Goal: Information Seeking & Learning: Learn about a topic

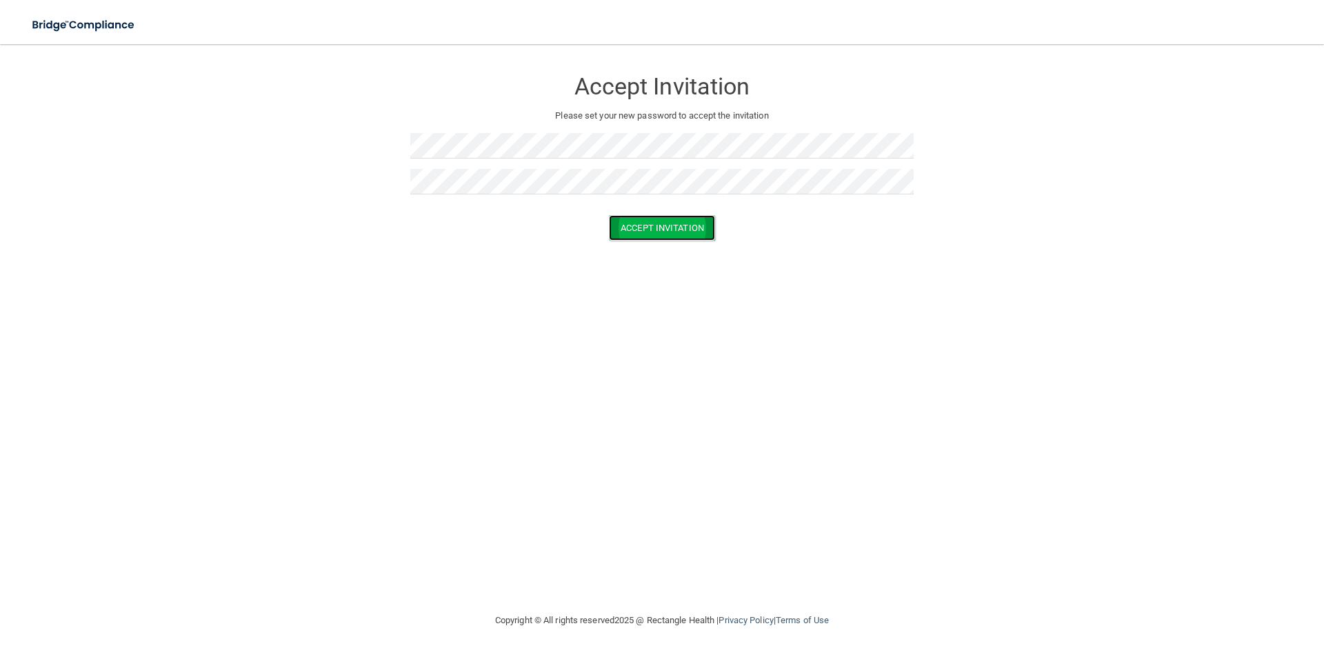
click at [666, 228] on button "Accept Invitation" at bounding box center [662, 228] width 106 height 26
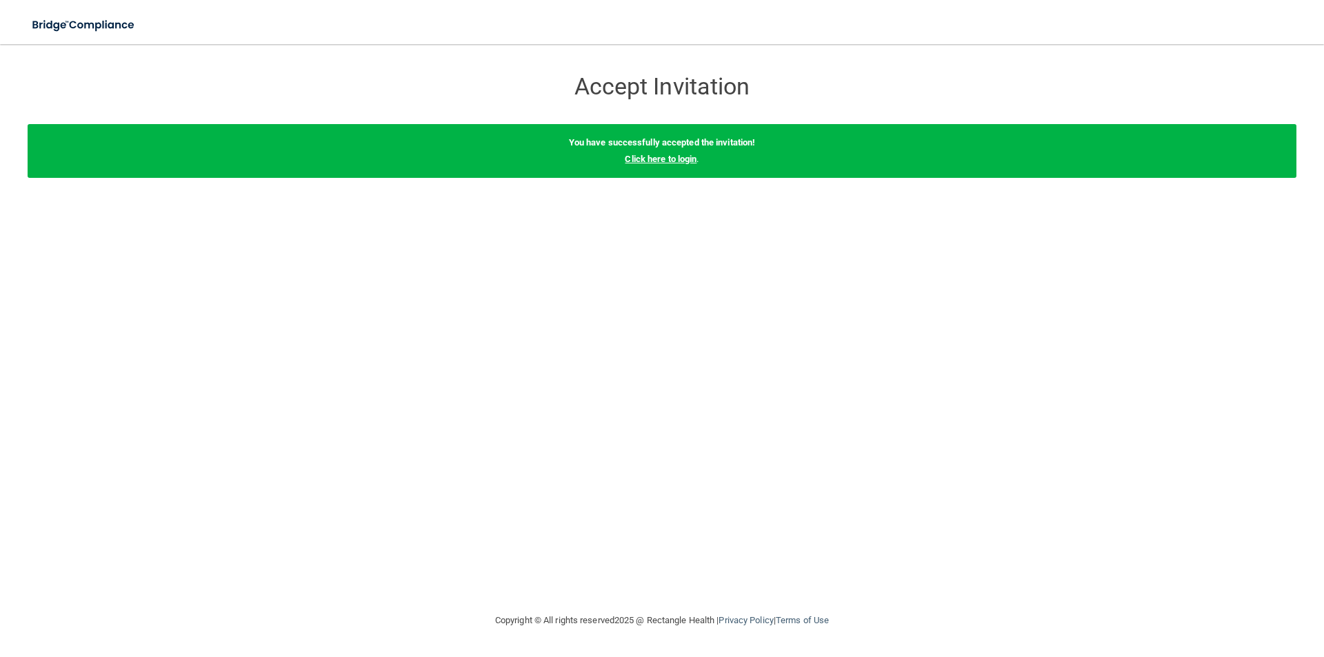
click at [635, 159] on link "Click here to login" at bounding box center [661, 159] width 72 height 10
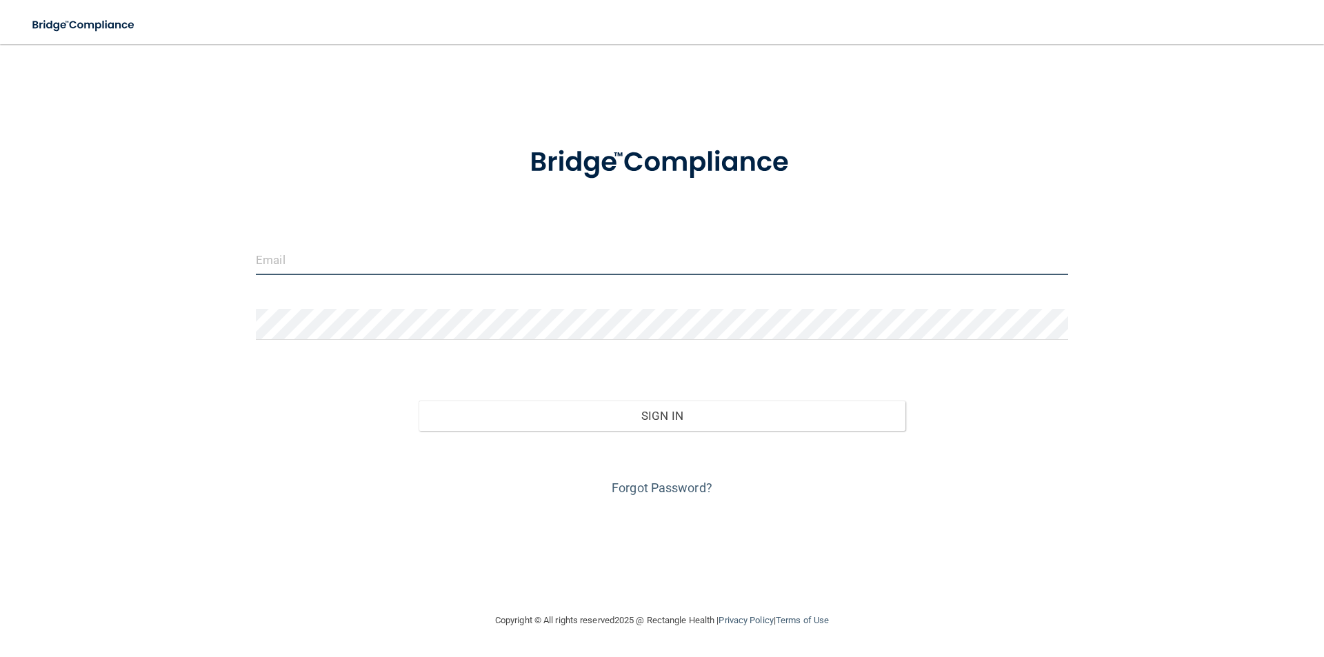
click at [345, 256] on input "email" at bounding box center [662, 259] width 812 height 31
type input "[EMAIL_ADDRESS][DOMAIN_NAME]"
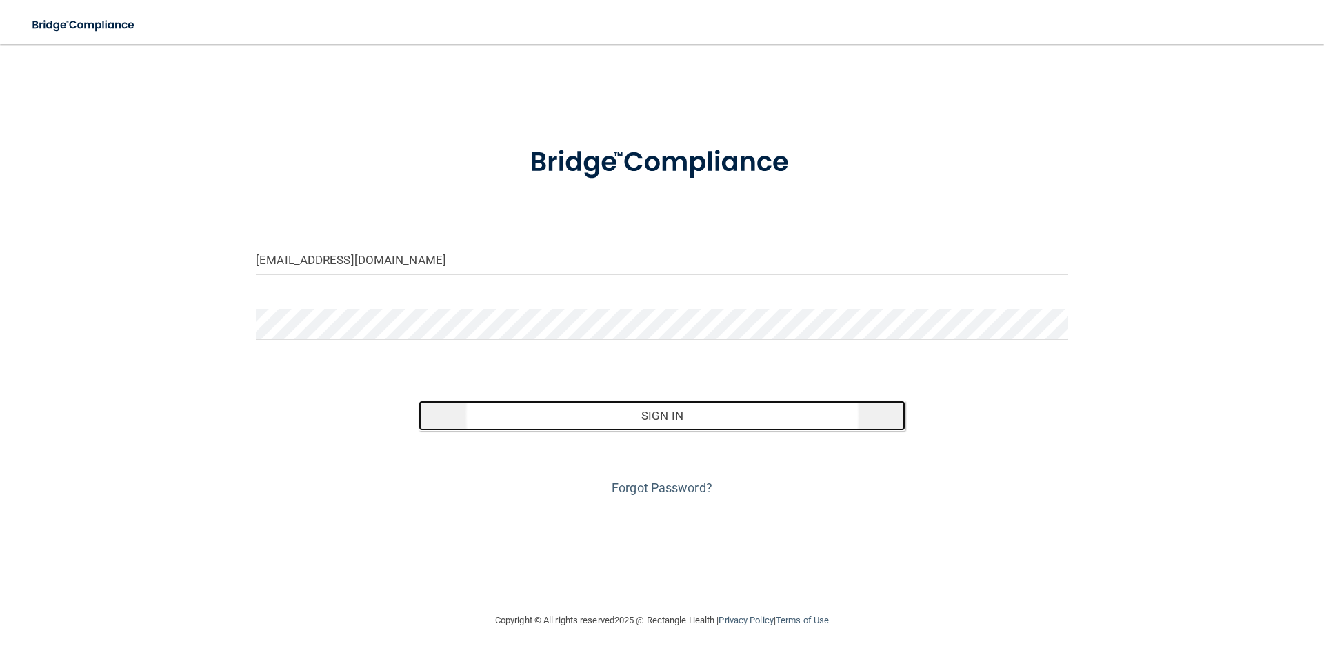
click at [599, 411] on button "Sign In" at bounding box center [661, 416] width 487 height 30
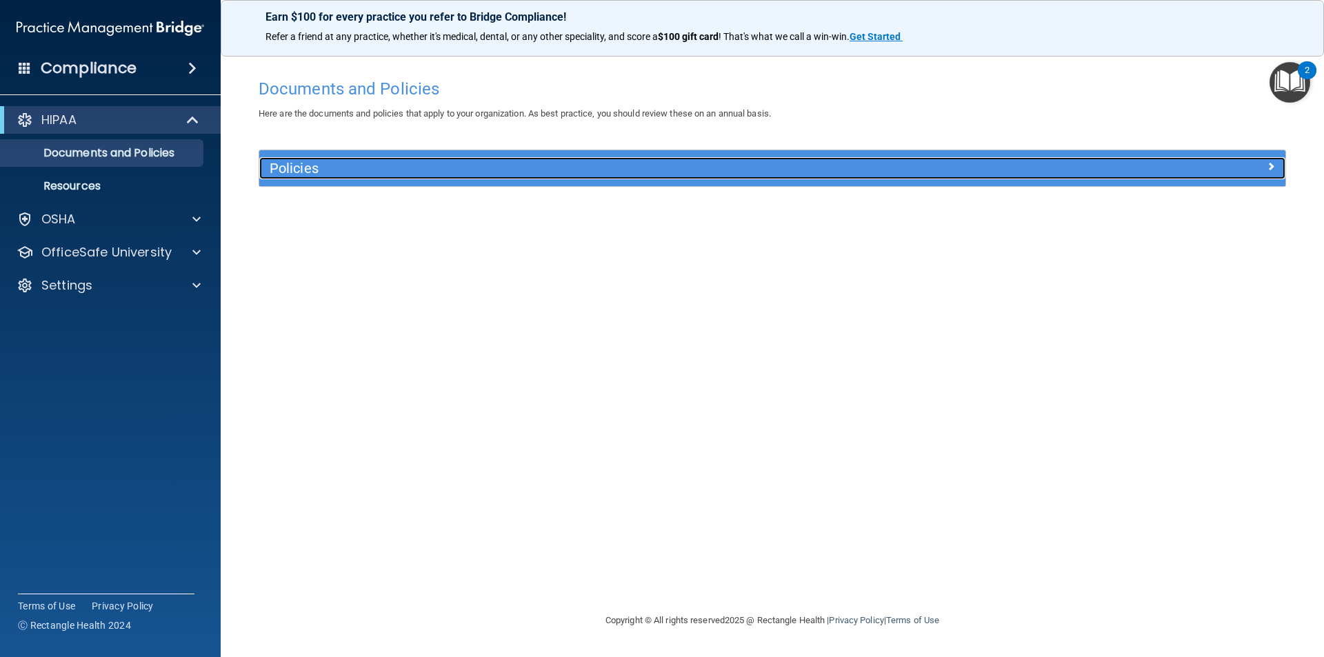
click at [338, 159] on div "Policies" at bounding box center [643, 168] width 769 height 22
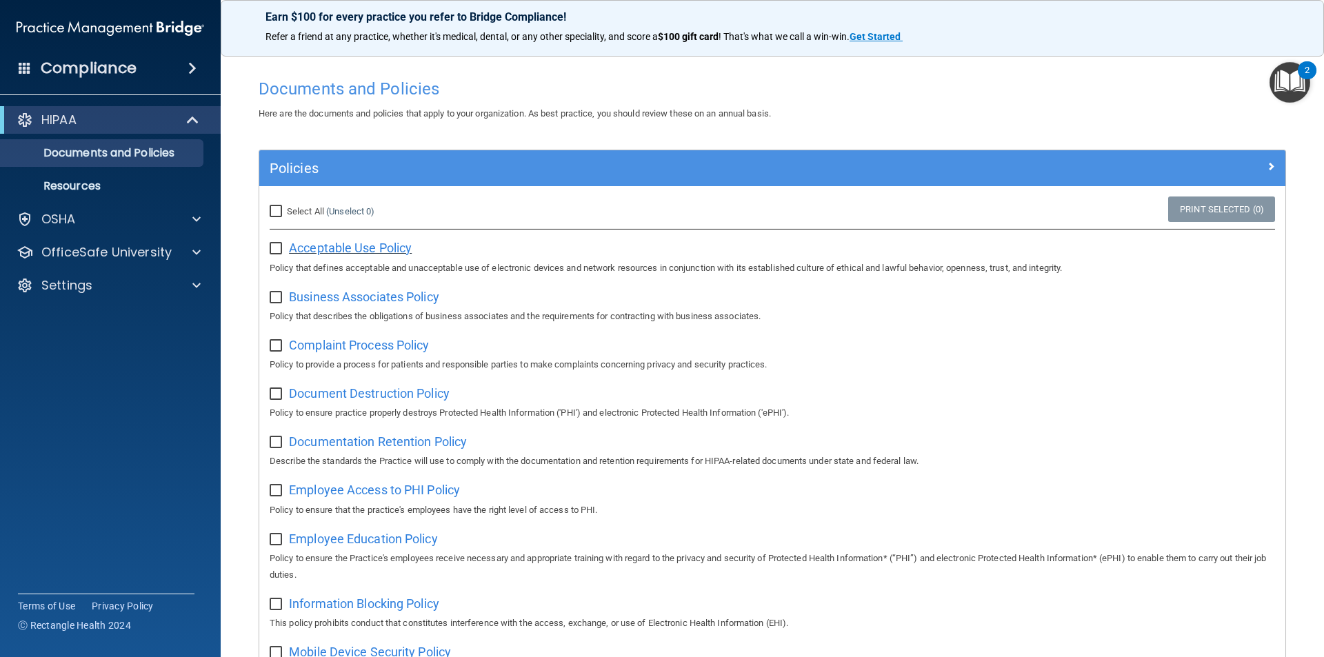
click at [314, 247] on span "Acceptable Use Policy" at bounding box center [350, 248] width 123 height 14
click at [277, 245] on input "checkbox" at bounding box center [278, 248] width 16 height 11
click at [280, 245] on input "checkbox" at bounding box center [278, 248] width 16 height 11
checkbox input "false"
click at [800, 180] on div "Policies" at bounding box center [772, 168] width 1026 height 36
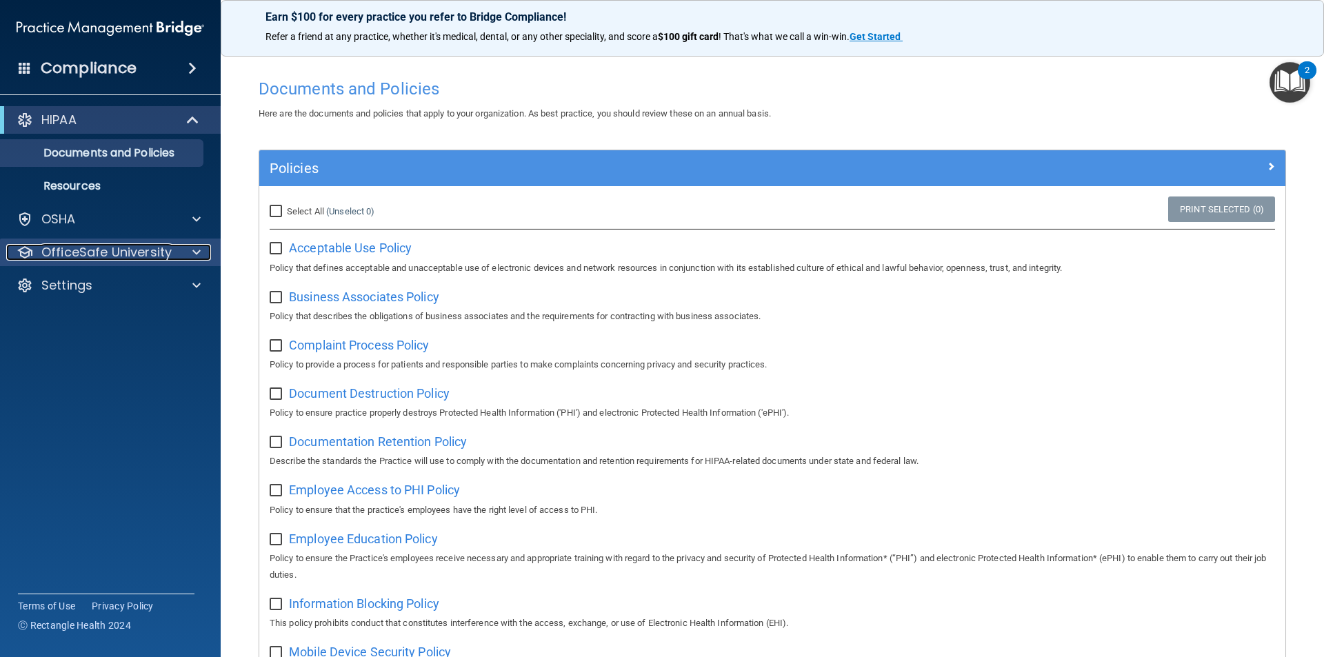
click at [122, 254] on p "OfficeSafe University" at bounding box center [106, 252] width 130 height 17
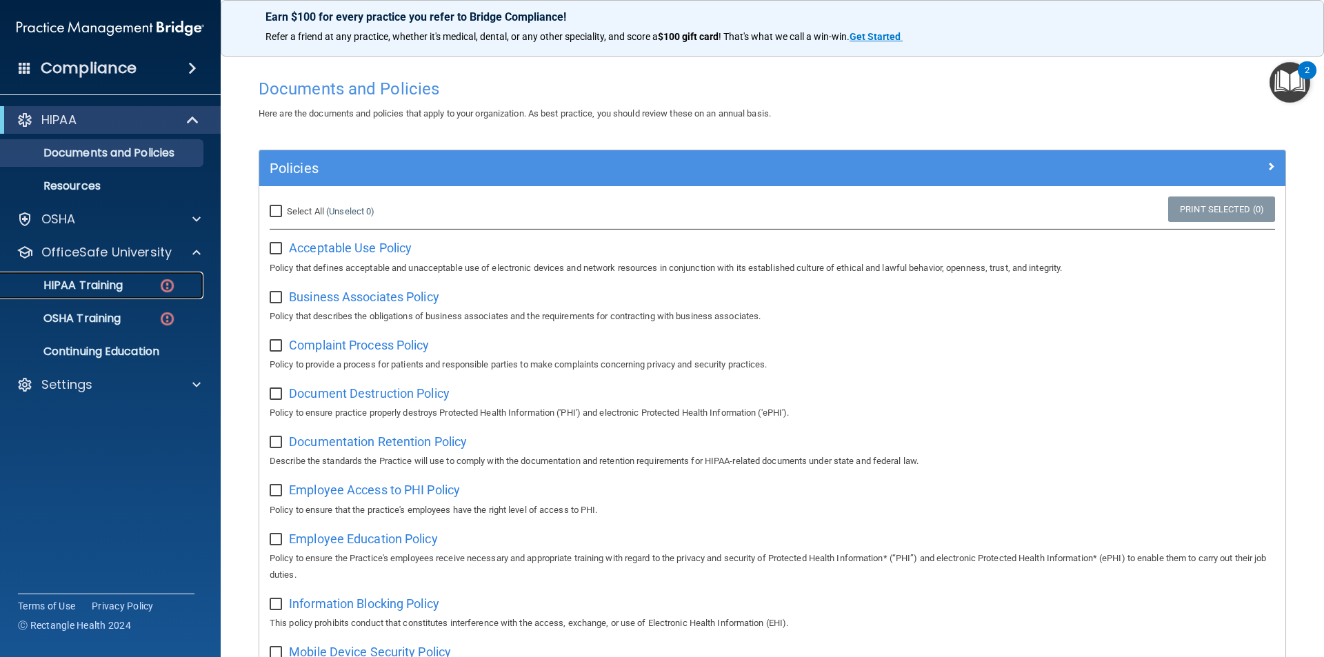
click at [104, 284] on p "HIPAA Training" at bounding box center [66, 285] width 114 height 14
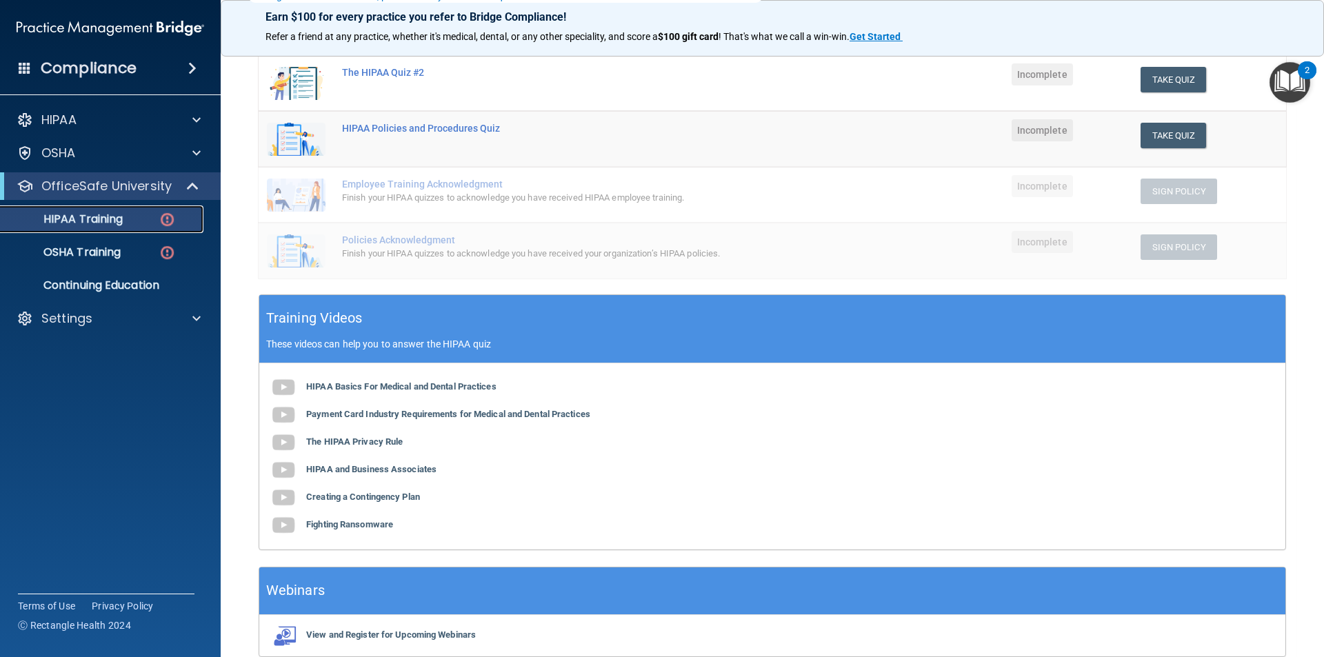
scroll to position [309, 0]
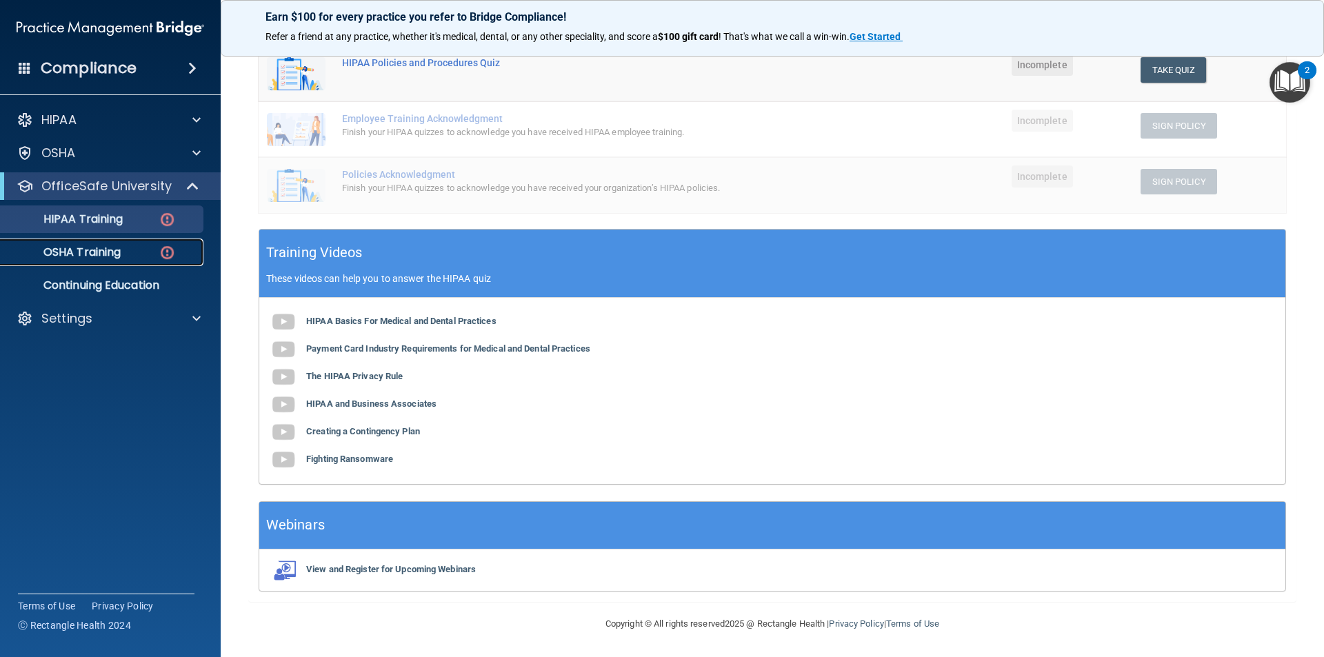
click at [119, 246] on p "OSHA Training" at bounding box center [65, 252] width 112 height 14
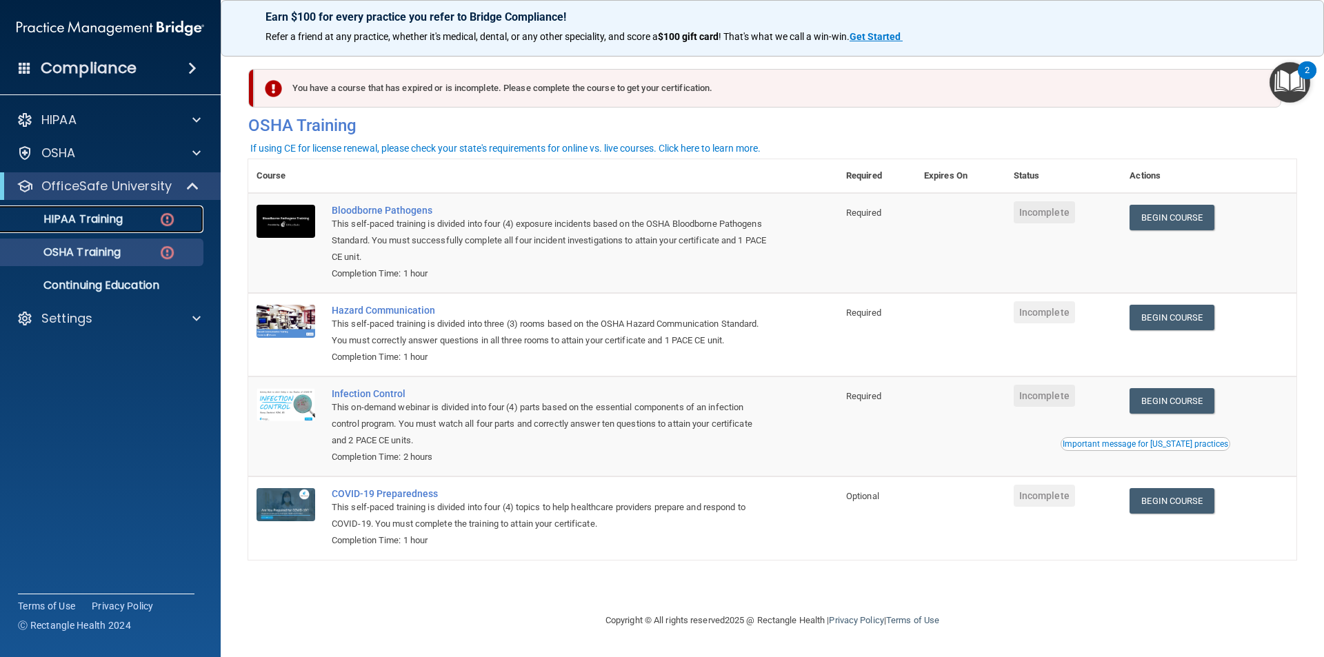
click at [156, 219] on div "HIPAA Training" at bounding box center [103, 219] width 188 height 14
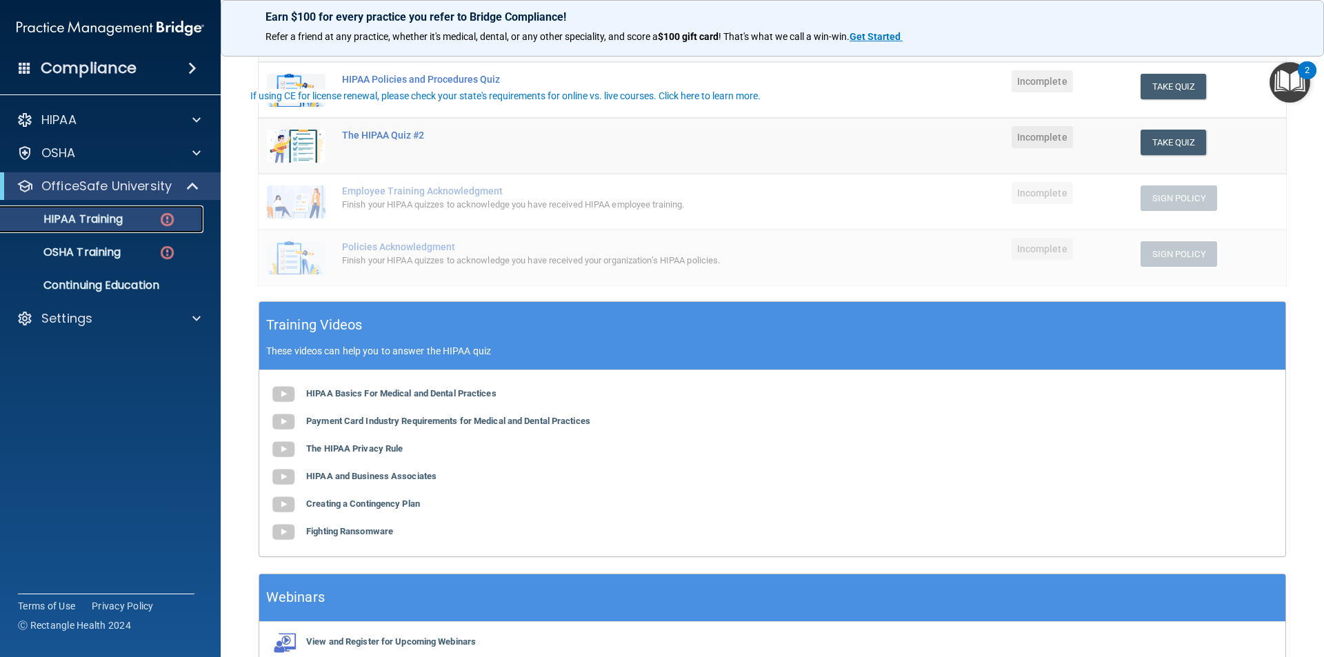
scroll to position [276, 0]
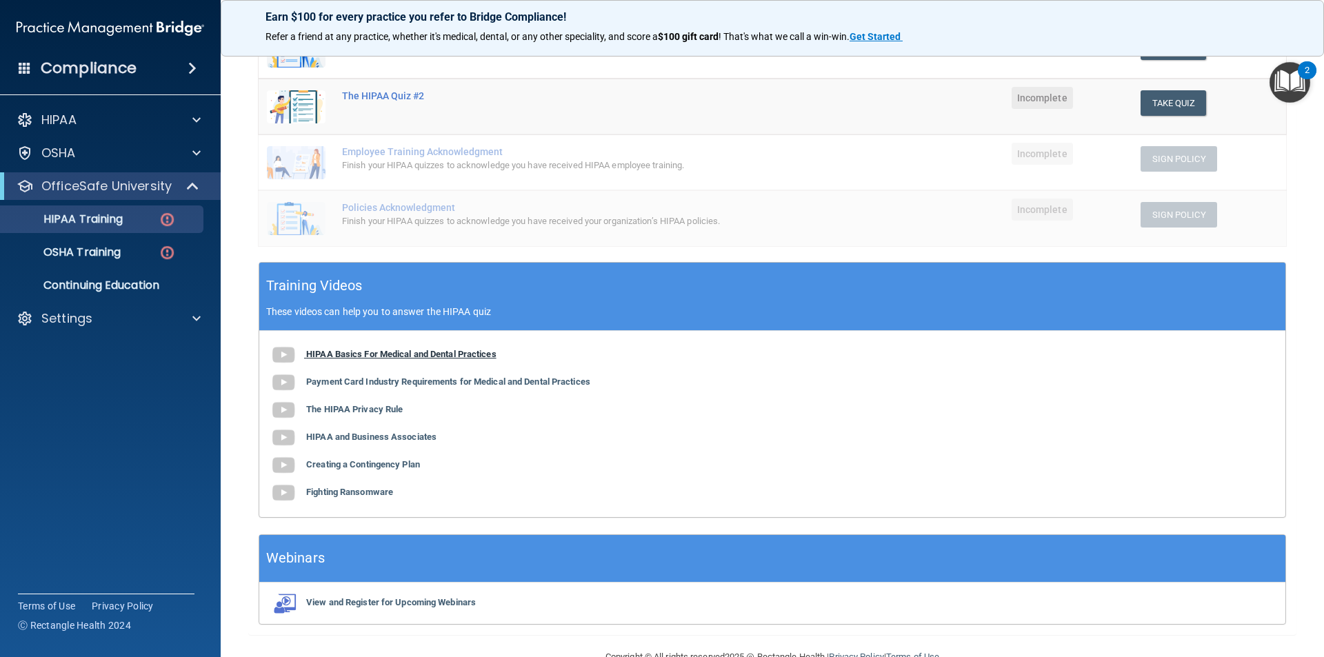
click at [336, 353] on b "HIPAA Basics For Medical and Dental Practices" at bounding box center [401, 354] width 190 height 10
click at [353, 383] on b "Payment Card Industry Requirements for Medical and Dental Practices" at bounding box center [448, 381] width 284 height 10
click at [349, 409] on b "The HIPAA Privacy Rule" at bounding box center [354, 409] width 97 height 10
click at [371, 437] on b "HIPAA and Business Associates" at bounding box center [371, 437] width 130 height 10
click at [396, 468] on b "Creating a Contingency Plan" at bounding box center [363, 464] width 114 height 10
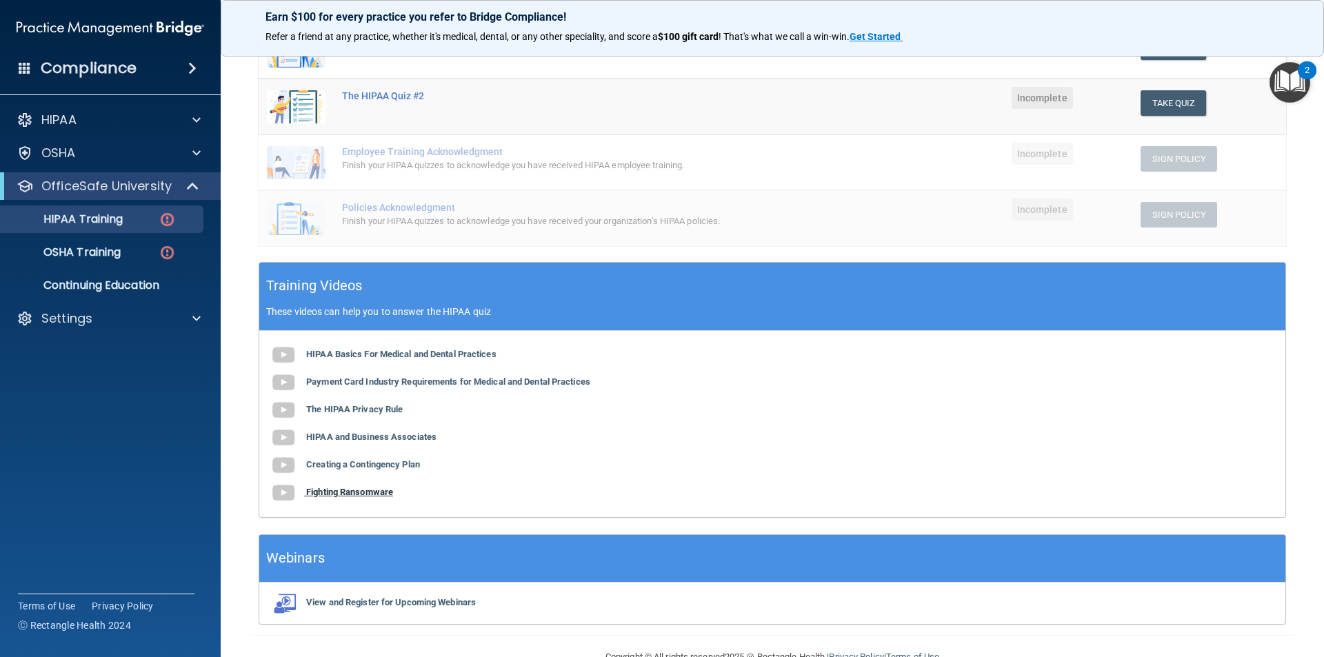
click at [377, 489] on b "Fighting Ransomware" at bounding box center [349, 492] width 87 height 10
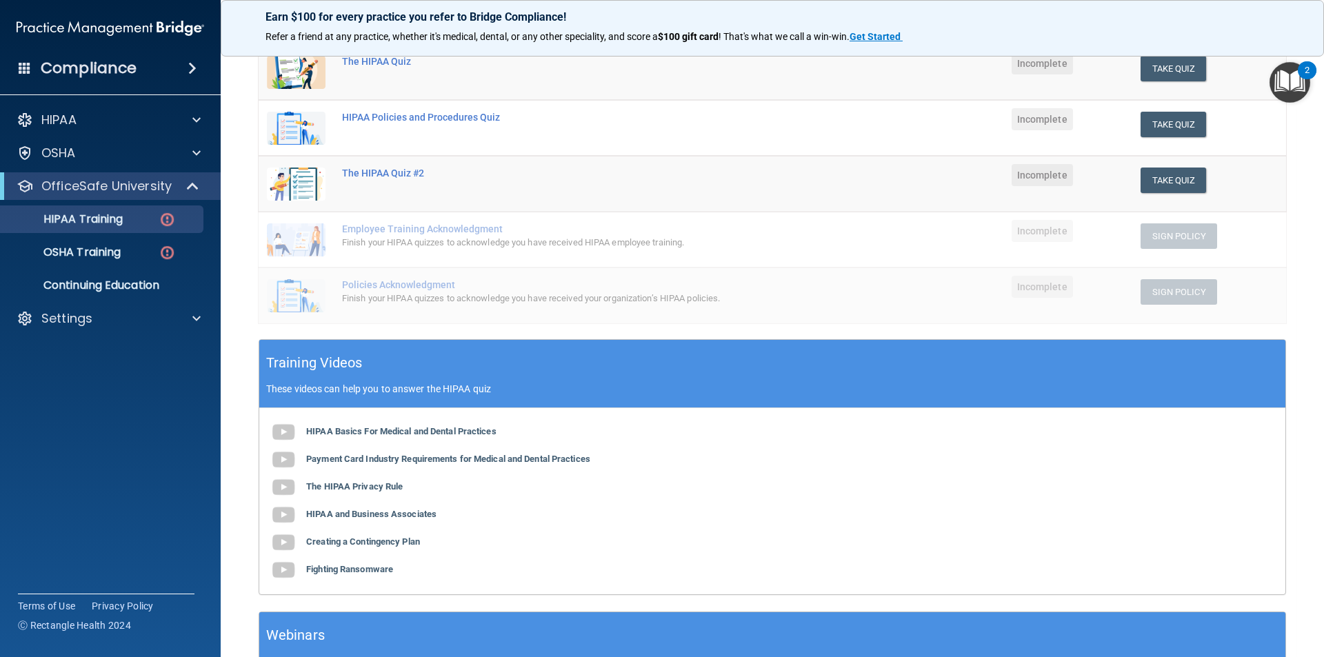
scroll to position [0, 0]
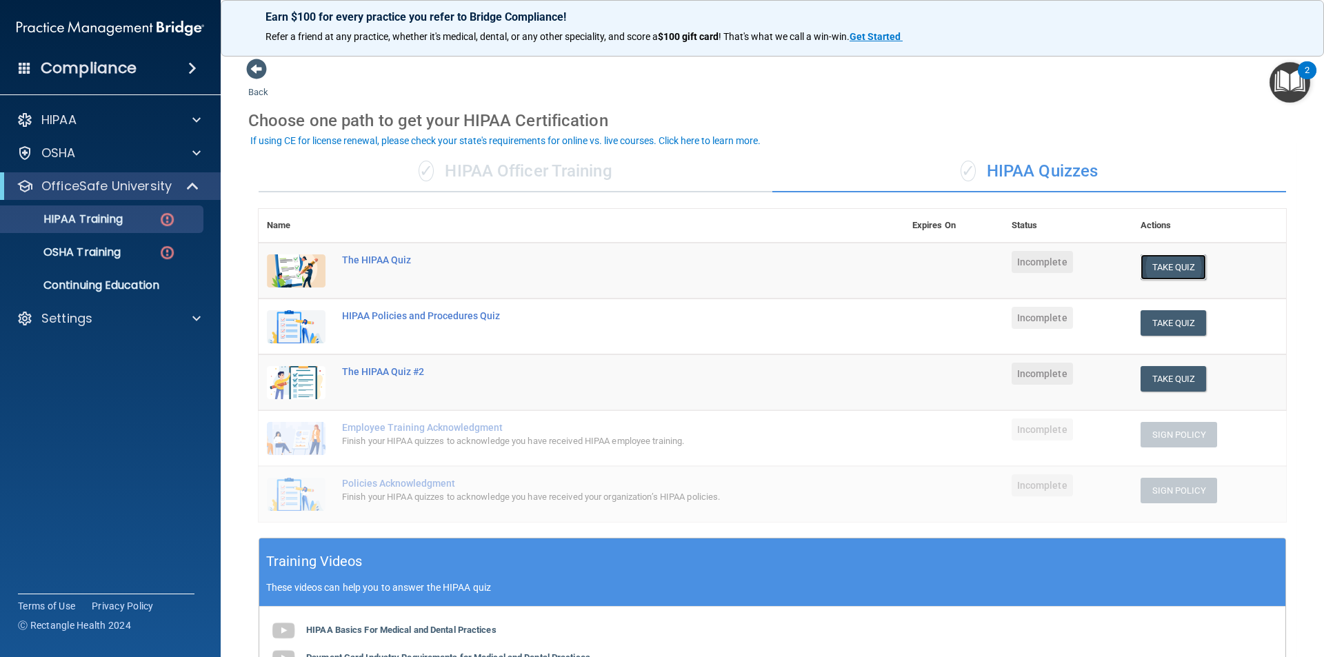
click at [1156, 267] on button "Take Quiz" at bounding box center [1173, 267] width 66 height 26
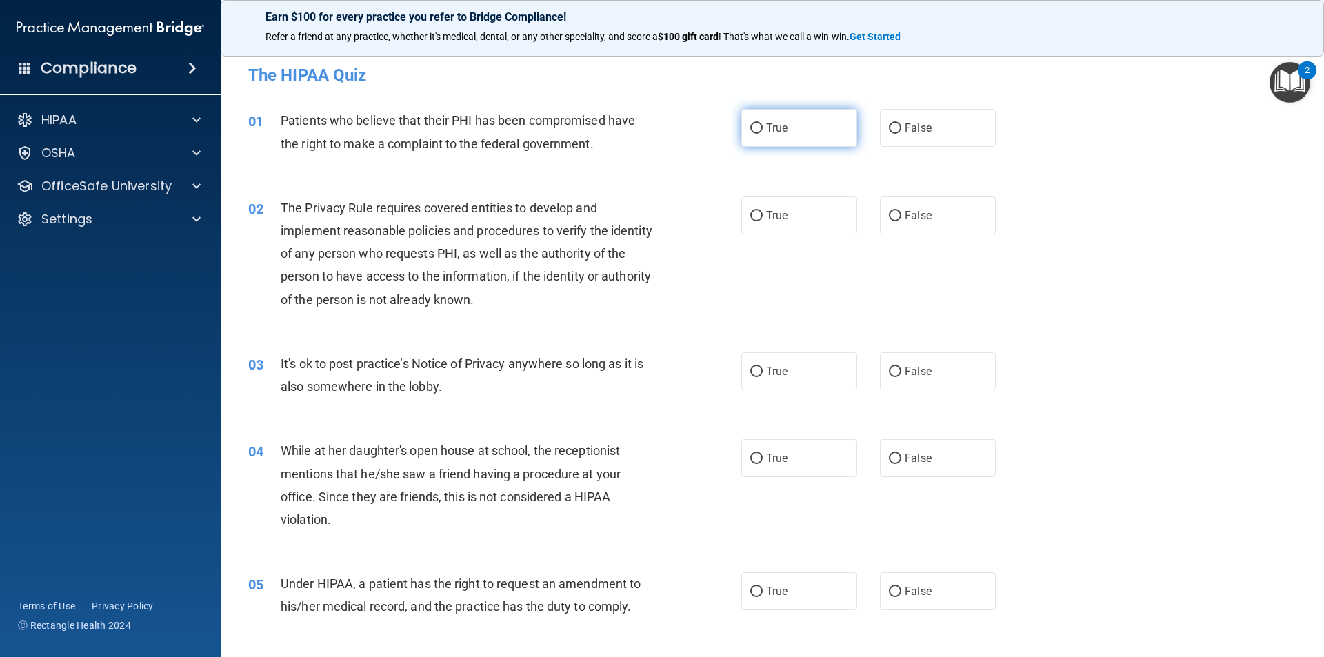
click at [748, 135] on label "True" at bounding box center [799, 128] width 116 height 38
click at [750, 134] on input "True" at bounding box center [756, 128] width 12 height 10
radio input "true"
click at [758, 219] on label "True" at bounding box center [799, 215] width 116 height 38
click at [758, 219] on input "True" at bounding box center [756, 216] width 12 height 10
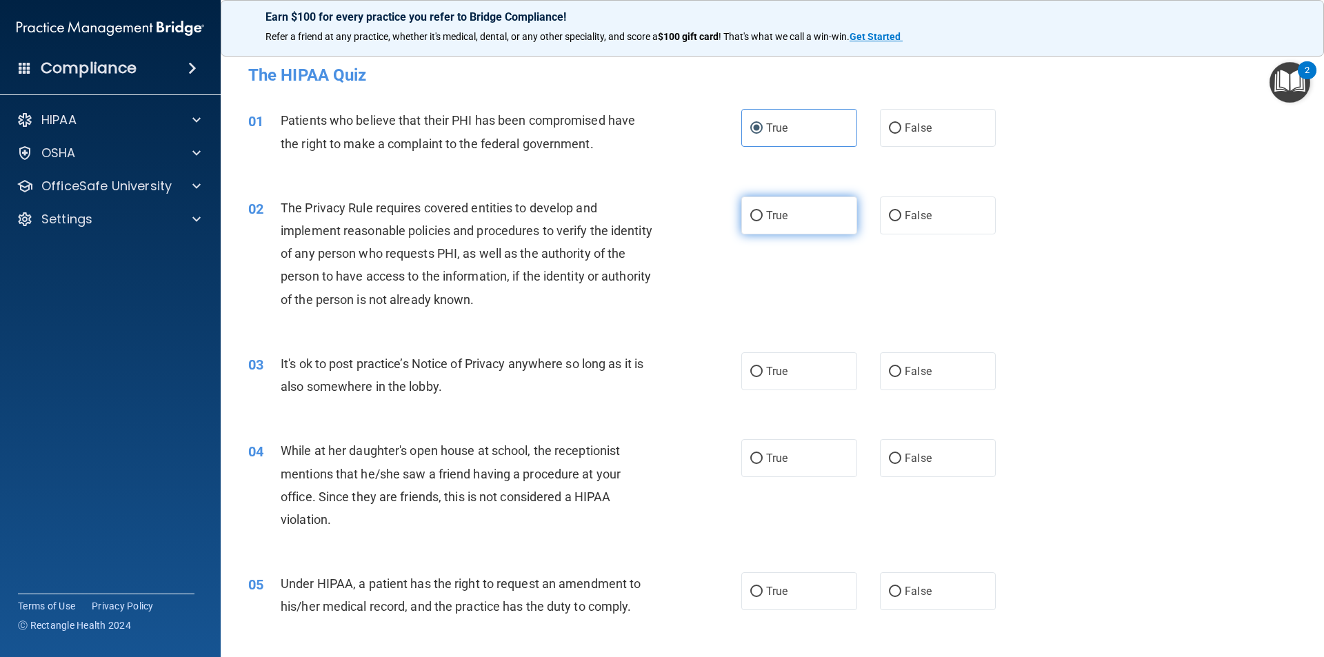
radio input "true"
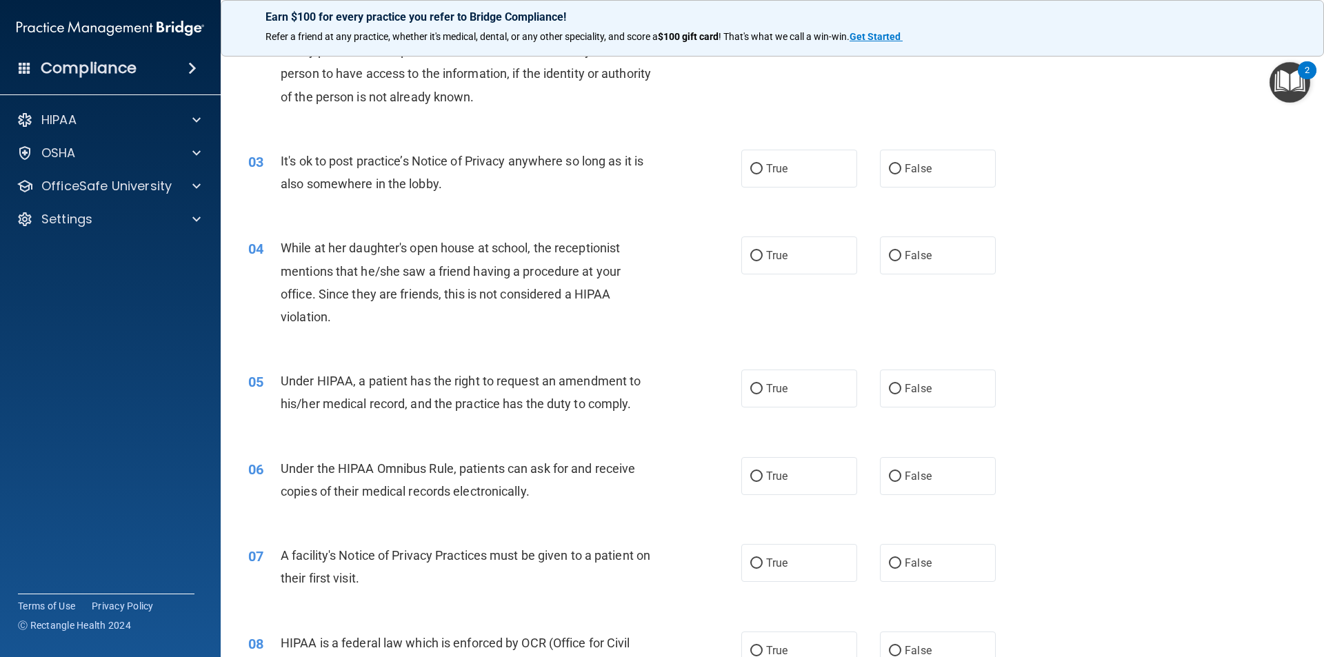
scroll to position [207, 0]
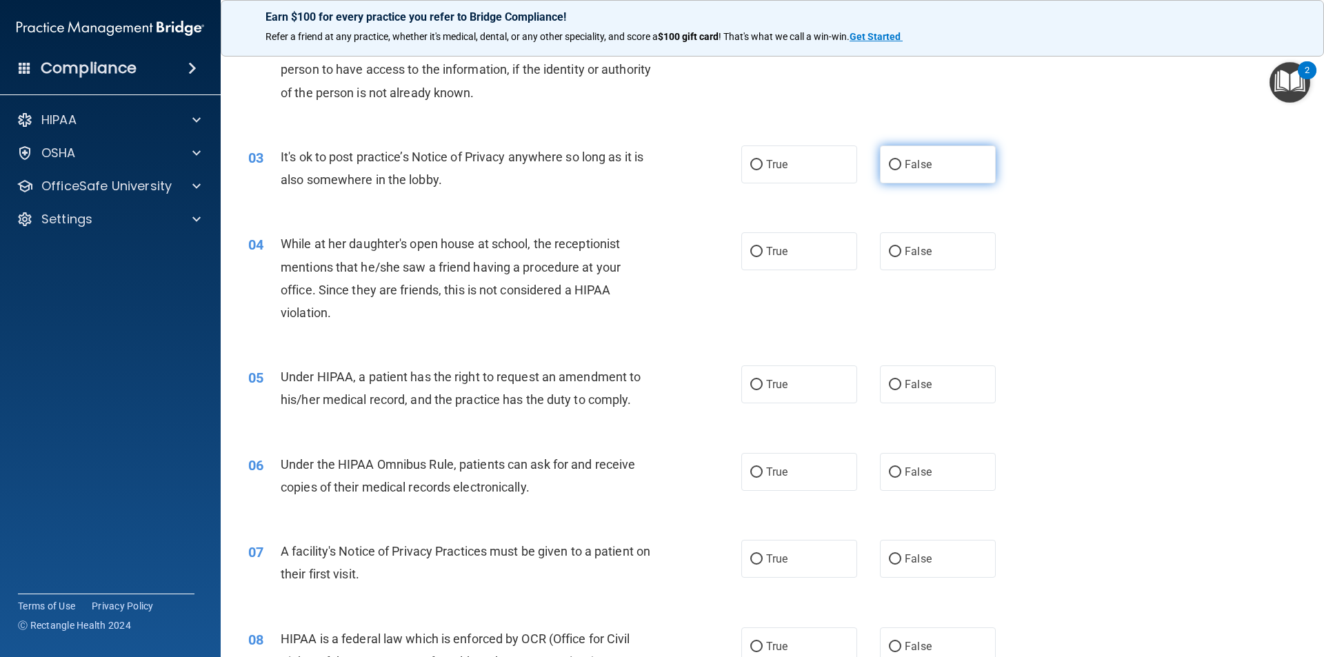
click at [889, 168] on input "False" at bounding box center [895, 165] width 12 height 10
radio input "true"
click at [893, 250] on input "False" at bounding box center [895, 252] width 12 height 10
radio input "true"
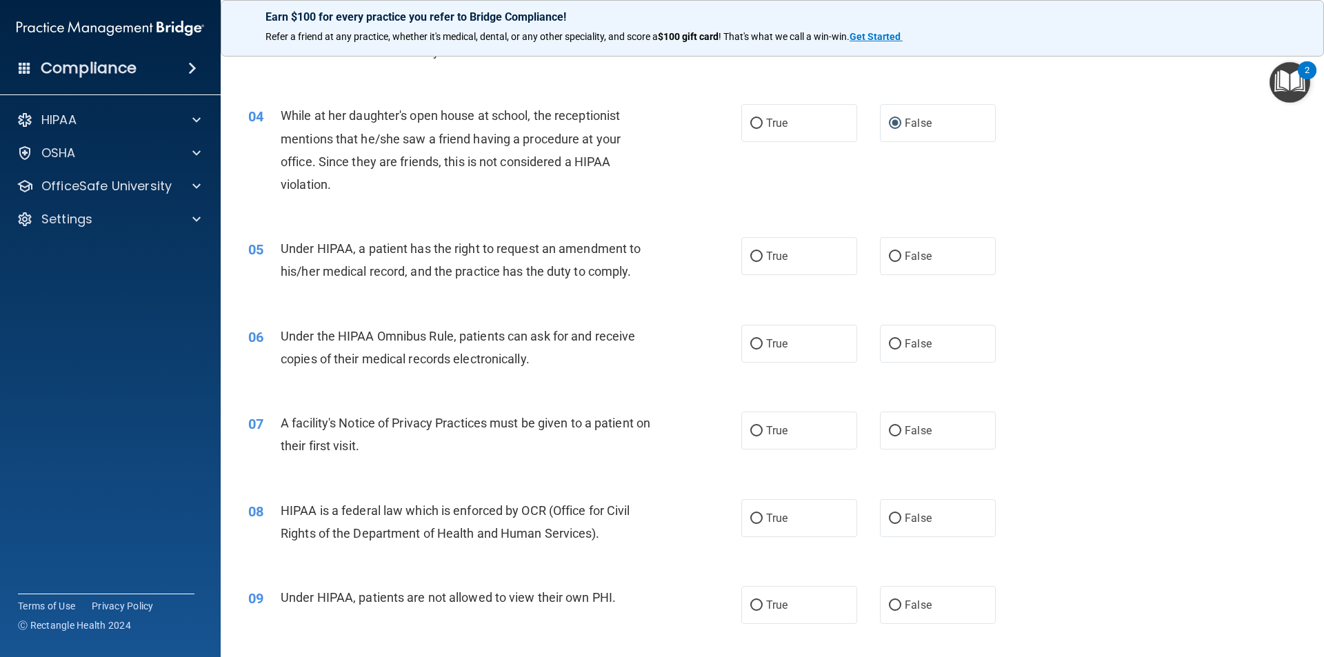
scroll to position [345, 0]
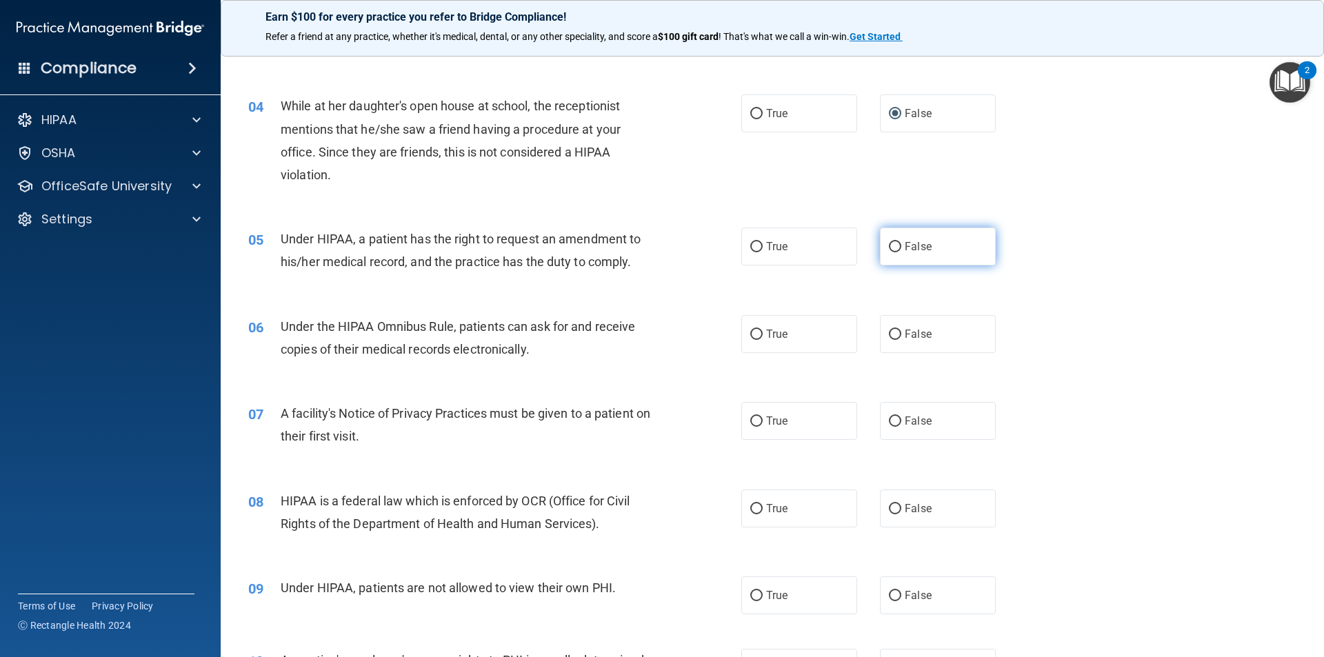
click at [904, 243] on span "False" at bounding box center [917, 246] width 27 height 13
click at [901, 243] on input "False" at bounding box center [895, 247] width 12 height 10
radio input "true"
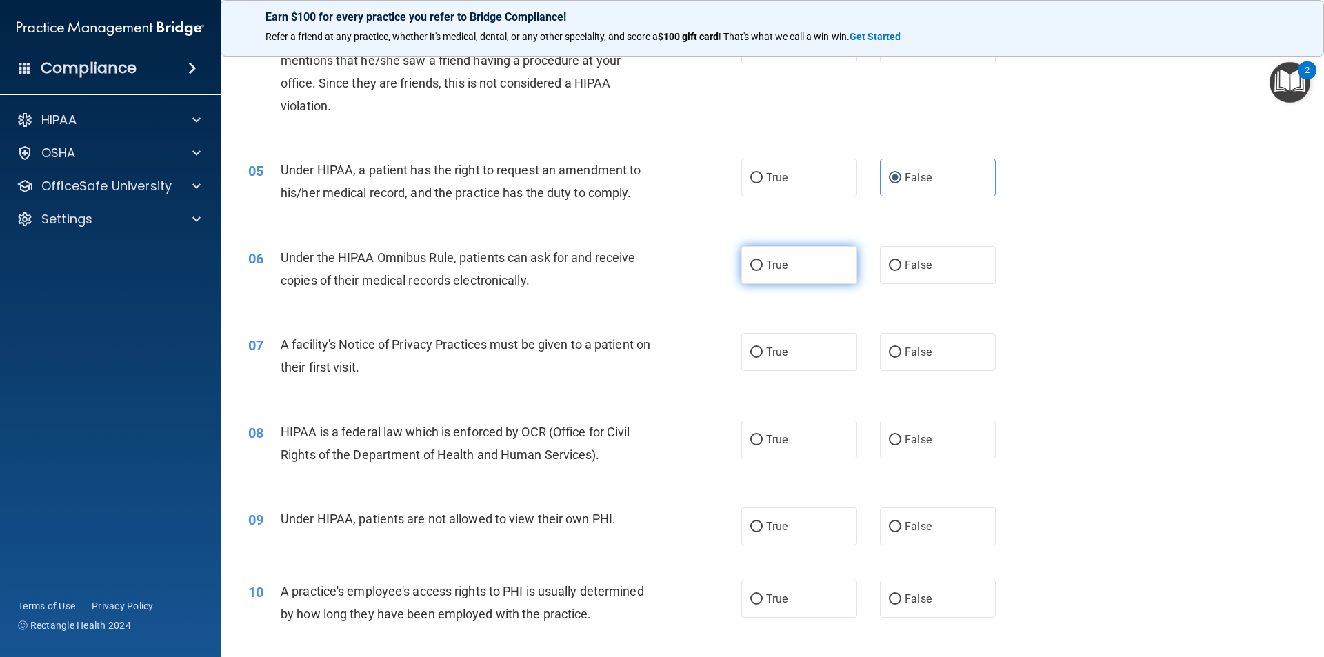
click at [750, 264] on input "True" at bounding box center [756, 266] width 12 height 10
radio input "true"
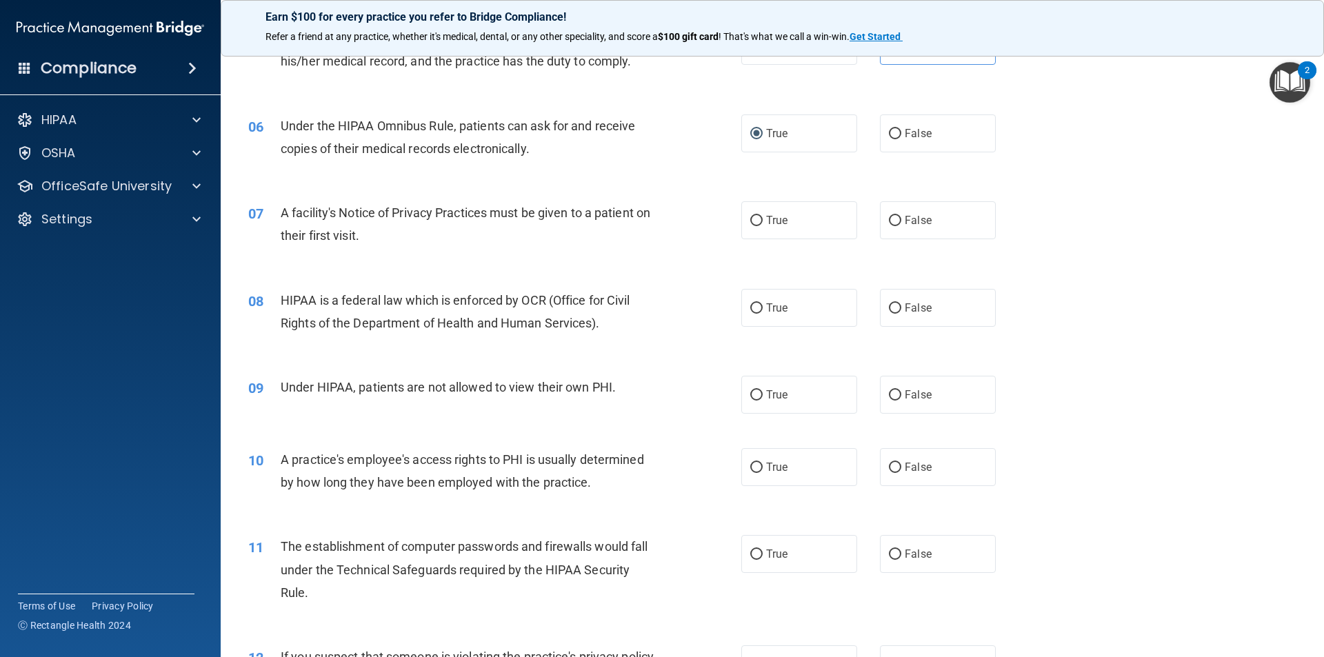
scroll to position [551, 0]
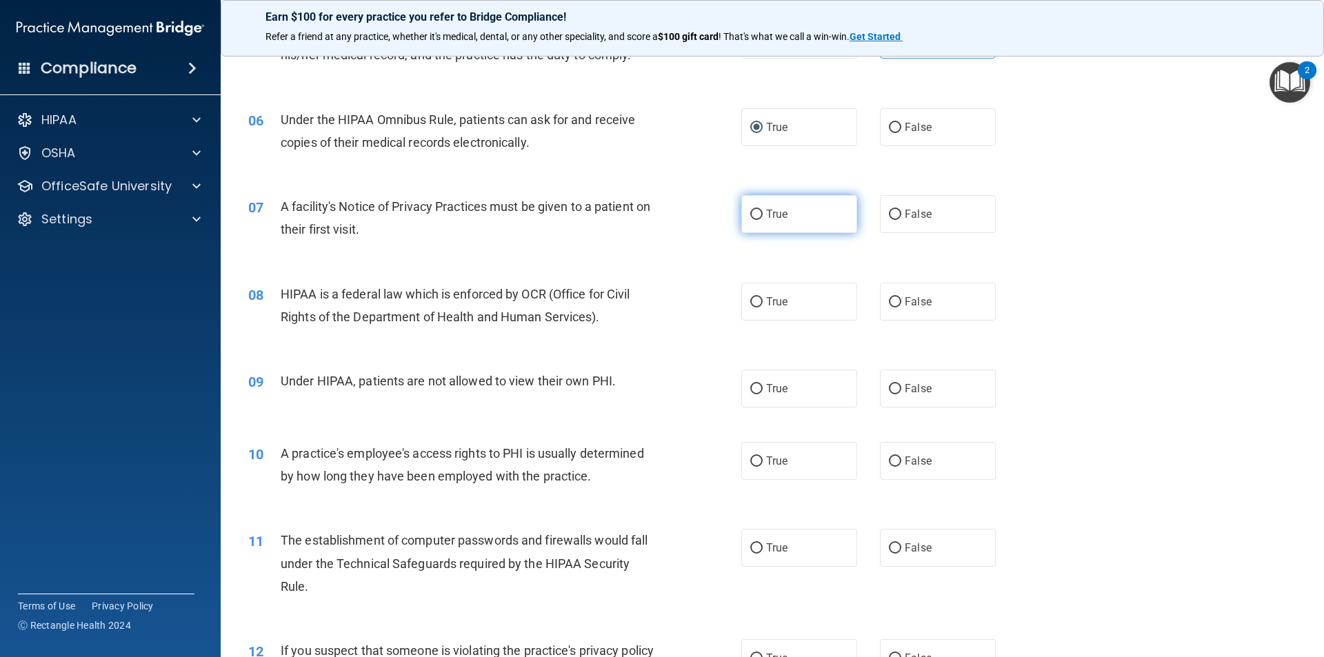
click at [750, 210] on input "True" at bounding box center [756, 215] width 12 height 10
radio input "true"
click at [744, 303] on label "True" at bounding box center [799, 302] width 116 height 38
click at [750, 303] on input "True" at bounding box center [756, 302] width 12 height 10
radio input "true"
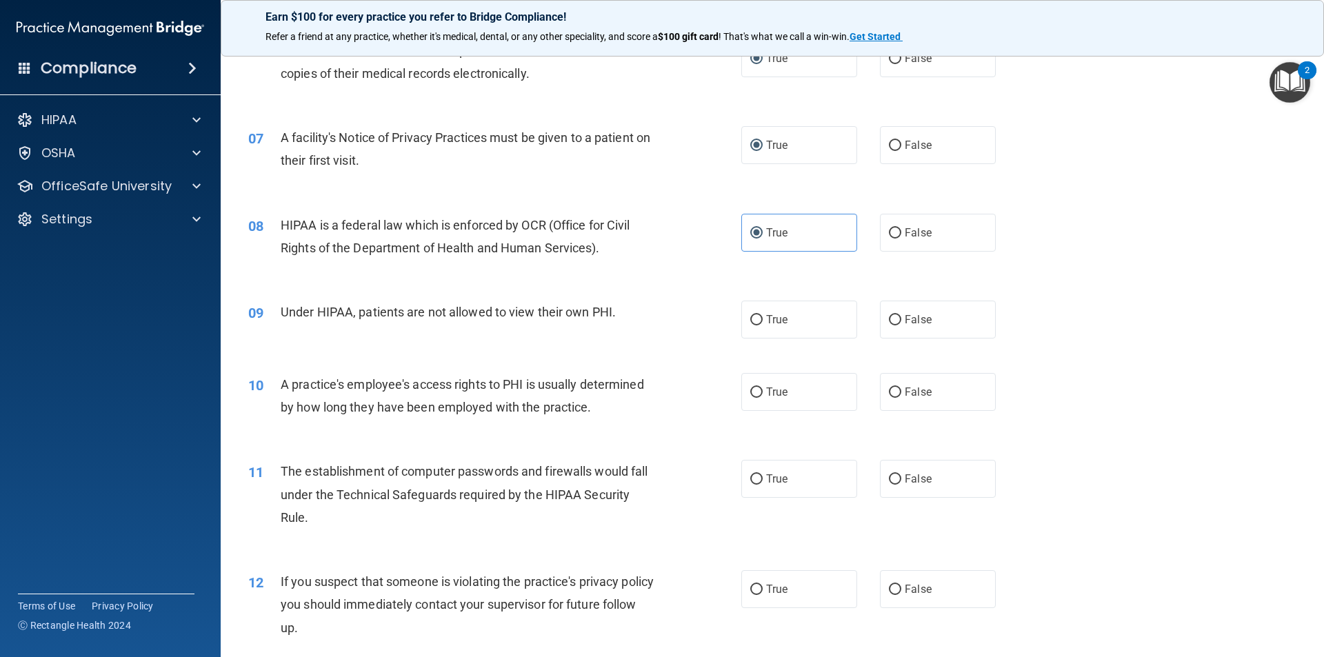
scroll to position [689, 0]
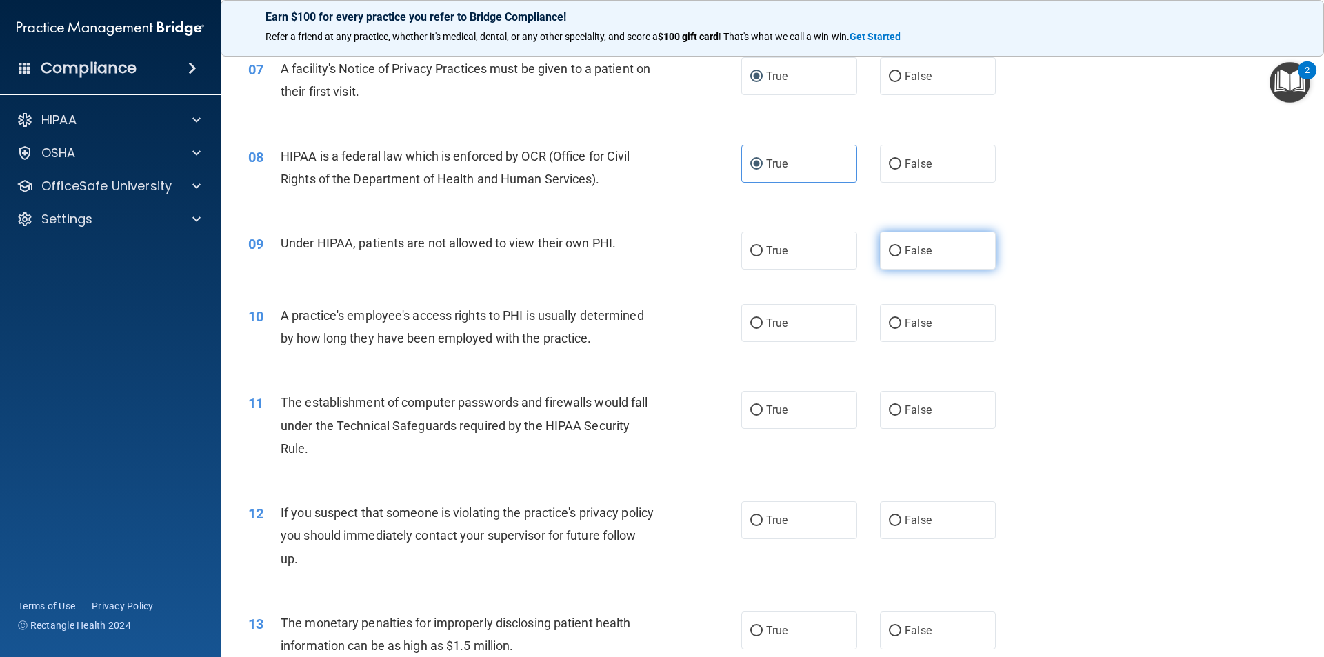
click at [895, 250] on label "False" at bounding box center [938, 251] width 116 height 38
click at [895, 250] on input "False" at bounding box center [895, 251] width 12 height 10
radio input "true"
click at [904, 325] on span "False" at bounding box center [917, 322] width 27 height 13
click at [901, 325] on input "False" at bounding box center [895, 323] width 12 height 10
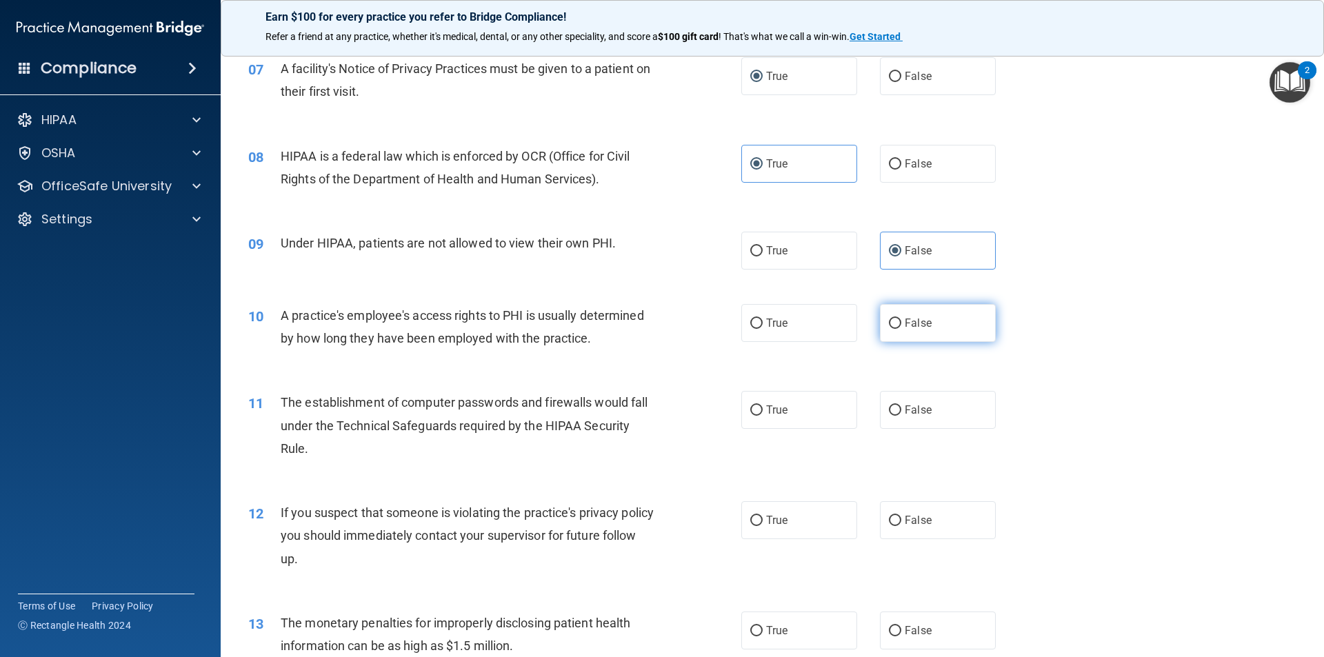
radio input "true"
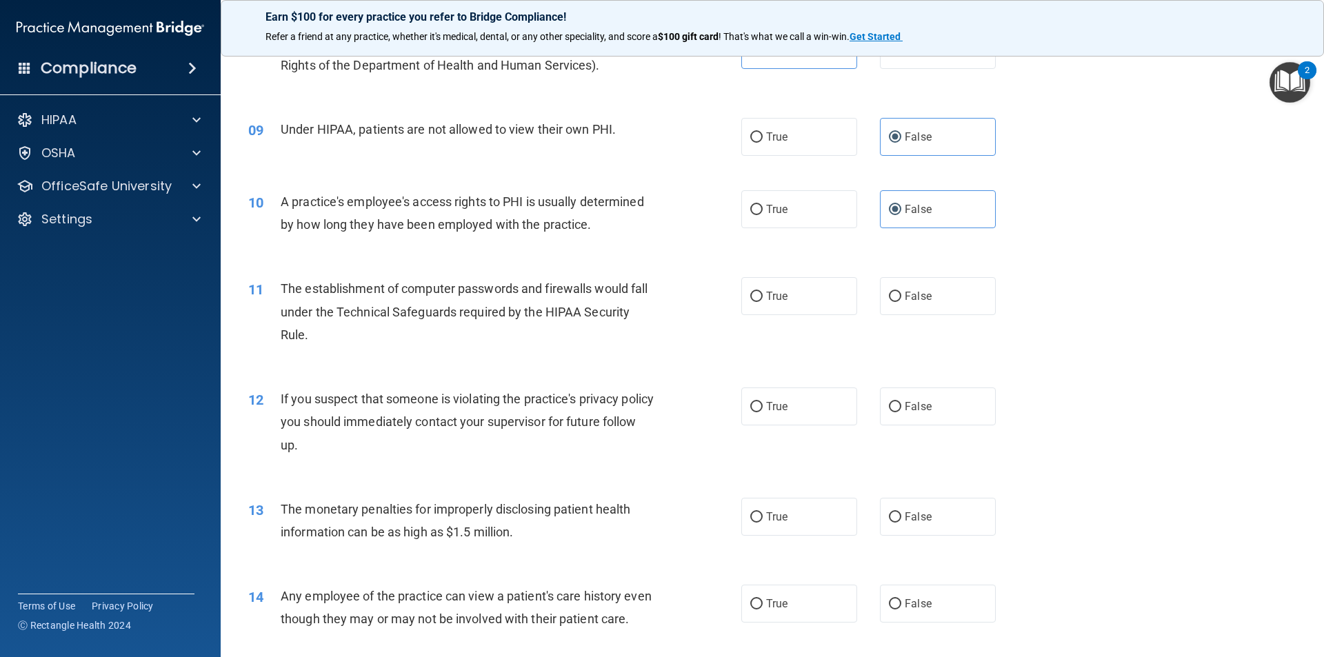
scroll to position [827, 0]
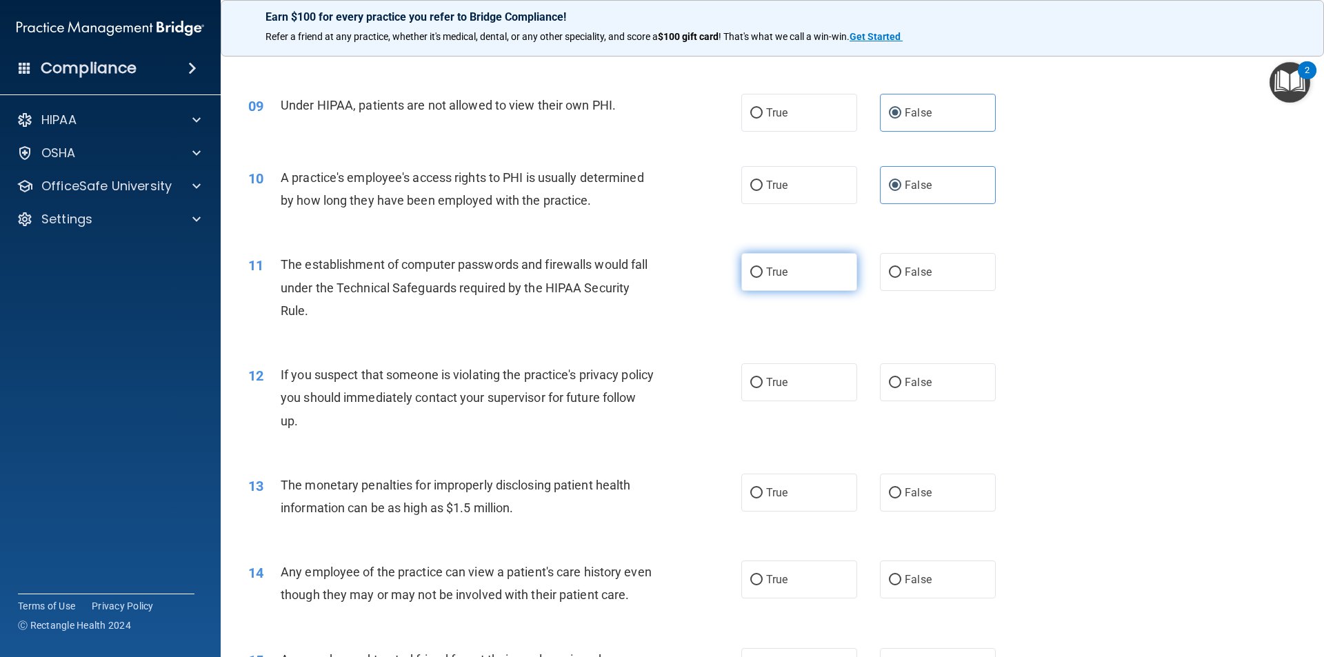
click at [752, 274] on input "True" at bounding box center [756, 272] width 12 height 10
radio input "true"
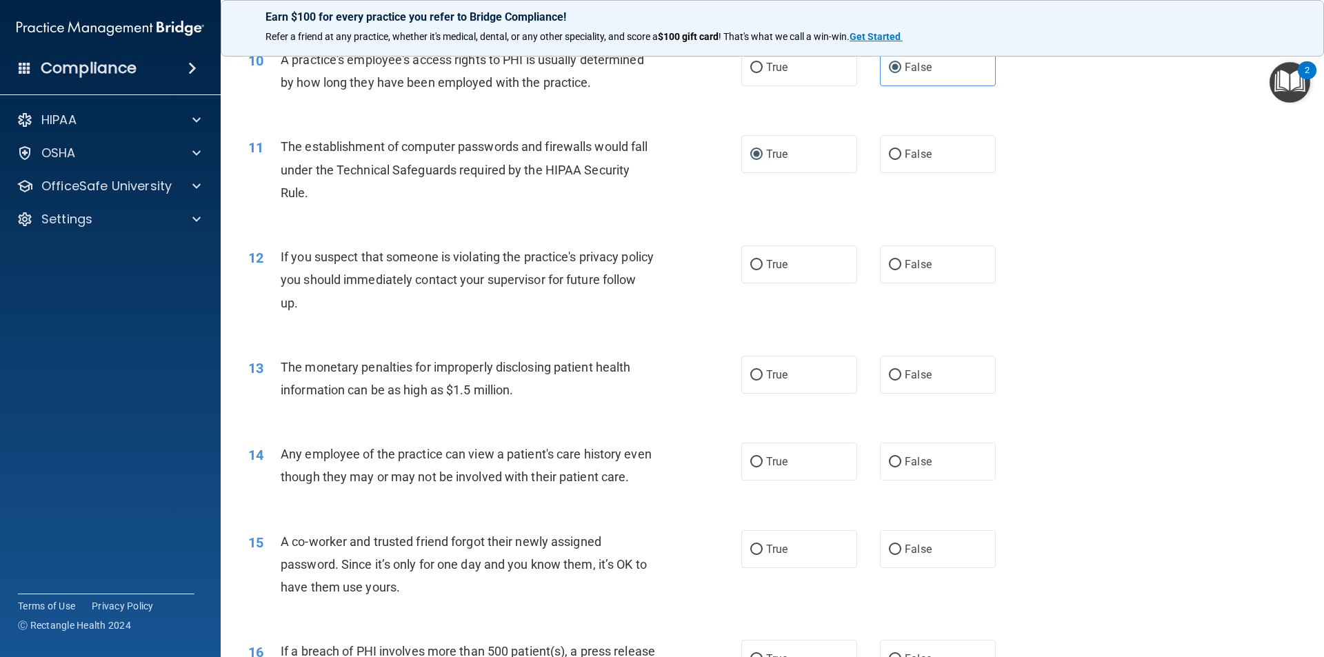
scroll to position [965, 0]
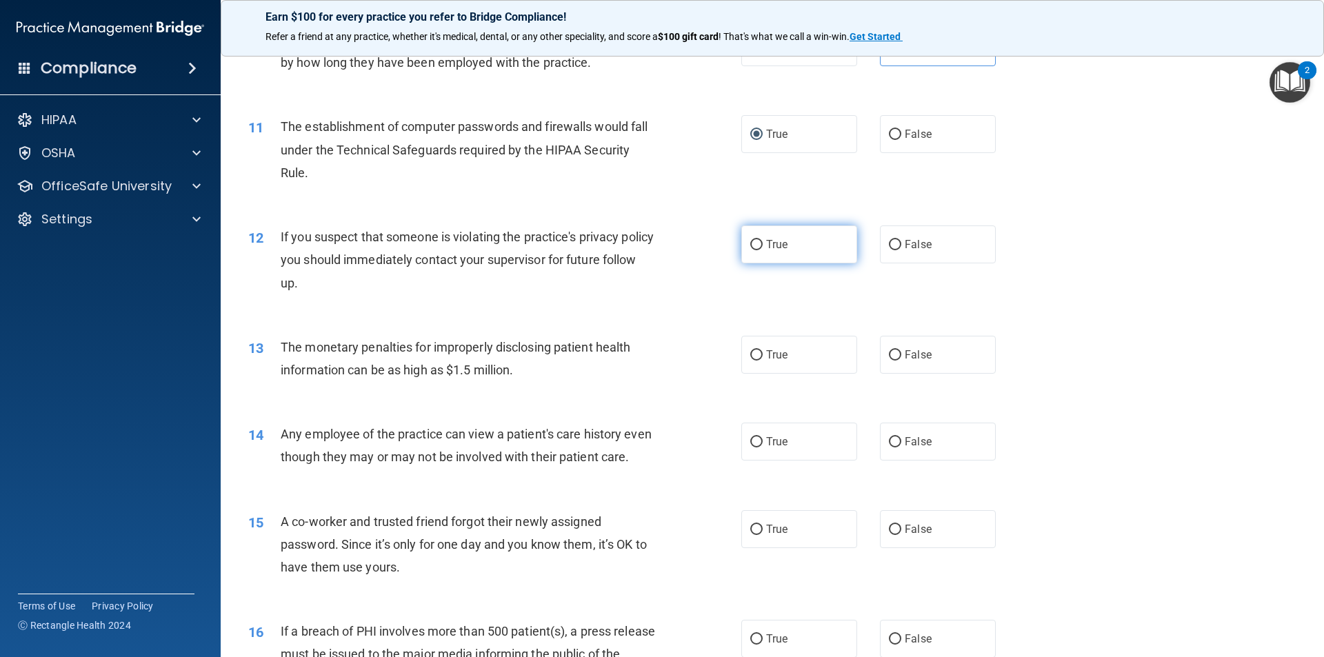
click at [743, 242] on label "True" at bounding box center [799, 244] width 116 height 38
click at [750, 242] on input "True" at bounding box center [756, 245] width 12 height 10
radio input "true"
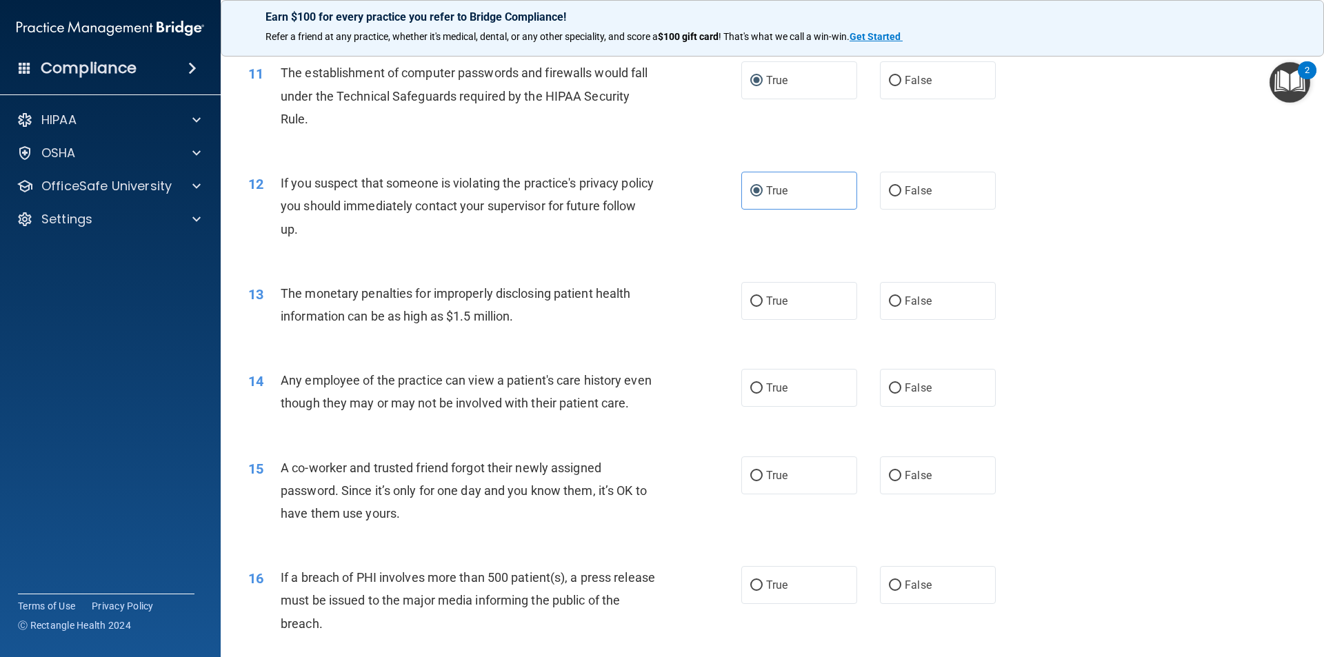
scroll to position [1103, 0]
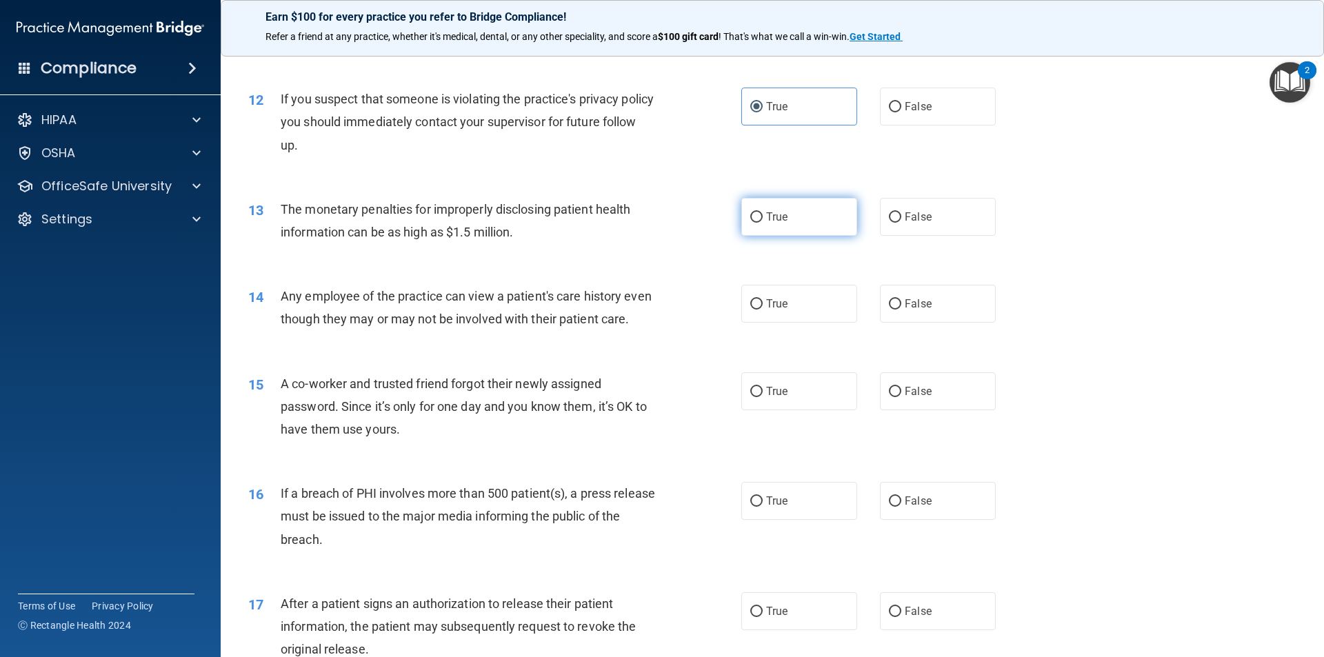
click at [744, 209] on label "True" at bounding box center [799, 217] width 116 height 38
click at [750, 212] on input "True" at bounding box center [756, 217] width 12 height 10
radio input "true"
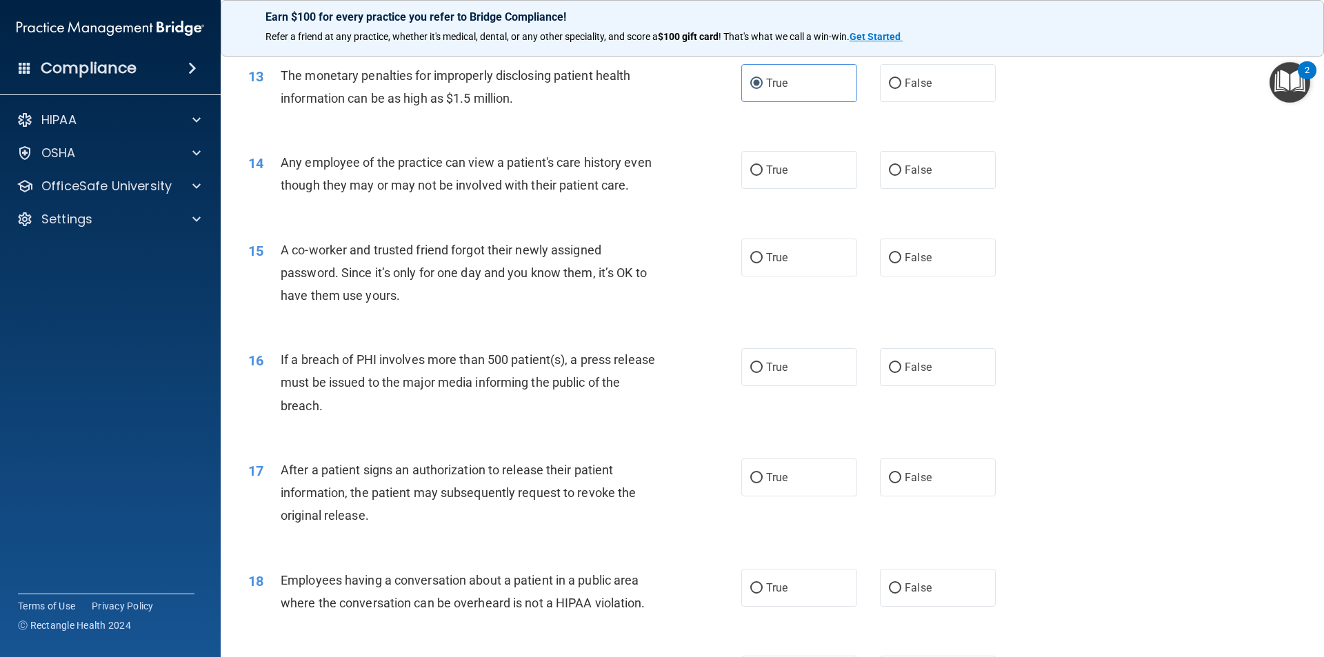
scroll to position [1241, 0]
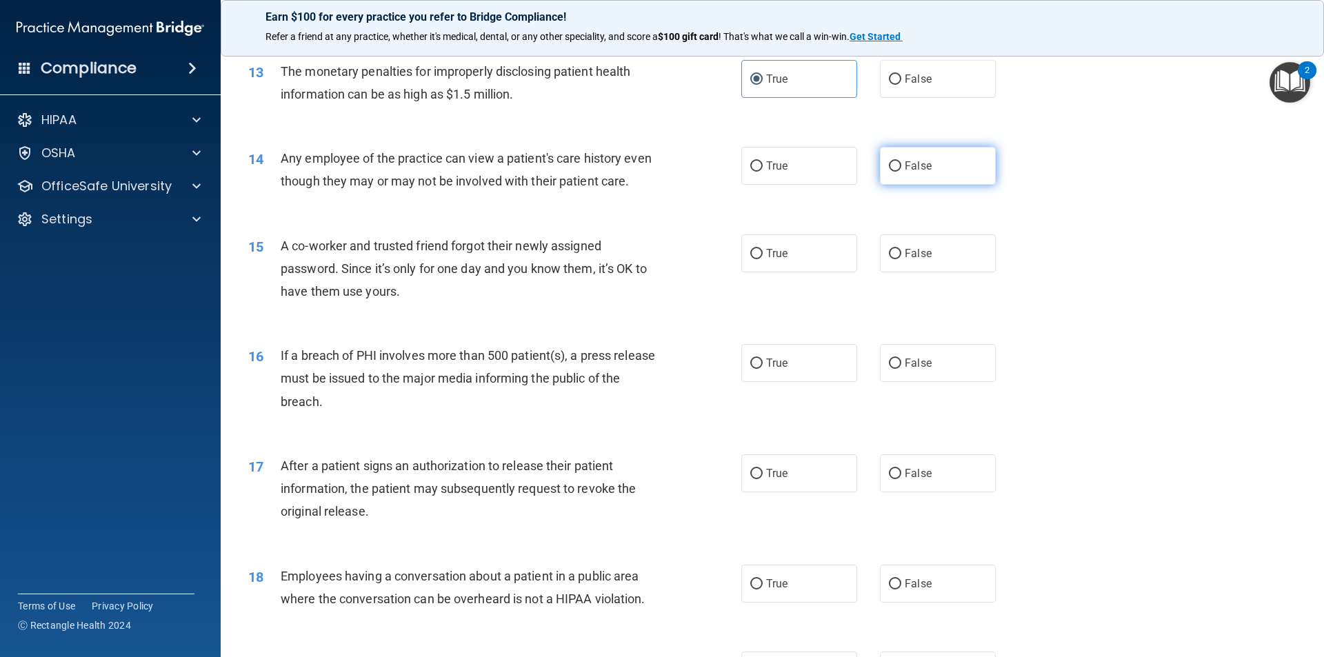
click at [895, 162] on label "False" at bounding box center [938, 166] width 116 height 38
click at [895, 162] on input "False" at bounding box center [895, 166] width 12 height 10
radio input "true"
click at [905, 272] on label "False" at bounding box center [938, 253] width 116 height 38
click at [901, 259] on input "False" at bounding box center [895, 254] width 12 height 10
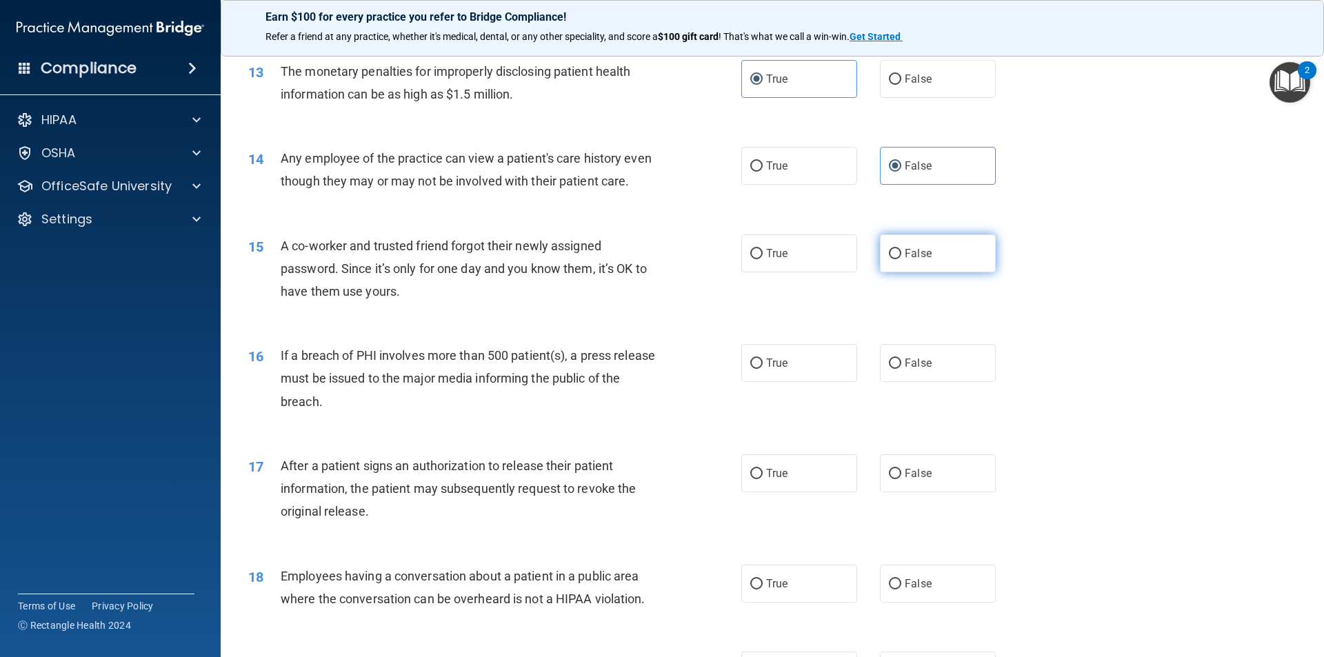
radio input "true"
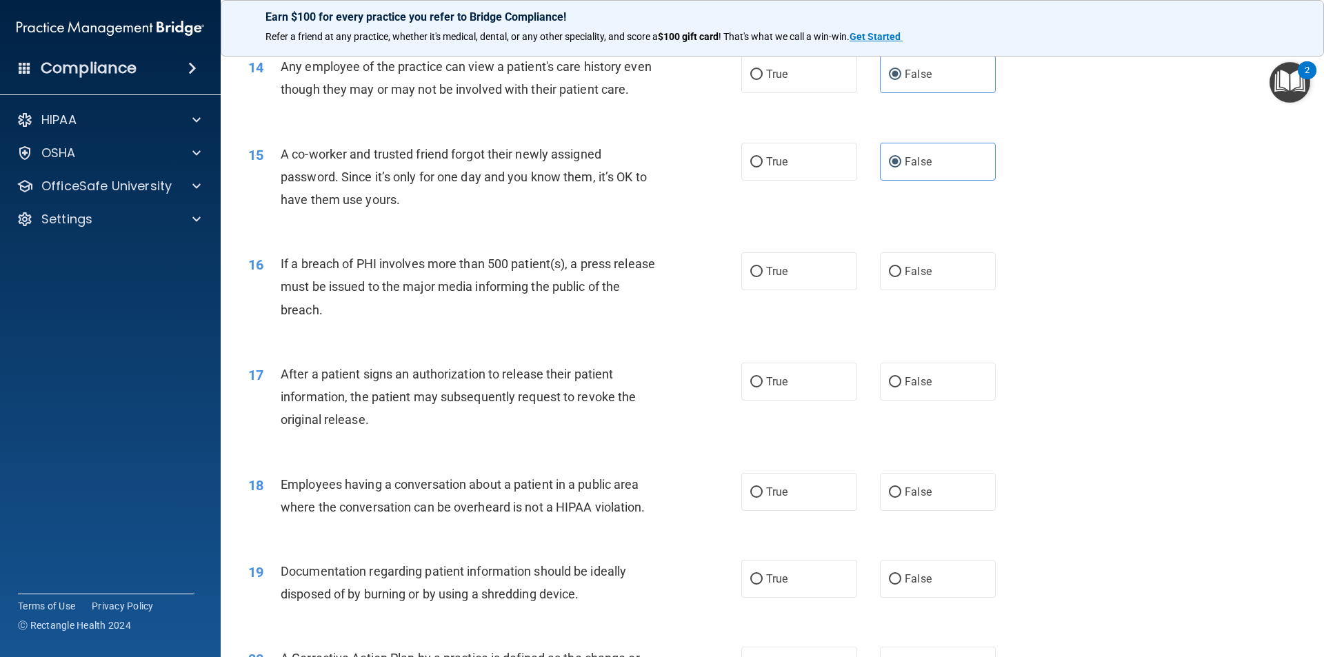
scroll to position [1379, 0]
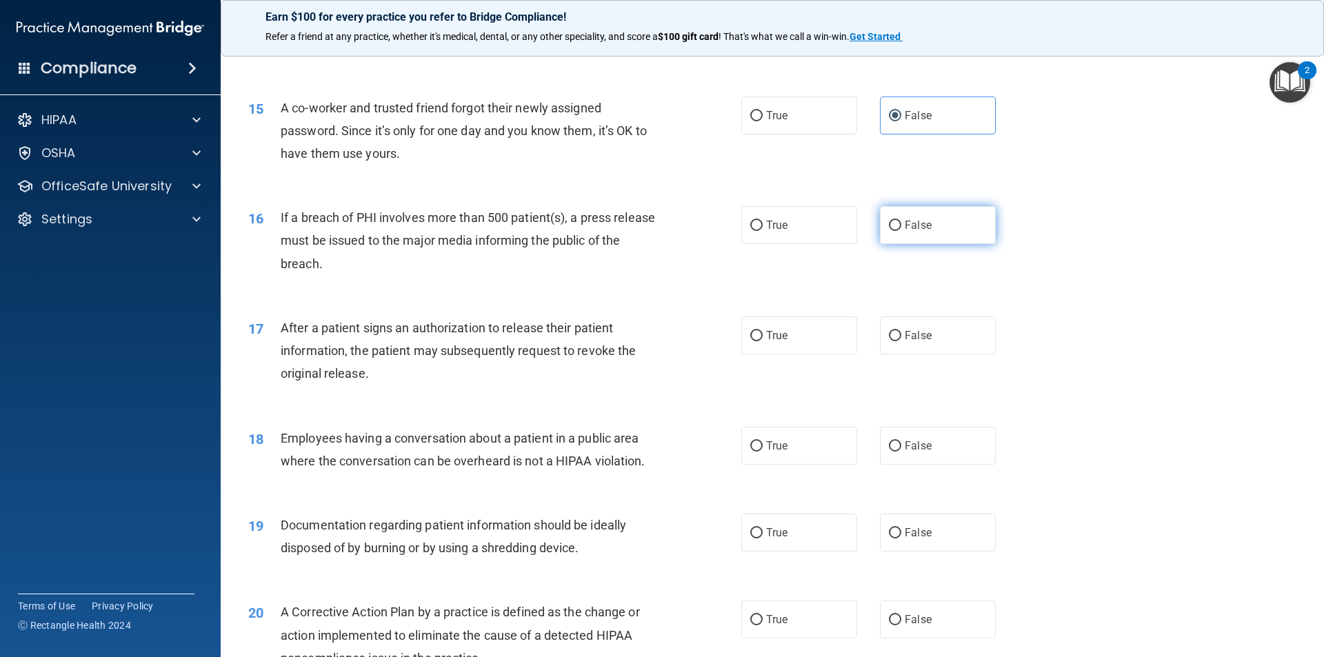
click at [889, 231] on input "False" at bounding box center [895, 226] width 12 height 10
radio input "true"
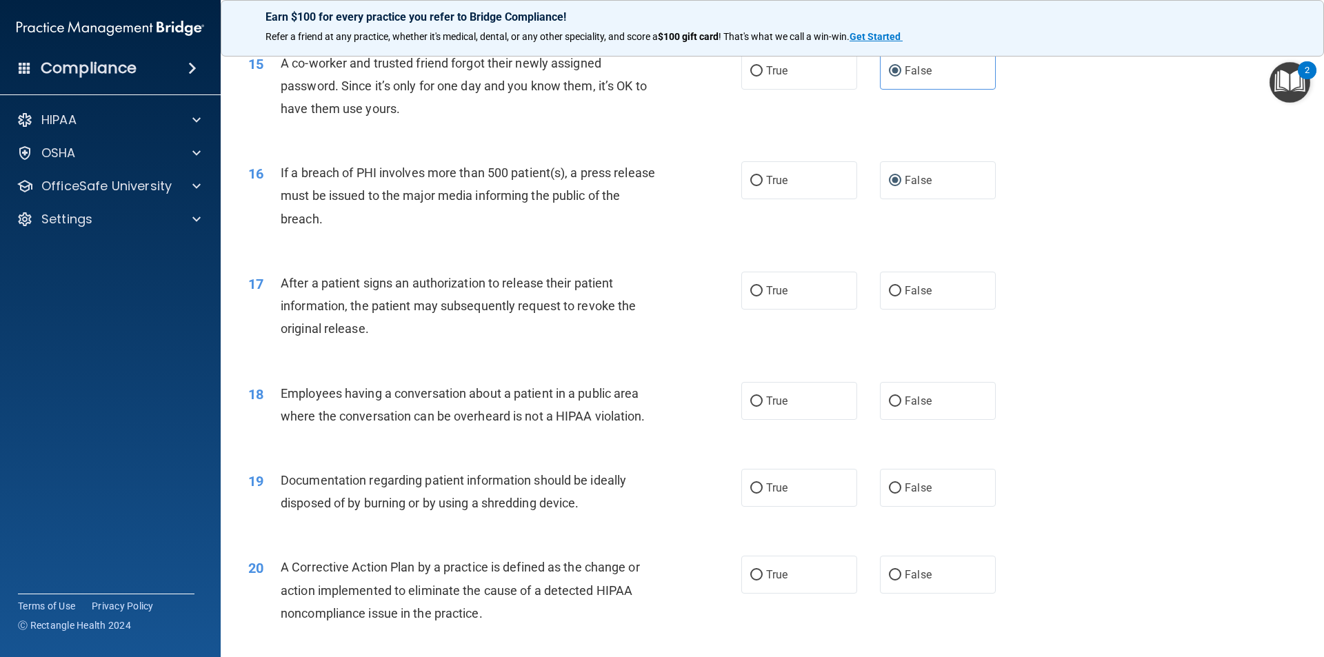
scroll to position [1448, 0]
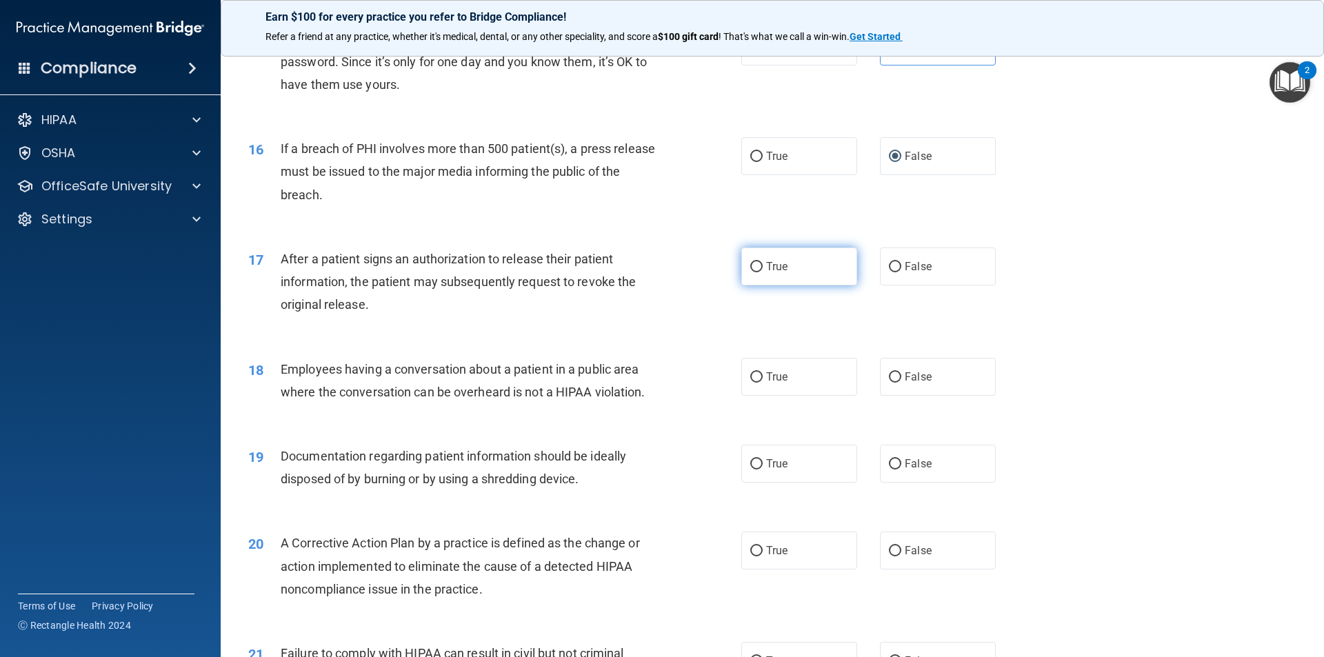
click at [750, 272] on input "True" at bounding box center [756, 267] width 12 height 10
radio input "true"
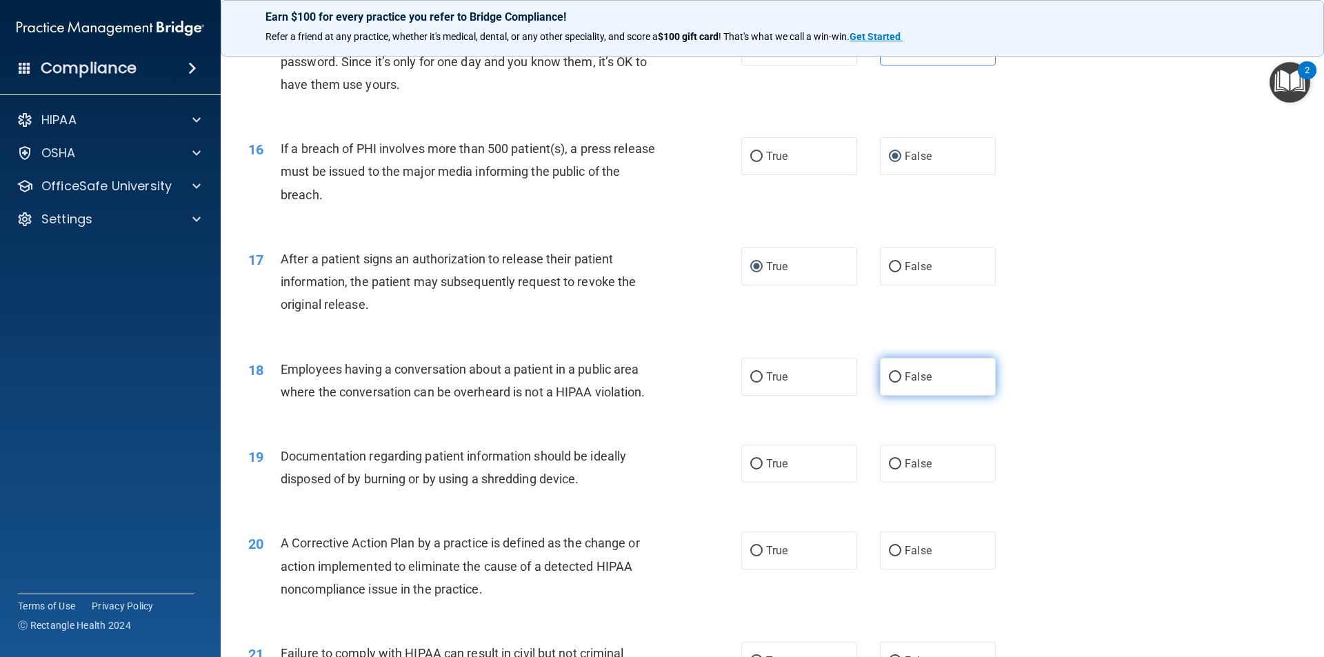
click at [921, 383] on span "False" at bounding box center [917, 376] width 27 height 13
click at [901, 383] on input "False" at bounding box center [895, 377] width 12 height 10
radio input "true"
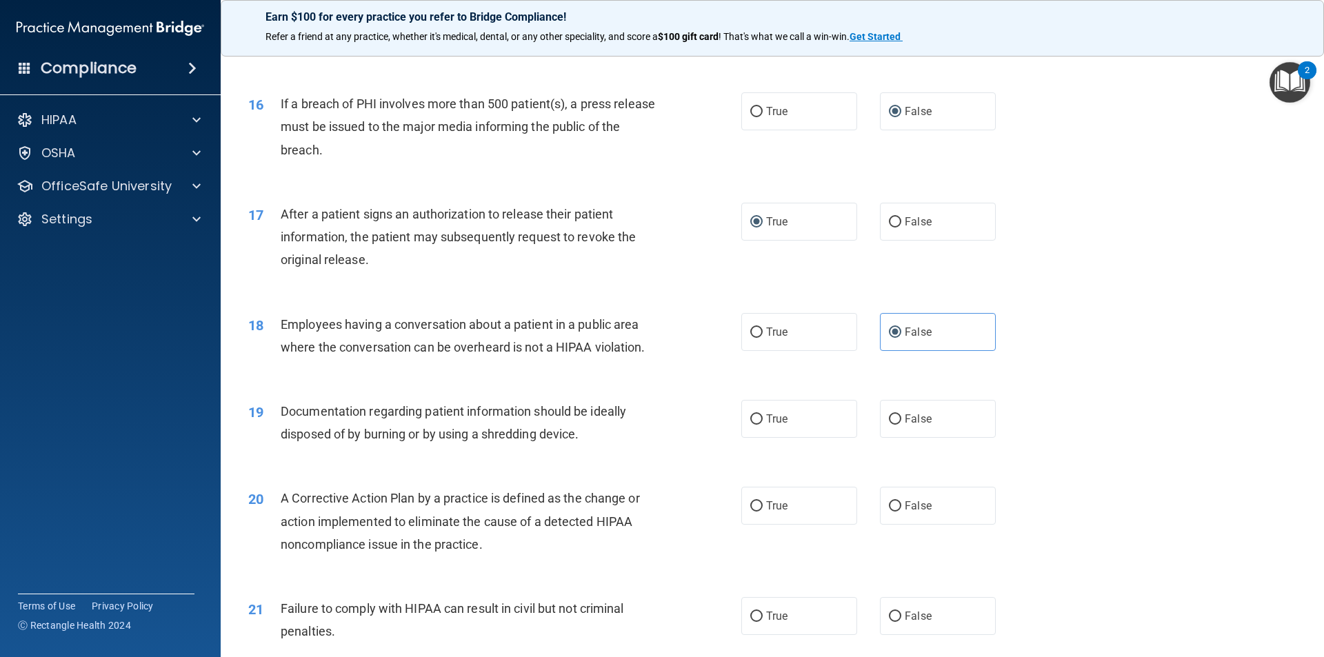
scroll to position [1585, 0]
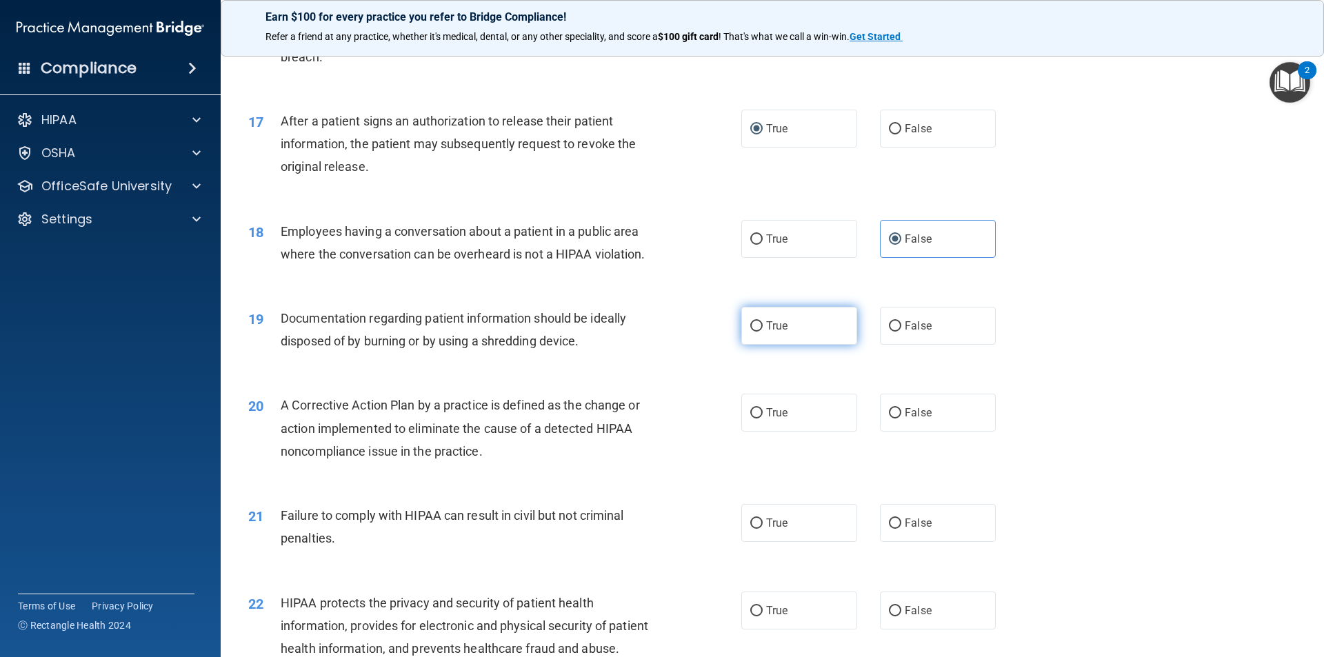
click at [786, 343] on label "True" at bounding box center [799, 326] width 116 height 38
click at [762, 332] on input "True" at bounding box center [756, 326] width 12 height 10
radio input "true"
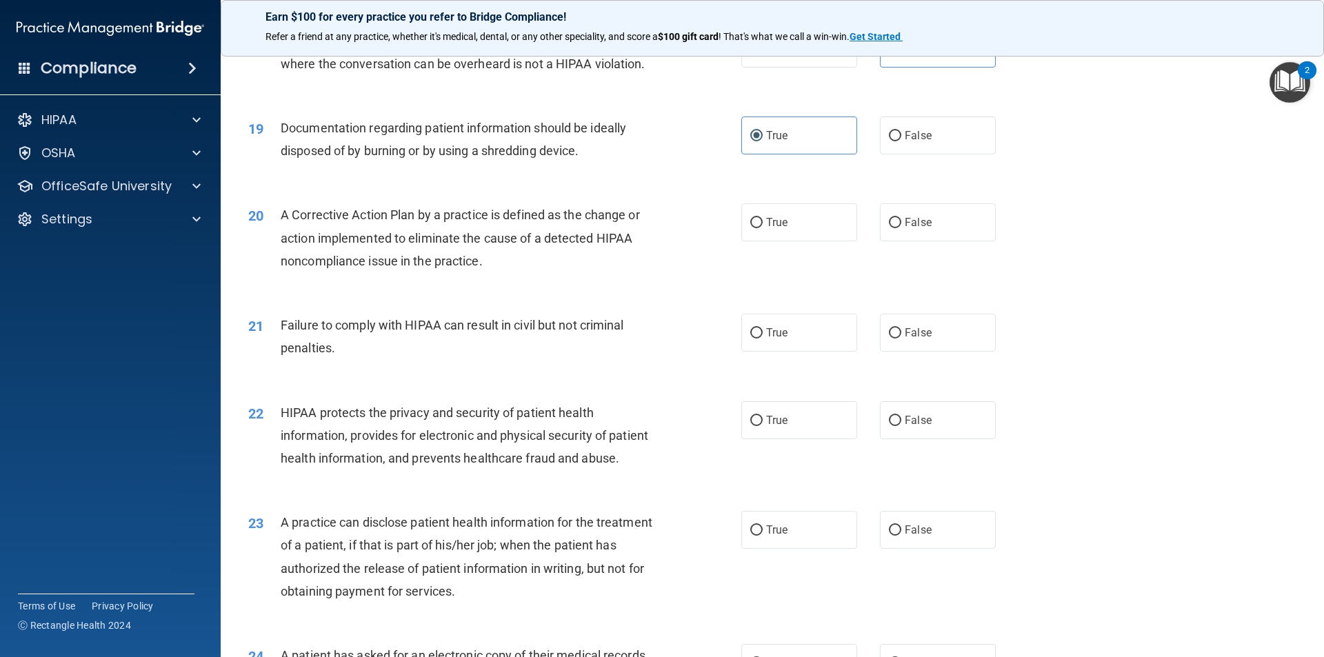
scroll to position [1792, 0]
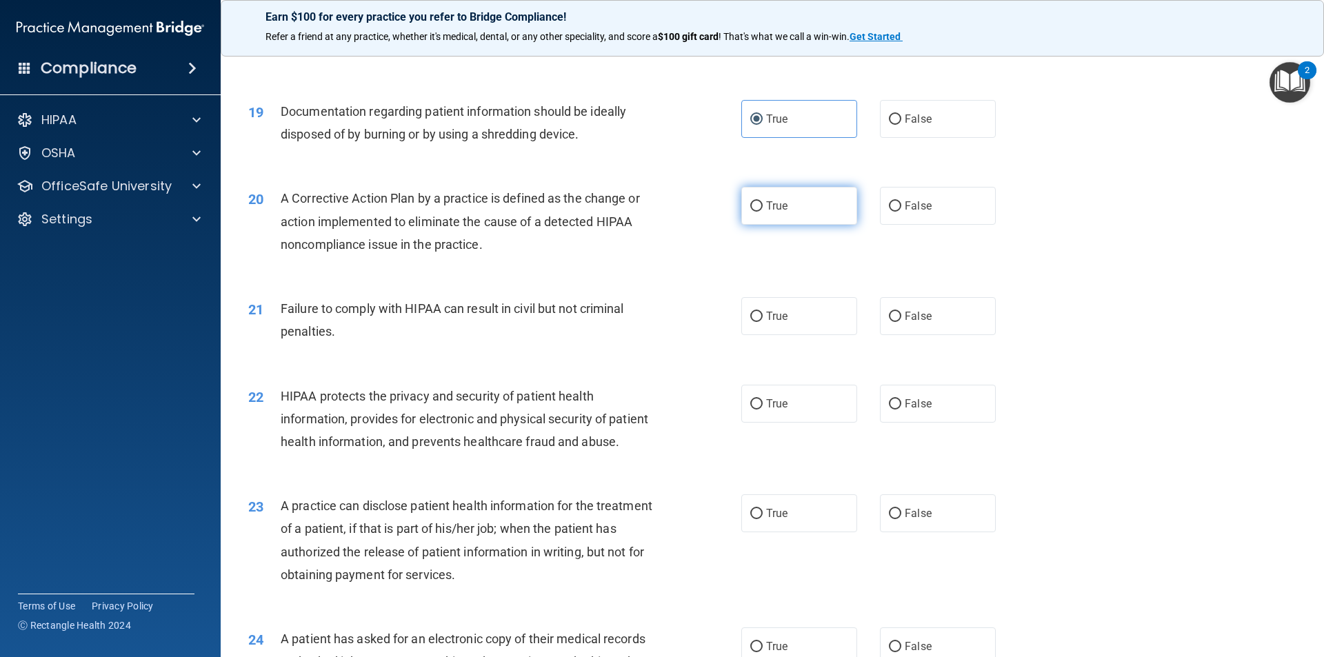
click at [813, 225] on label "True" at bounding box center [799, 206] width 116 height 38
click at [762, 212] on input "True" at bounding box center [756, 206] width 12 height 10
radio input "true"
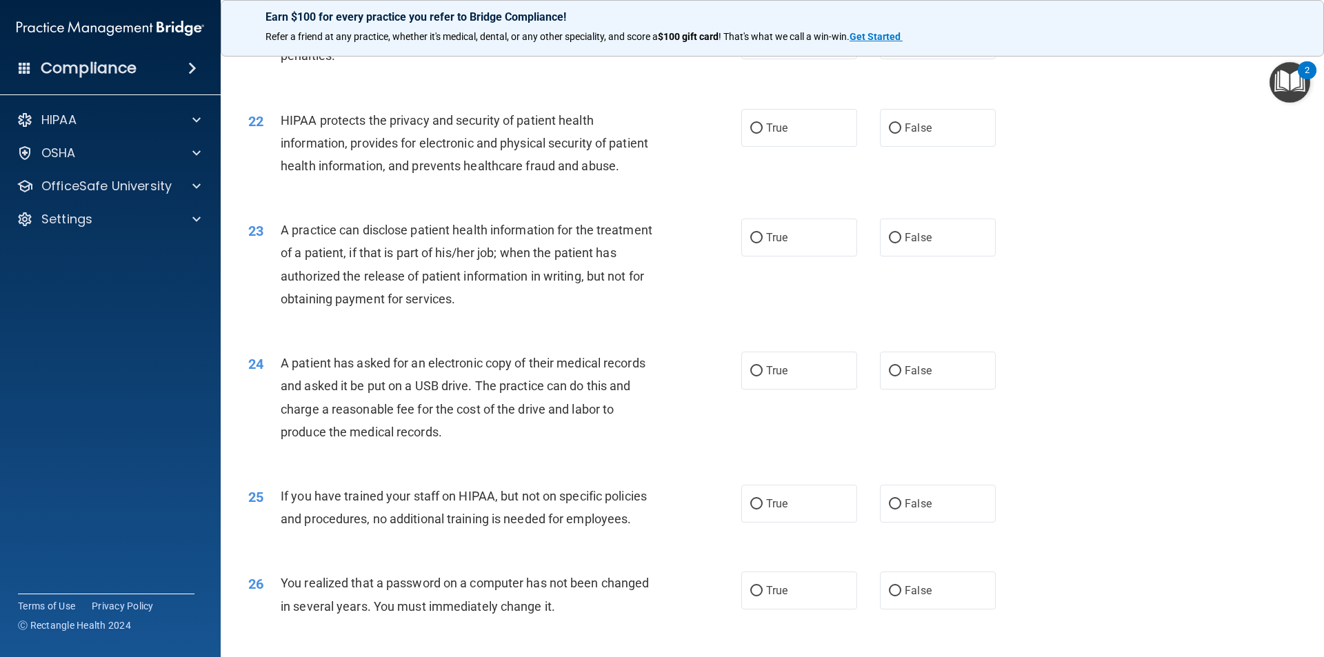
scroll to position [1930, 0]
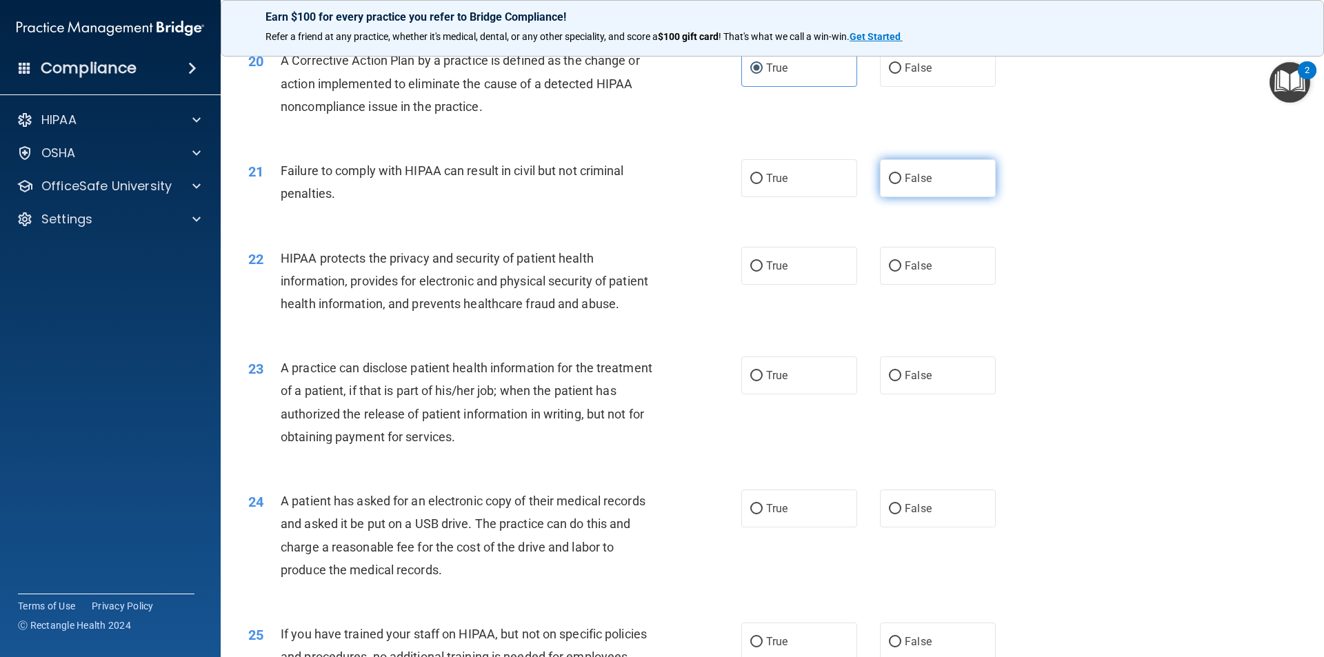
click at [955, 197] on label "False" at bounding box center [938, 178] width 116 height 38
click at [901, 184] on input "False" at bounding box center [895, 179] width 12 height 10
radio input "true"
click at [931, 283] on label "False" at bounding box center [938, 266] width 116 height 38
click at [901, 272] on input "False" at bounding box center [895, 266] width 12 height 10
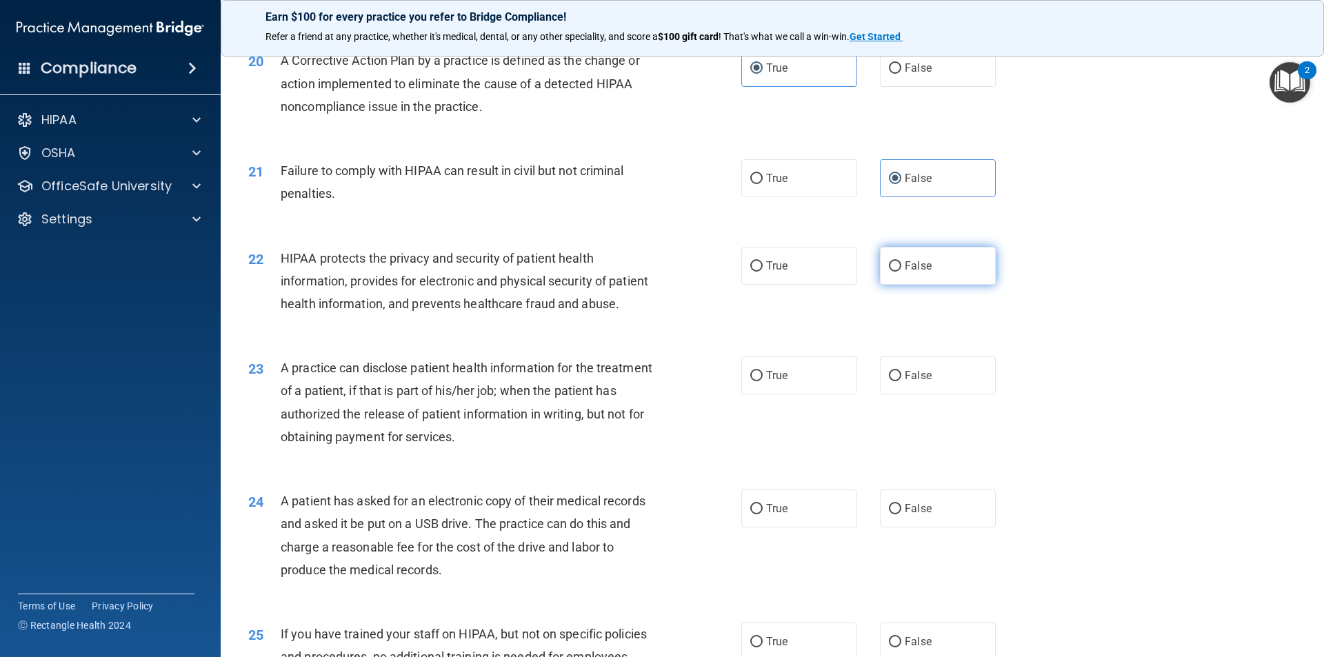
radio input "true"
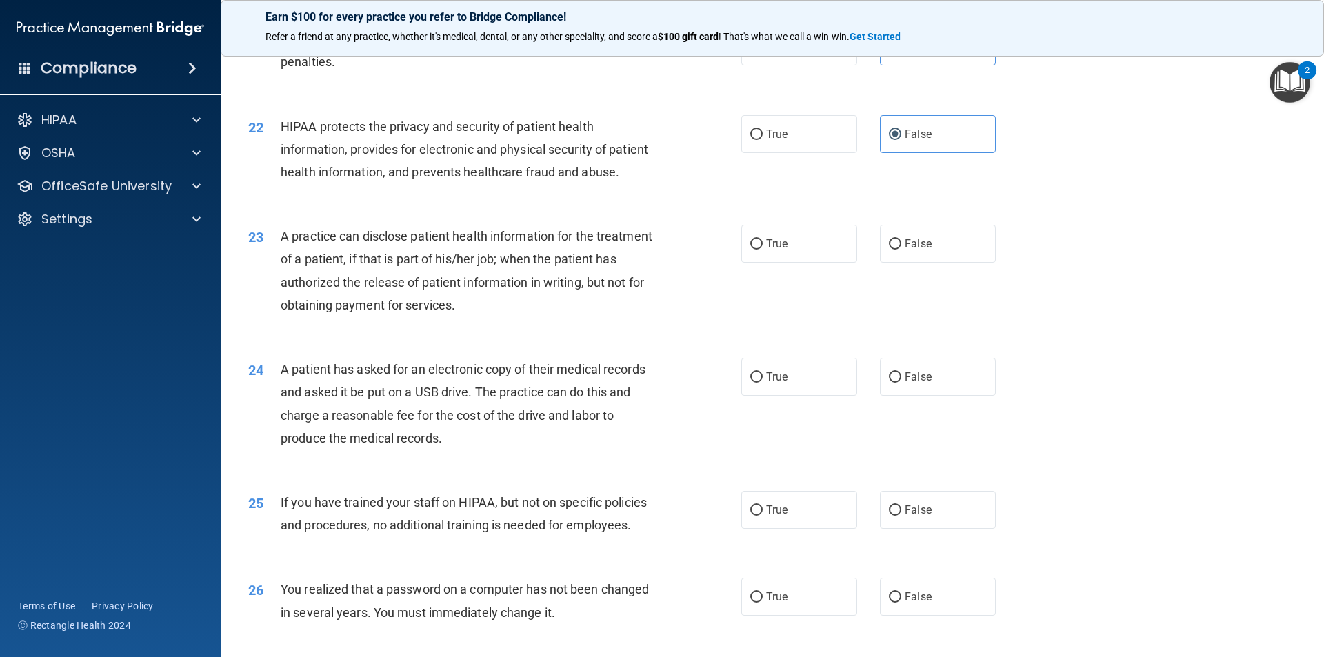
scroll to position [2068, 0]
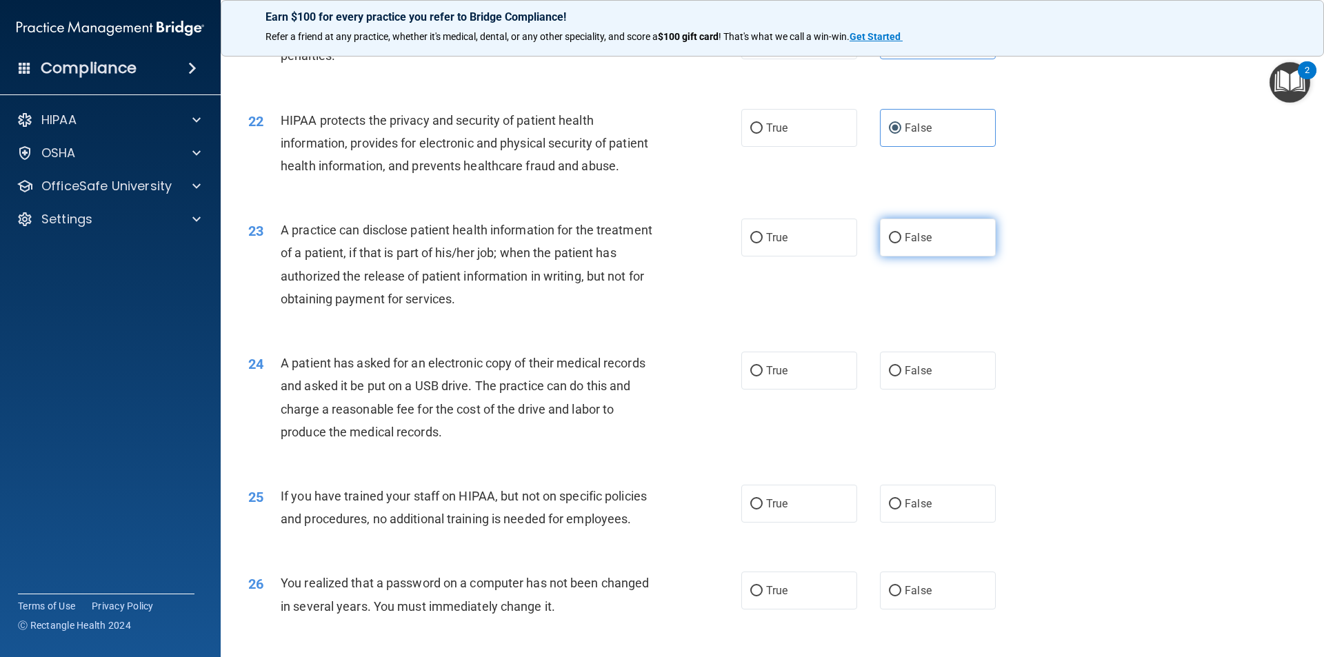
click at [946, 256] on label "False" at bounding box center [938, 238] width 116 height 38
click at [901, 243] on input "False" at bounding box center [895, 238] width 12 height 10
radio input "true"
click at [780, 377] on span "True" at bounding box center [776, 370] width 21 height 13
click at [762, 376] on input "True" at bounding box center [756, 371] width 12 height 10
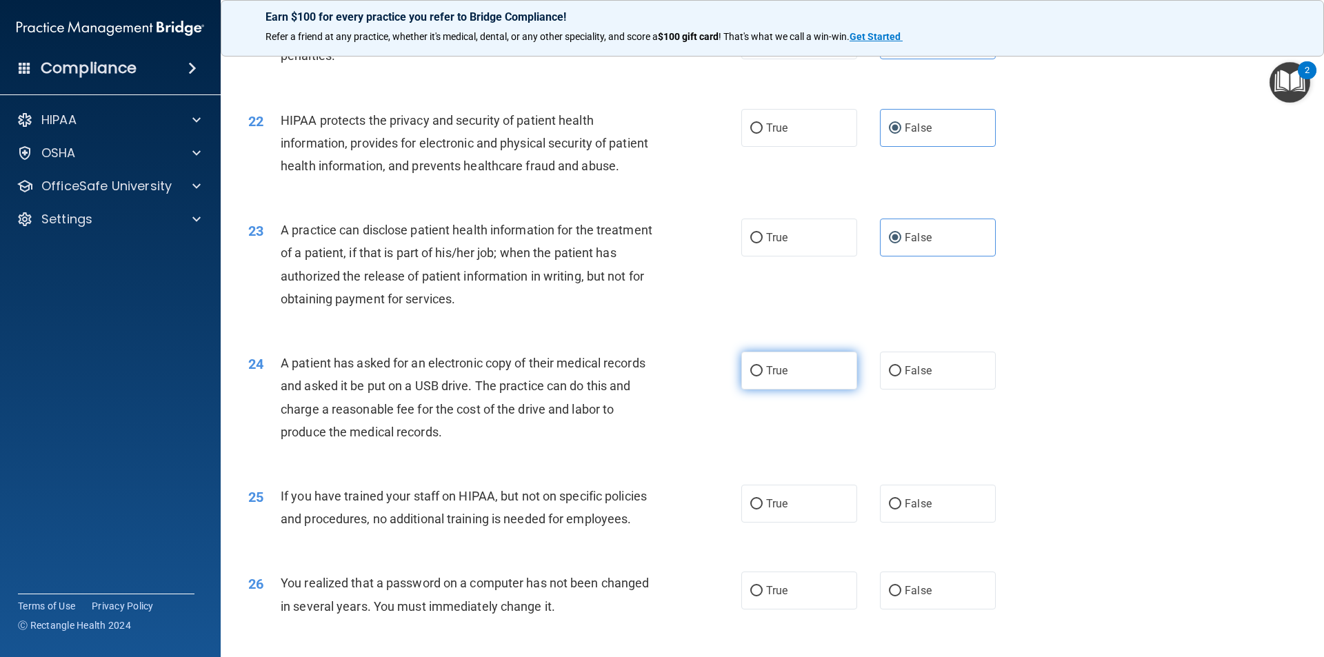
radio input "true"
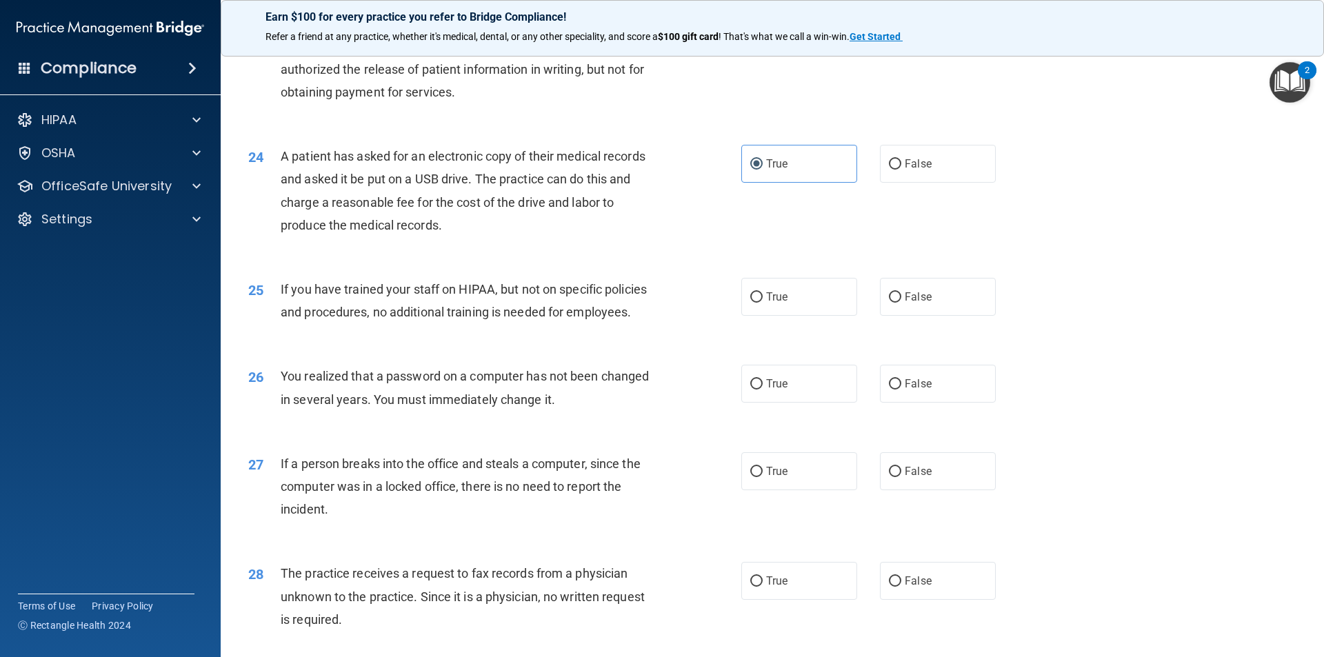
scroll to position [2482, 0]
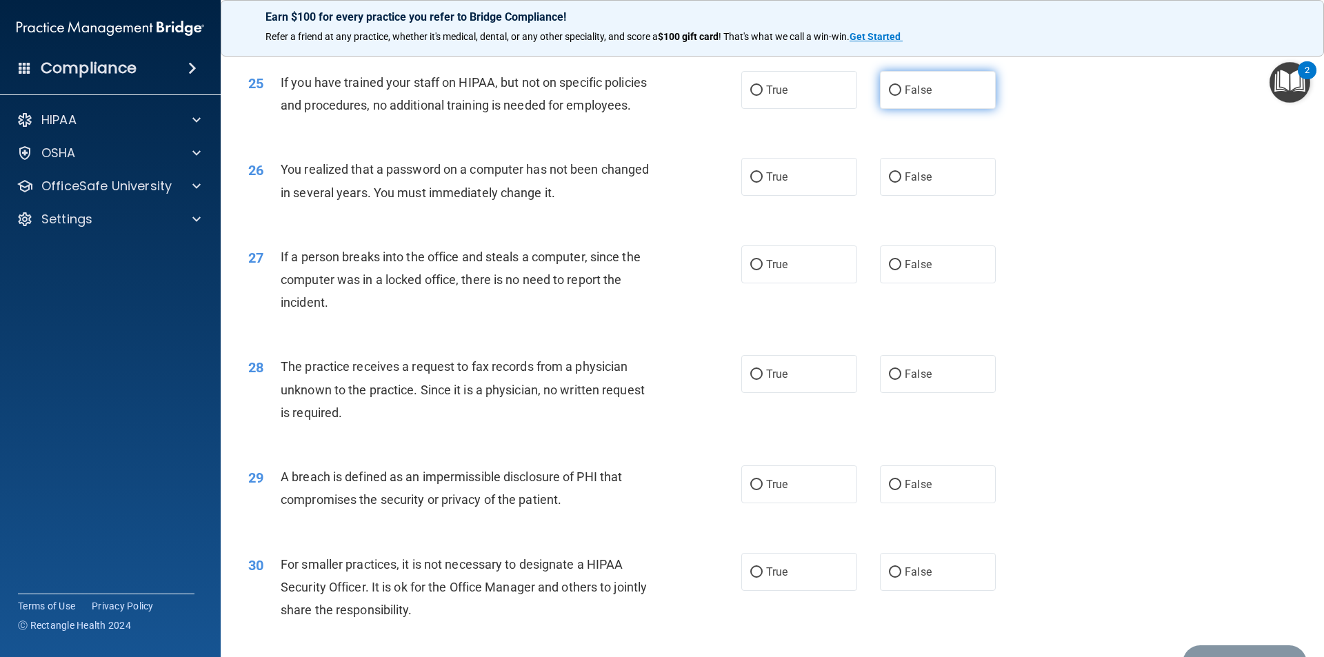
click at [935, 109] on label "False" at bounding box center [938, 90] width 116 height 38
click at [901, 96] on input "False" at bounding box center [895, 90] width 12 height 10
radio input "true"
click at [889, 196] on label "False" at bounding box center [938, 177] width 116 height 38
click at [889, 183] on input "False" at bounding box center [895, 177] width 12 height 10
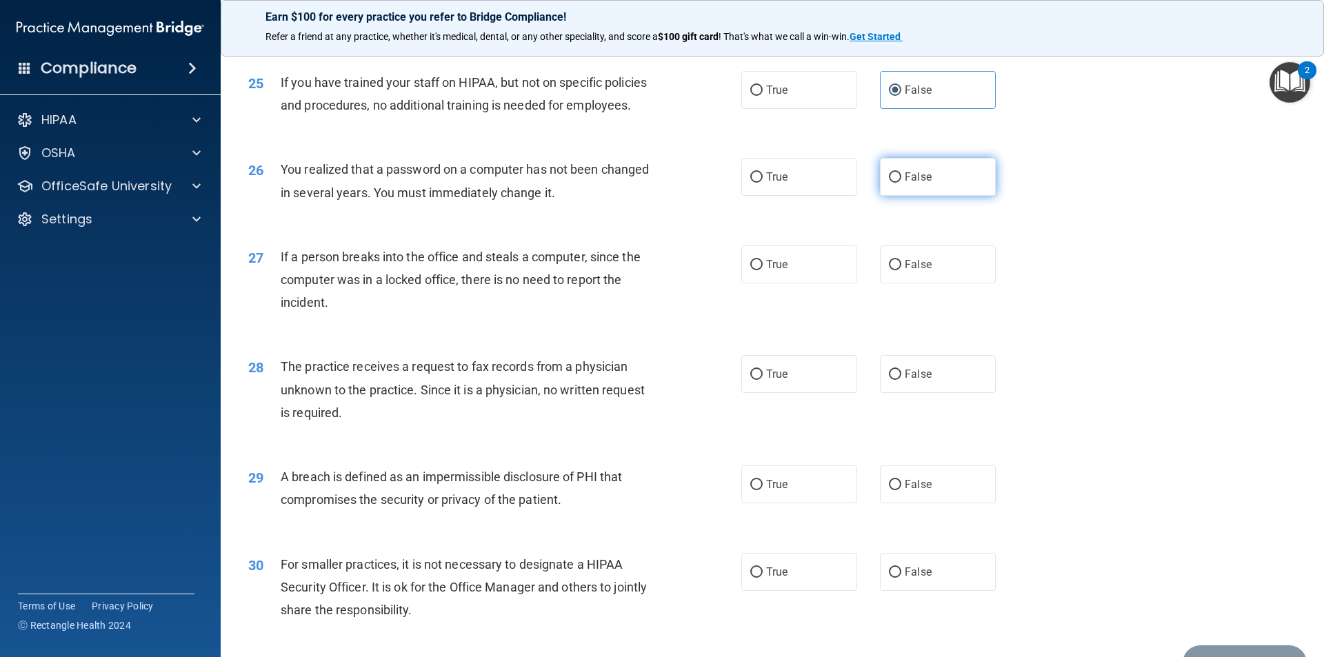
radio input "true"
click at [909, 271] on span "False" at bounding box center [917, 264] width 27 height 13
click at [901, 270] on input "False" at bounding box center [895, 265] width 12 height 10
radio input "true"
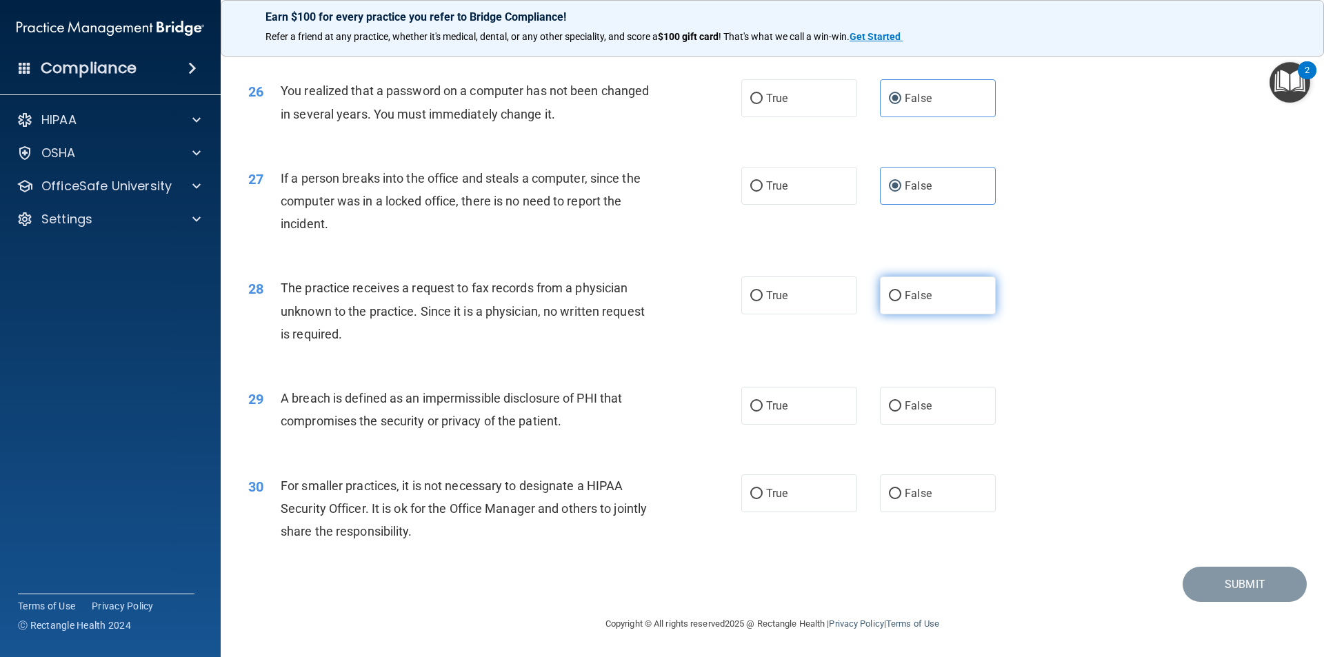
click at [935, 293] on label "False" at bounding box center [938, 295] width 116 height 38
click at [901, 293] on input "False" at bounding box center [895, 296] width 12 height 10
radio input "true"
click at [773, 415] on label "True" at bounding box center [799, 406] width 116 height 38
click at [762, 412] on input "True" at bounding box center [756, 406] width 12 height 10
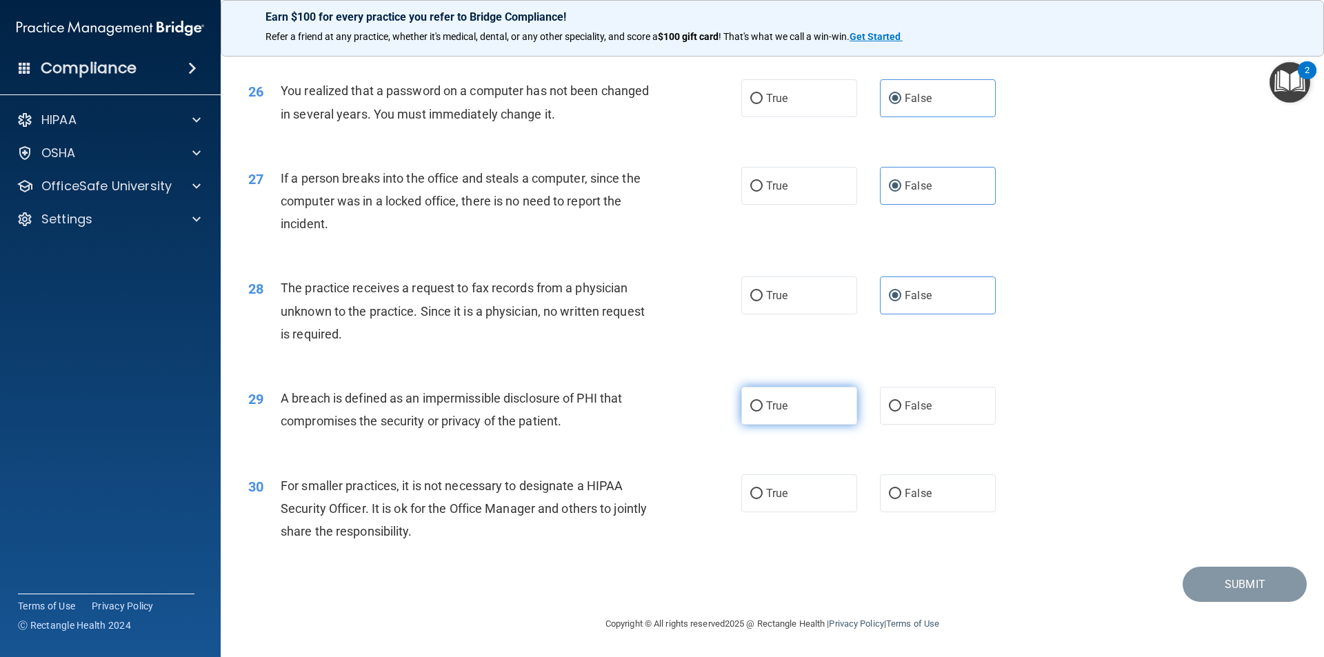
radio input "true"
click at [920, 491] on span "False" at bounding box center [917, 493] width 27 height 13
click at [901, 491] on input "False" at bounding box center [895, 494] width 12 height 10
radio input "true"
click at [1252, 589] on button "Submit" at bounding box center [1244, 584] width 124 height 35
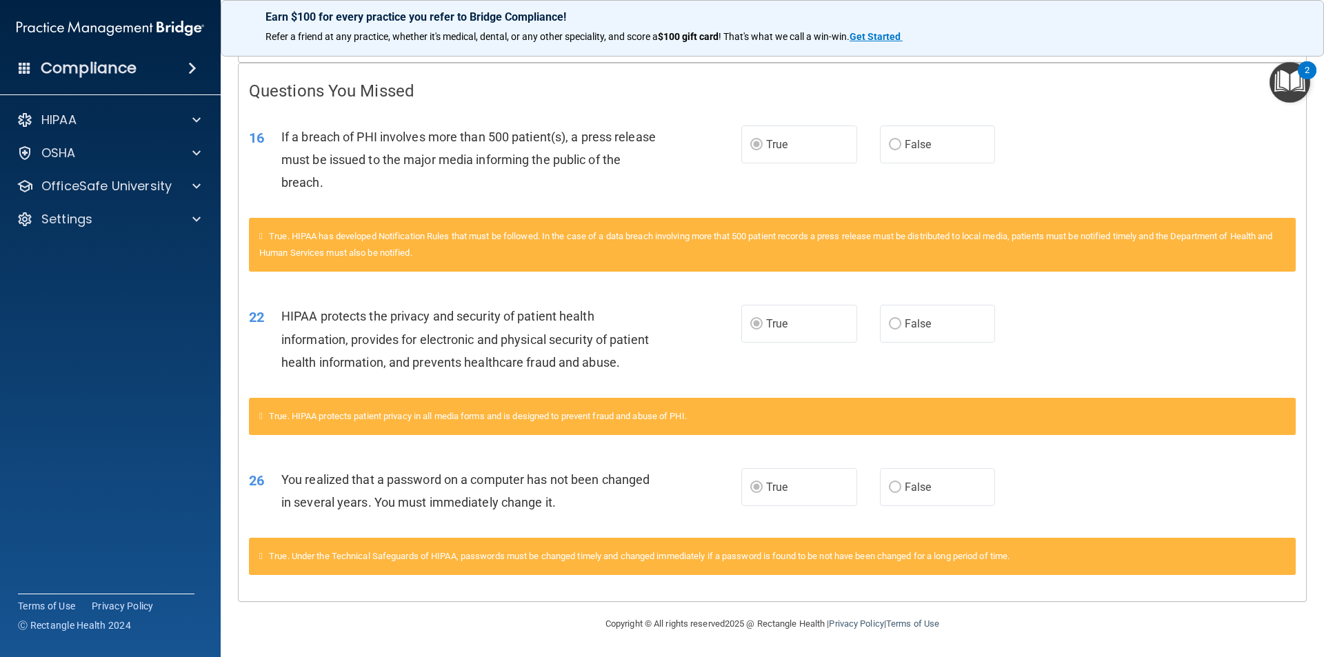
scroll to position [285, 0]
click at [73, 119] on p "HIPAA" at bounding box center [58, 120] width 35 height 17
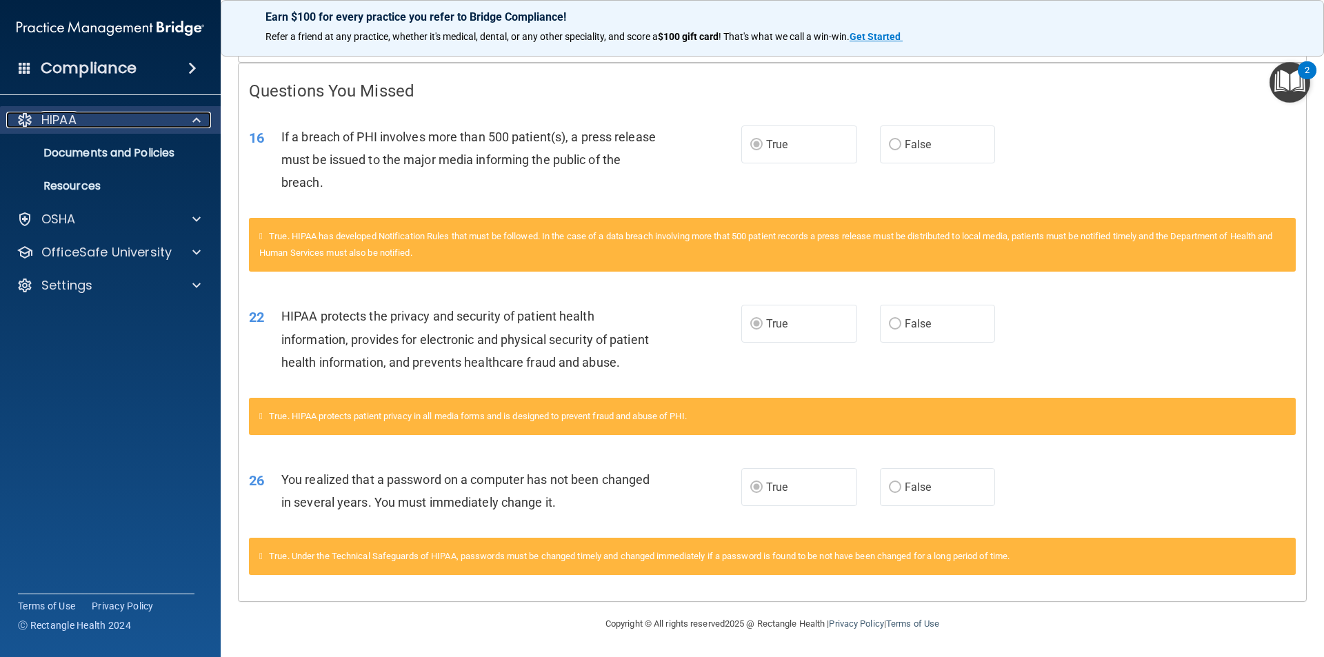
click at [80, 121] on div "HIPAA" at bounding box center [91, 120] width 171 height 17
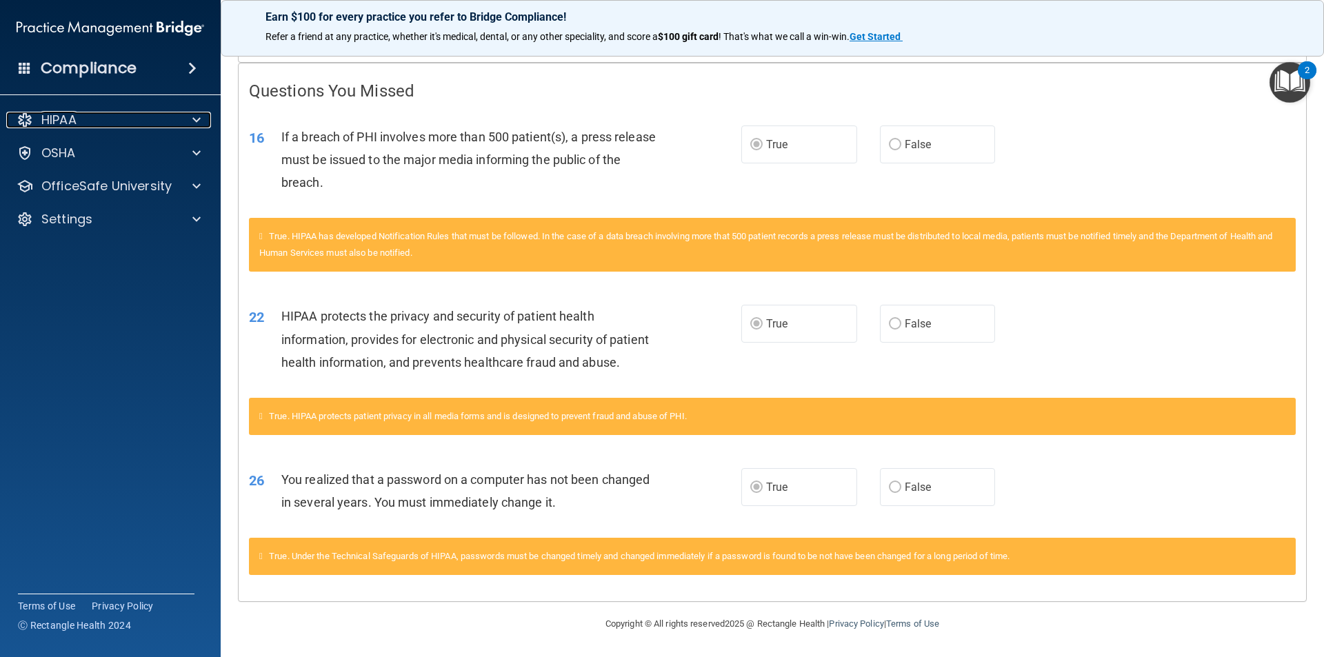
scroll to position [0, 0]
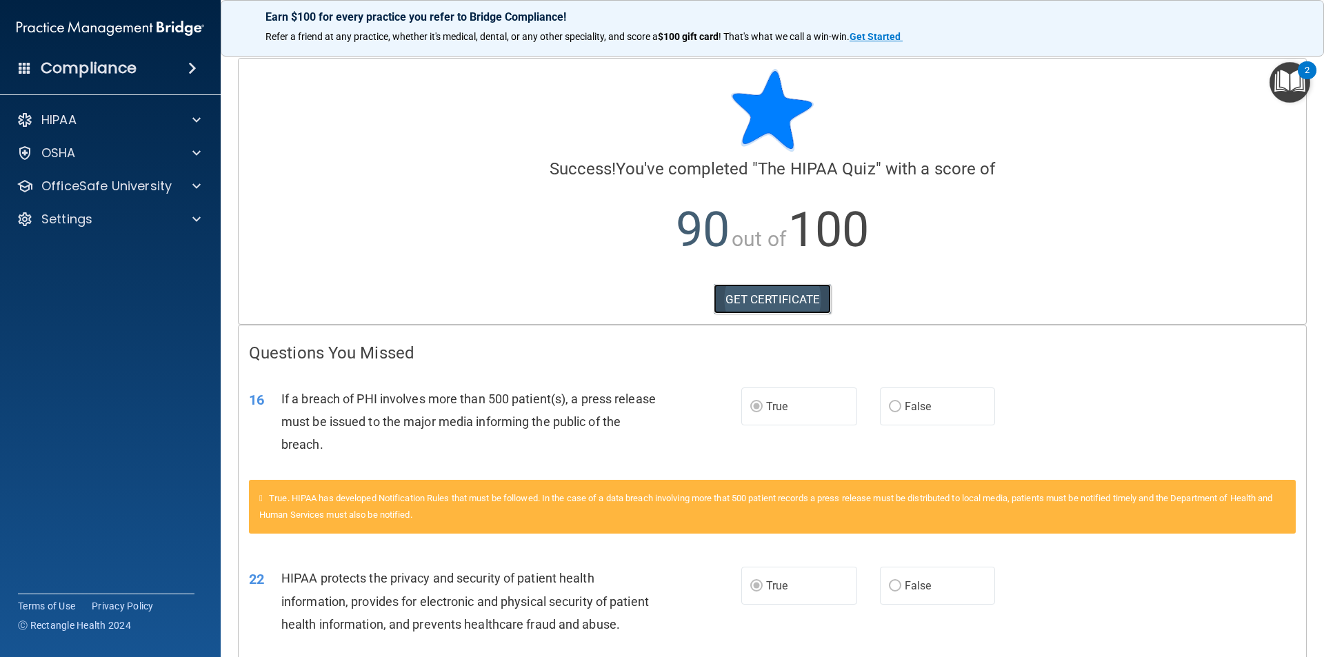
click at [764, 297] on link "GET CERTIFICATE" at bounding box center [772, 299] width 118 height 30
click at [65, 148] on p "OSHA" at bounding box center [58, 153] width 34 height 17
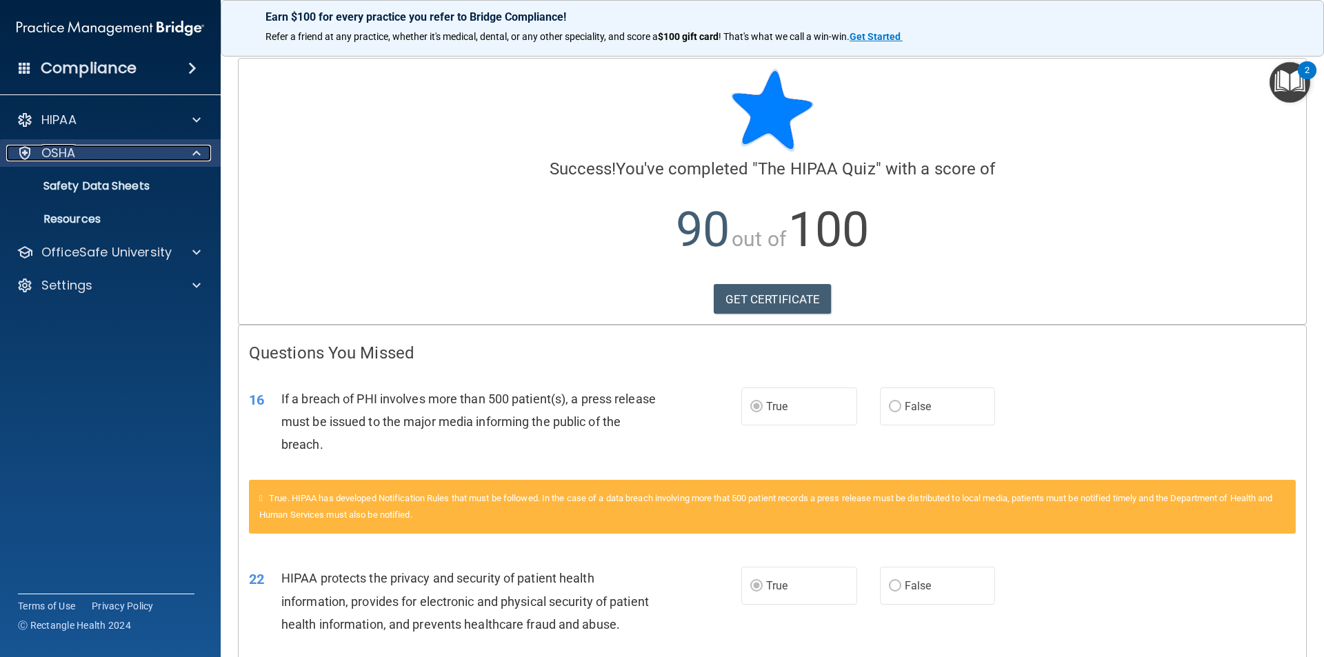
click at [89, 156] on div "OSHA" at bounding box center [91, 153] width 171 height 17
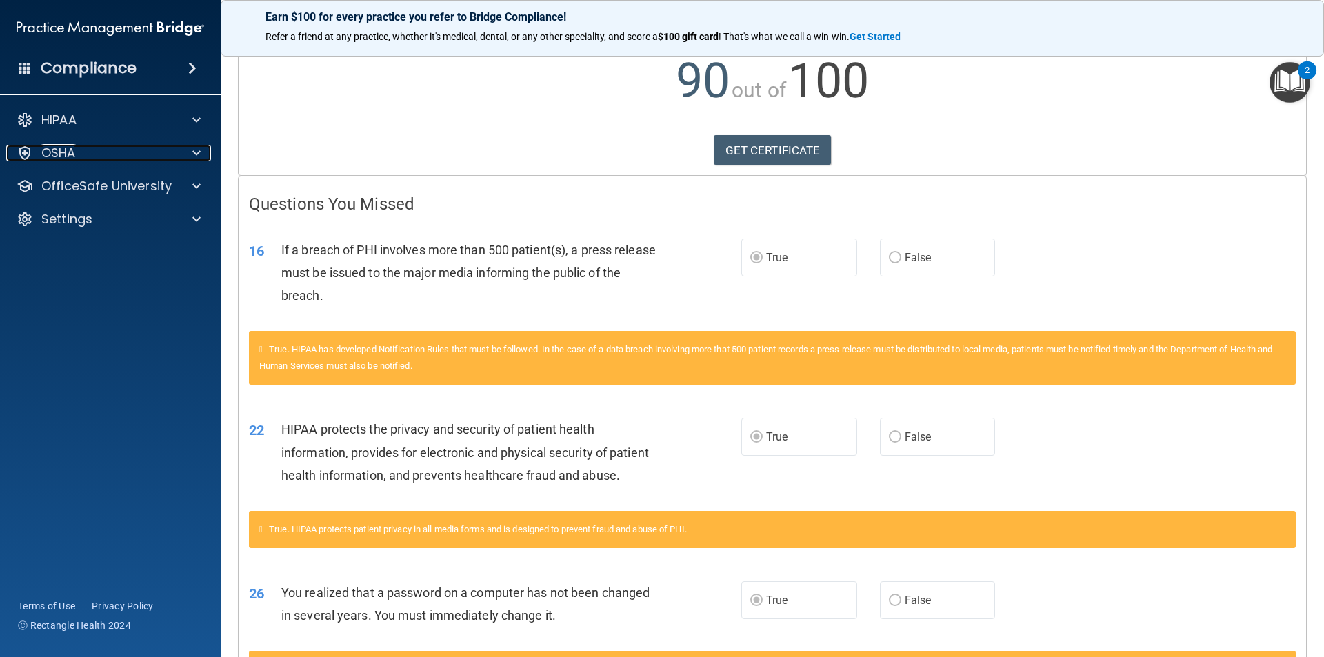
scroll to position [148, 0]
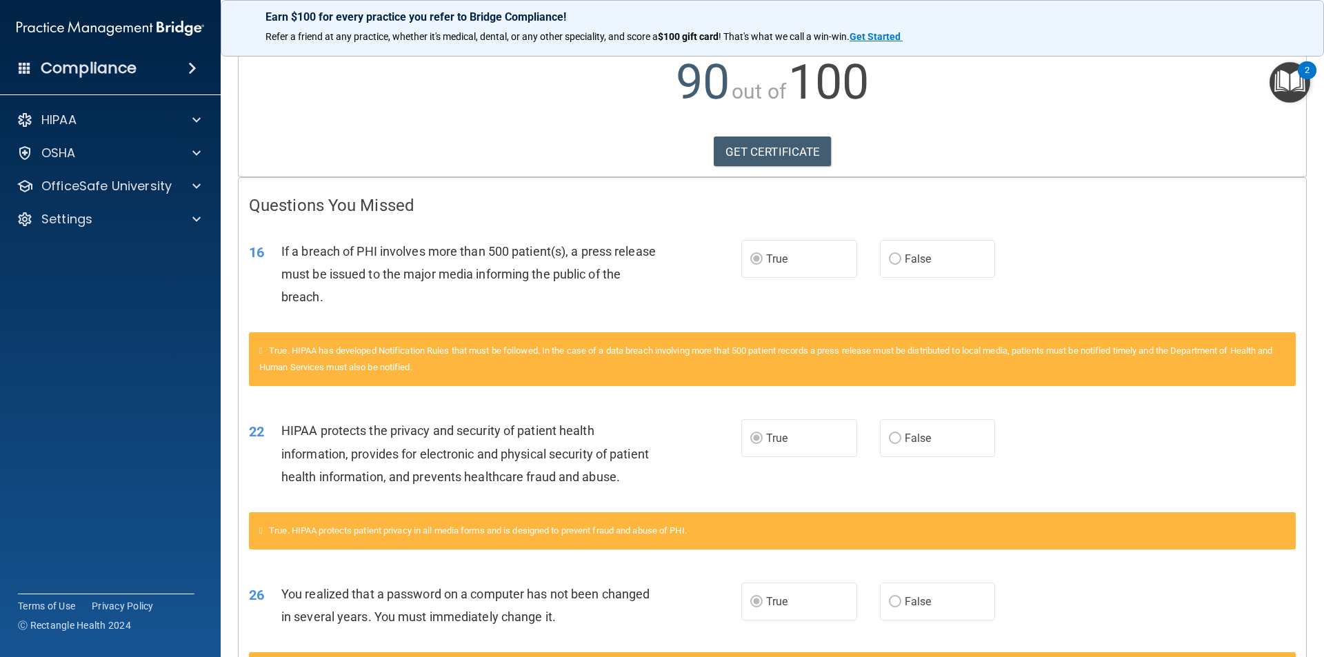
click at [1283, 73] on img "Open Resource Center, 2 new notifications" at bounding box center [1289, 82] width 41 height 41
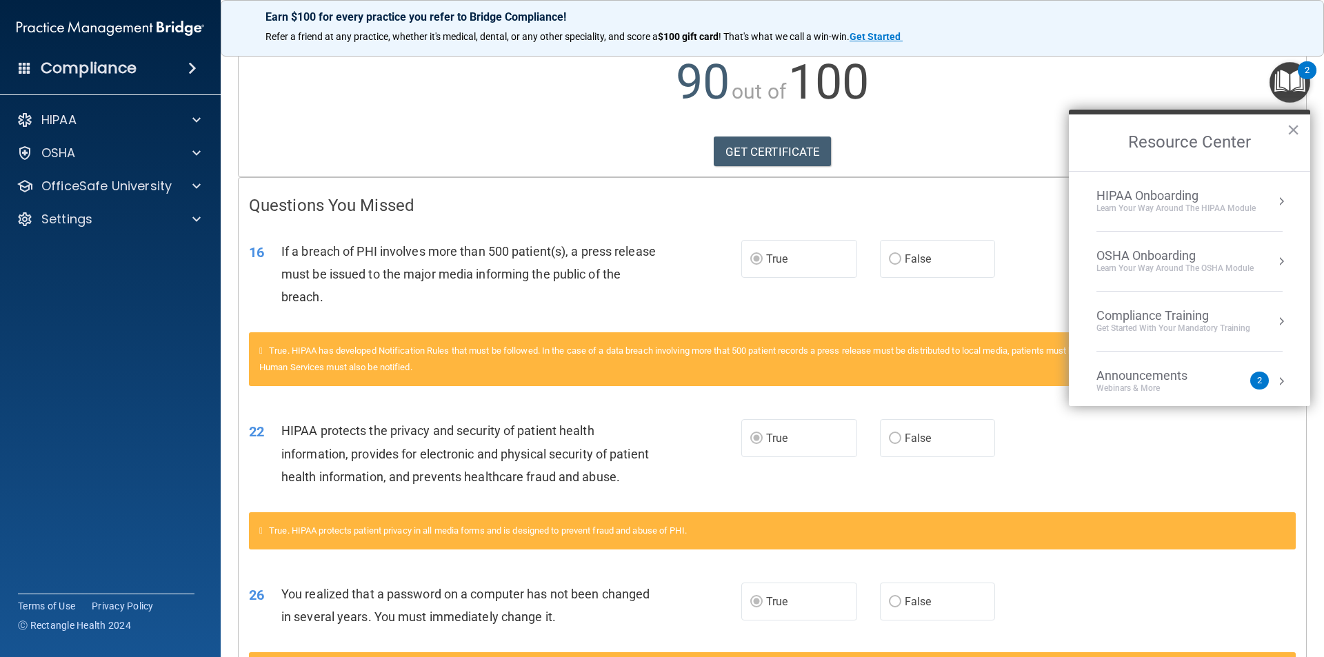
click at [1184, 316] on div "Compliance Training" at bounding box center [1173, 315] width 154 height 15
click at [1290, 129] on button "×" at bounding box center [1292, 130] width 13 height 22
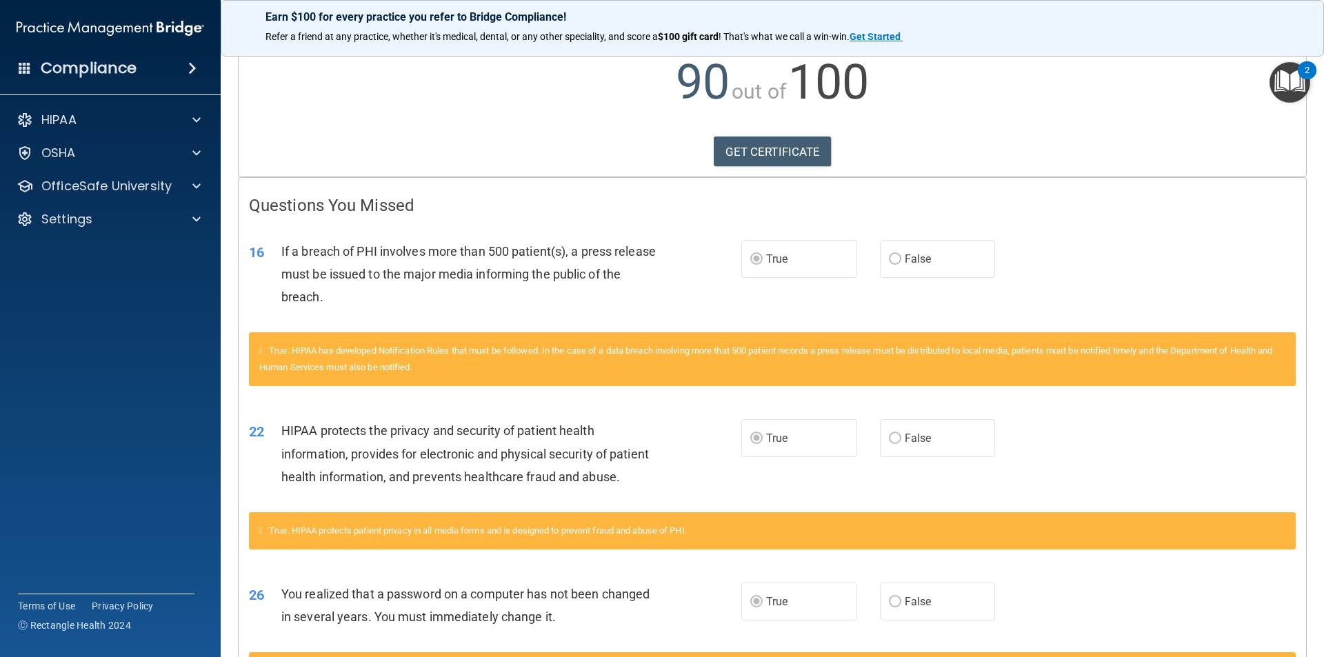
click at [78, 65] on h4 "Compliance" at bounding box center [89, 68] width 96 height 19
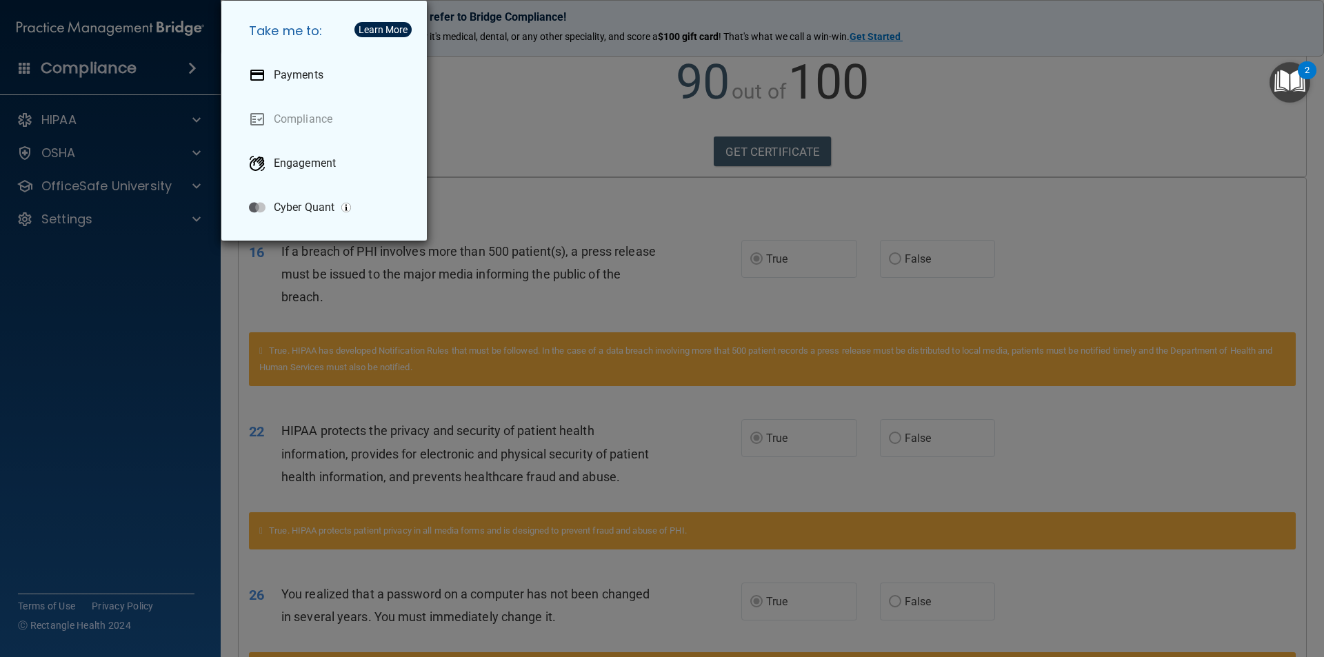
click at [104, 72] on div "Take me to: Payments Compliance Engagement Cyber Quant" at bounding box center [662, 328] width 1324 height 657
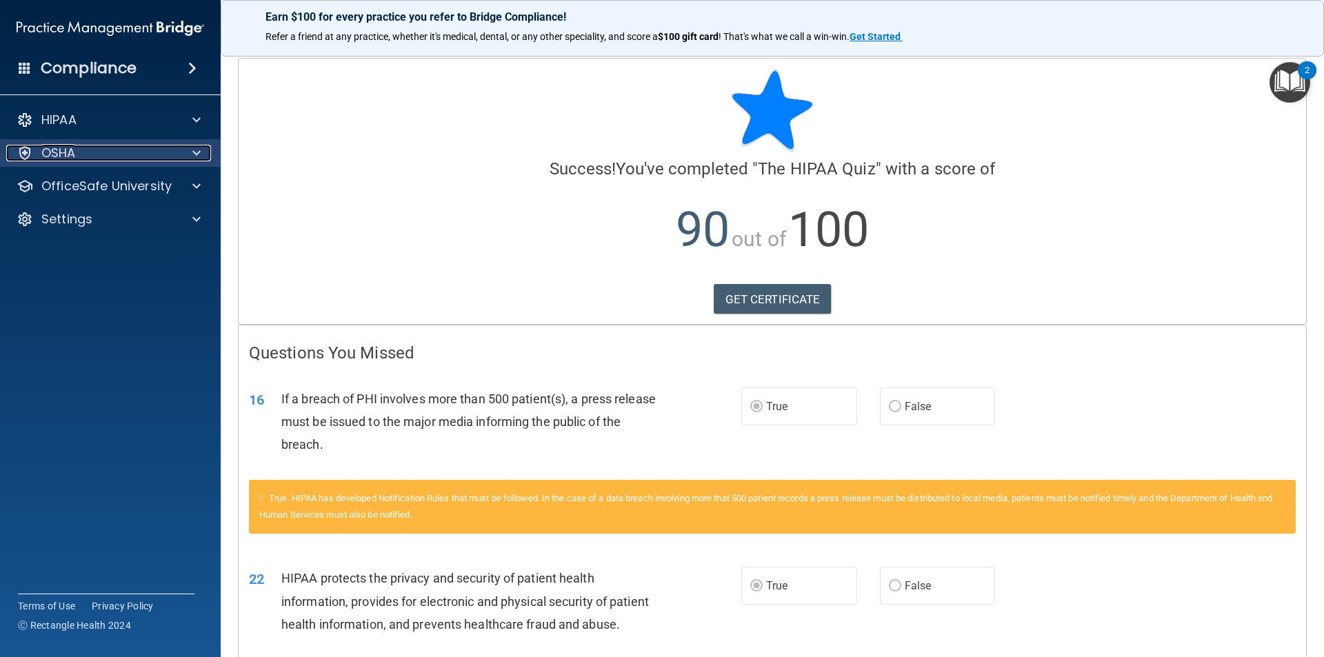
click at [74, 150] on p "OSHA" at bounding box center [58, 153] width 34 height 17
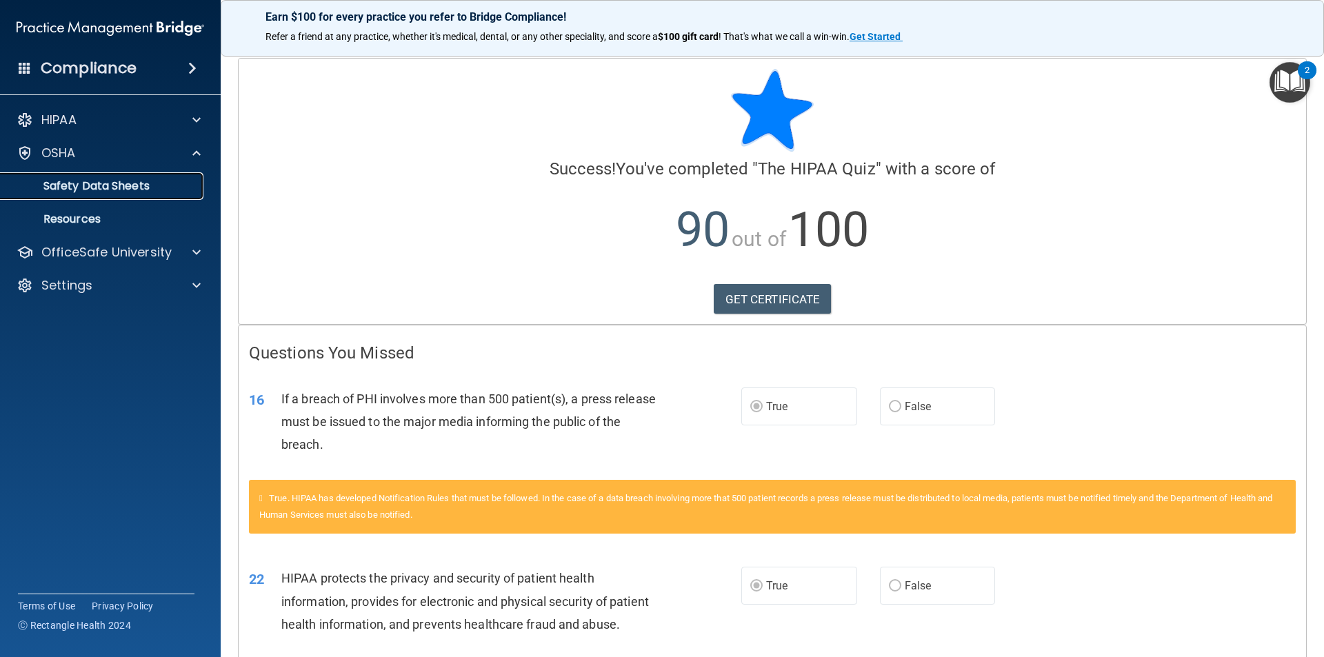
click at [92, 183] on p "Safety Data Sheets" at bounding box center [103, 186] width 188 height 14
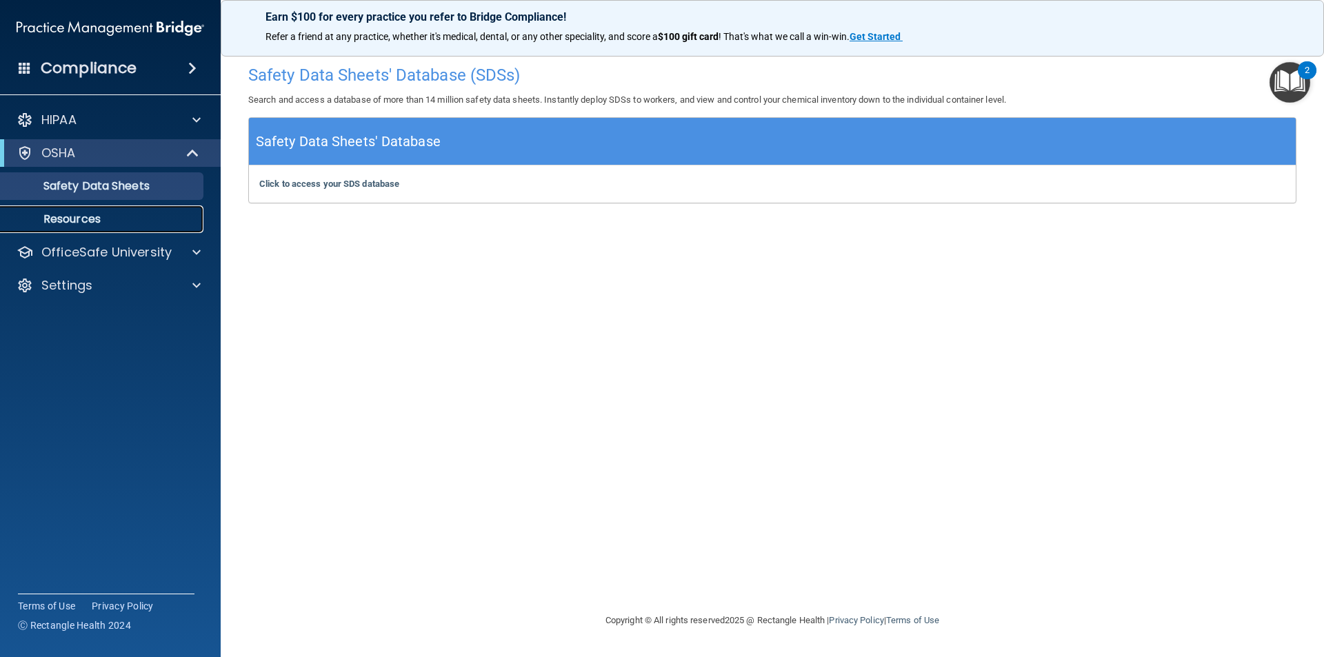
click at [61, 212] on p "Resources" at bounding box center [103, 219] width 188 height 14
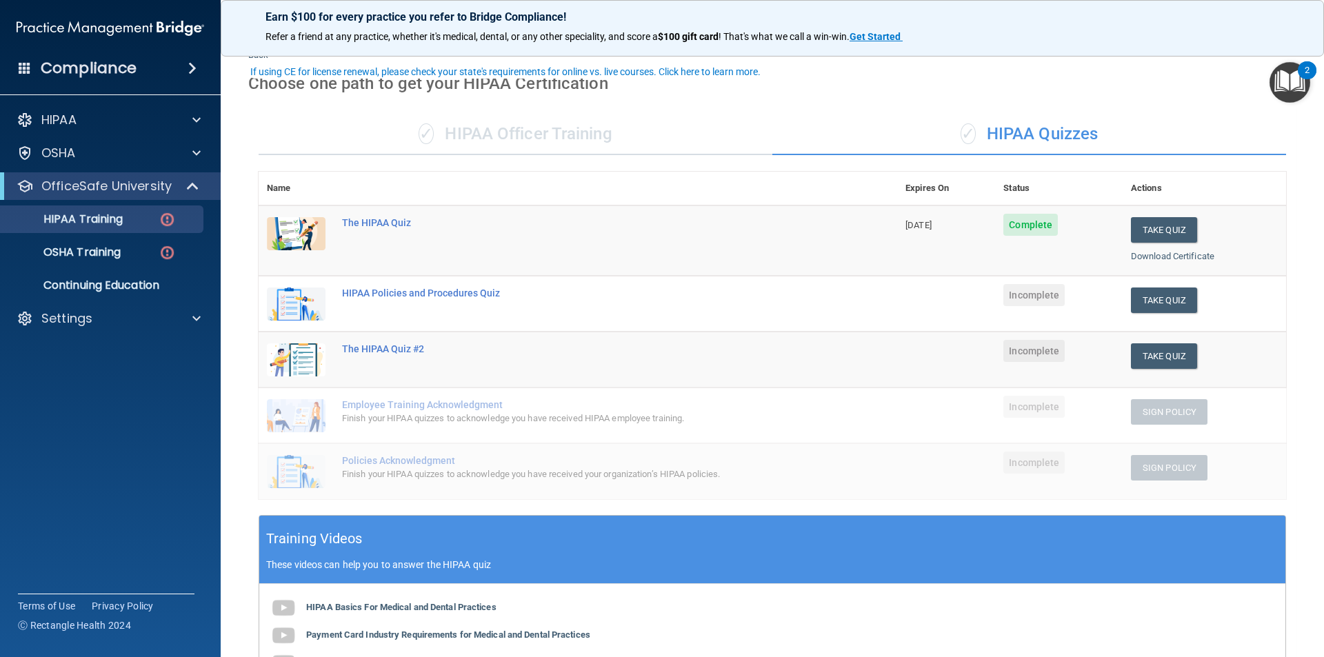
scroll to position [69, 0]
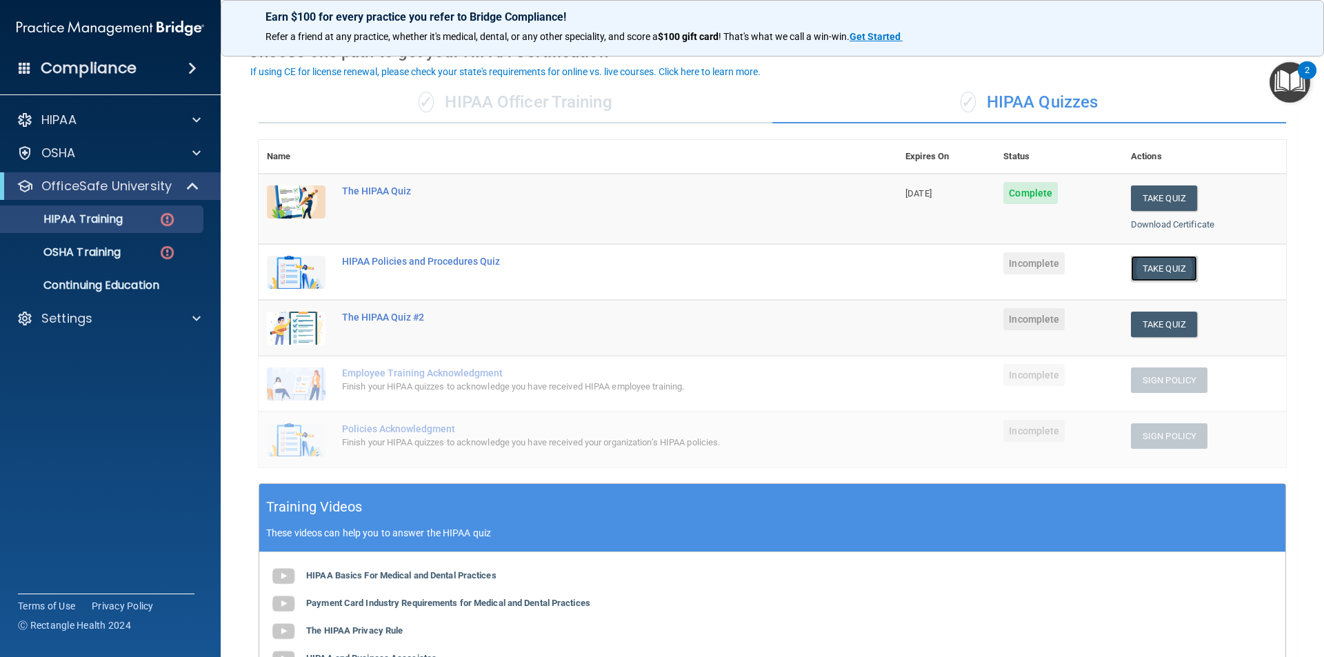
click at [1170, 275] on button "Take Quiz" at bounding box center [1164, 269] width 66 height 26
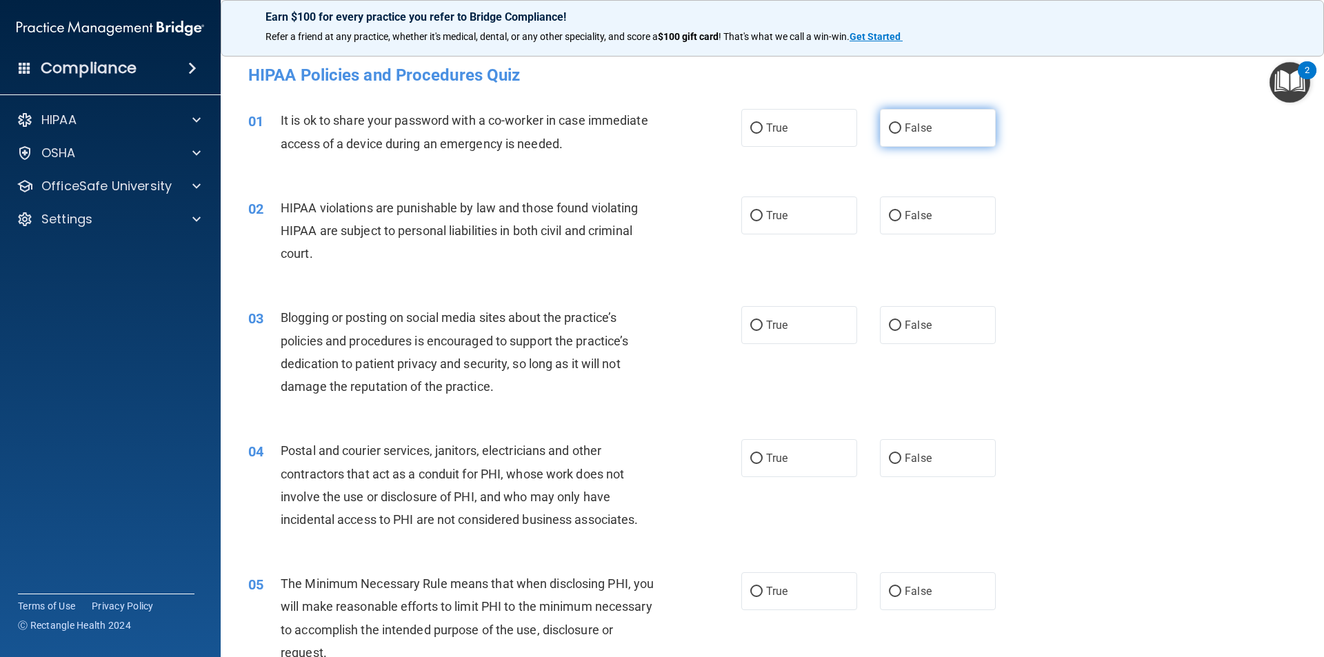
click at [894, 125] on input "False" at bounding box center [895, 128] width 12 height 10
radio input "true"
click at [784, 221] on label "True" at bounding box center [799, 215] width 116 height 38
click at [762, 221] on input "True" at bounding box center [756, 216] width 12 height 10
radio input "true"
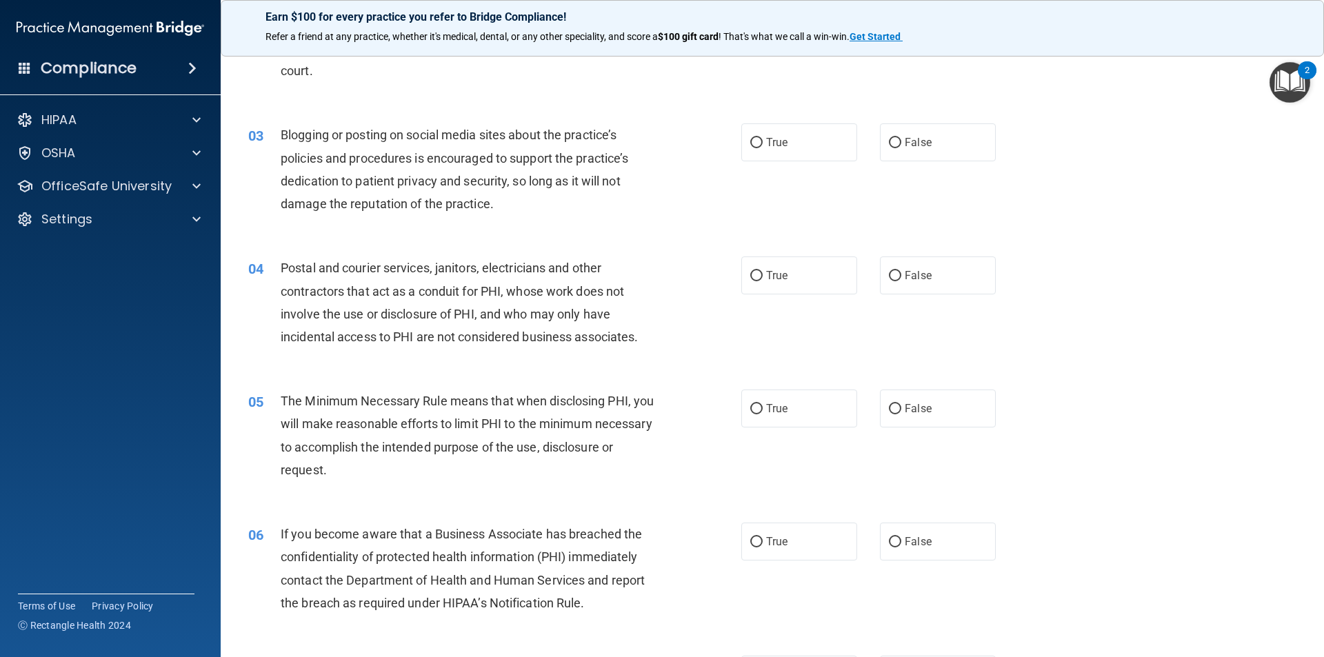
scroll to position [207, 0]
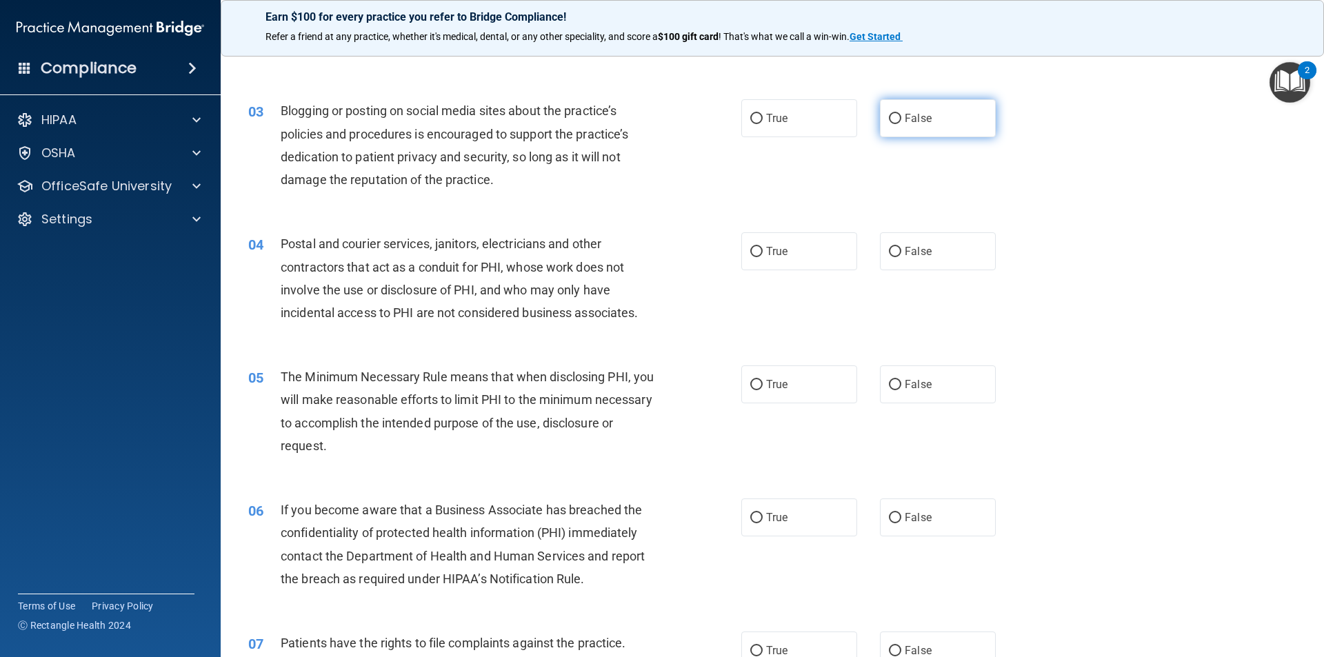
click at [949, 130] on label "False" at bounding box center [938, 118] width 116 height 38
click at [901, 124] on input "False" at bounding box center [895, 119] width 12 height 10
radio input "true"
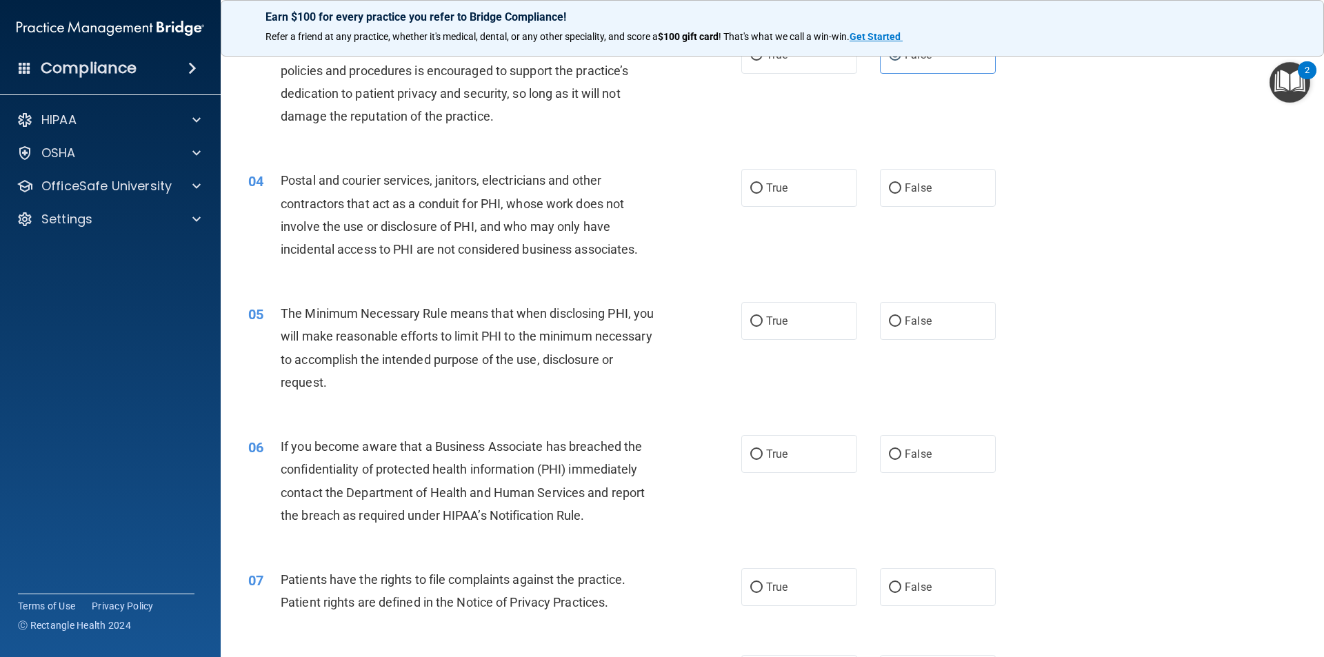
scroll to position [345, 0]
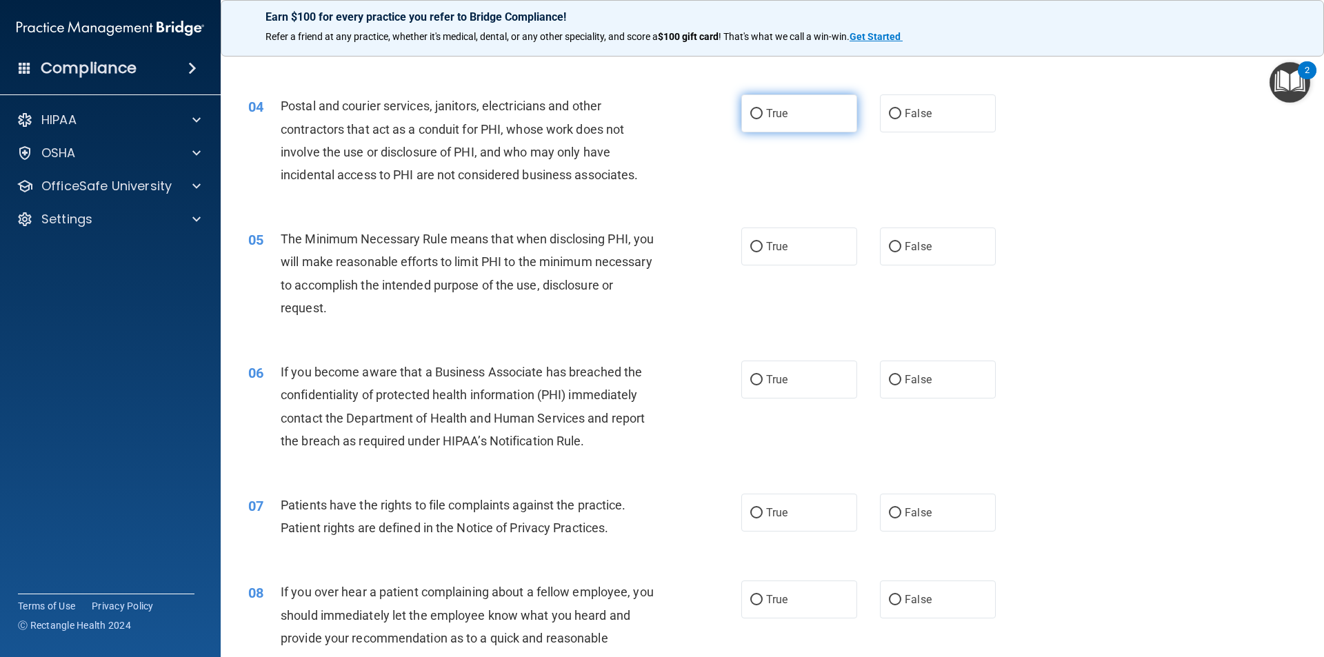
click at [759, 115] on label "True" at bounding box center [799, 113] width 116 height 38
click at [759, 115] on input "True" at bounding box center [756, 114] width 12 height 10
radio input "true"
click at [770, 255] on label "True" at bounding box center [799, 246] width 116 height 38
click at [762, 252] on input "True" at bounding box center [756, 247] width 12 height 10
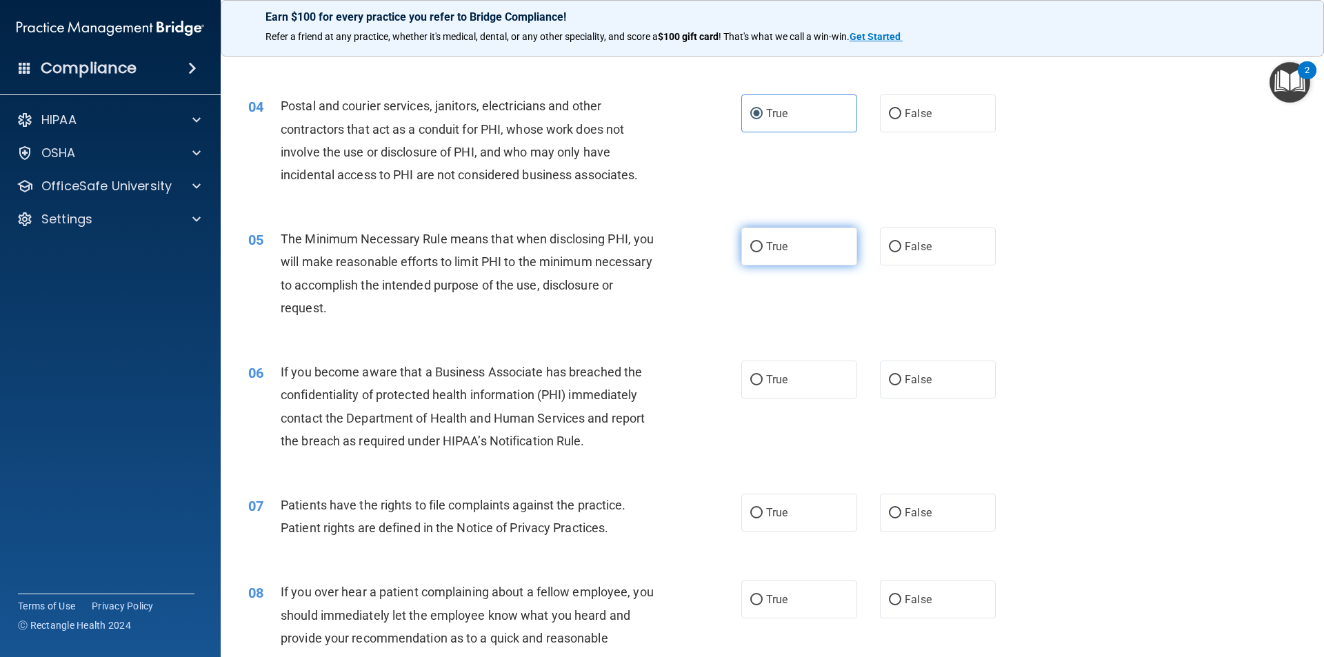
radio input "true"
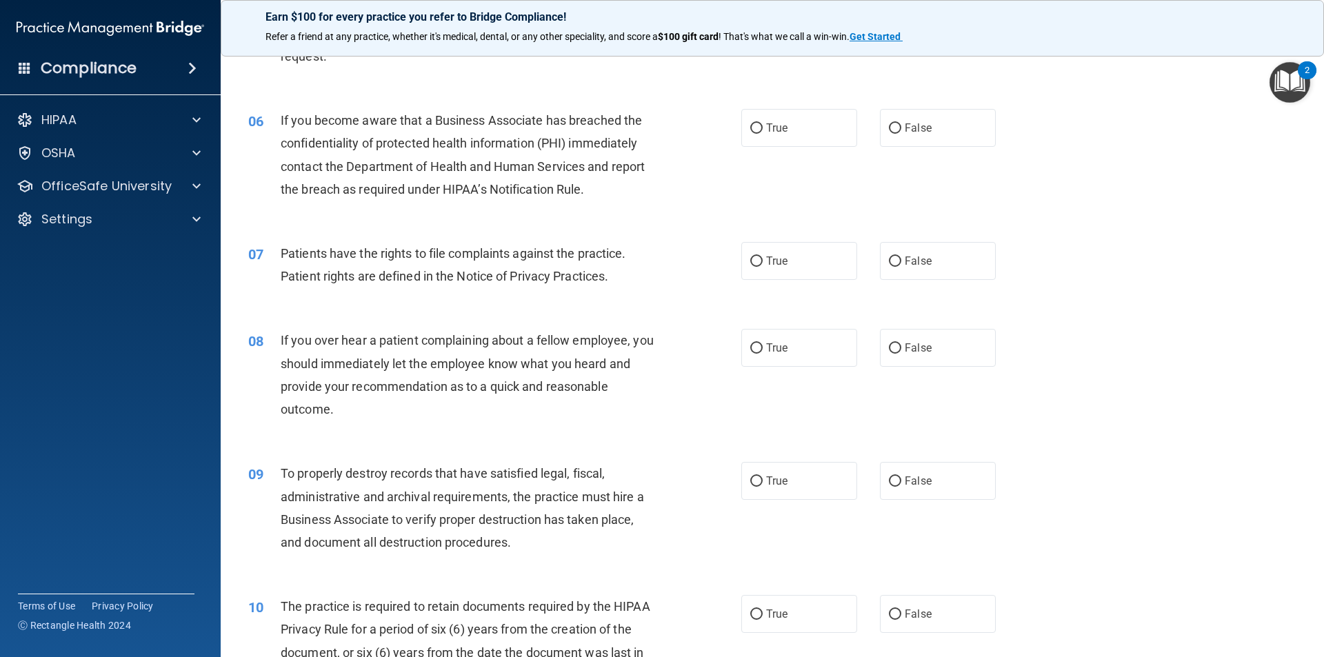
scroll to position [620, 0]
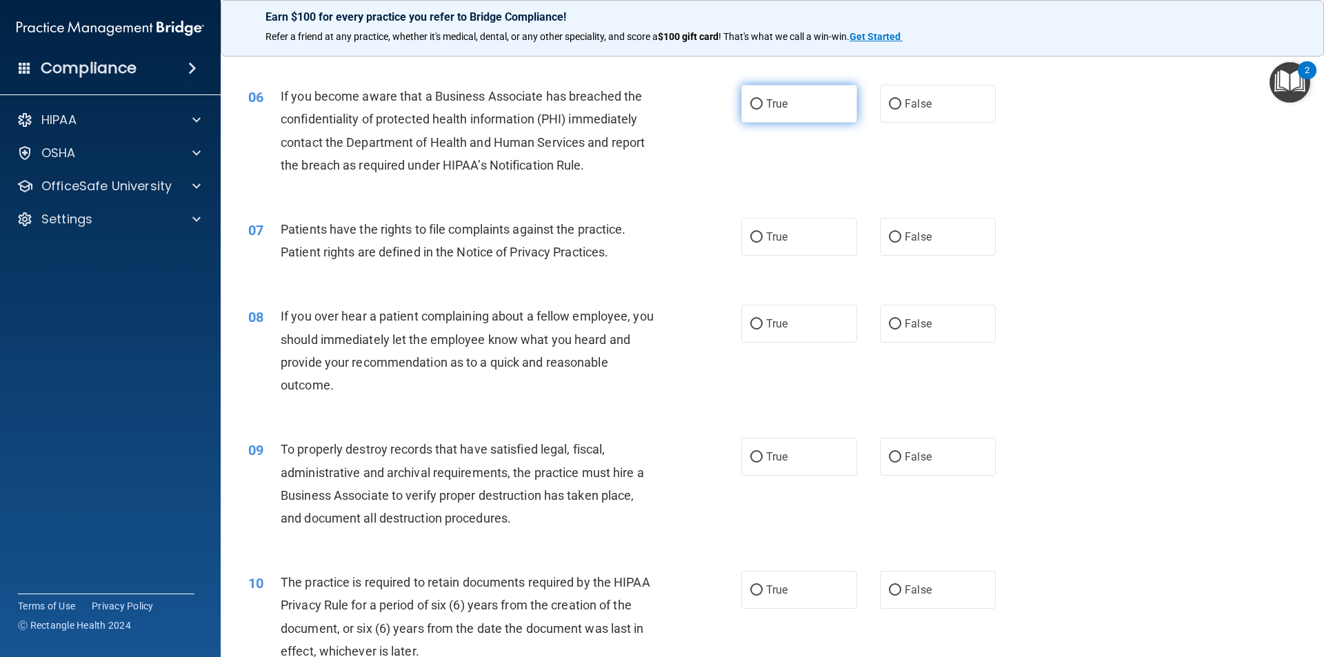
click at [791, 105] on label "True" at bounding box center [799, 104] width 116 height 38
click at [762, 105] on input "True" at bounding box center [756, 104] width 12 height 10
radio input "true"
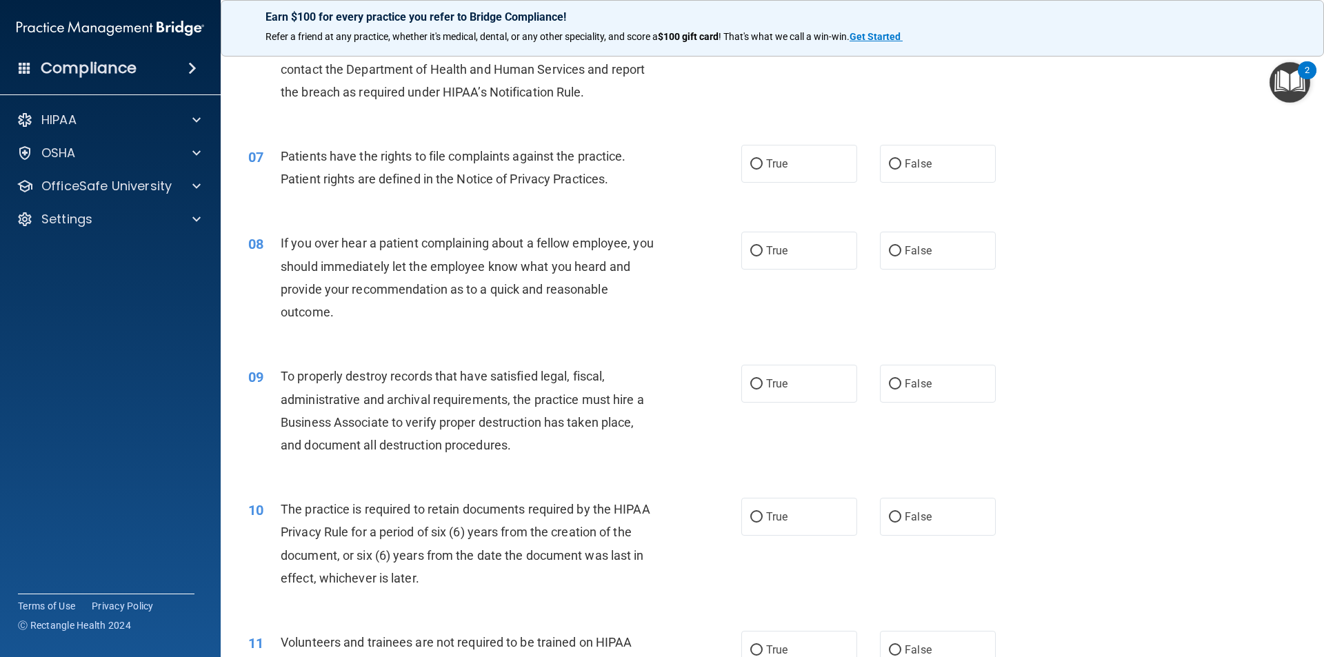
scroll to position [758, 0]
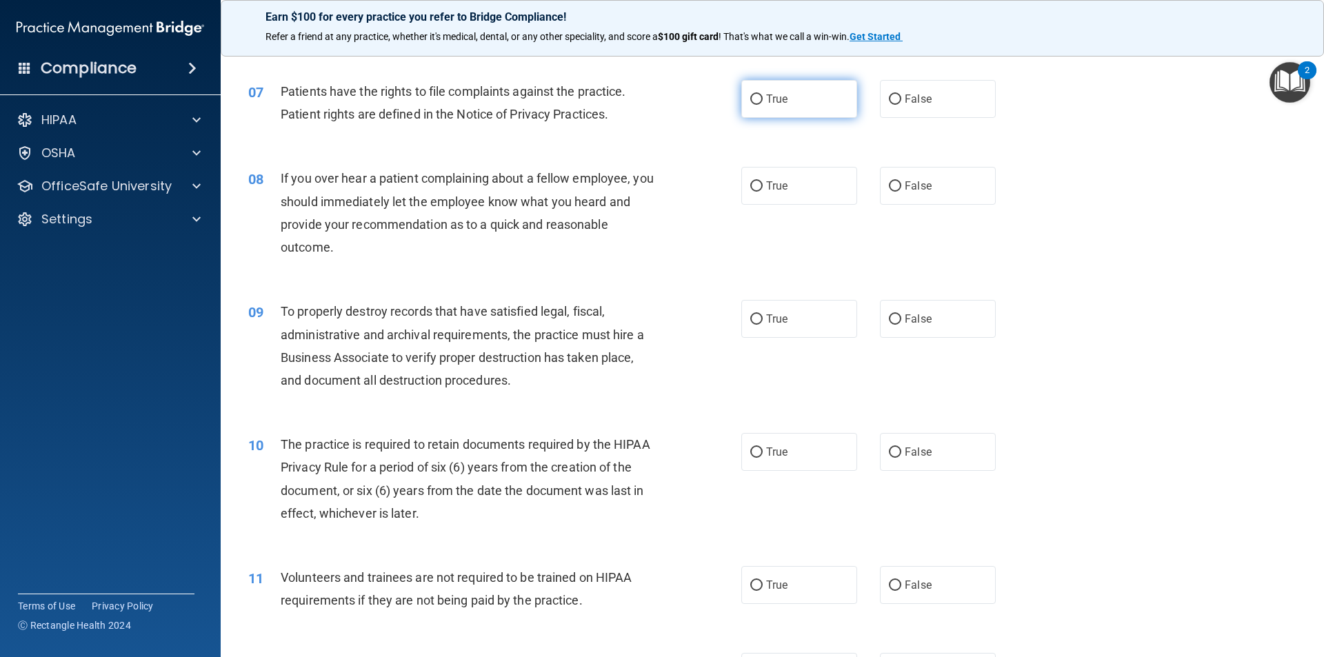
click at [793, 103] on label "True" at bounding box center [799, 99] width 116 height 38
click at [762, 103] on input "True" at bounding box center [756, 99] width 12 height 10
radio input "true"
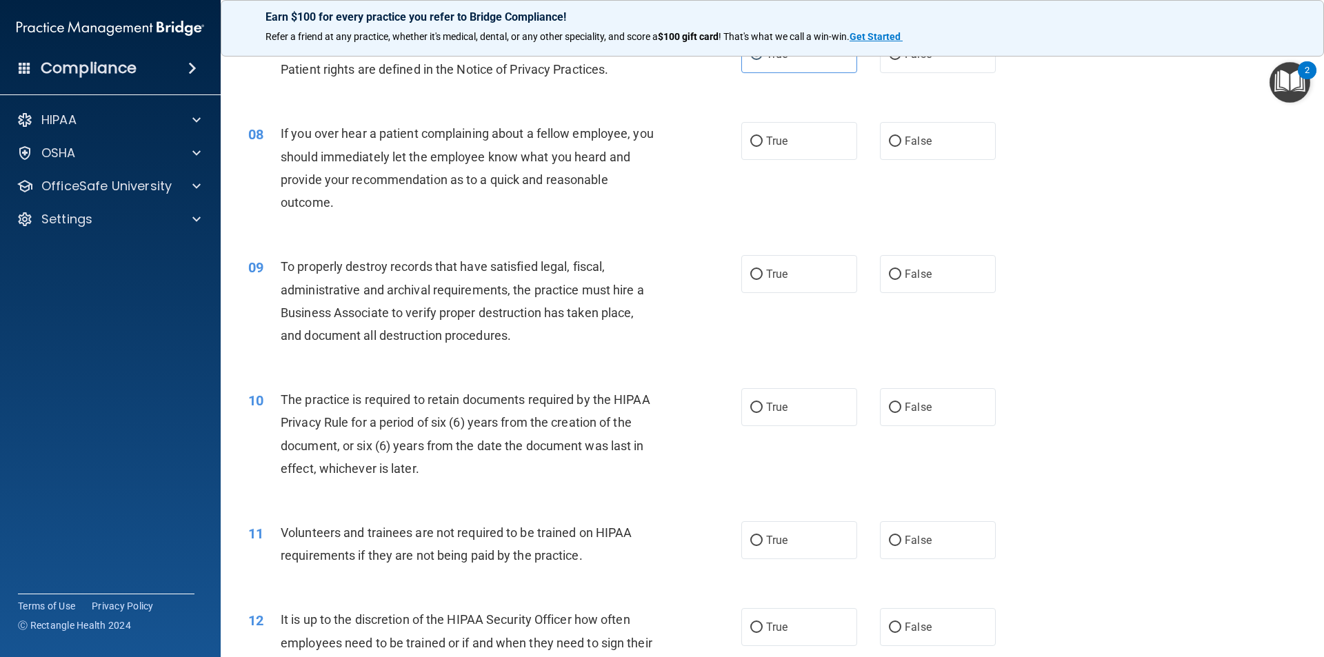
scroll to position [827, 0]
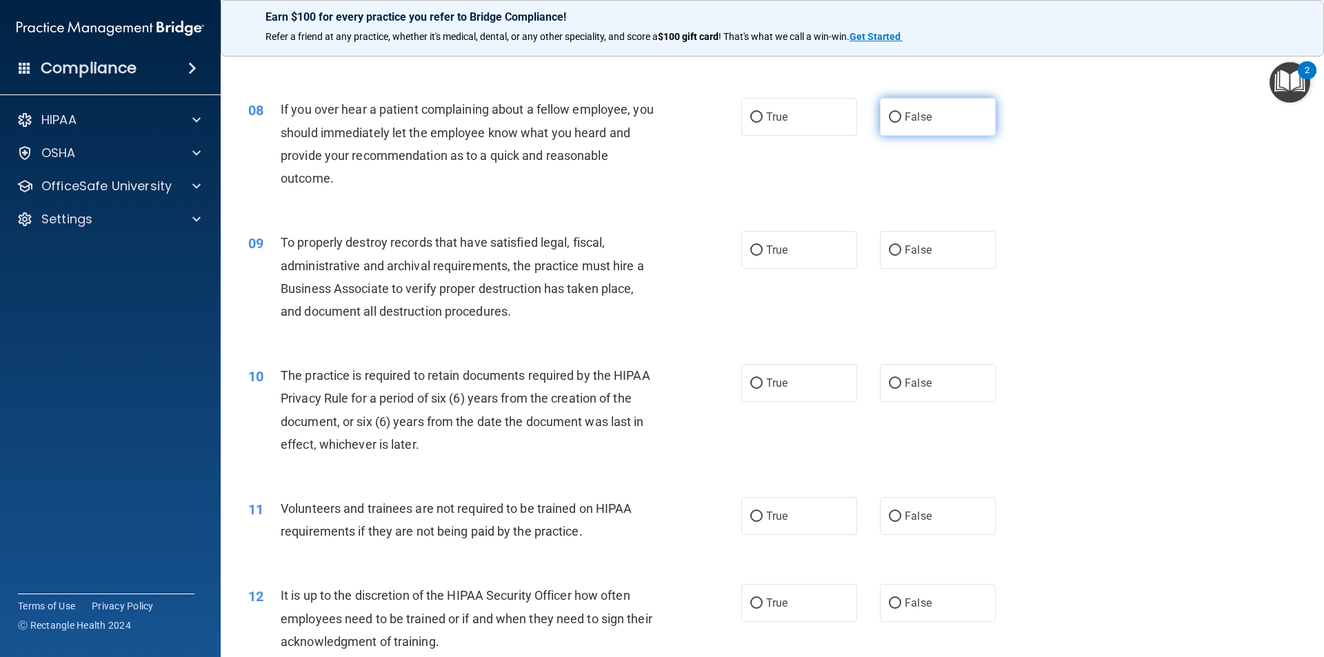
click at [915, 126] on label "False" at bounding box center [938, 117] width 116 height 38
click at [901, 123] on input "False" at bounding box center [895, 117] width 12 height 10
radio input "true"
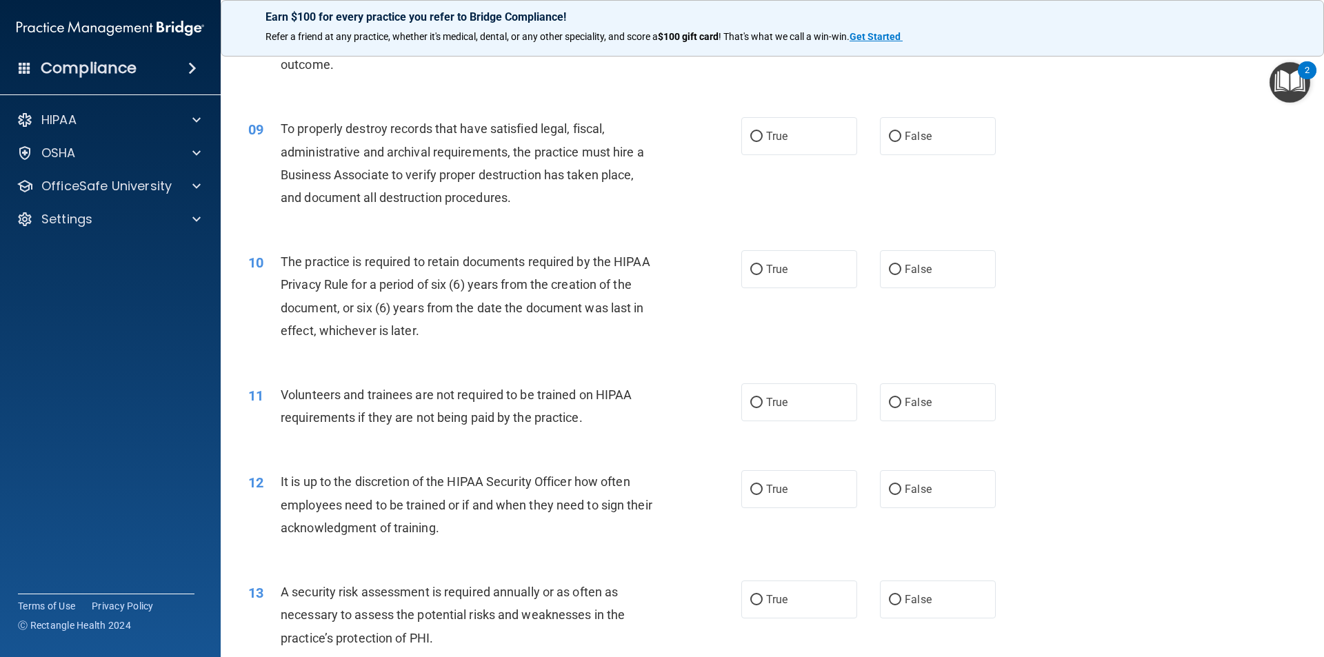
scroll to position [965, 0]
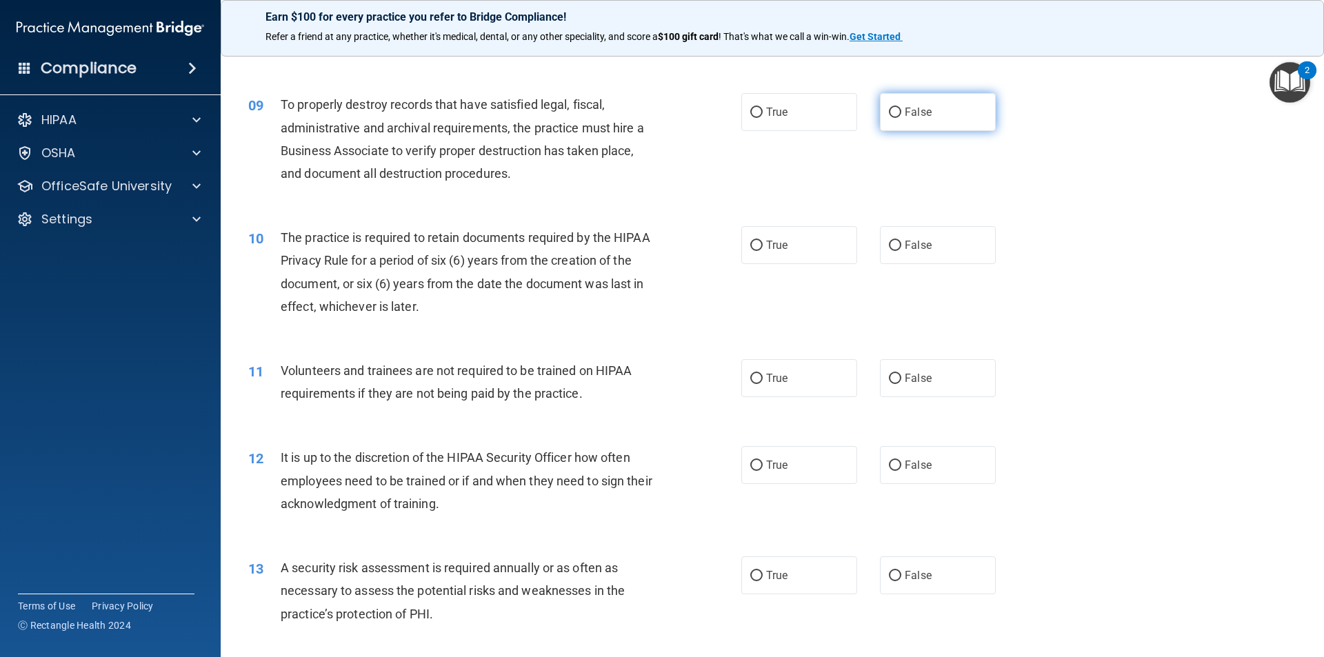
click at [944, 121] on label "False" at bounding box center [938, 112] width 116 height 38
click at [901, 118] on input "False" at bounding box center [895, 113] width 12 height 10
radio input "true"
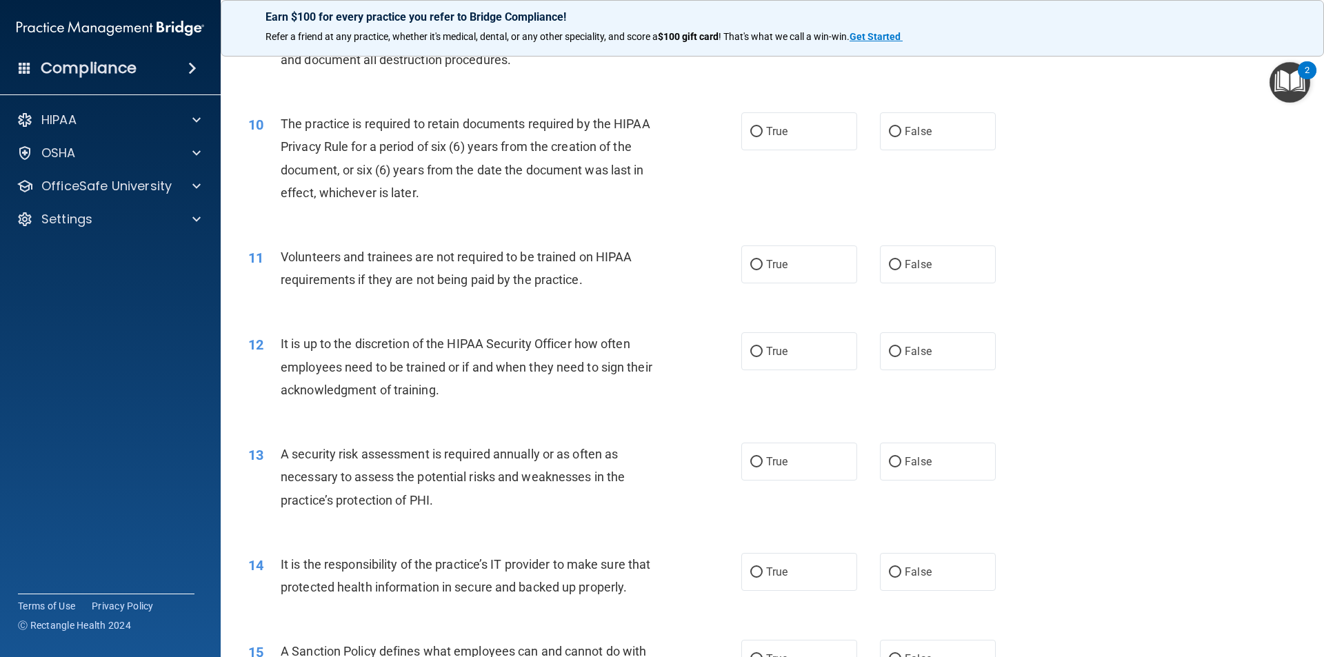
scroll to position [1103, 0]
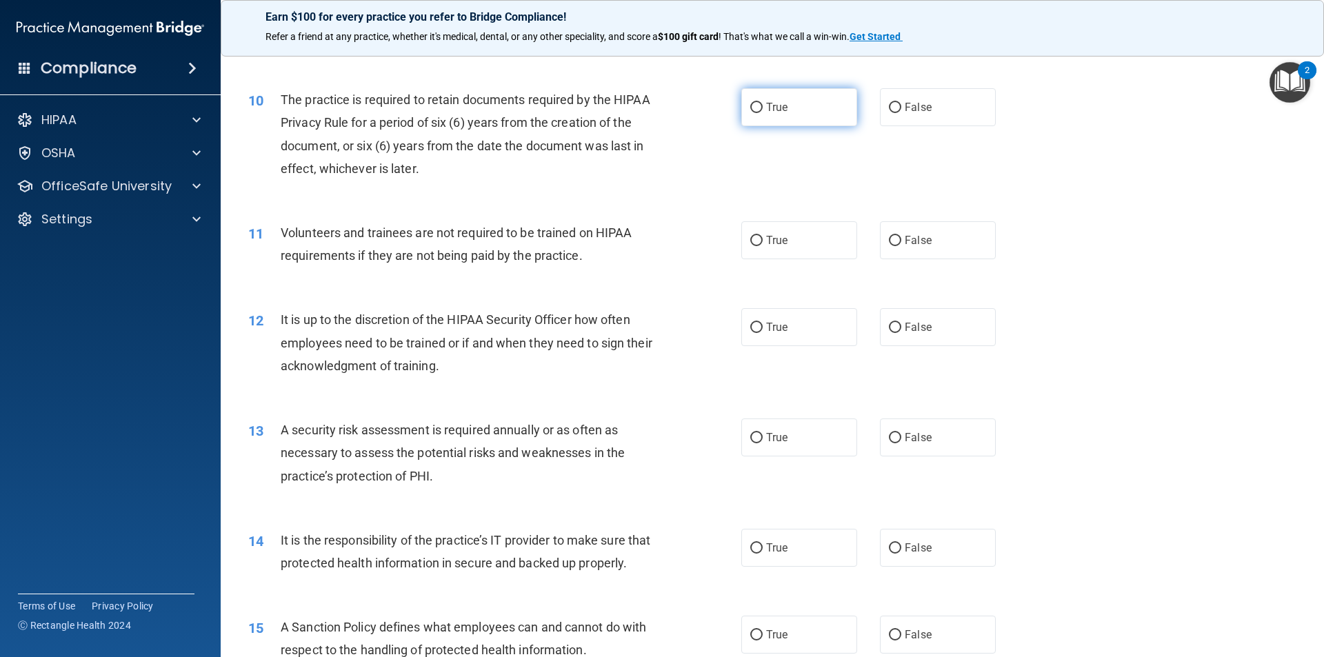
click at [810, 116] on label "True" at bounding box center [799, 107] width 116 height 38
click at [762, 113] on input "True" at bounding box center [756, 108] width 12 height 10
radio input "true"
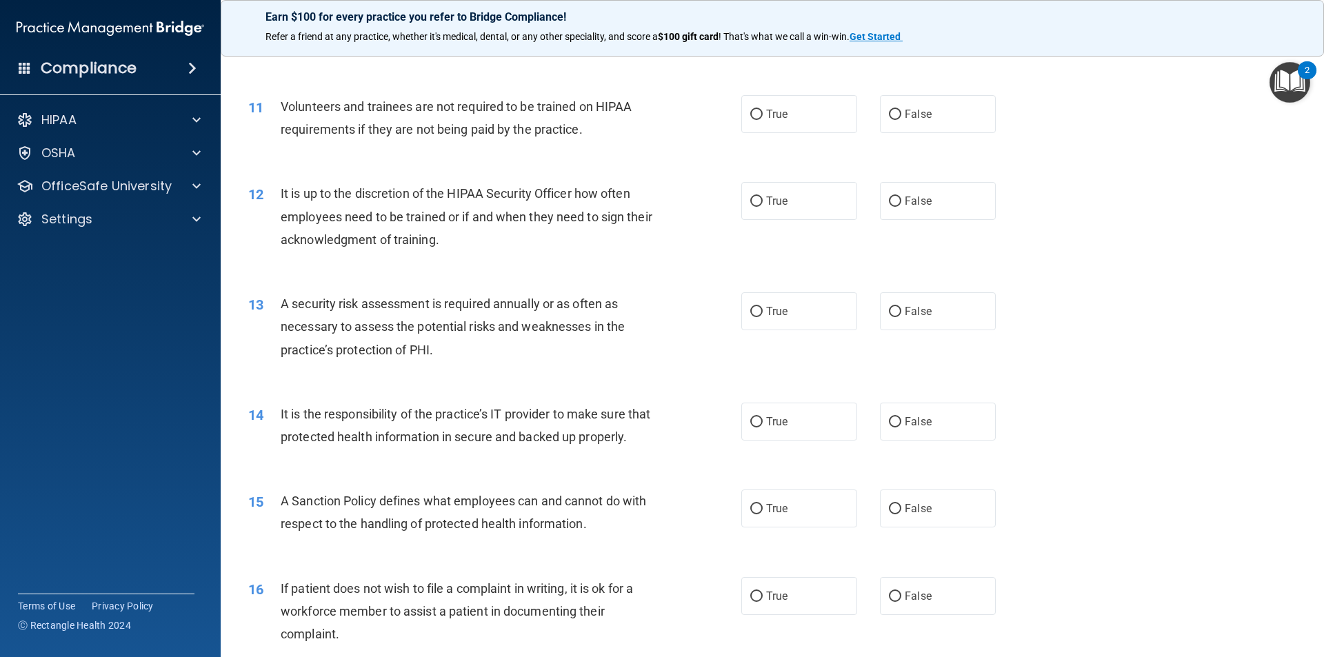
scroll to position [1241, 0]
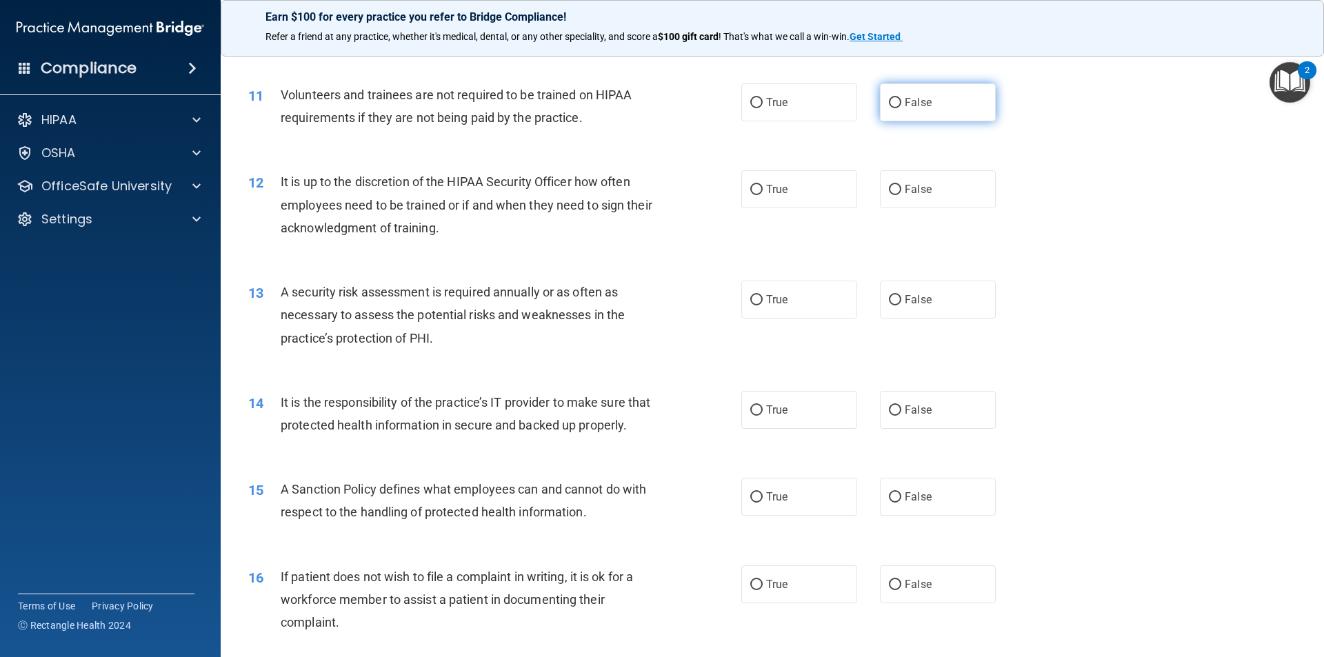
click at [913, 112] on label "False" at bounding box center [938, 102] width 116 height 38
click at [901, 108] on input "False" at bounding box center [895, 103] width 12 height 10
radio input "true"
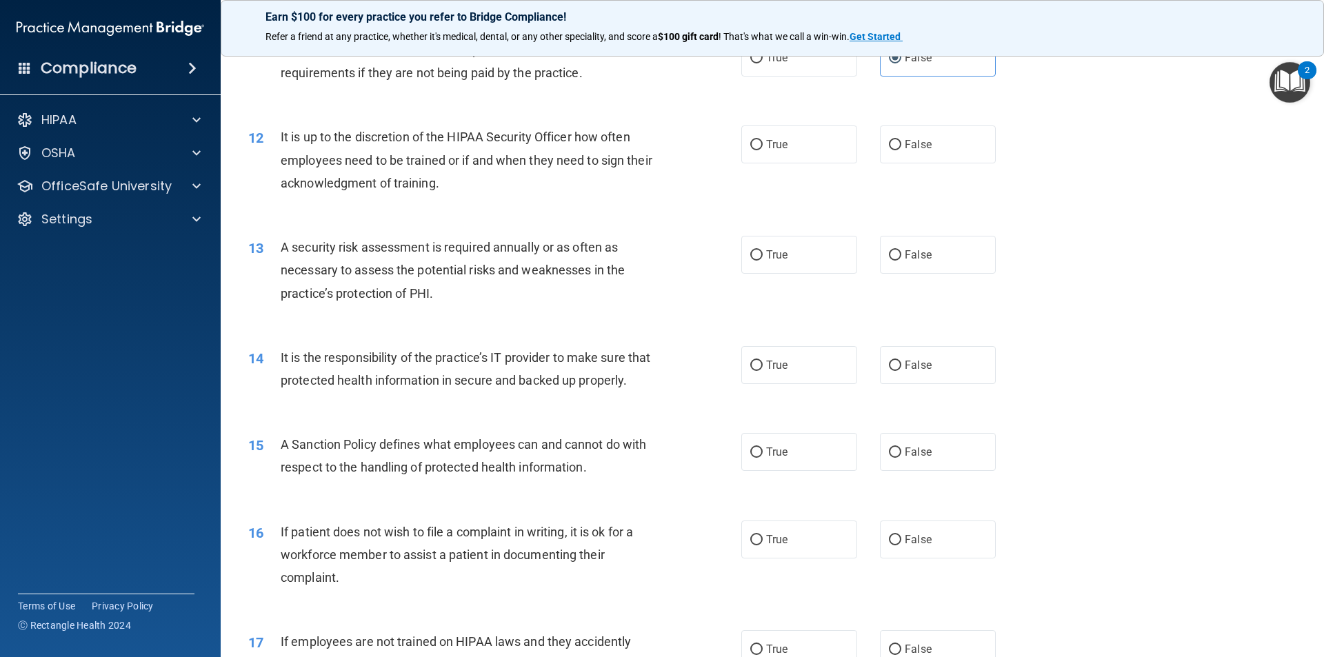
scroll to position [1310, 0]
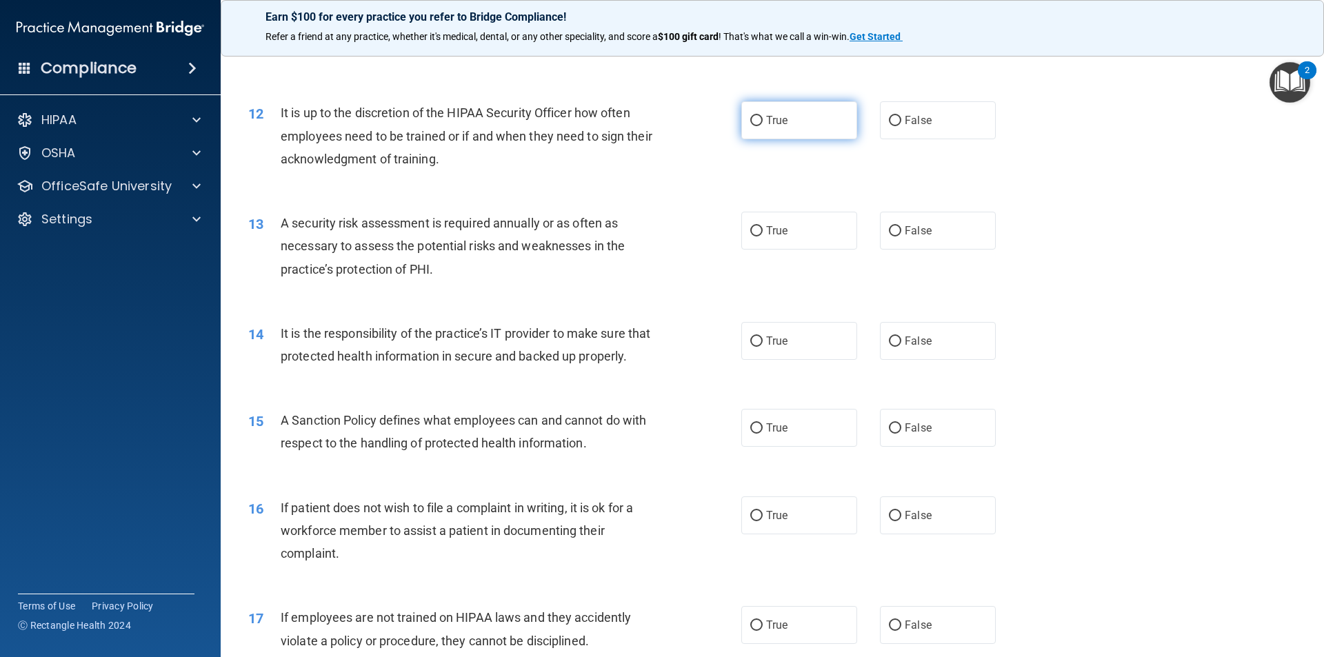
click at [769, 130] on label "True" at bounding box center [799, 120] width 116 height 38
click at [762, 126] on input "True" at bounding box center [756, 121] width 12 height 10
radio input "true"
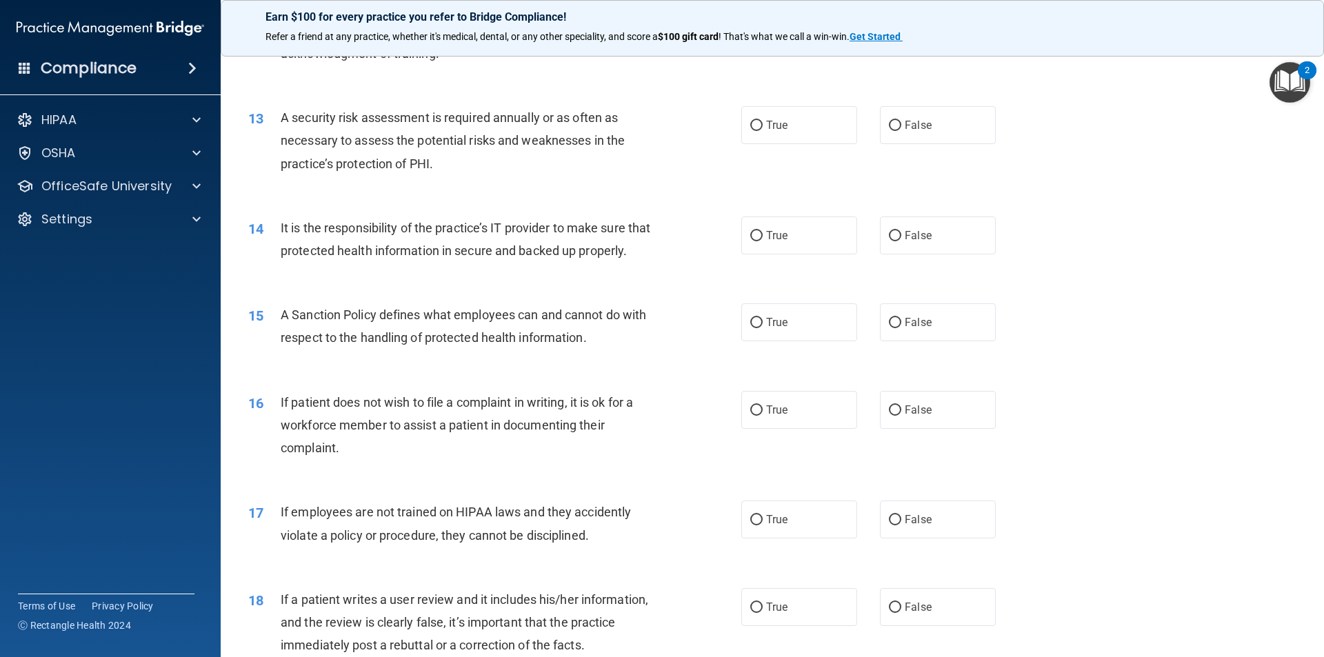
scroll to position [1448, 0]
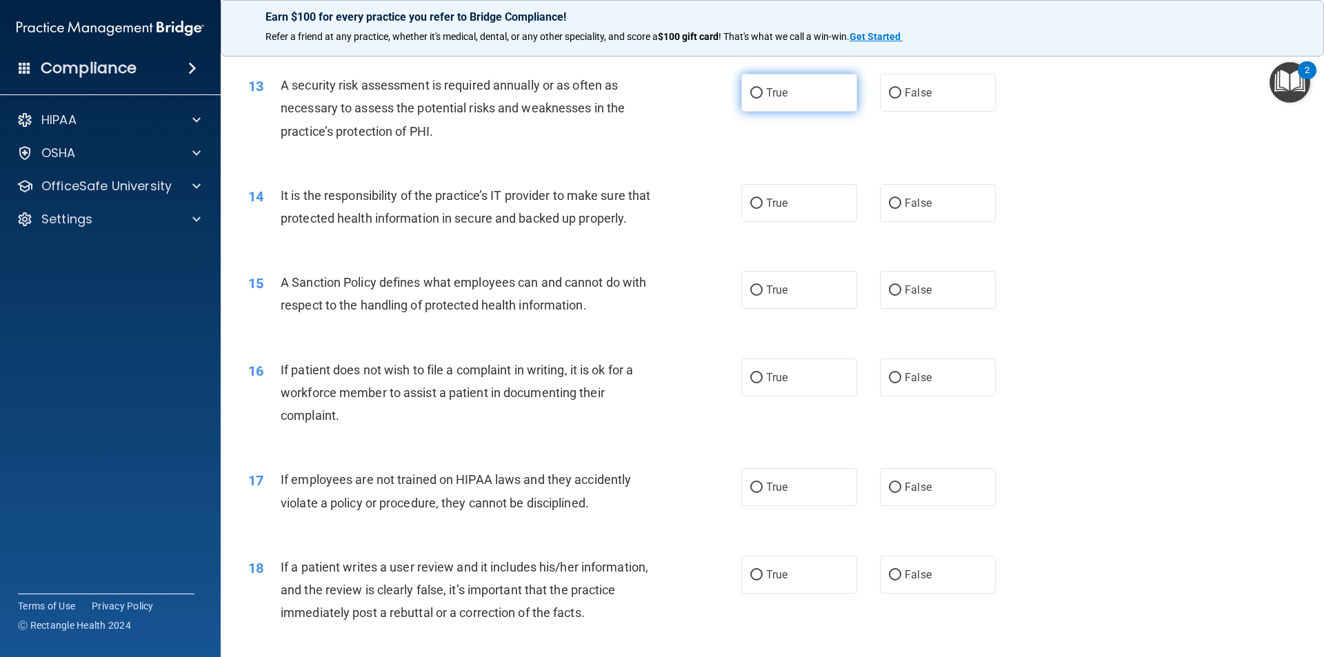
click at [766, 92] on span "True" at bounding box center [776, 92] width 21 height 13
click at [762, 92] on input "True" at bounding box center [756, 93] width 12 height 10
radio input "true"
click at [780, 210] on label "True" at bounding box center [799, 203] width 116 height 38
click at [762, 209] on input "True" at bounding box center [756, 204] width 12 height 10
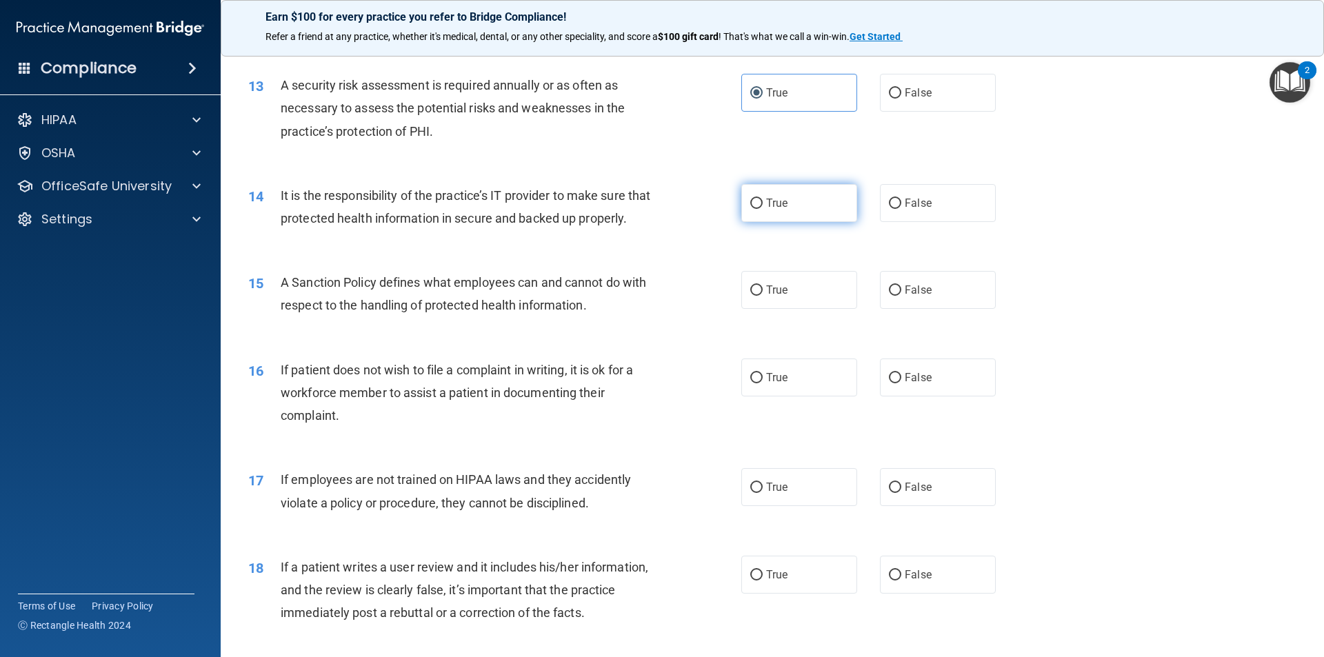
radio input "true"
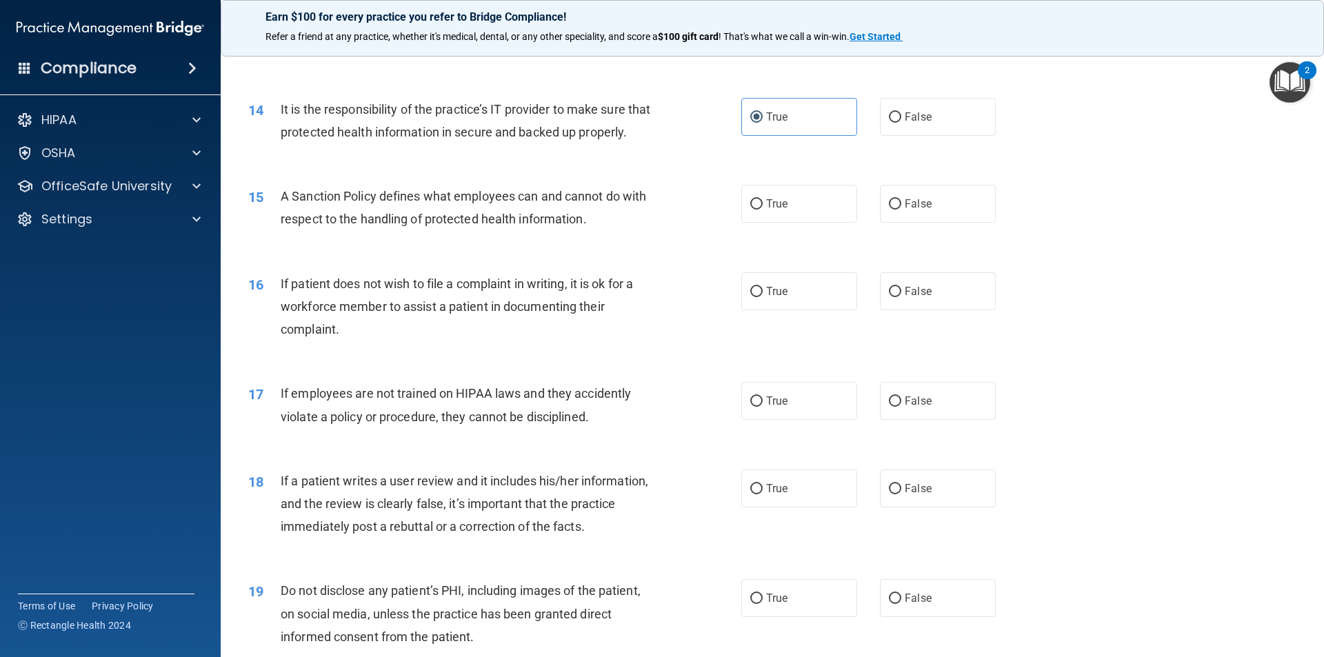
scroll to position [1654, 0]
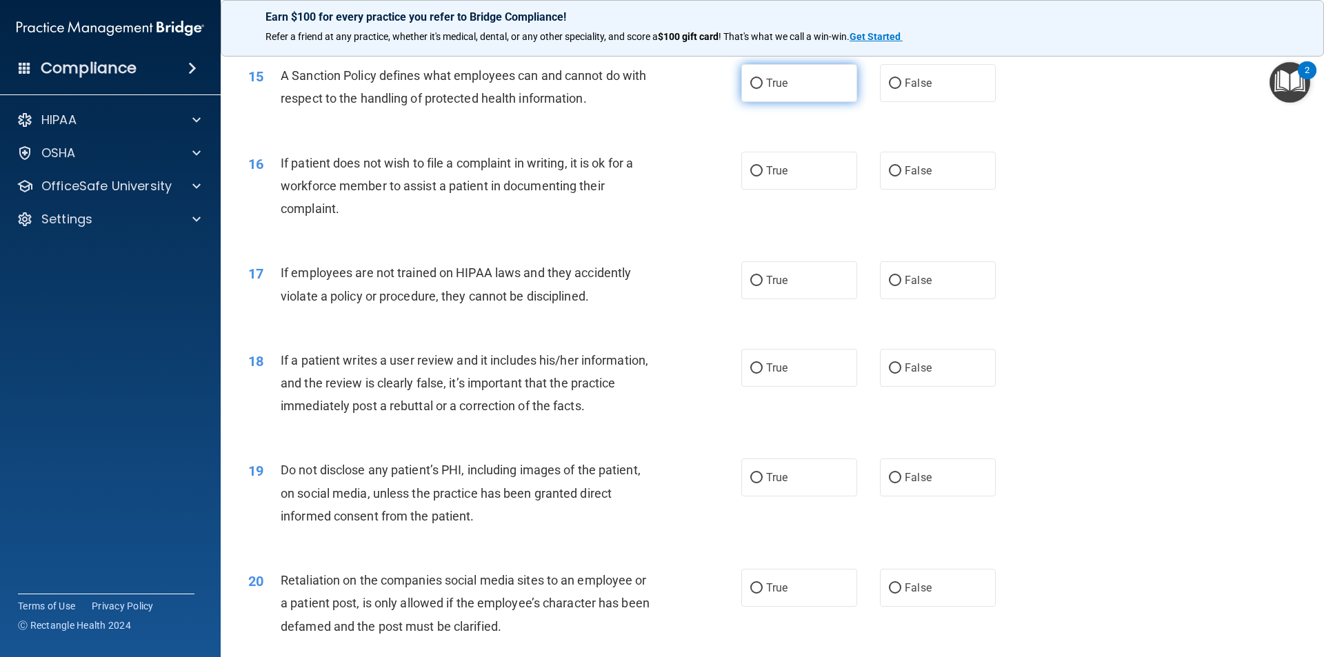
click at [796, 102] on label "True" at bounding box center [799, 83] width 116 height 38
click at [762, 89] on input "True" at bounding box center [756, 84] width 12 height 10
radio input "true"
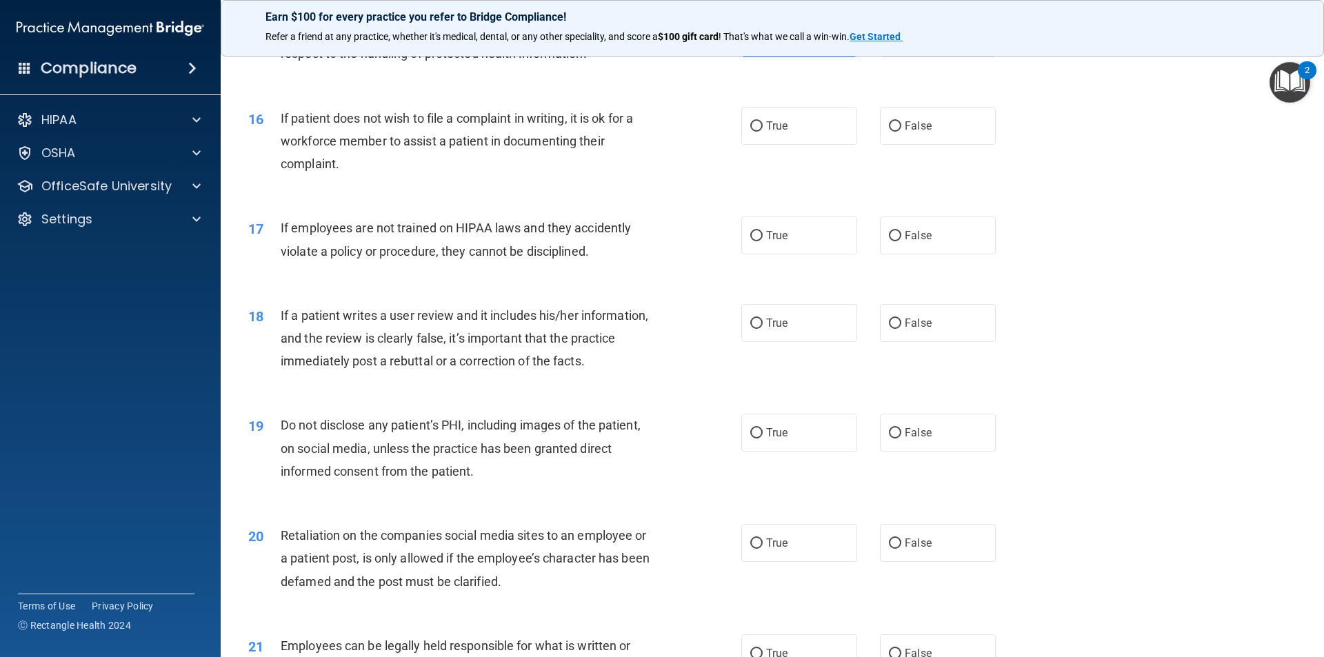
scroll to position [1723, 0]
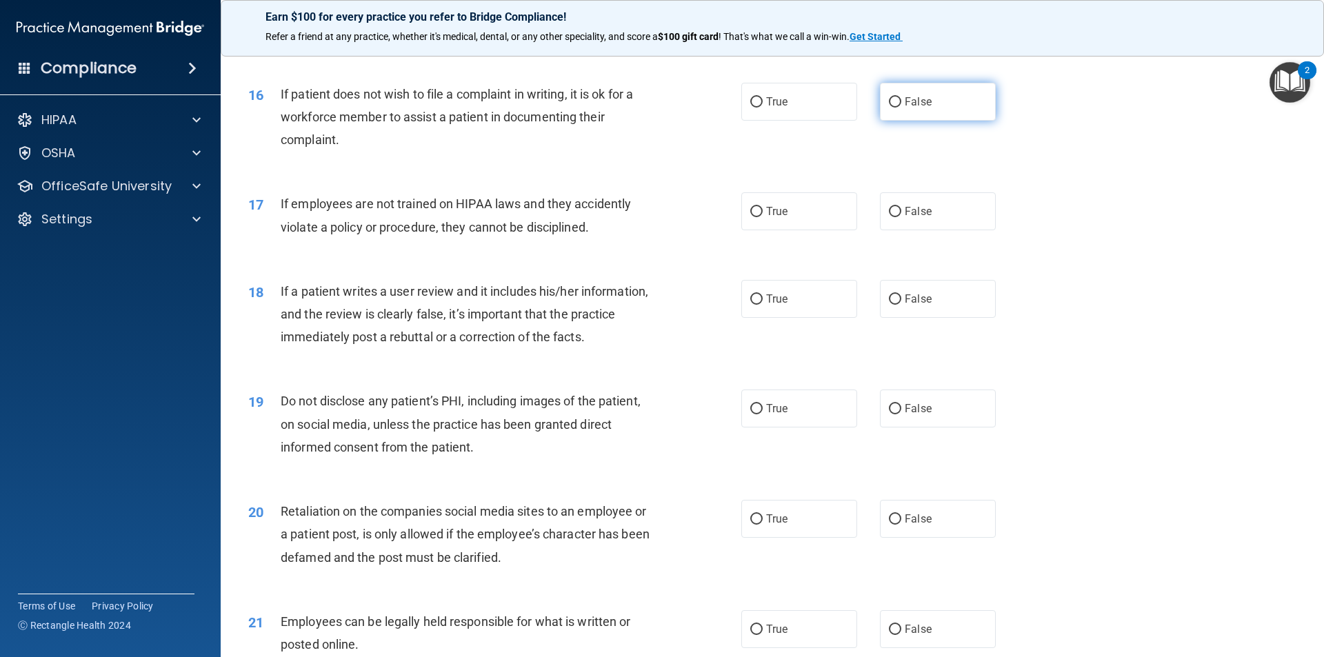
click at [920, 110] on label "False" at bounding box center [938, 102] width 116 height 38
click at [901, 108] on input "False" at bounding box center [895, 102] width 12 height 10
radio input "true"
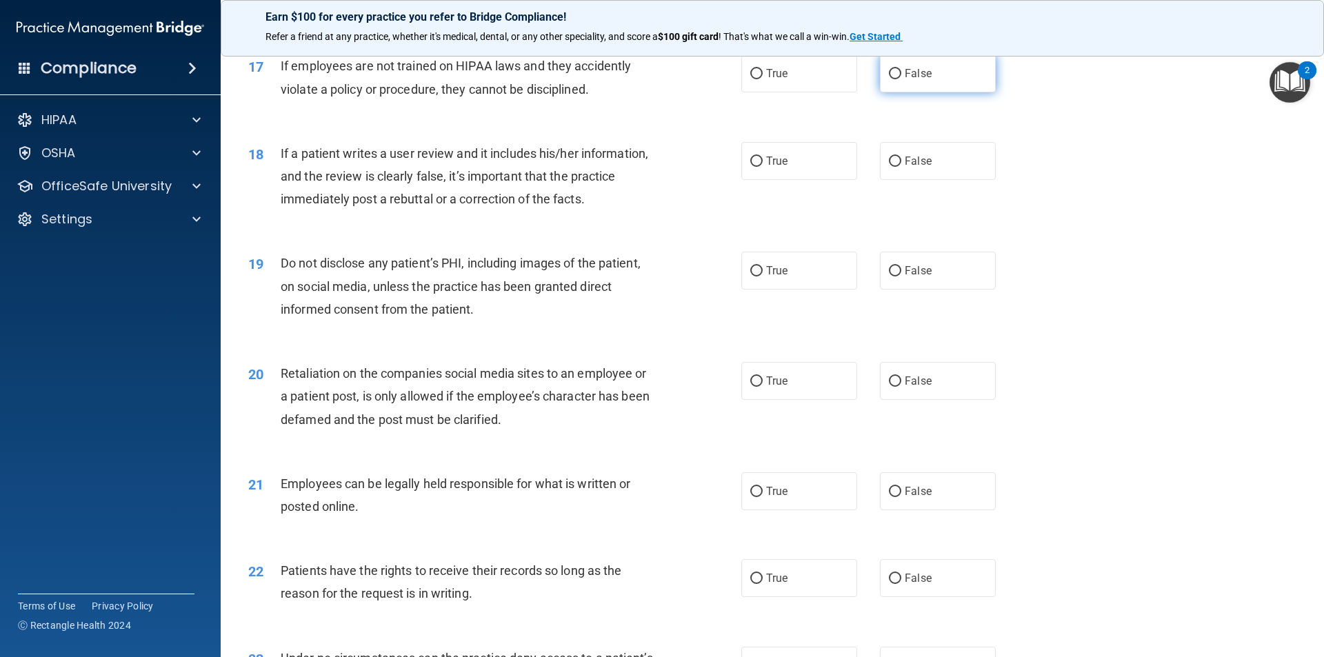
click at [897, 90] on label "False" at bounding box center [938, 73] width 116 height 38
click at [897, 79] on input "False" at bounding box center [895, 74] width 12 height 10
radio input "true"
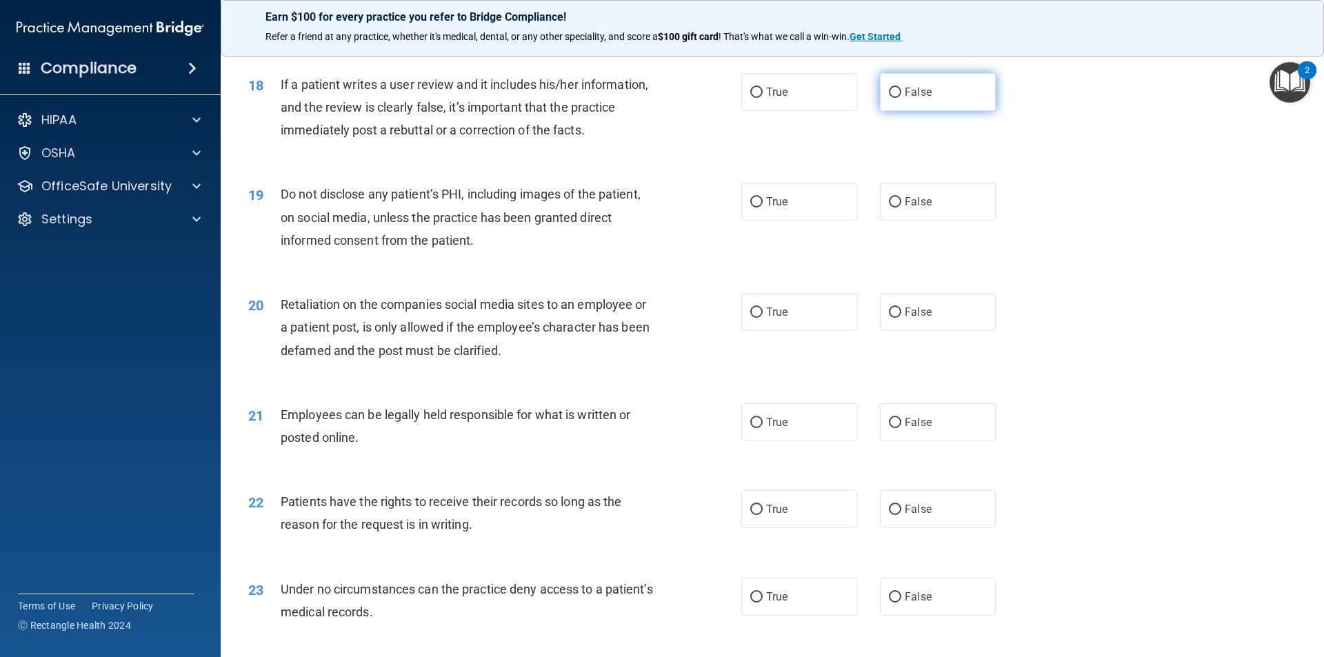
click at [890, 111] on label "False" at bounding box center [938, 92] width 116 height 38
click at [890, 98] on input "False" at bounding box center [895, 93] width 12 height 10
radio input "true"
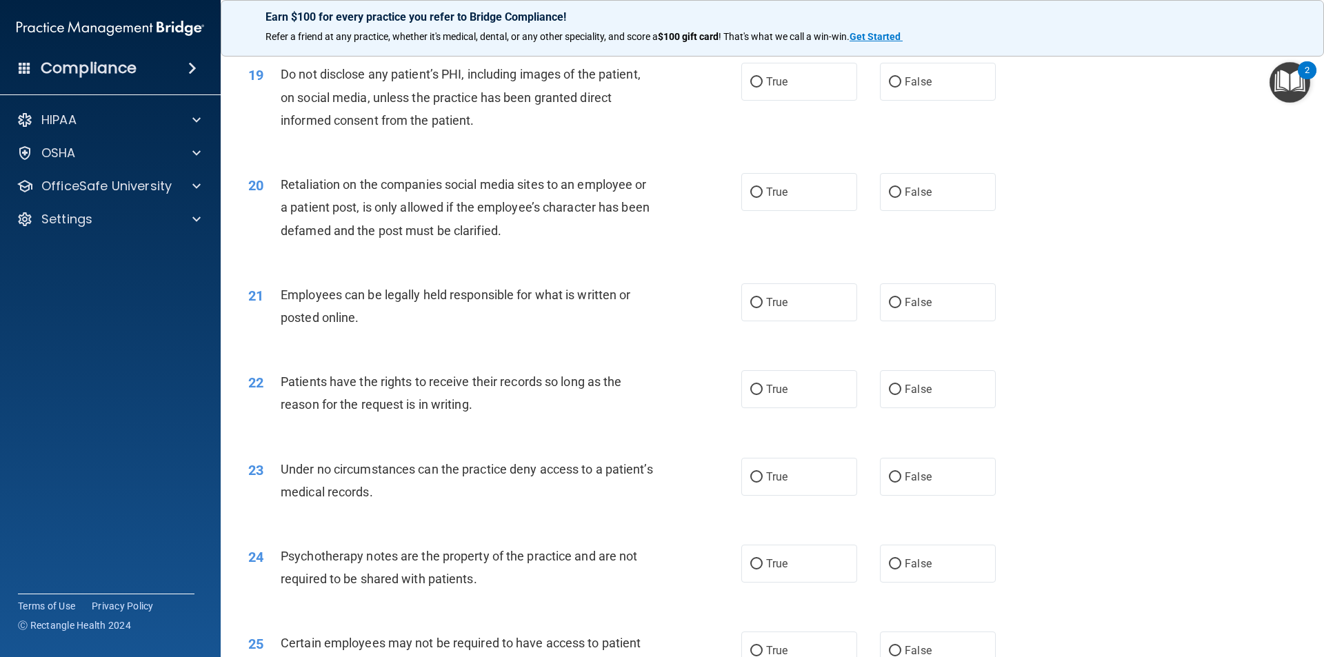
scroll to position [2068, 0]
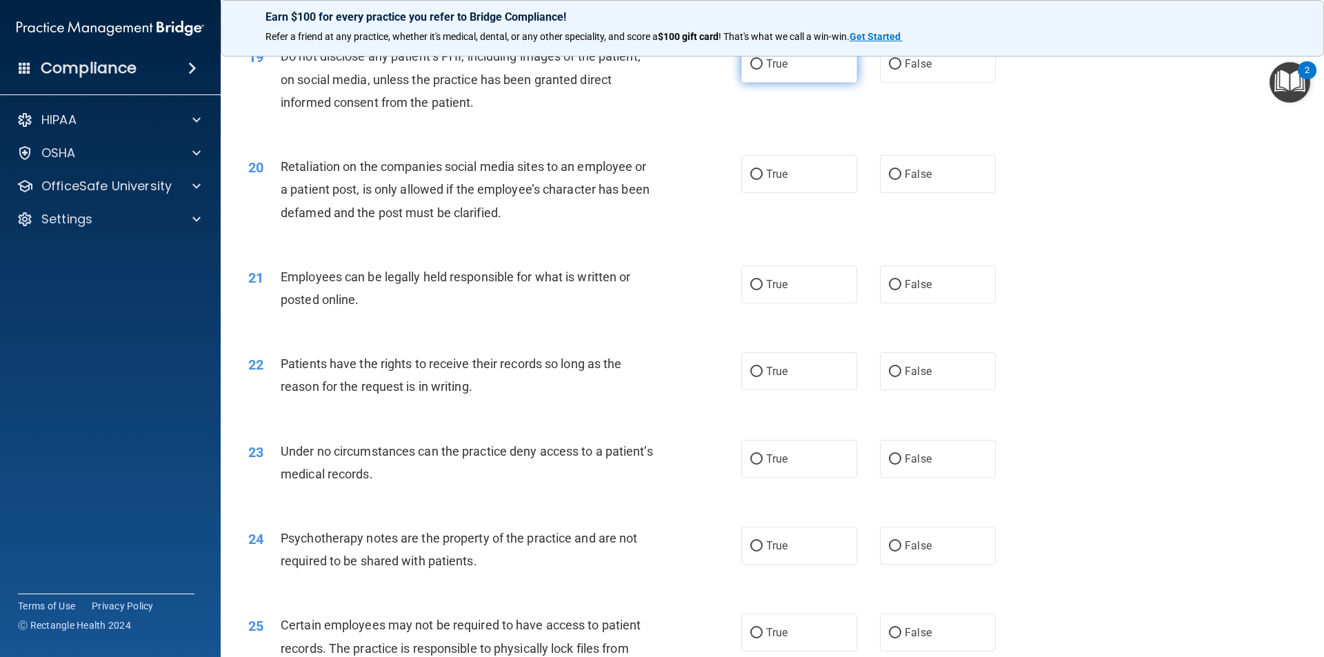
click at [820, 83] on label "True" at bounding box center [799, 64] width 116 height 38
click at [762, 70] on input "True" at bounding box center [756, 64] width 12 height 10
radio input "true"
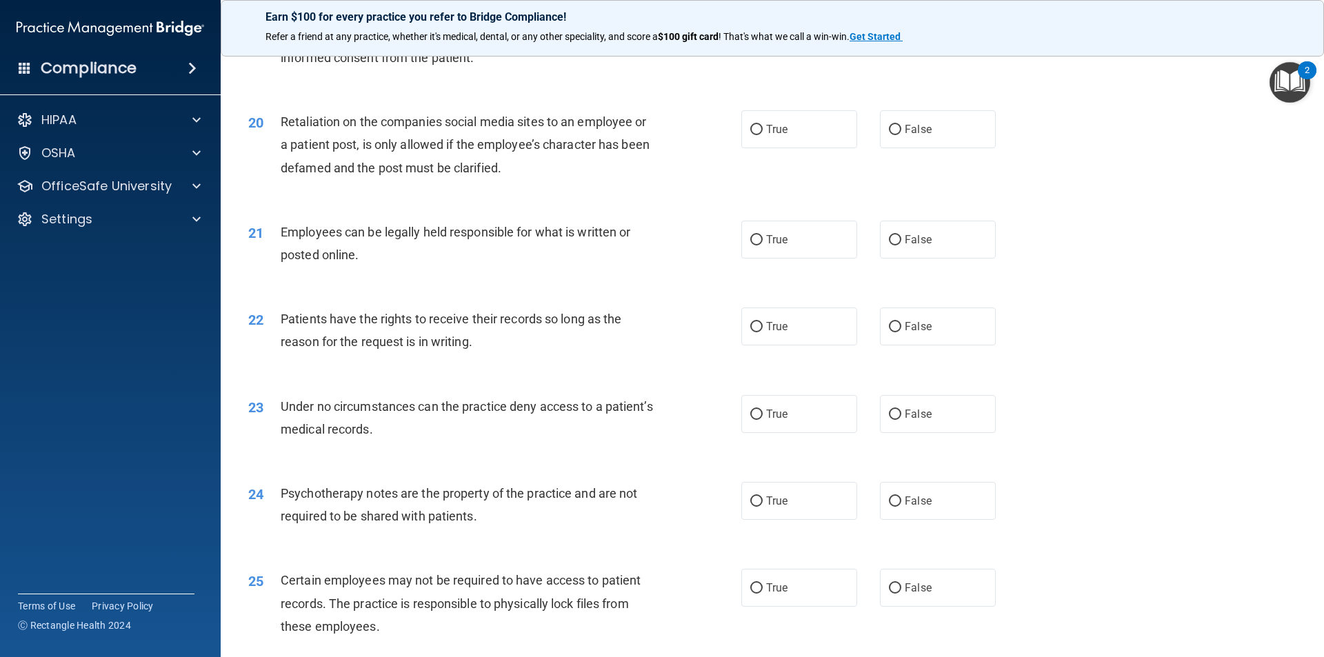
scroll to position [2137, 0]
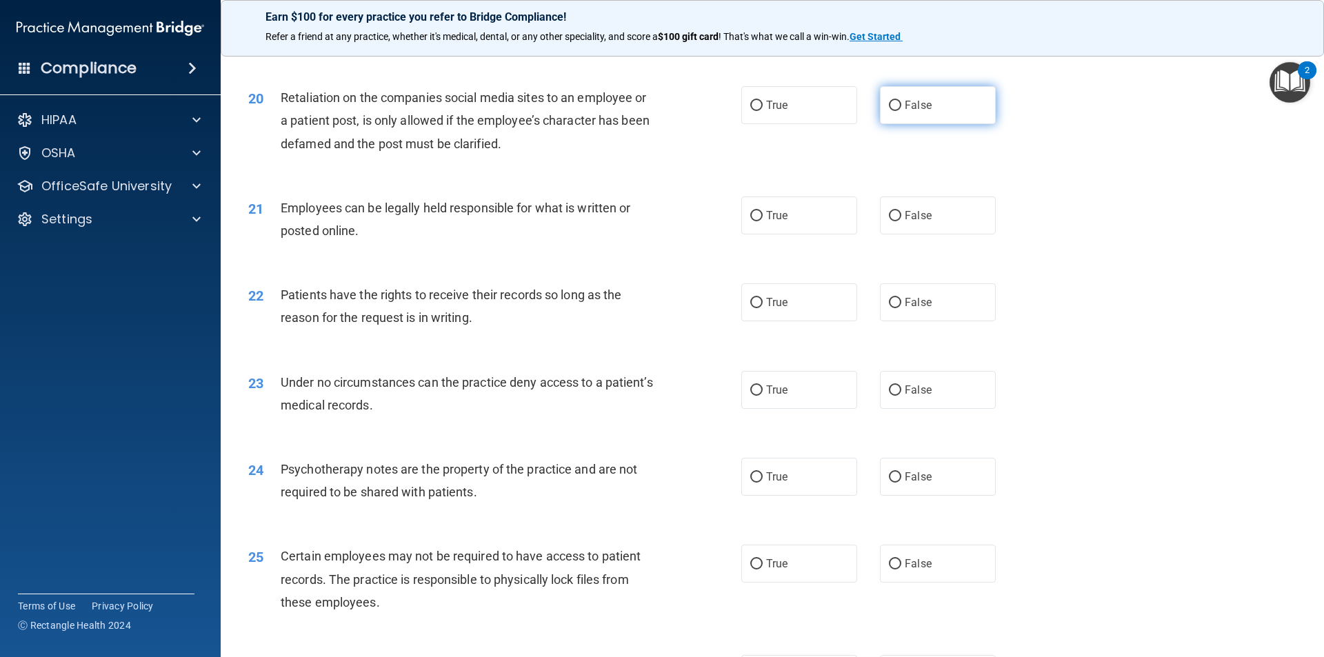
click at [896, 124] on label "False" at bounding box center [938, 105] width 116 height 38
click at [896, 111] on input "False" at bounding box center [895, 106] width 12 height 10
radio input "true"
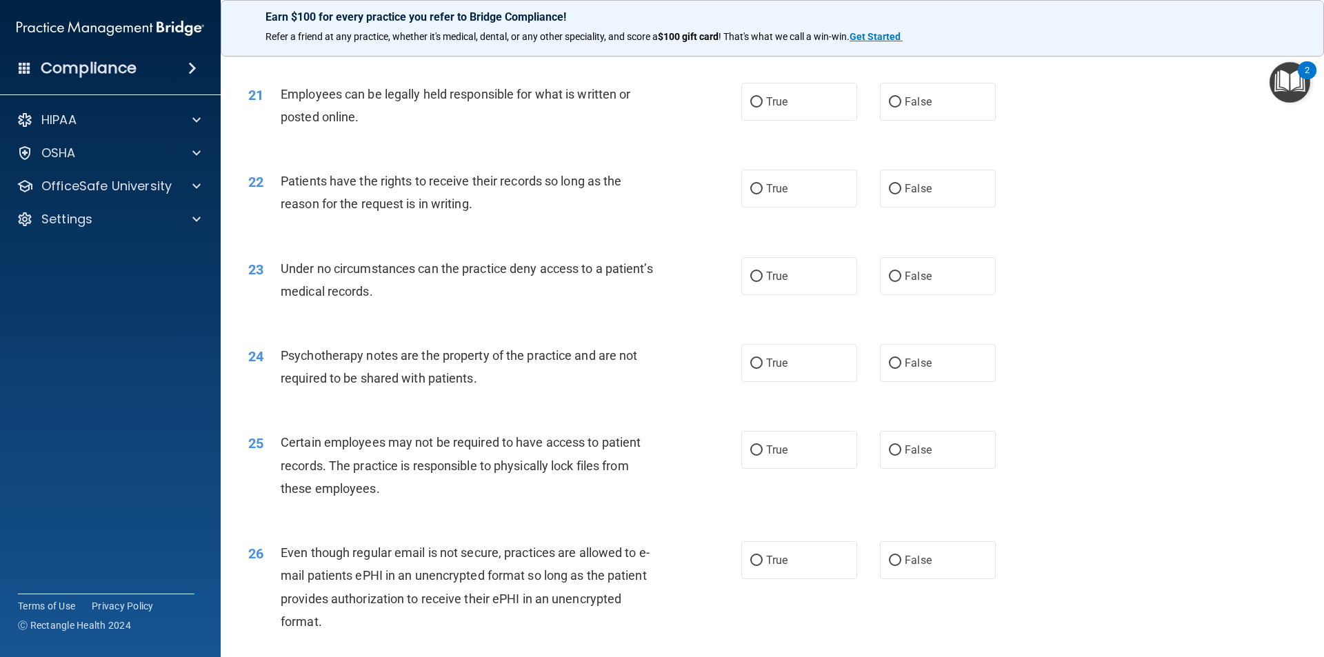
scroll to position [2275, 0]
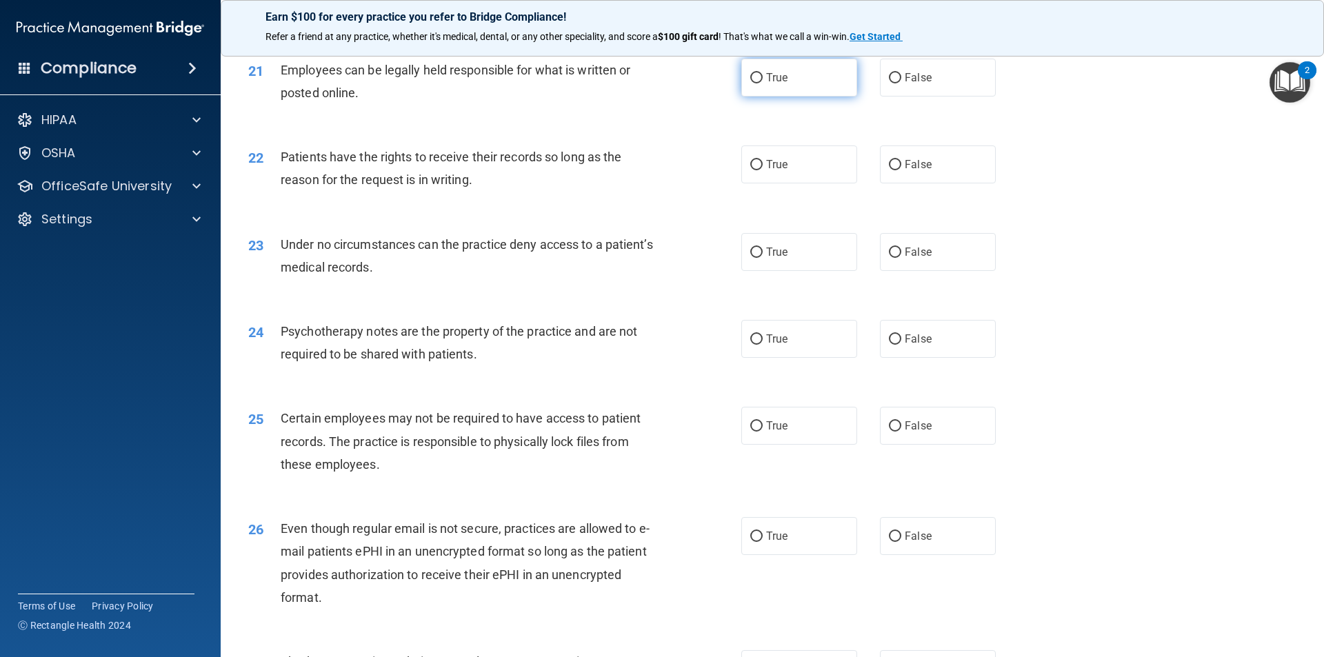
click at [816, 97] on label "True" at bounding box center [799, 78] width 116 height 38
click at [762, 83] on input "True" at bounding box center [756, 78] width 12 height 10
radio input "true"
click at [934, 183] on label "False" at bounding box center [938, 164] width 116 height 38
click at [901, 170] on input "False" at bounding box center [895, 165] width 12 height 10
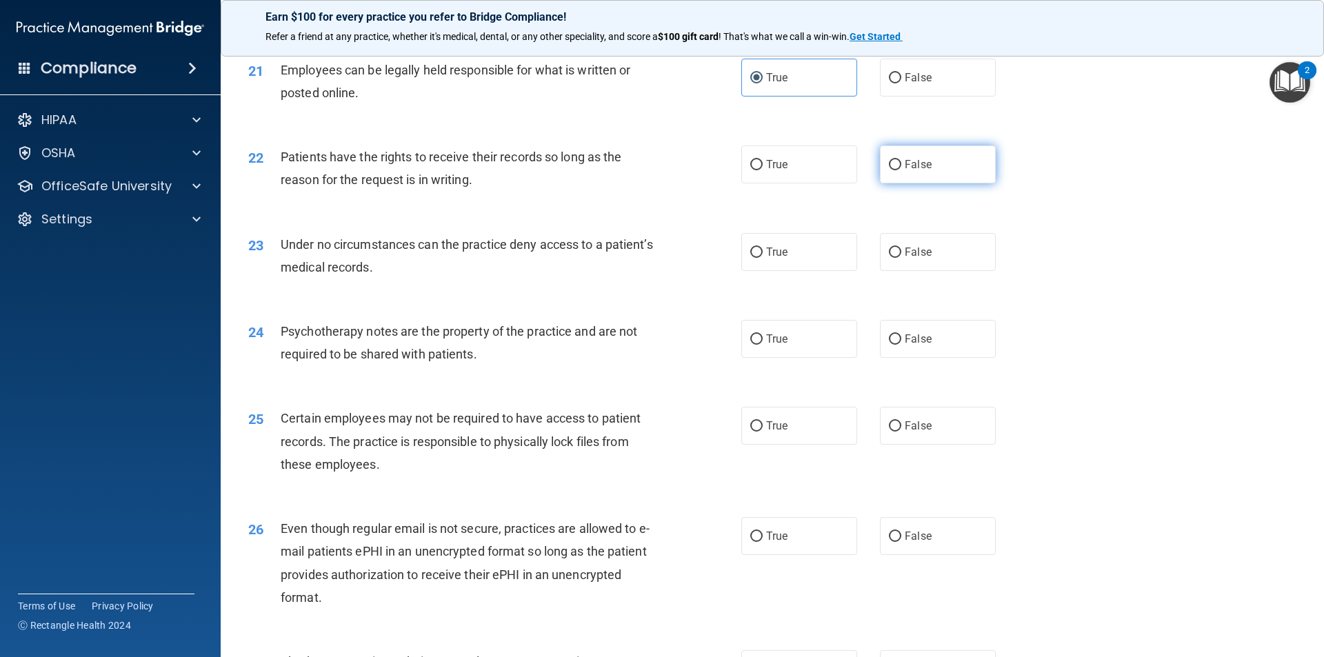
radio input "true"
click at [813, 182] on label "True" at bounding box center [799, 164] width 116 height 38
click at [762, 170] on input "True" at bounding box center [756, 165] width 12 height 10
radio input "true"
click at [883, 183] on label "False" at bounding box center [938, 164] width 116 height 38
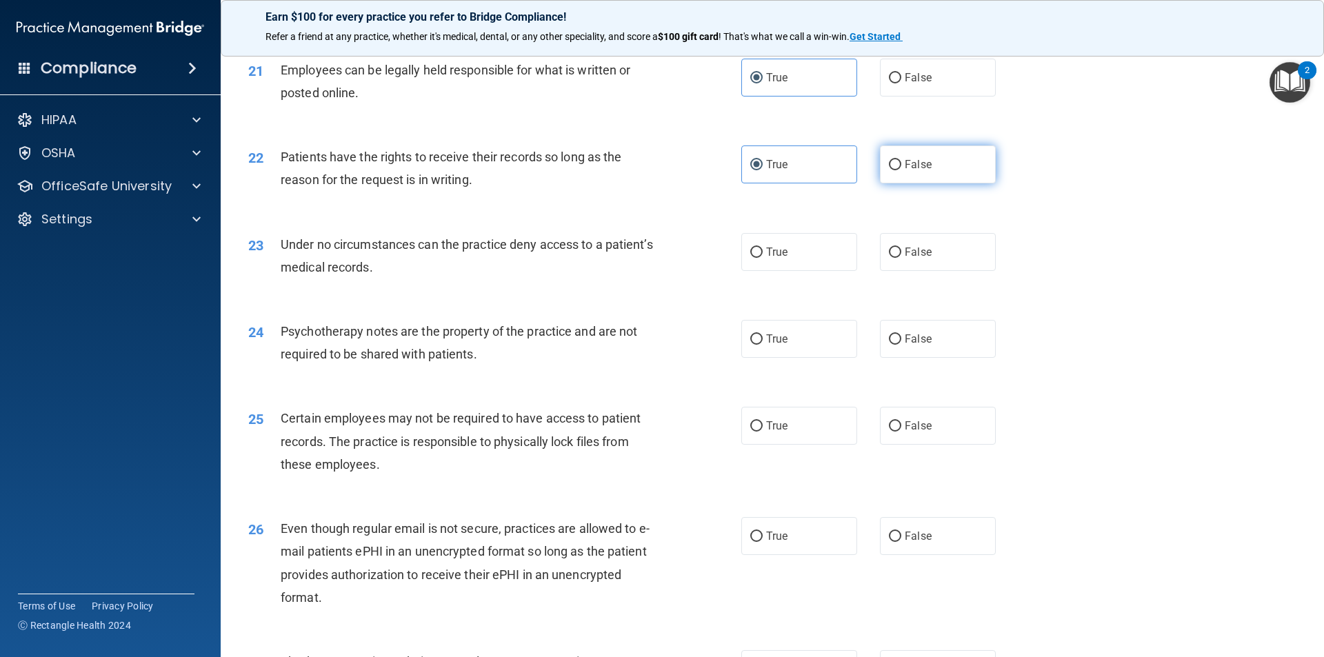
click at [889, 170] on input "False" at bounding box center [895, 165] width 12 height 10
radio input "true"
radio input "false"
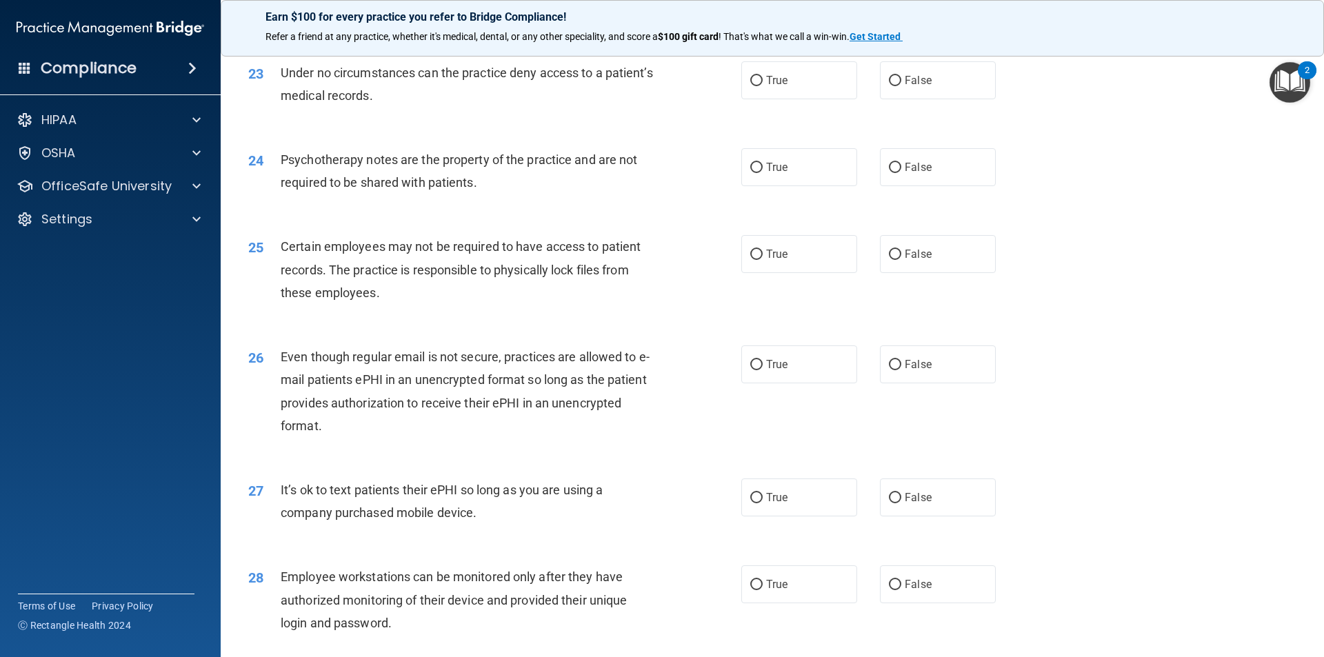
scroll to position [2413, 0]
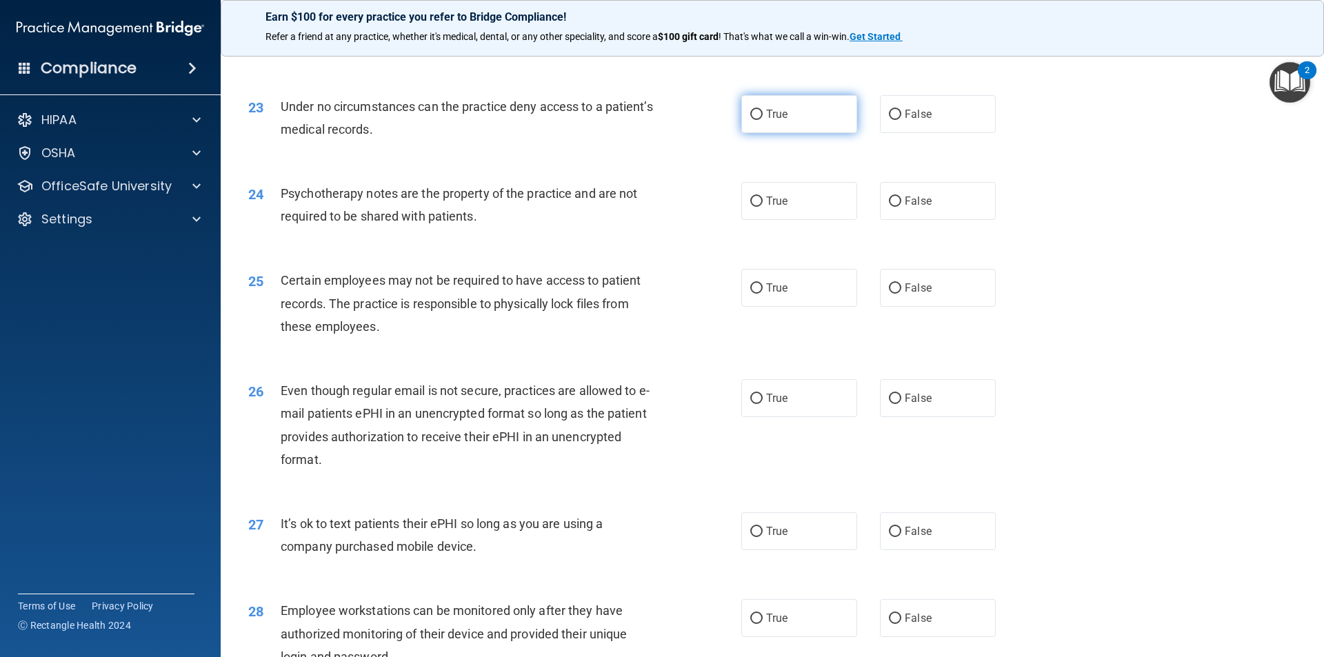
click at [765, 133] on label "True" at bounding box center [799, 114] width 116 height 38
click at [762, 120] on input "True" at bounding box center [756, 115] width 12 height 10
radio input "true"
click at [889, 120] on input "False" at bounding box center [895, 115] width 12 height 10
radio input "true"
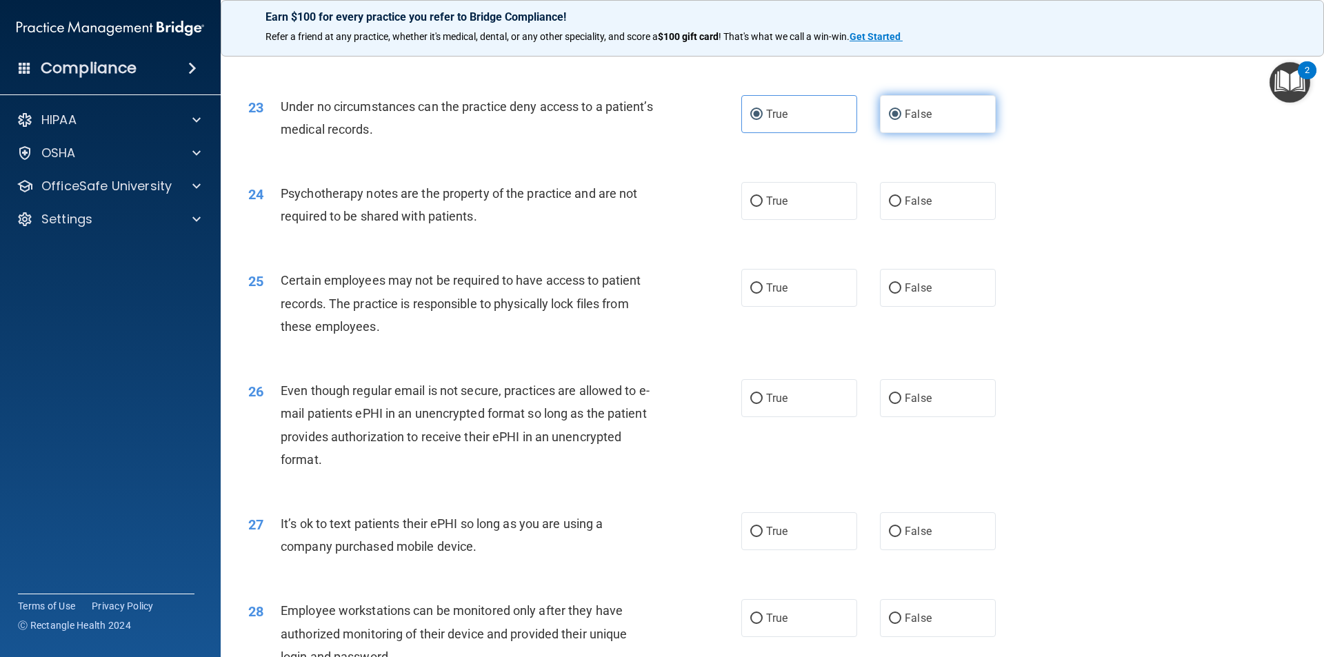
radio input "false"
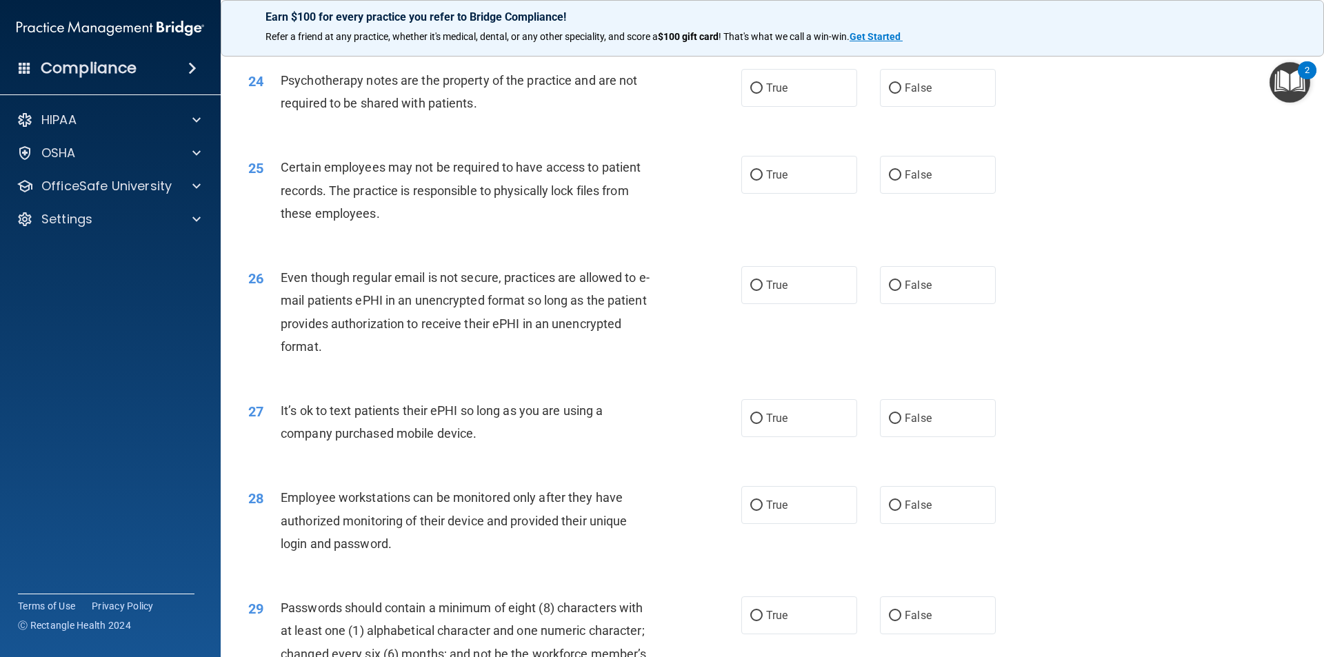
scroll to position [2551, 0]
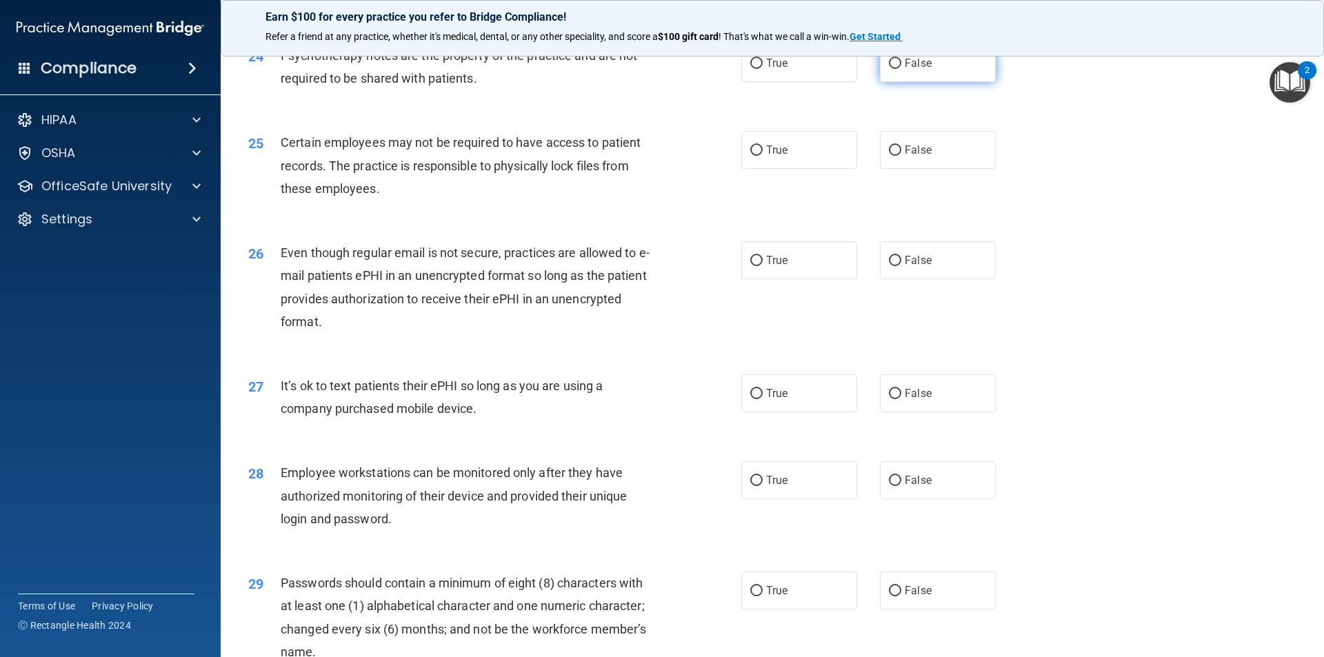
click at [895, 82] on label "False" at bounding box center [938, 63] width 116 height 38
click at [895, 69] on input "False" at bounding box center [895, 64] width 12 height 10
radio input "true"
click at [793, 169] on label "True" at bounding box center [799, 150] width 116 height 38
click at [762, 156] on input "True" at bounding box center [756, 150] width 12 height 10
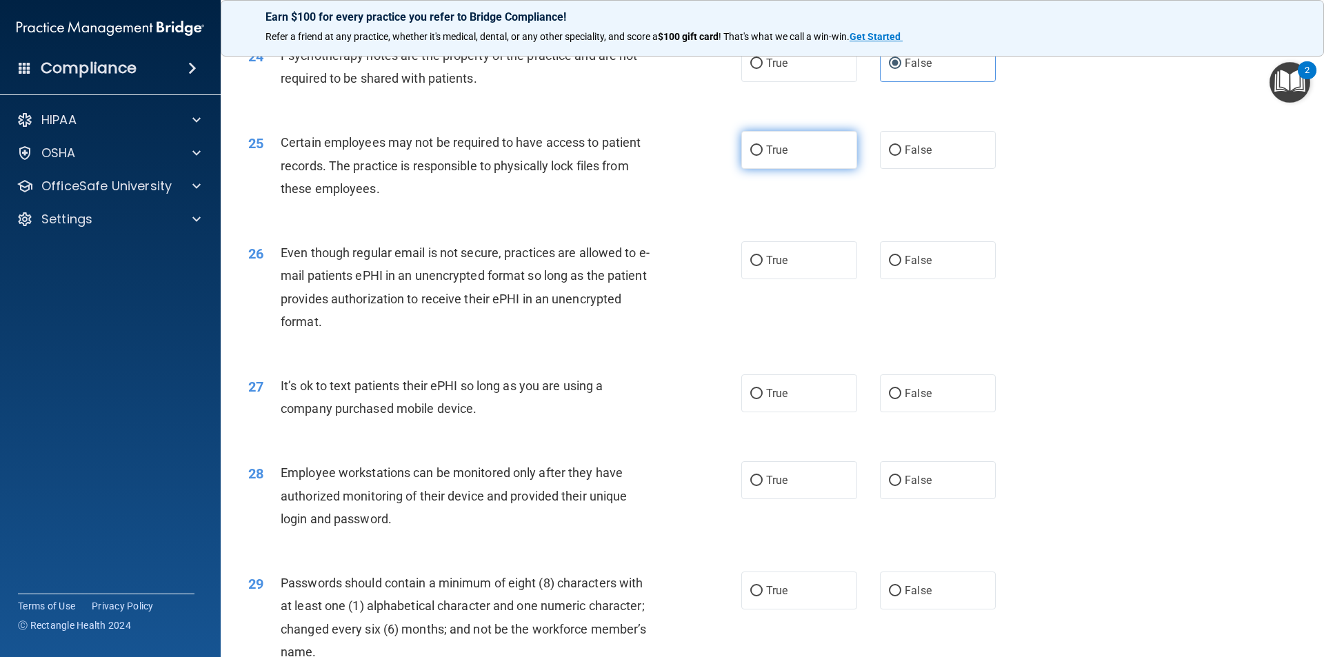
radio input "true"
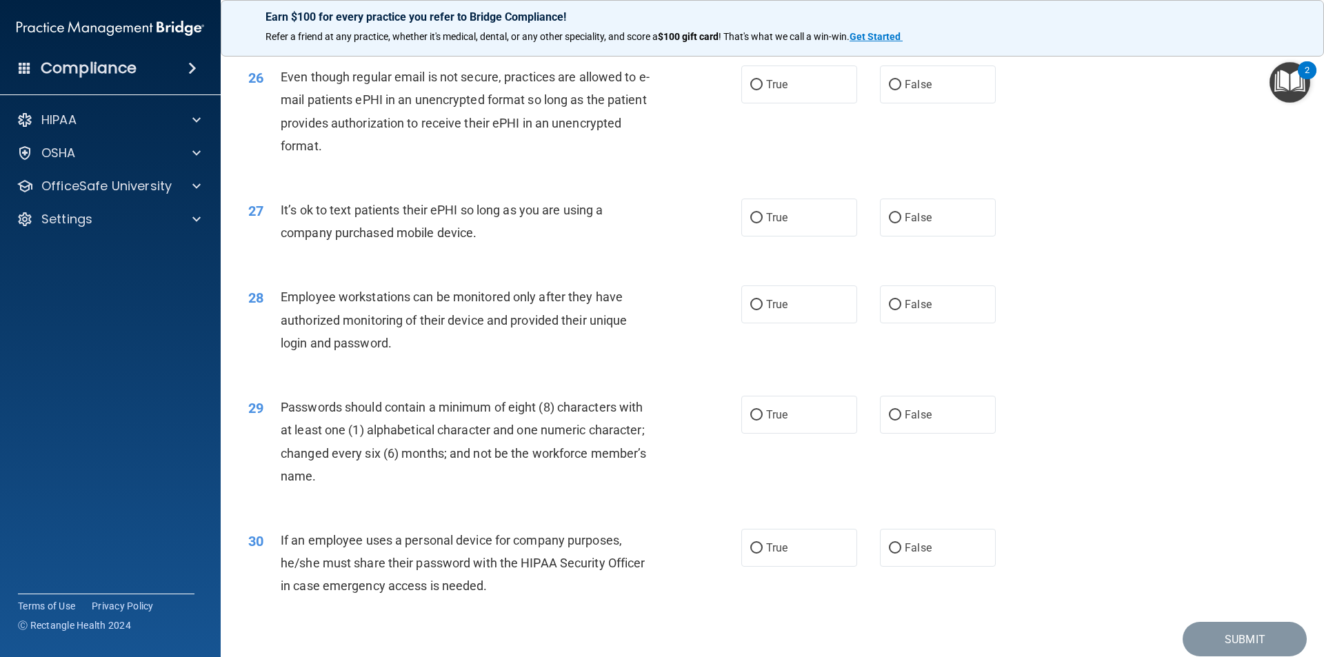
scroll to position [2757, 0]
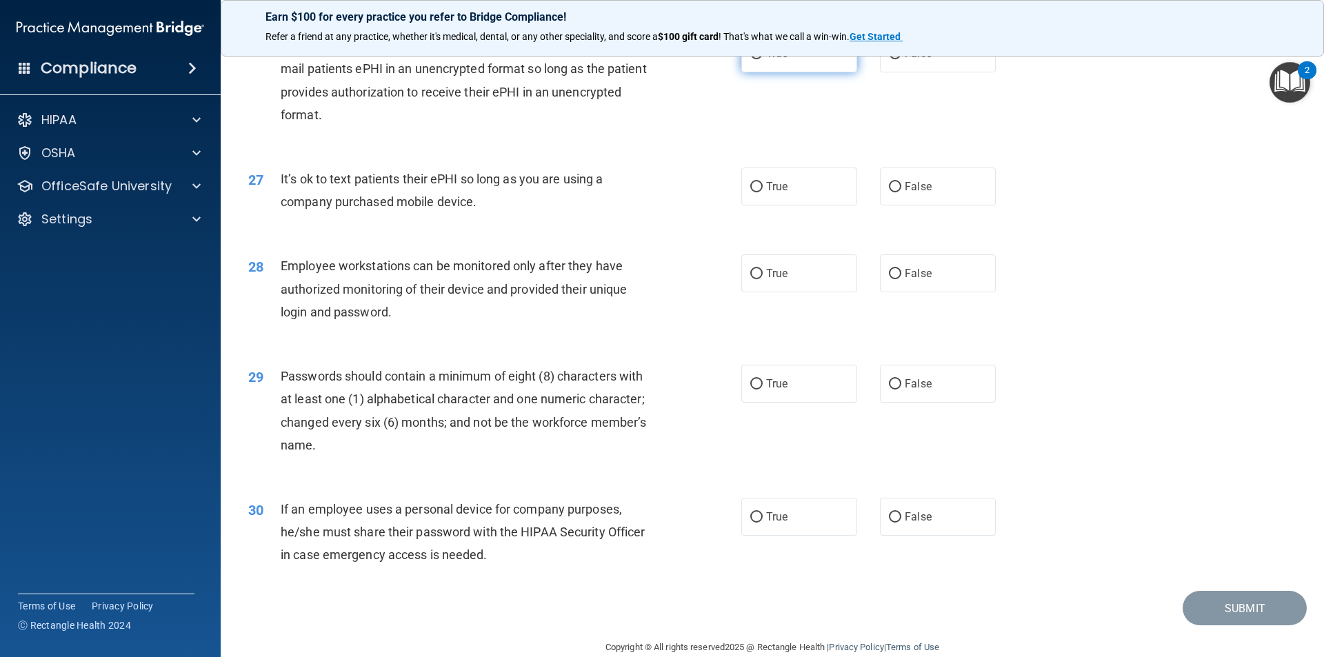
click at [798, 72] on label "True" at bounding box center [799, 53] width 116 height 38
click at [762, 59] on input "True" at bounding box center [756, 54] width 12 height 10
radio input "true"
click at [965, 199] on label "False" at bounding box center [938, 187] width 116 height 38
click at [901, 192] on input "False" at bounding box center [895, 187] width 12 height 10
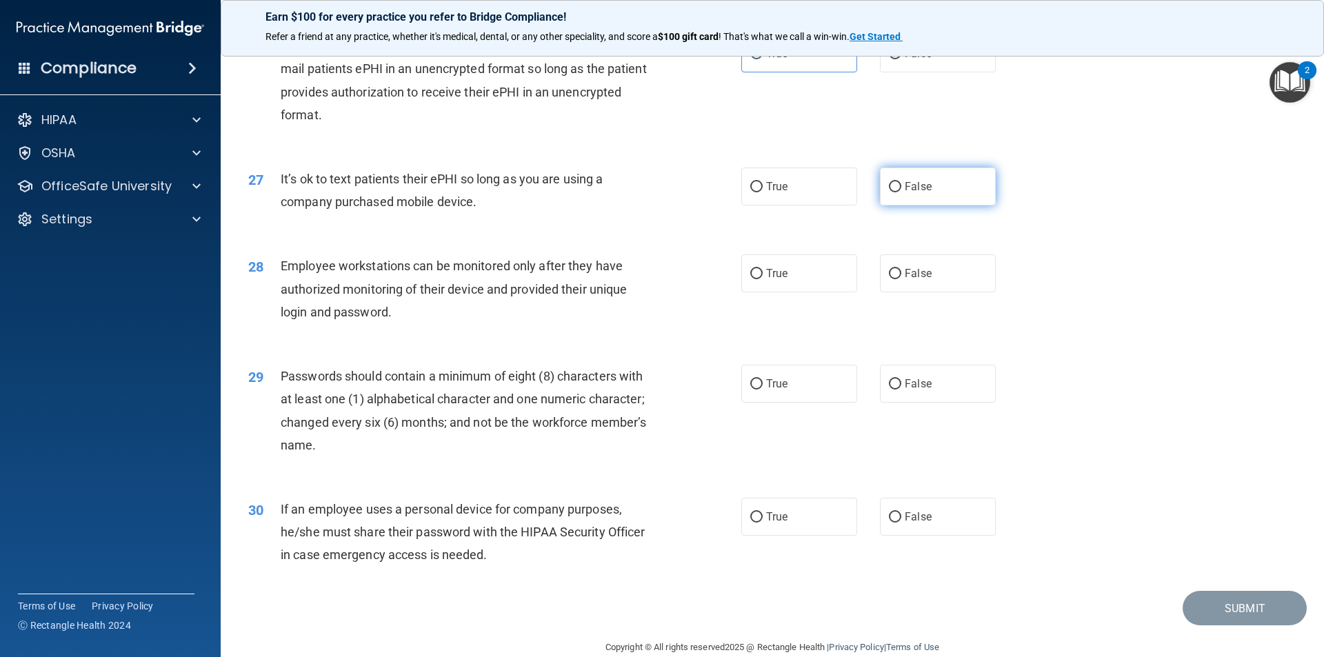
radio input "true"
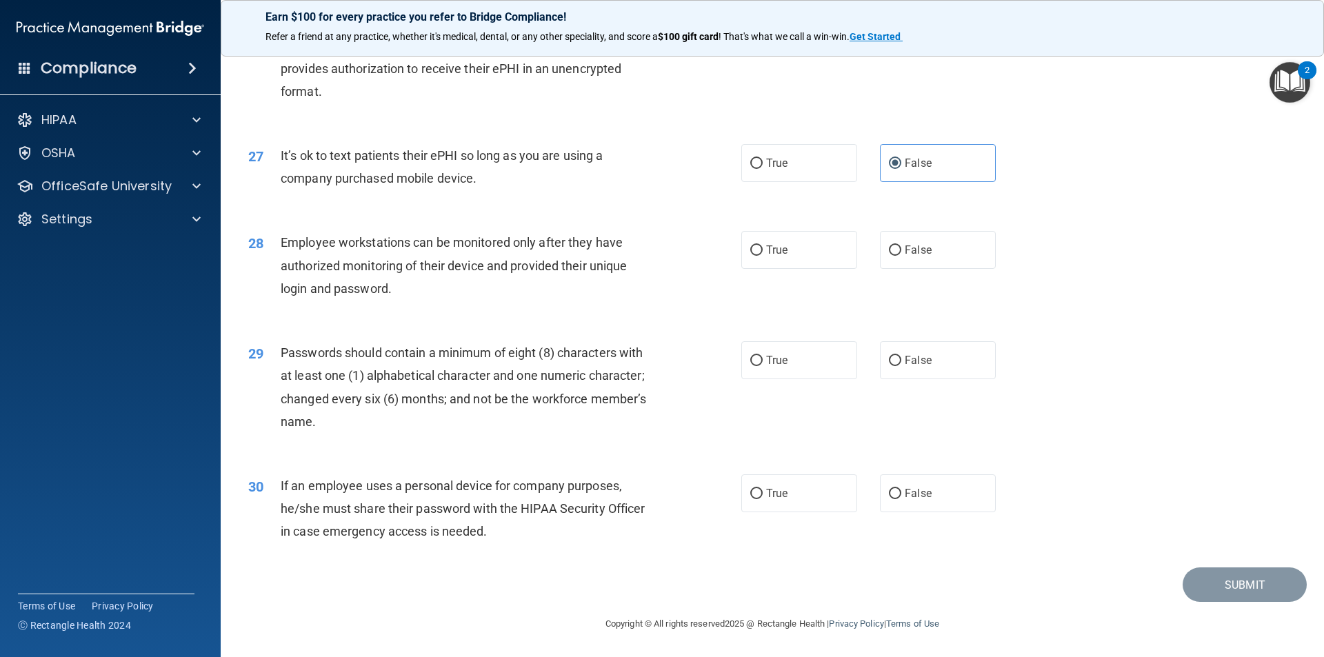
scroll to position [2804, 0]
click at [944, 250] on label "False" at bounding box center [938, 250] width 116 height 38
click at [901, 250] on input "False" at bounding box center [895, 250] width 12 height 10
radio input "true"
click at [771, 376] on label "True" at bounding box center [799, 360] width 116 height 38
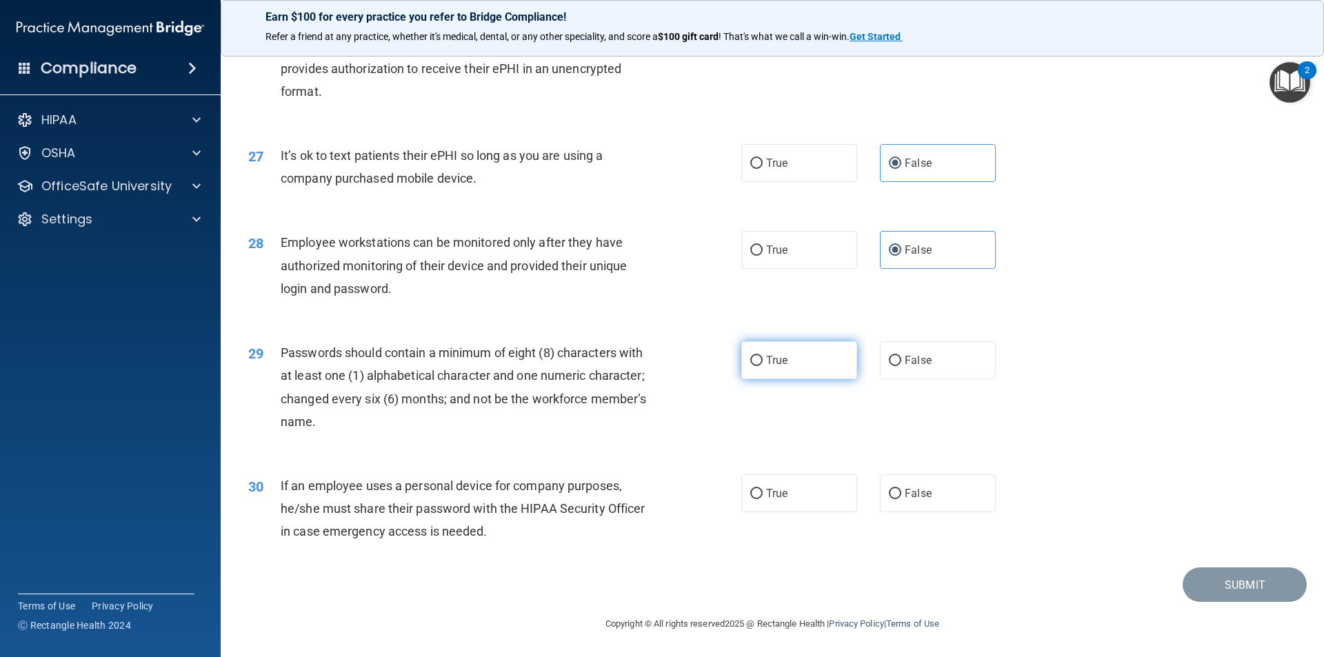
click at [762, 366] on input "True" at bounding box center [756, 361] width 12 height 10
radio input "true"
click at [962, 494] on label "False" at bounding box center [938, 493] width 116 height 38
click at [901, 494] on input "False" at bounding box center [895, 494] width 12 height 10
radio input "true"
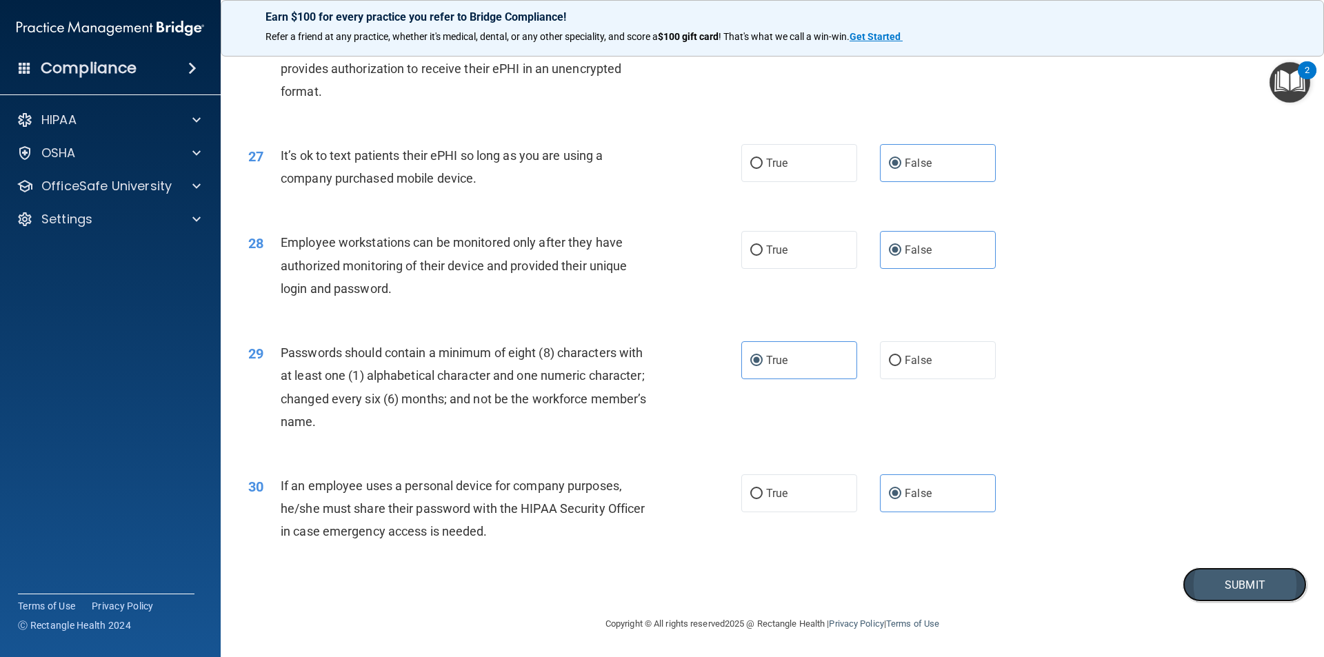
click at [1263, 587] on button "Submit" at bounding box center [1244, 584] width 124 height 35
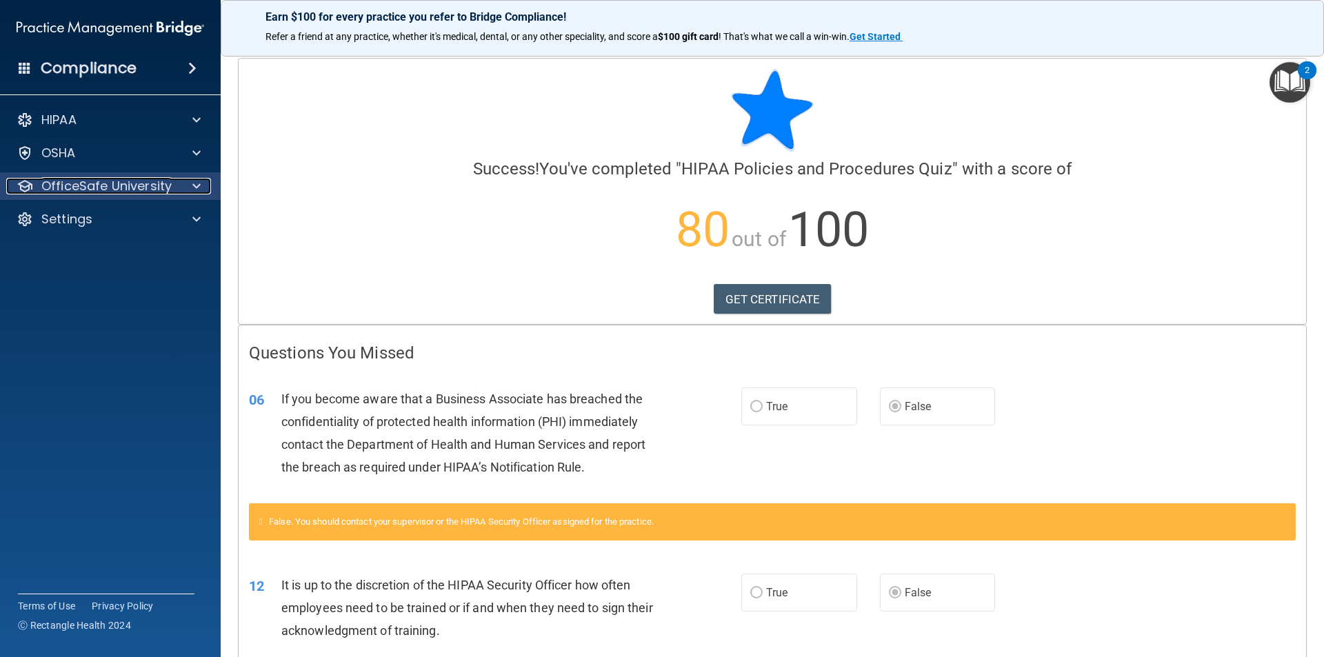
click at [194, 181] on span at bounding box center [196, 186] width 8 height 17
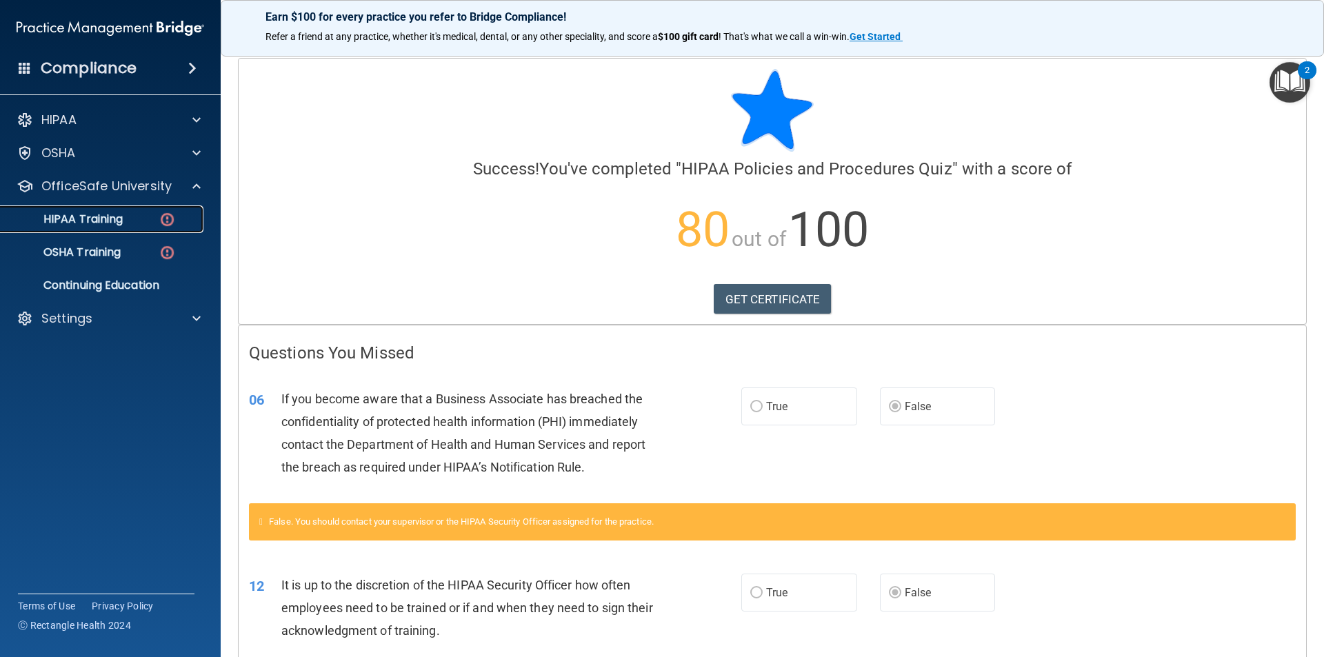
click at [123, 215] on p "HIPAA Training" at bounding box center [66, 219] width 114 height 14
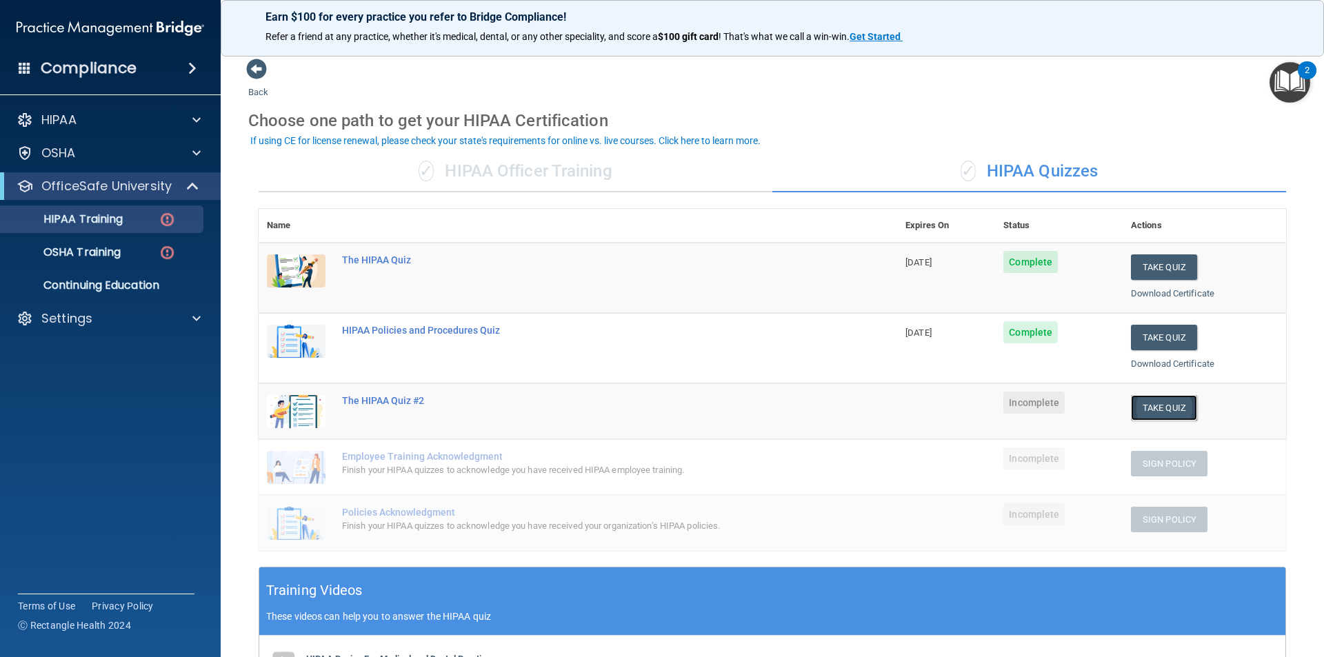
click at [1155, 414] on button "Take Quiz" at bounding box center [1164, 408] width 66 height 26
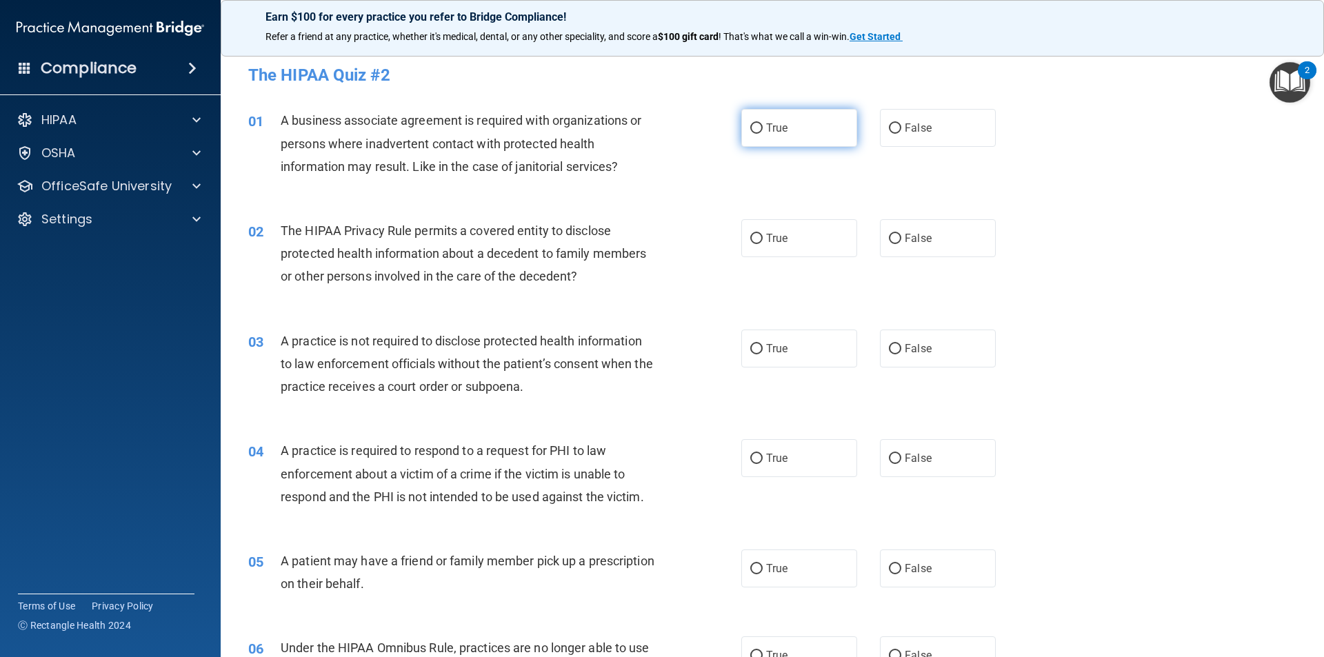
click at [766, 130] on span "True" at bounding box center [776, 127] width 21 height 13
click at [762, 130] on input "True" at bounding box center [756, 128] width 12 height 10
radio input "true"
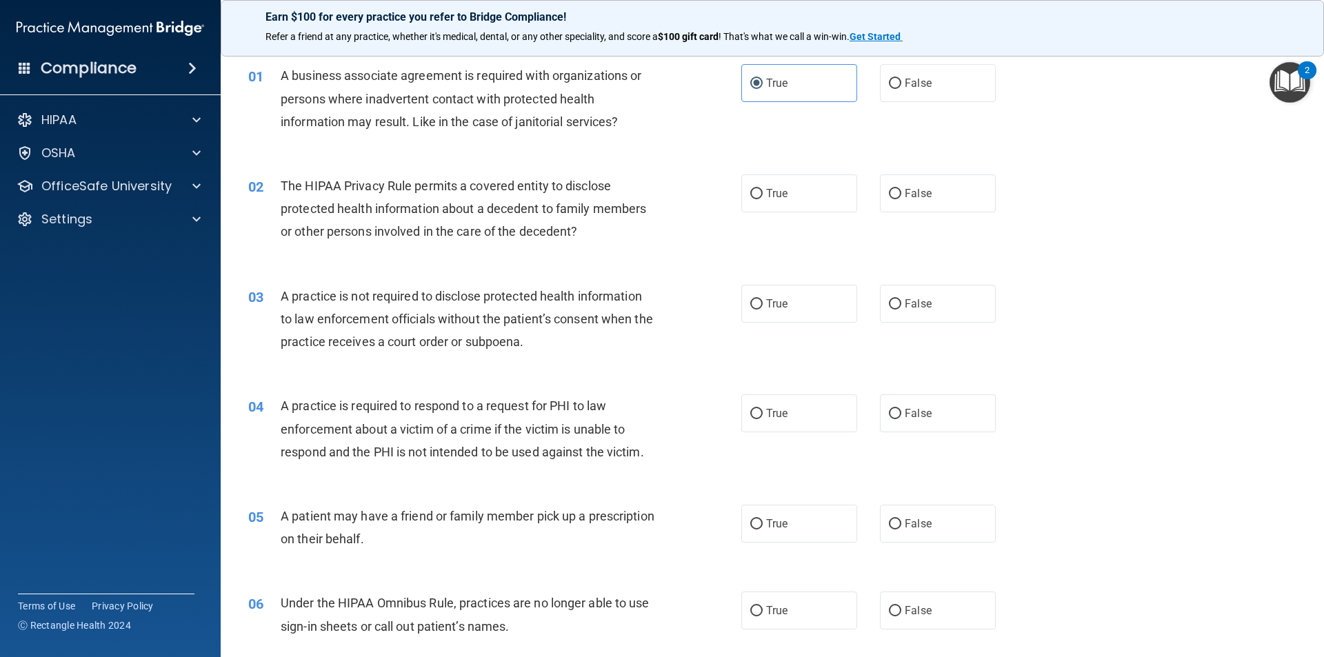
scroll to position [69, 0]
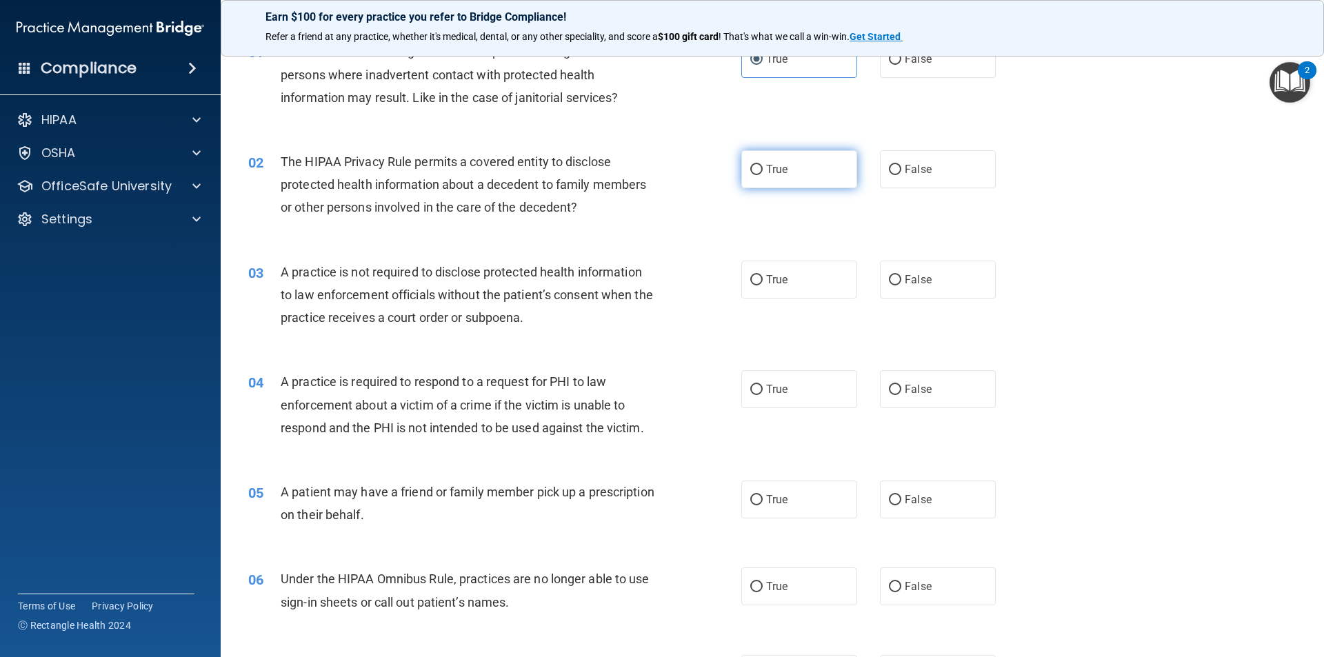
click at [762, 176] on label "True" at bounding box center [799, 169] width 116 height 38
click at [762, 175] on input "True" at bounding box center [756, 170] width 12 height 10
radio input "true"
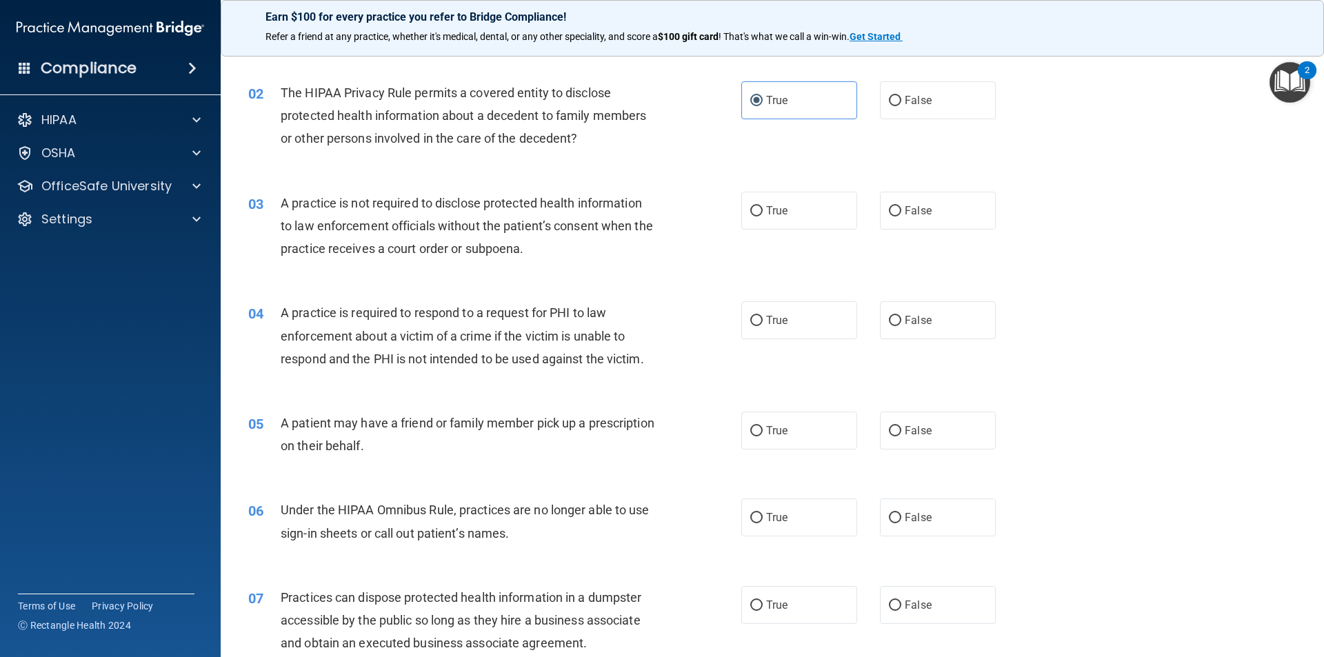
scroll to position [207, 0]
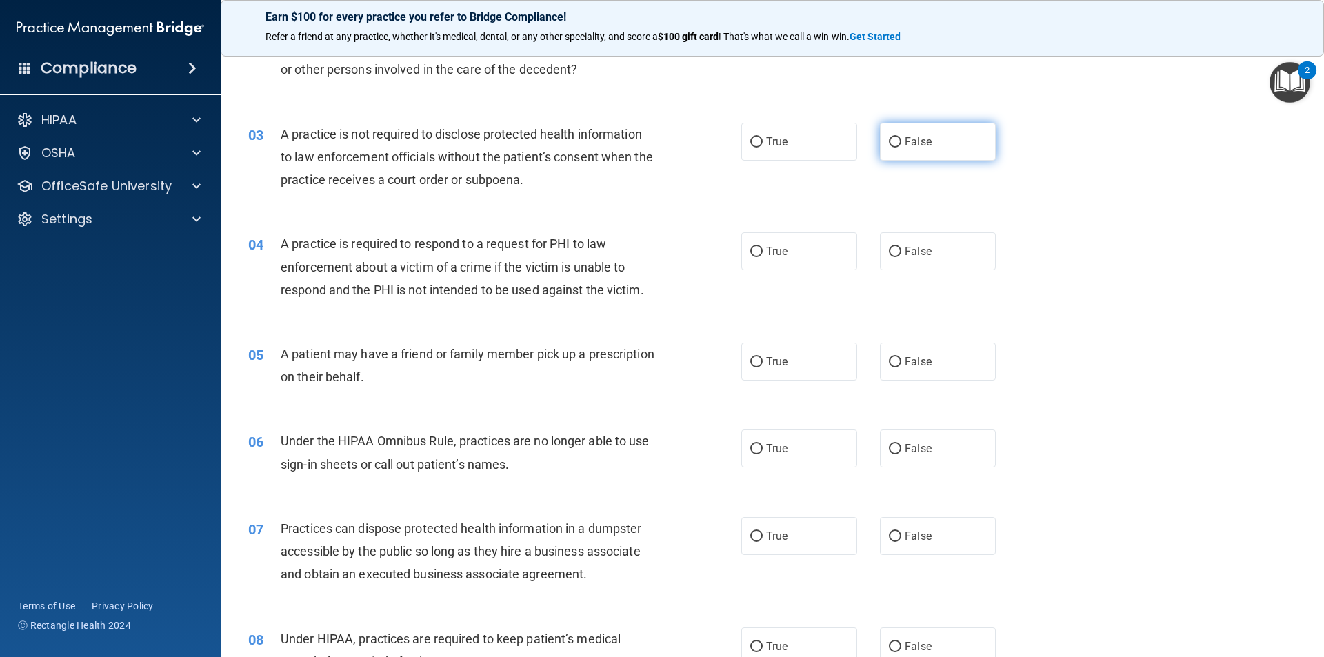
click at [929, 153] on label "False" at bounding box center [938, 142] width 116 height 38
click at [901, 148] on input "False" at bounding box center [895, 142] width 12 height 10
radio input "true"
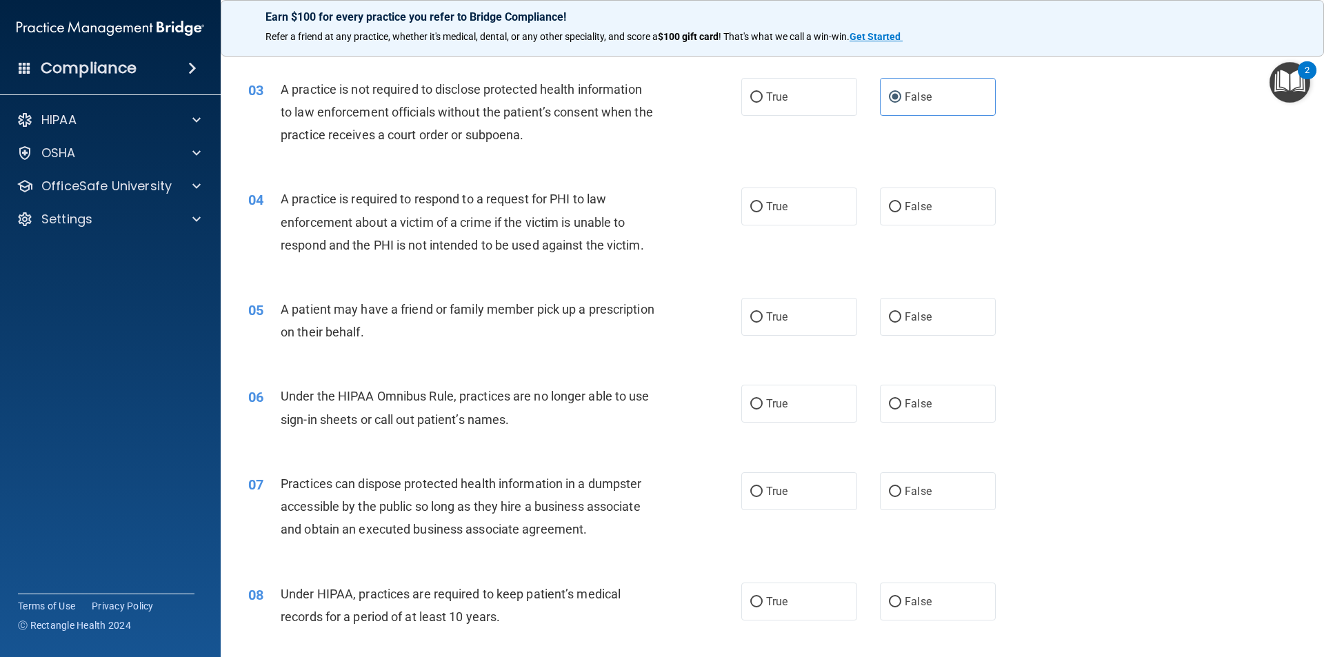
scroll to position [276, 0]
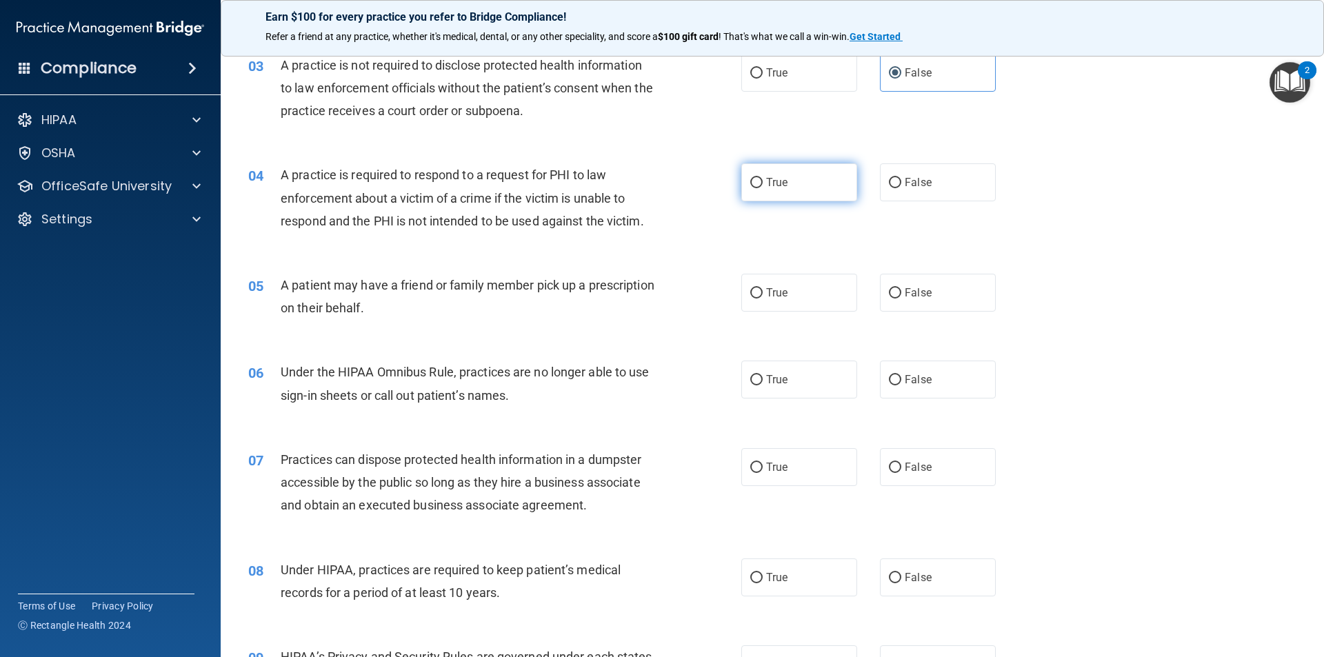
click at [766, 190] on label "True" at bounding box center [799, 182] width 116 height 38
click at [762, 188] on input "True" at bounding box center [756, 183] width 12 height 10
radio input "true"
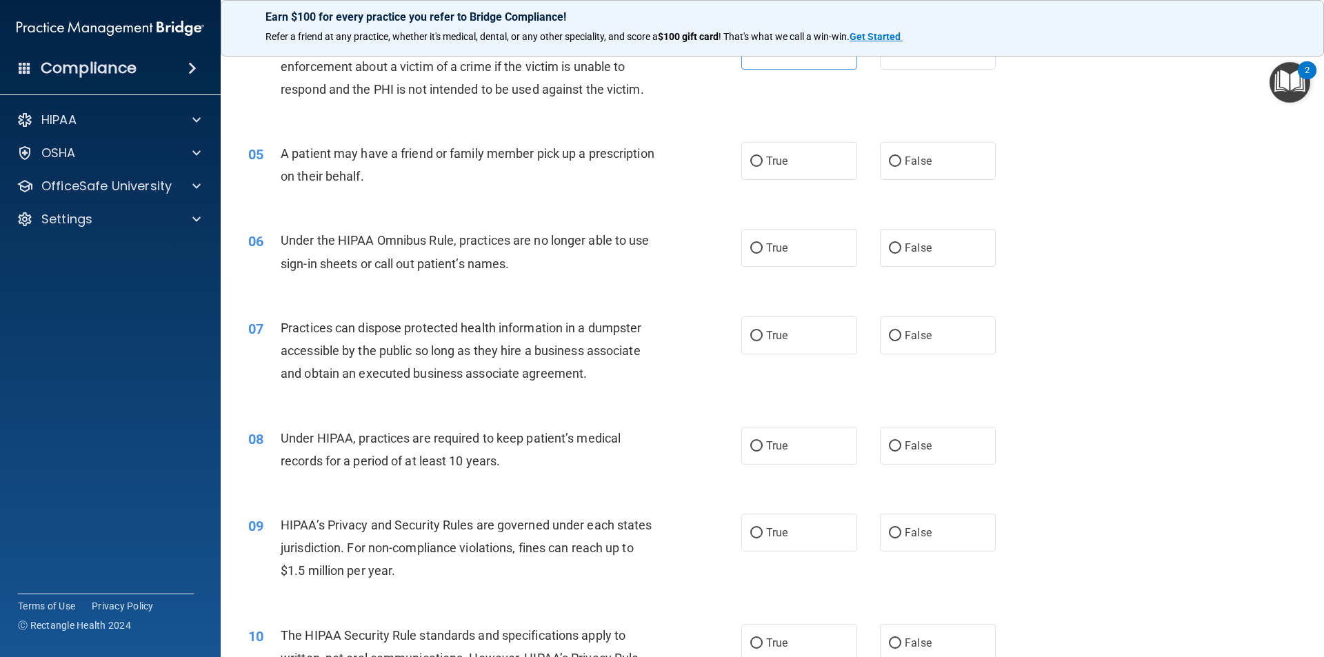
scroll to position [414, 0]
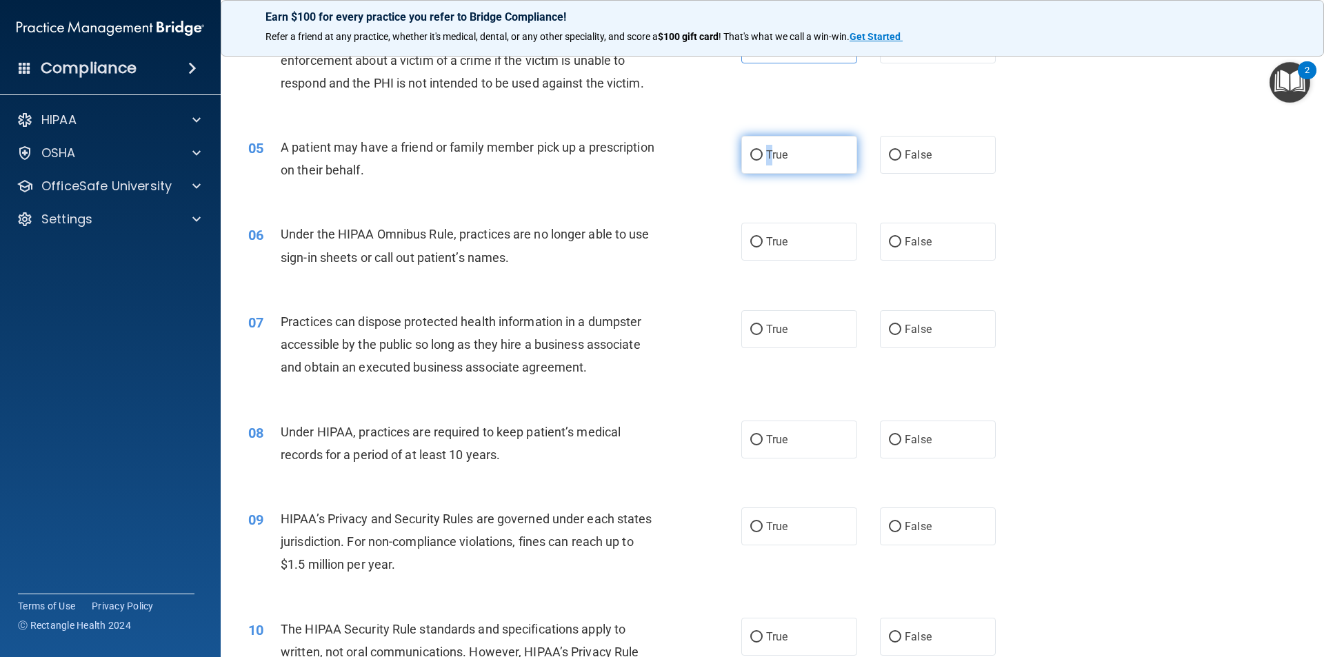
click at [764, 162] on label "True" at bounding box center [799, 155] width 116 height 38
click at [750, 150] on input "True" at bounding box center [756, 155] width 12 height 10
radio input "true"
click at [543, 232] on span "Under the HIPAA Omnibus Rule, practices are no longer able to use sign-in sheet…" at bounding box center [465, 245] width 369 height 37
click at [902, 252] on label "False" at bounding box center [938, 242] width 116 height 38
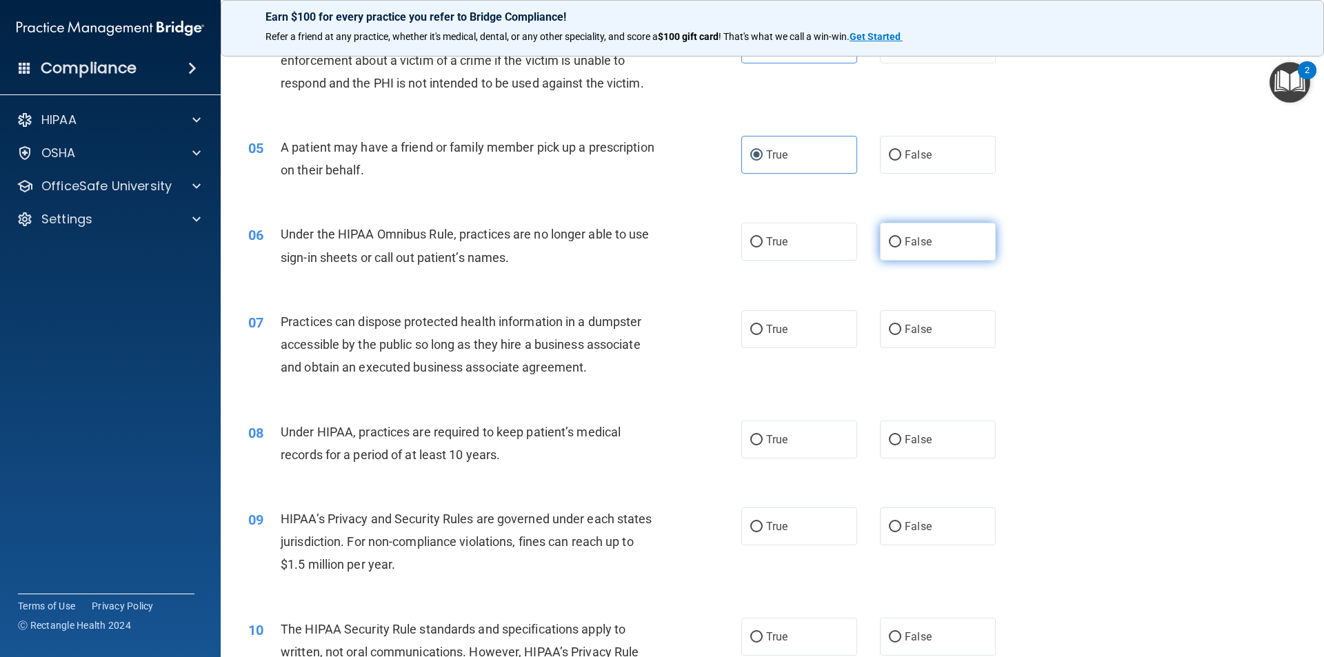
click at [901, 247] on input "False" at bounding box center [895, 242] width 12 height 10
radio input "true"
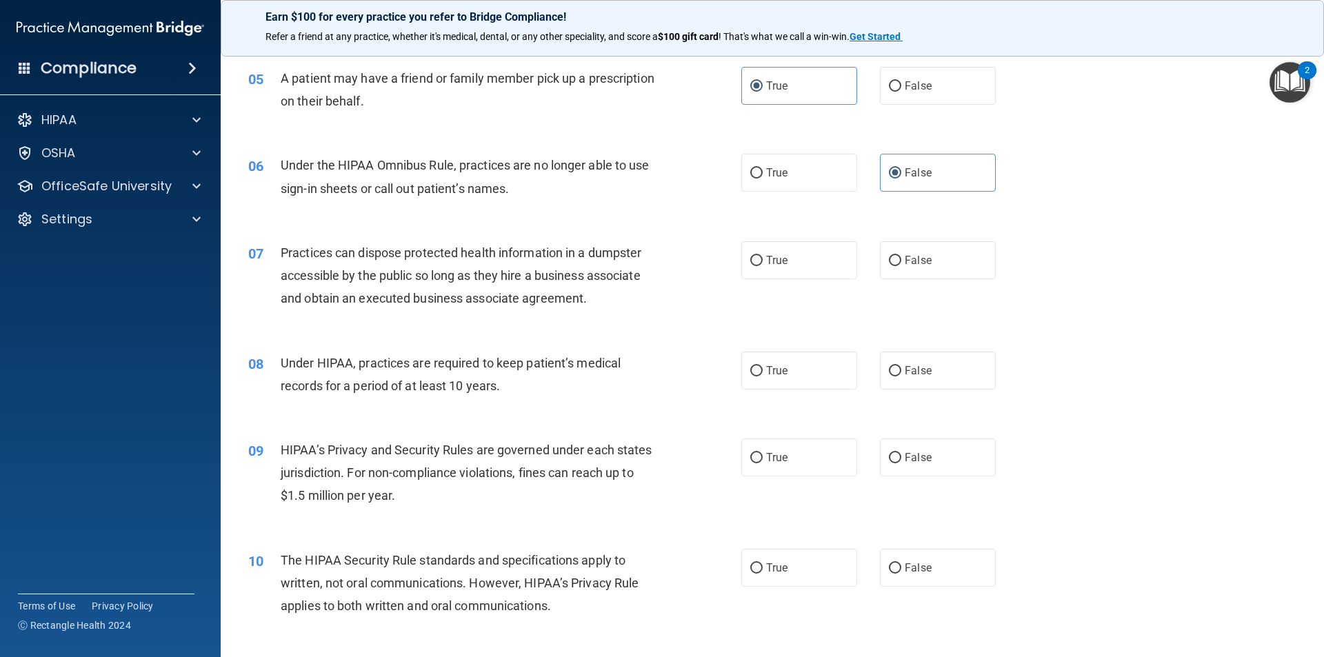
scroll to position [551, 0]
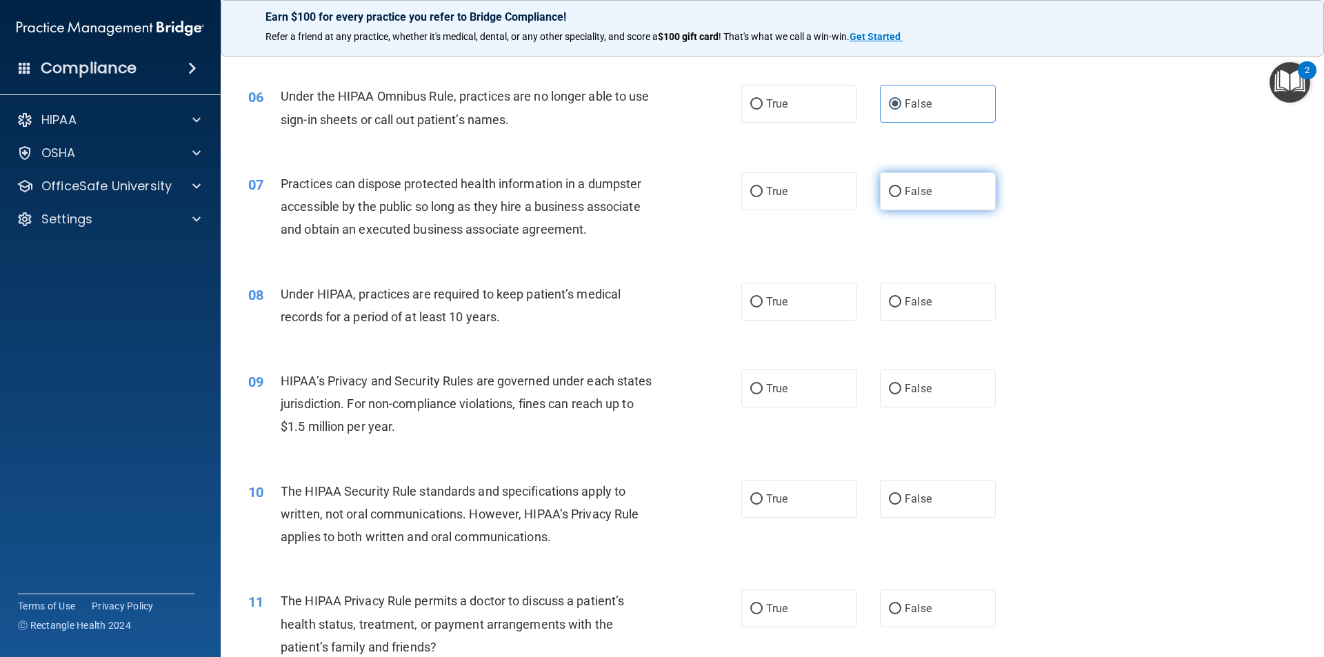
click at [880, 199] on label "False" at bounding box center [938, 191] width 116 height 38
click at [889, 197] on input "False" at bounding box center [895, 192] width 12 height 10
radio input "true"
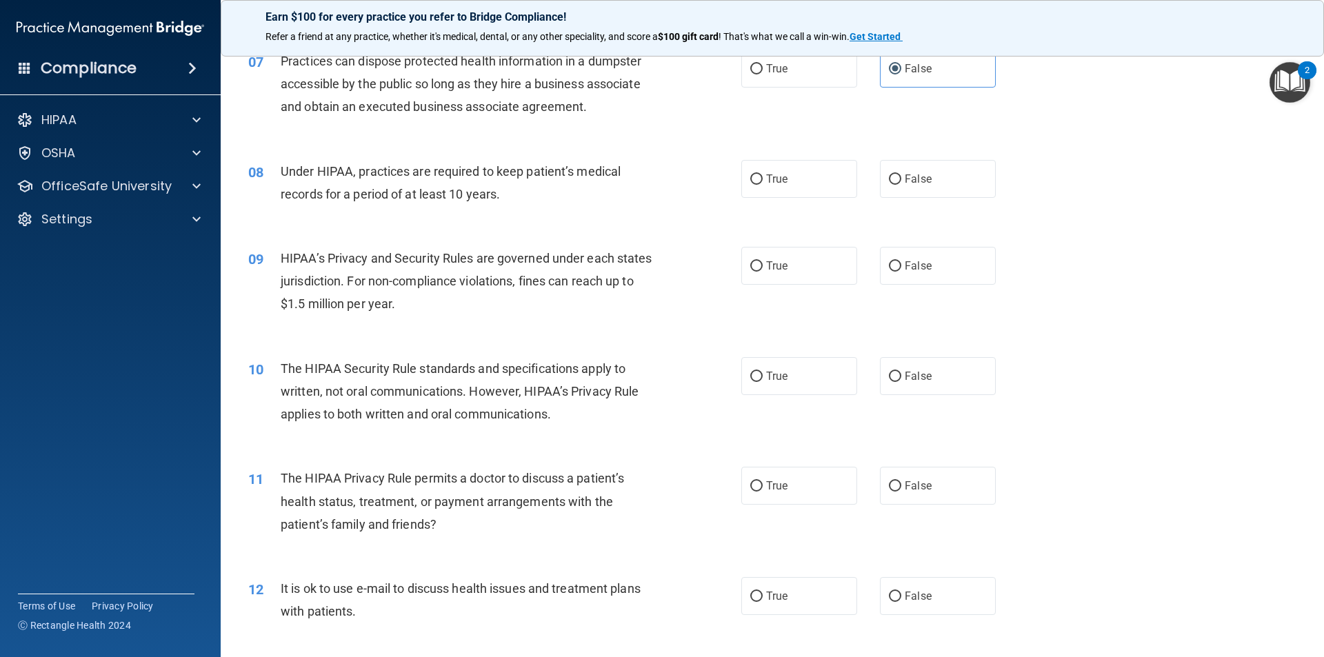
scroll to position [689, 0]
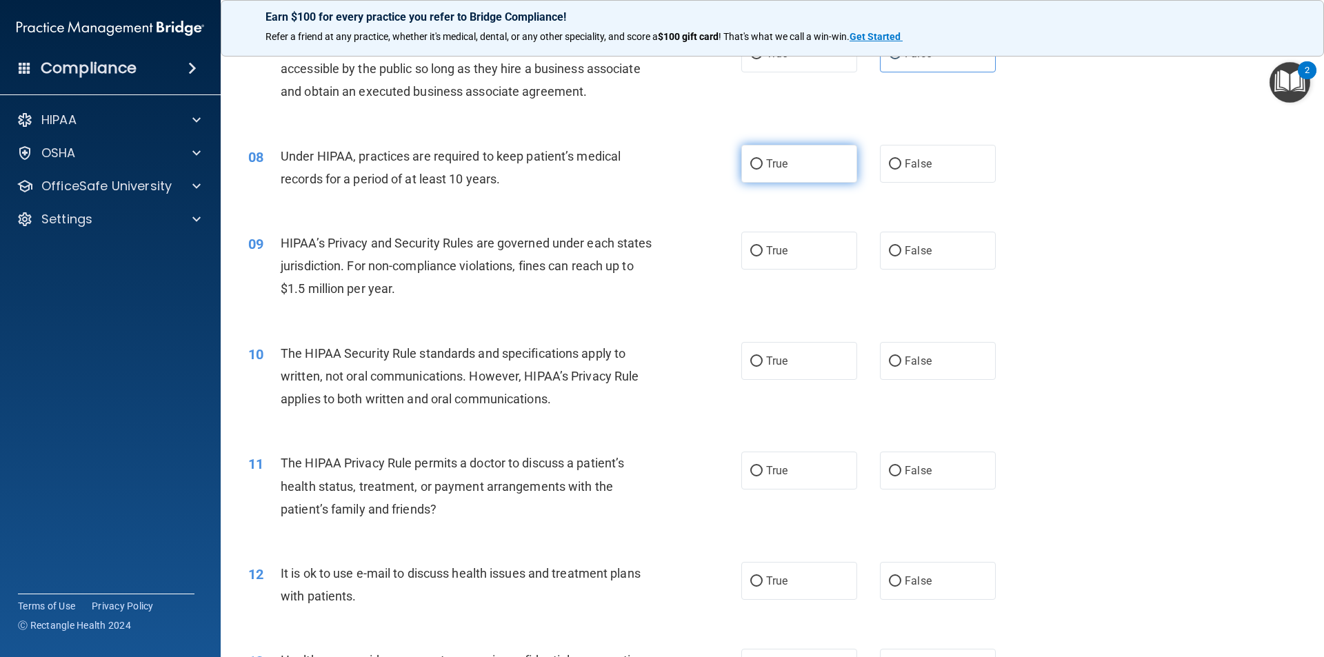
click at [766, 170] on span "True" at bounding box center [776, 163] width 21 height 13
click at [762, 170] on input "True" at bounding box center [756, 164] width 12 height 10
radio input "true"
click at [798, 261] on label "True" at bounding box center [799, 251] width 116 height 38
click at [762, 256] on input "True" at bounding box center [756, 251] width 12 height 10
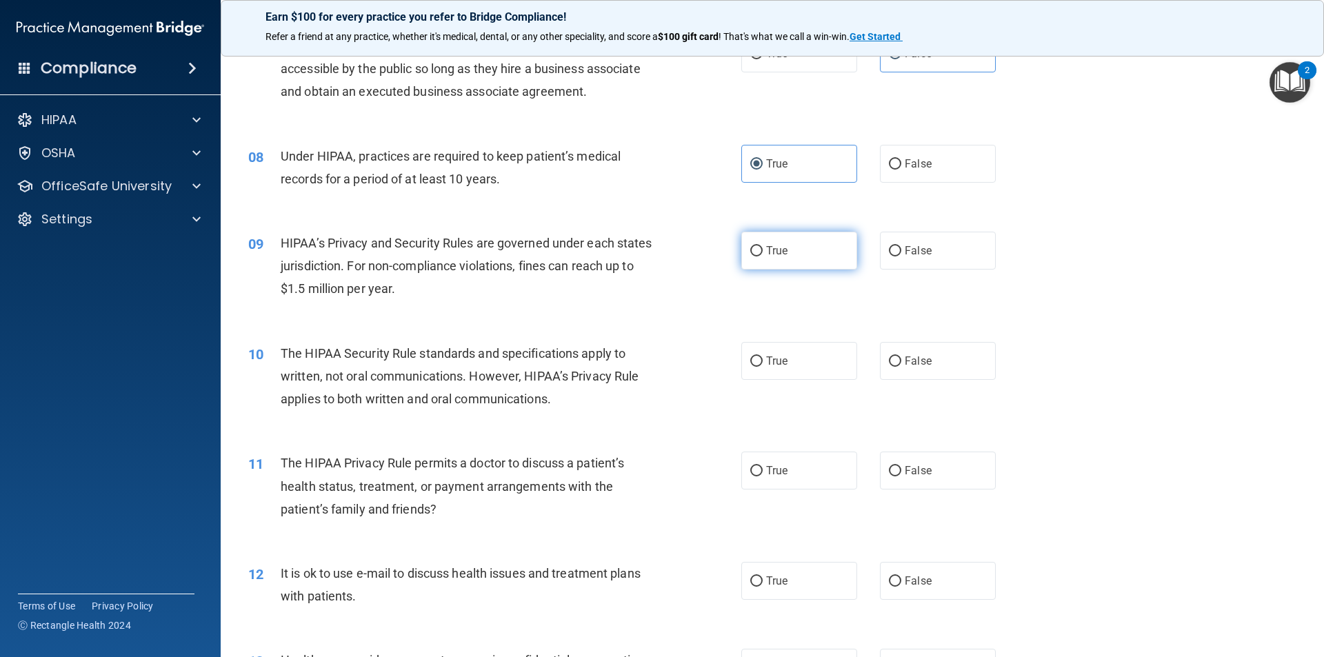
radio input "true"
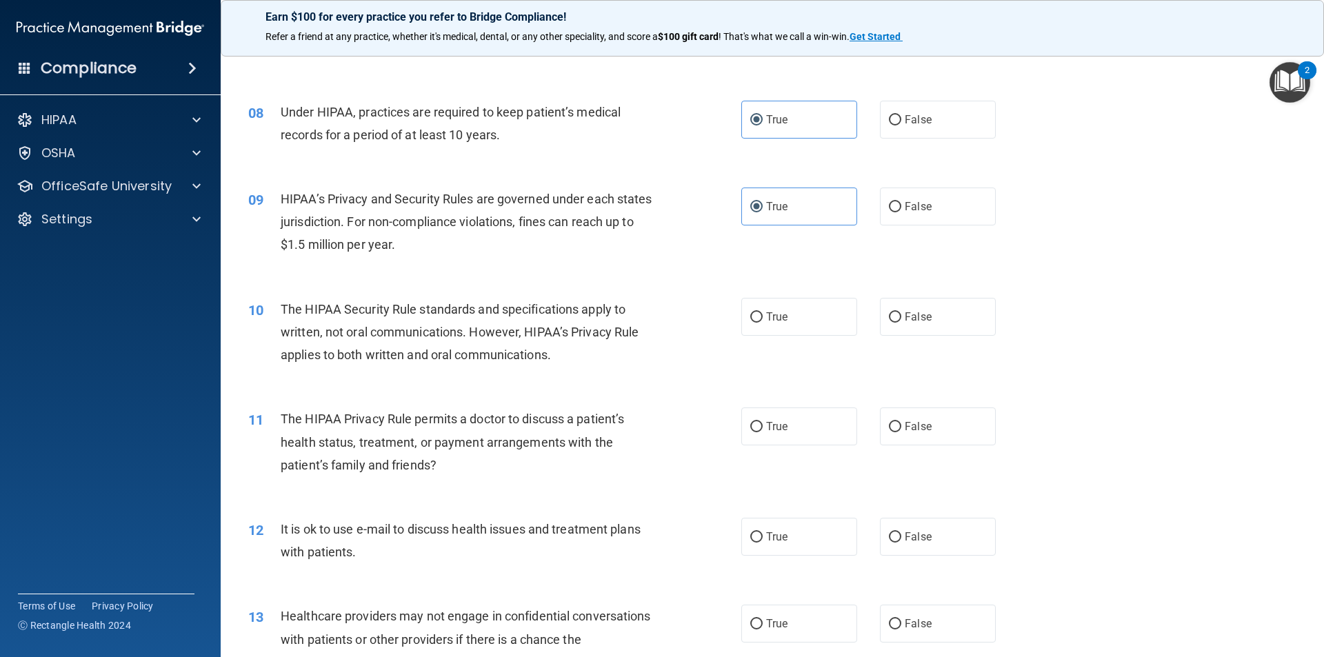
scroll to position [758, 0]
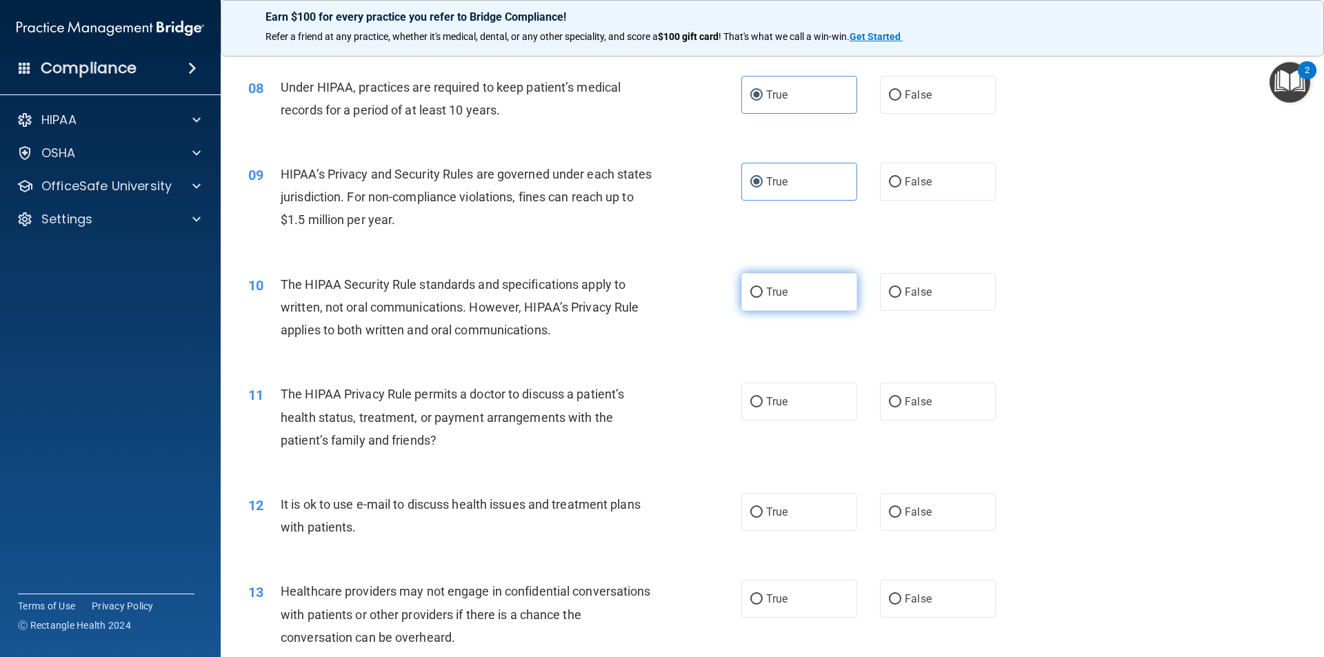
click at [766, 288] on span "True" at bounding box center [776, 291] width 21 height 13
click at [762, 288] on input "True" at bounding box center [756, 292] width 12 height 10
radio input "true"
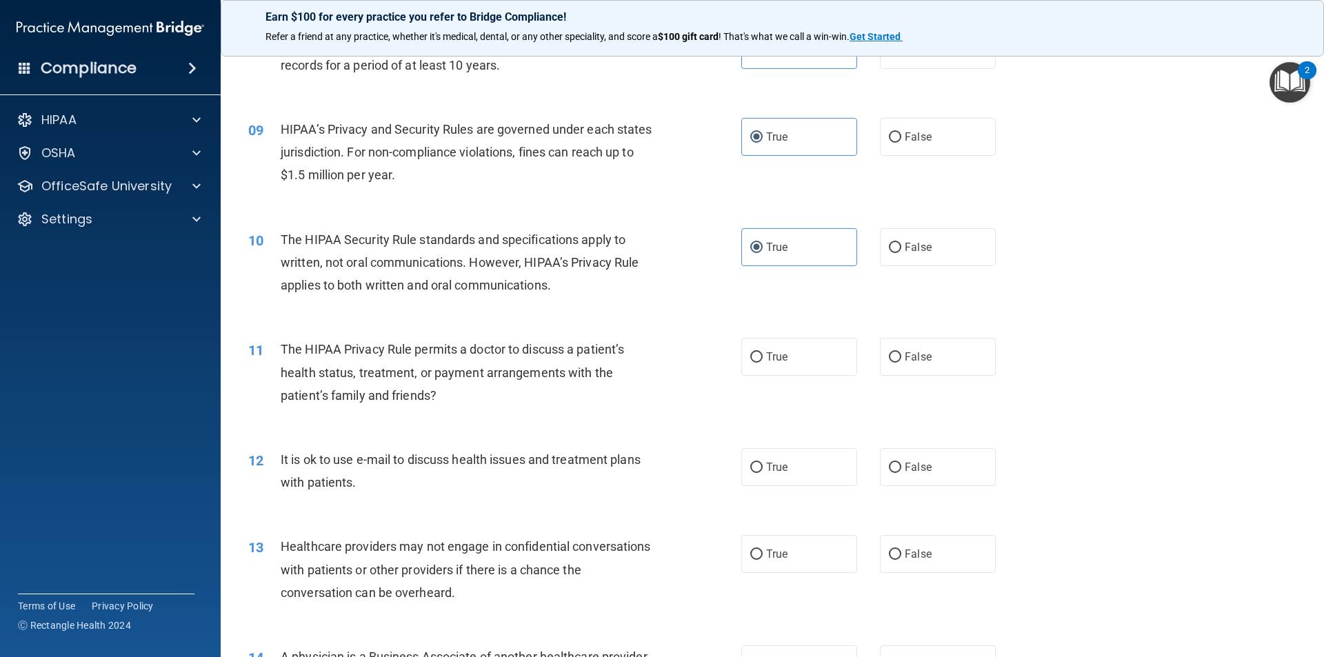
scroll to position [827, 0]
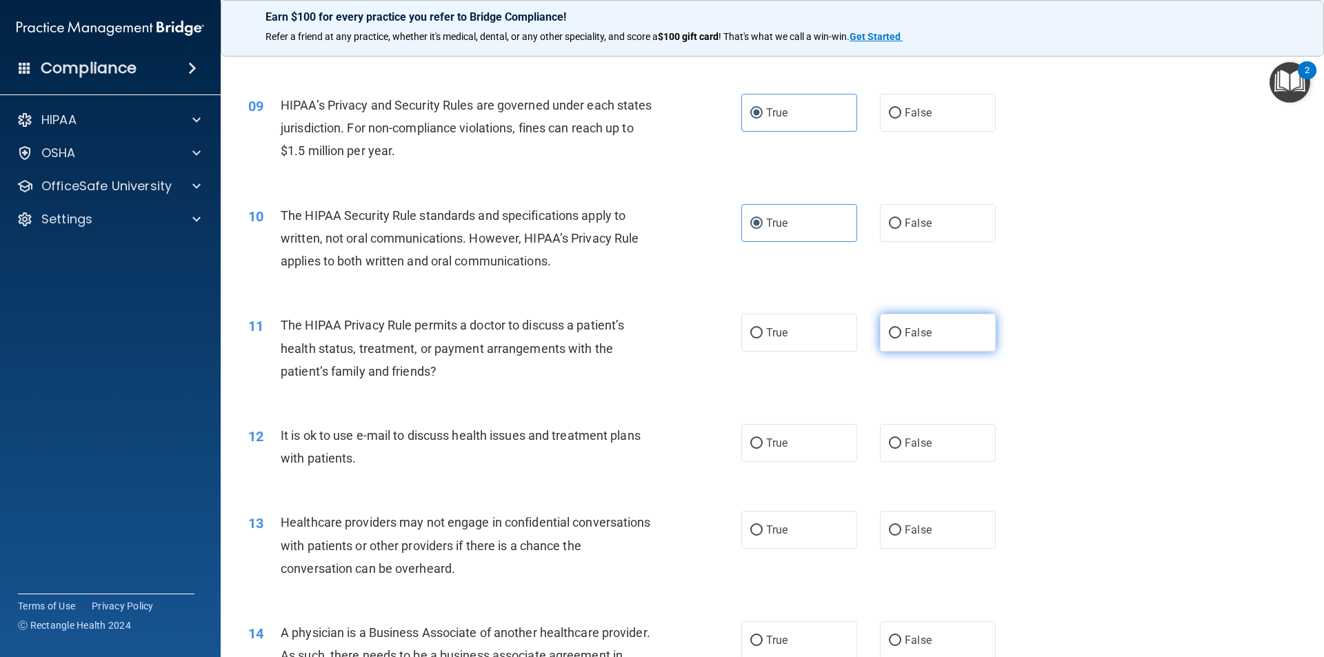
click at [924, 338] on label "False" at bounding box center [938, 333] width 116 height 38
click at [901, 338] on input "False" at bounding box center [895, 333] width 12 height 10
radio input "true"
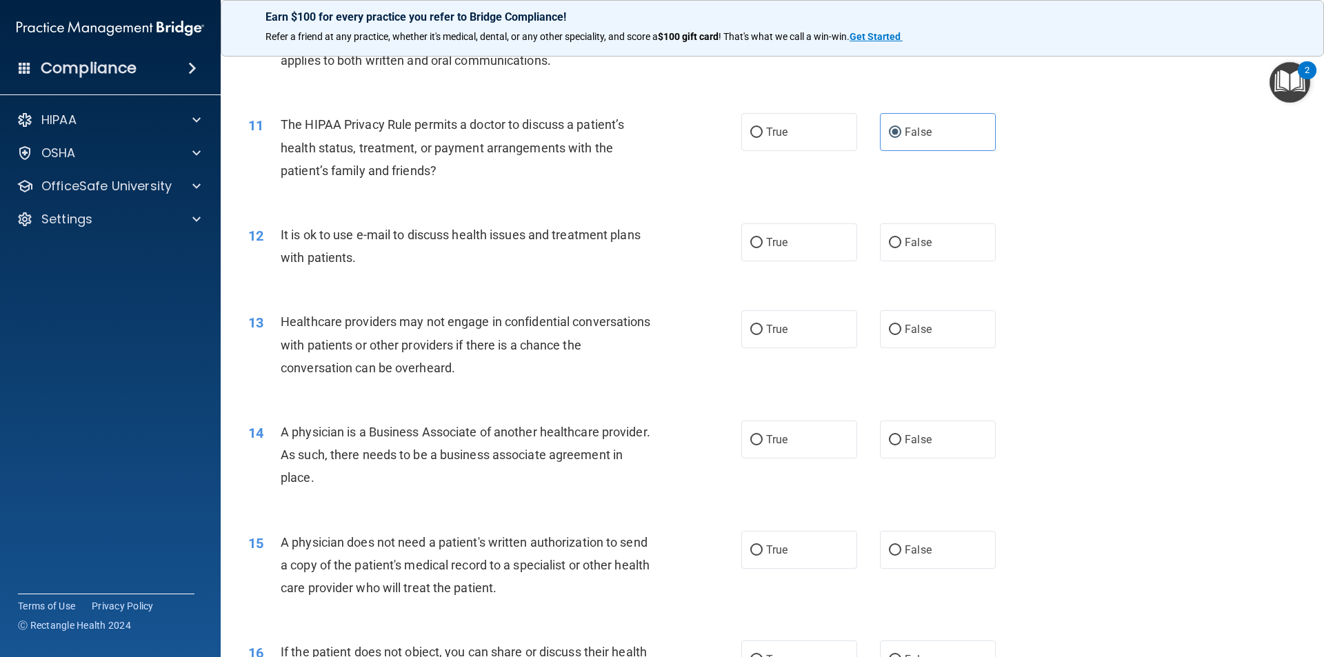
scroll to position [1034, 0]
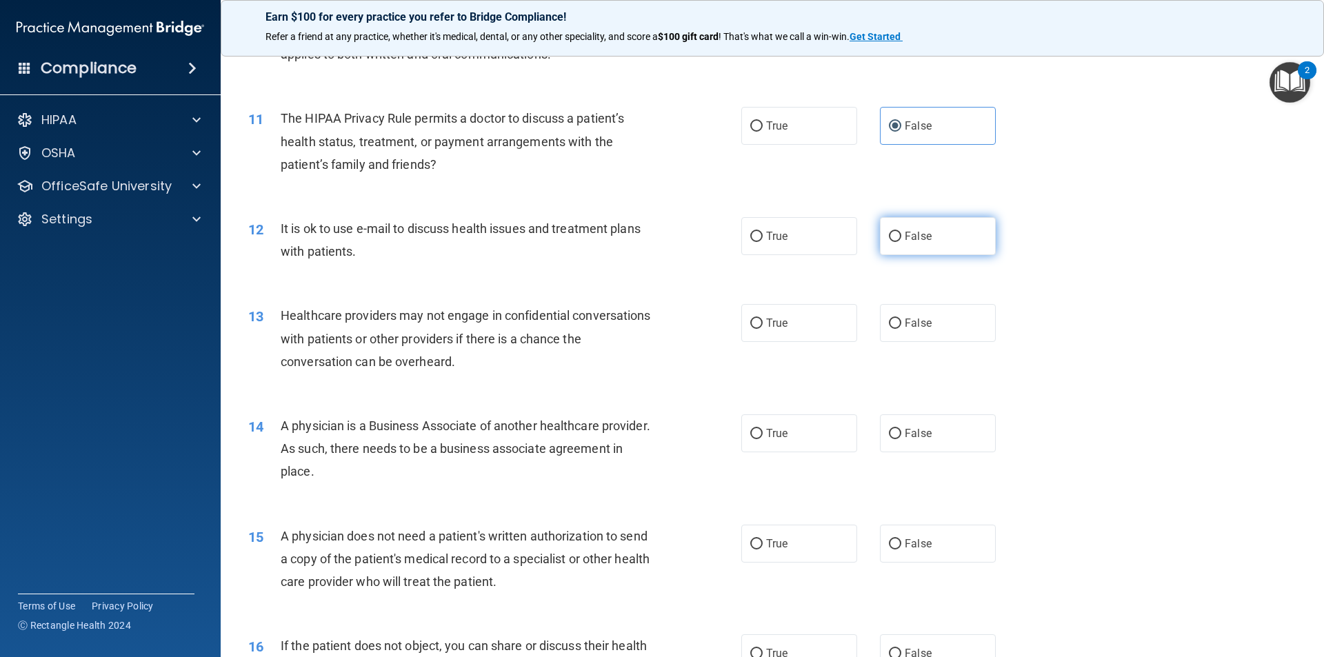
click at [920, 234] on span "False" at bounding box center [917, 236] width 27 height 13
click at [901, 234] on input "False" at bounding box center [895, 237] width 12 height 10
radio input "true"
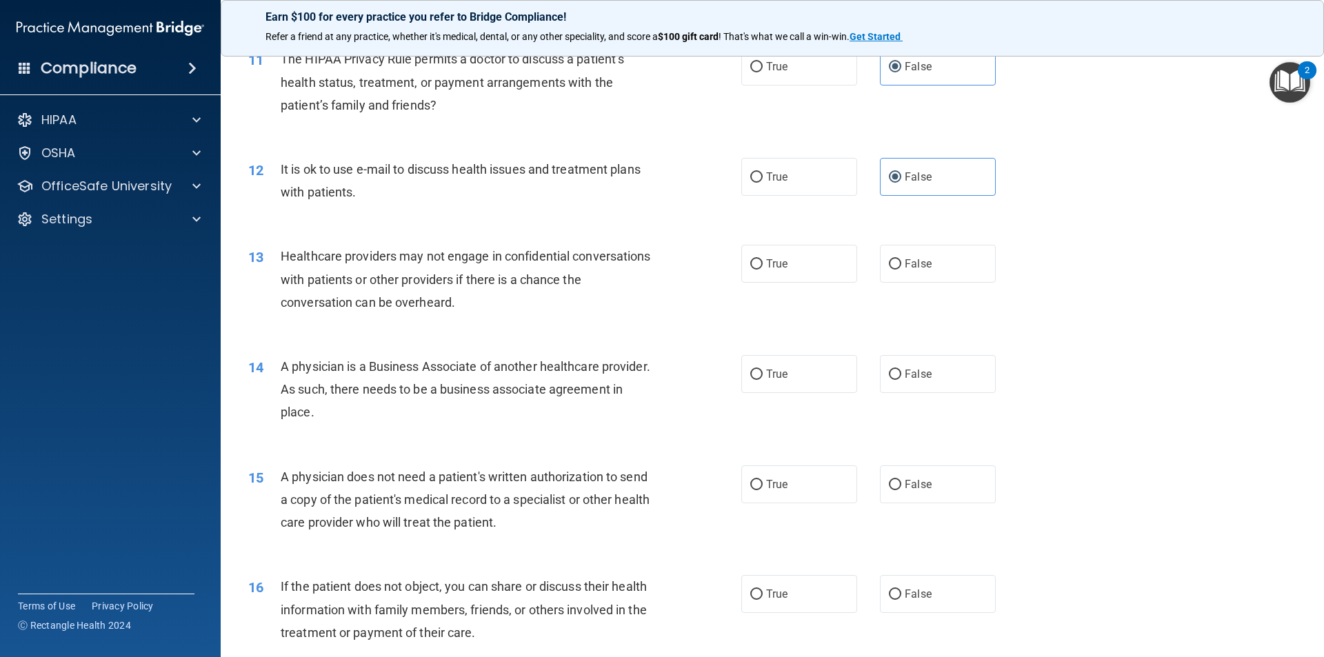
scroll to position [1172, 0]
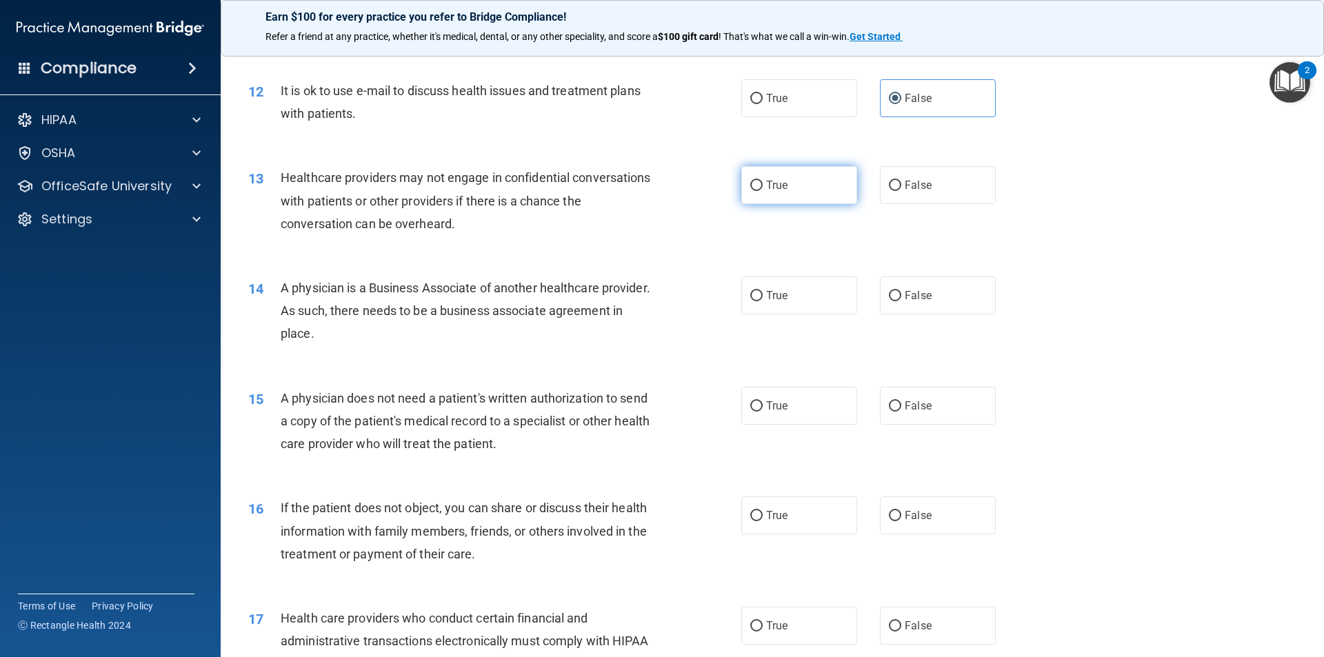
click at [757, 188] on input "True" at bounding box center [756, 186] width 12 height 10
radio input "true"
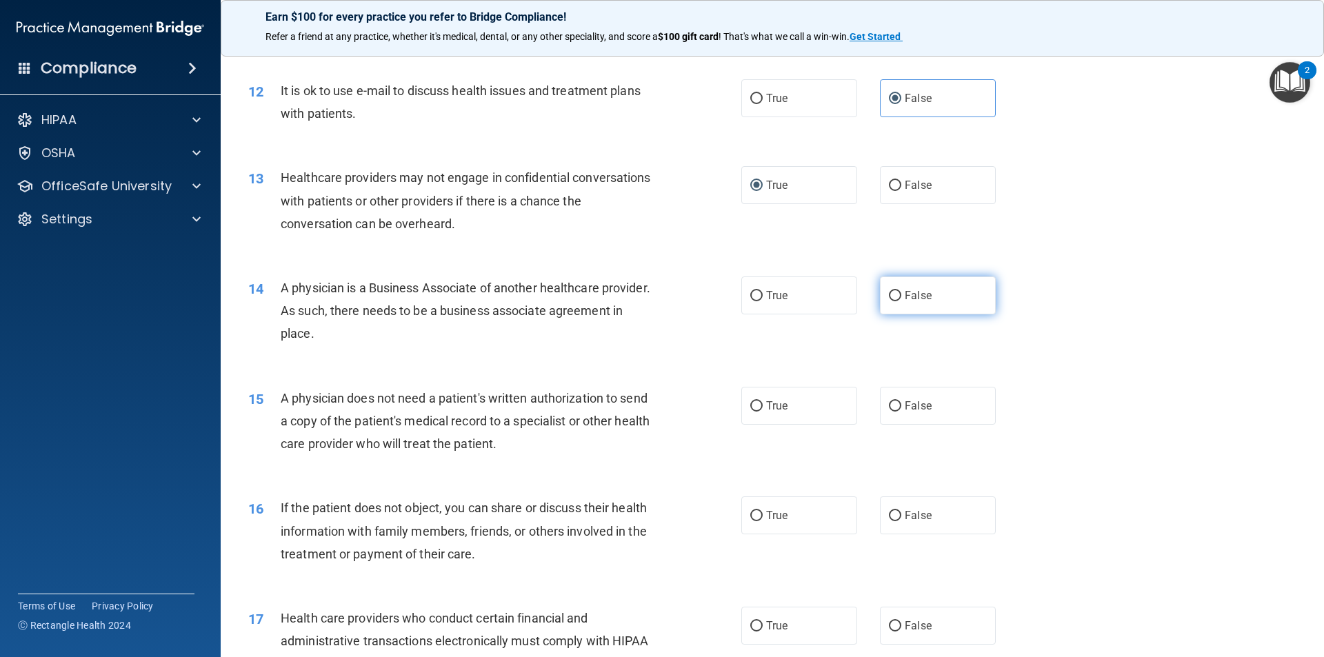
click at [916, 288] on label "False" at bounding box center [938, 295] width 116 height 38
click at [901, 291] on input "False" at bounding box center [895, 296] width 12 height 10
radio input "true"
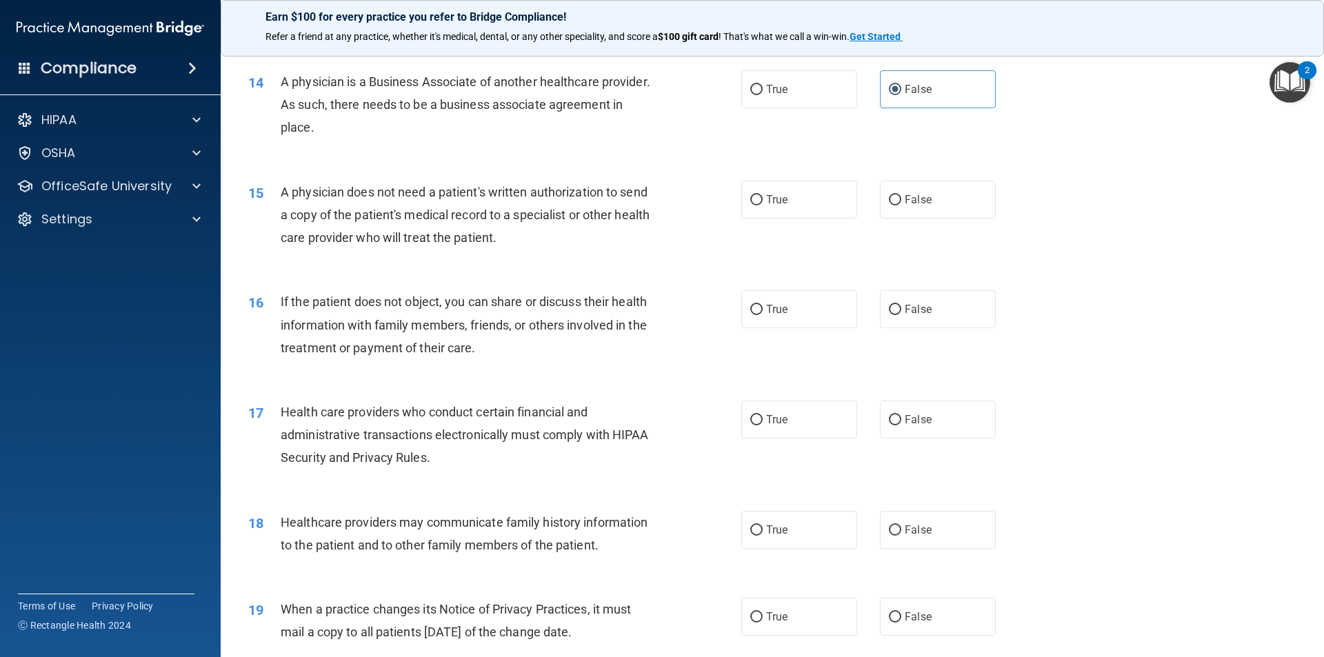
scroll to position [1379, 0]
click at [766, 201] on span "True" at bounding box center [776, 198] width 21 height 13
click at [761, 201] on input "True" at bounding box center [756, 199] width 12 height 10
radio input "true"
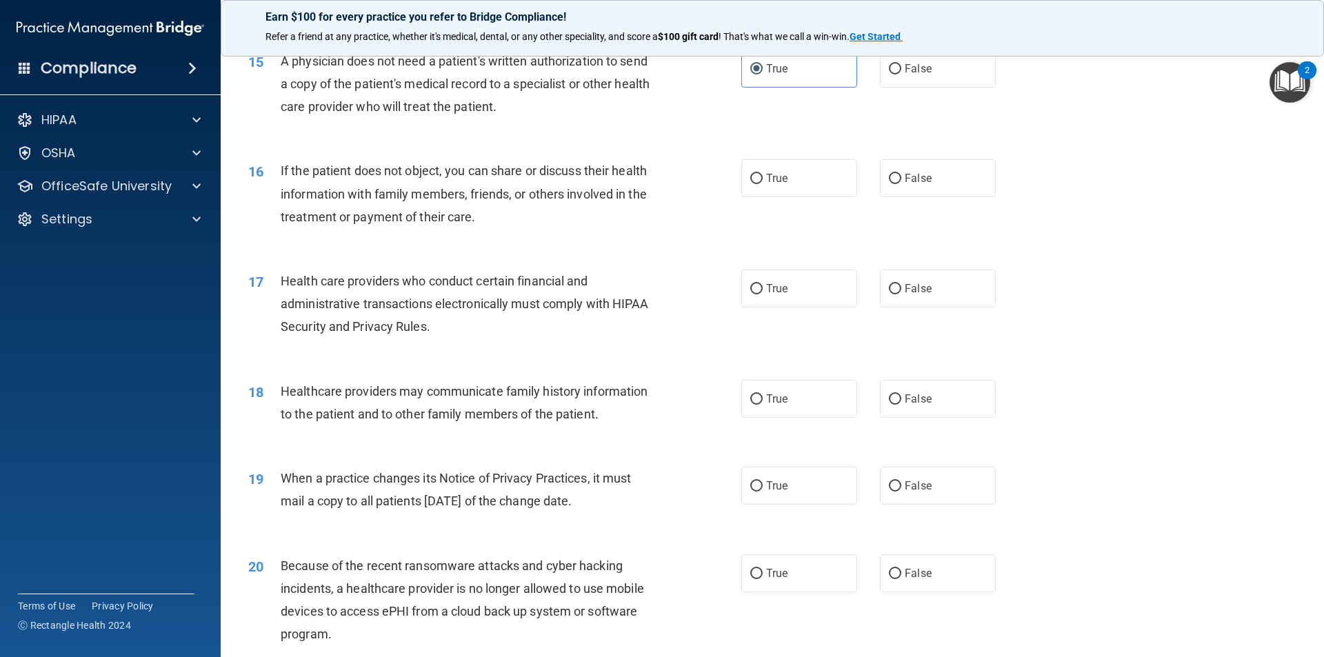
scroll to position [1517, 0]
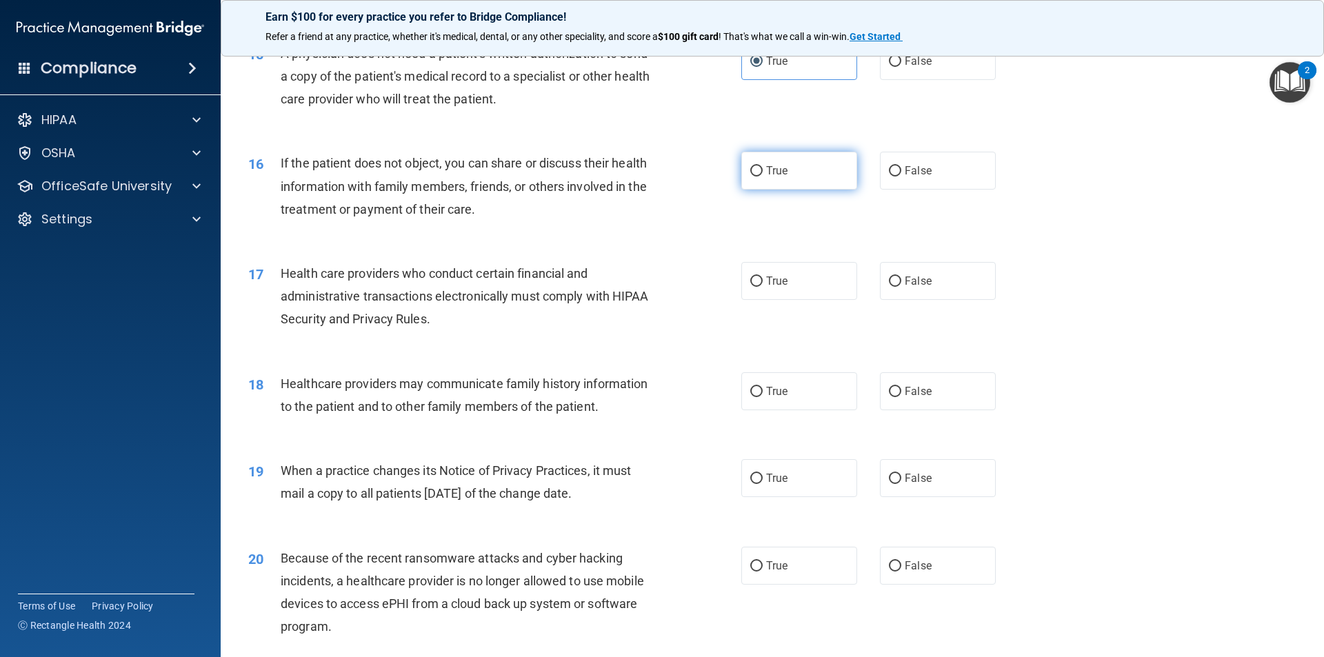
click at [760, 170] on label "True" at bounding box center [799, 171] width 116 height 38
click at [760, 170] on input "True" at bounding box center [756, 171] width 12 height 10
radio input "true"
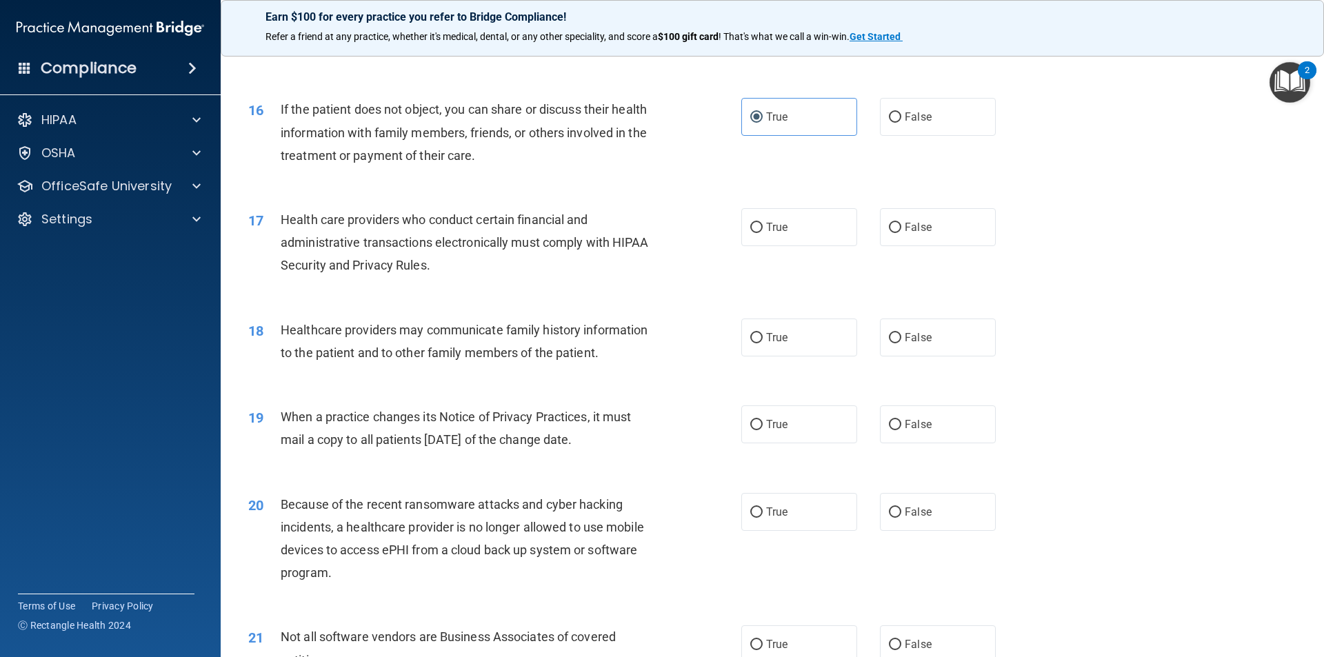
scroll to position [1654, 0]
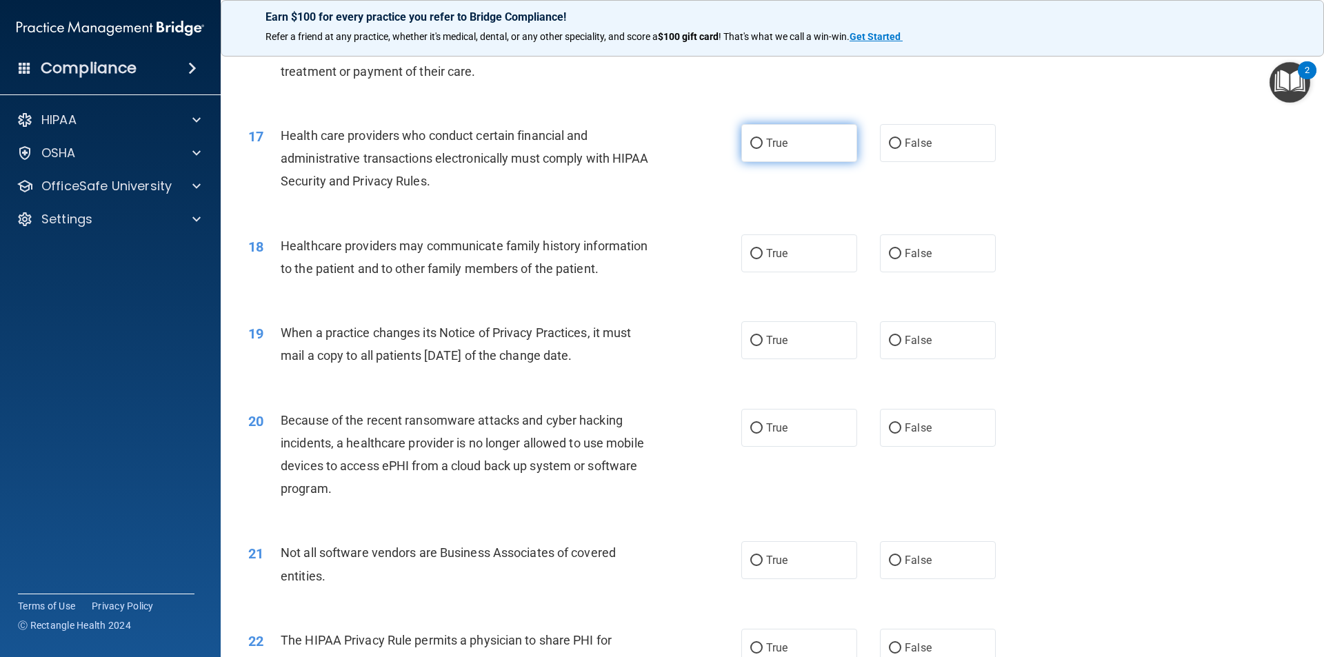
click at [767, 143] on span "True" at bounding box center [776, 142] width 21 height 13
click at [762, 143] on input "True" at bounding box center [756, 144] width 12 height 10
radio input "true"
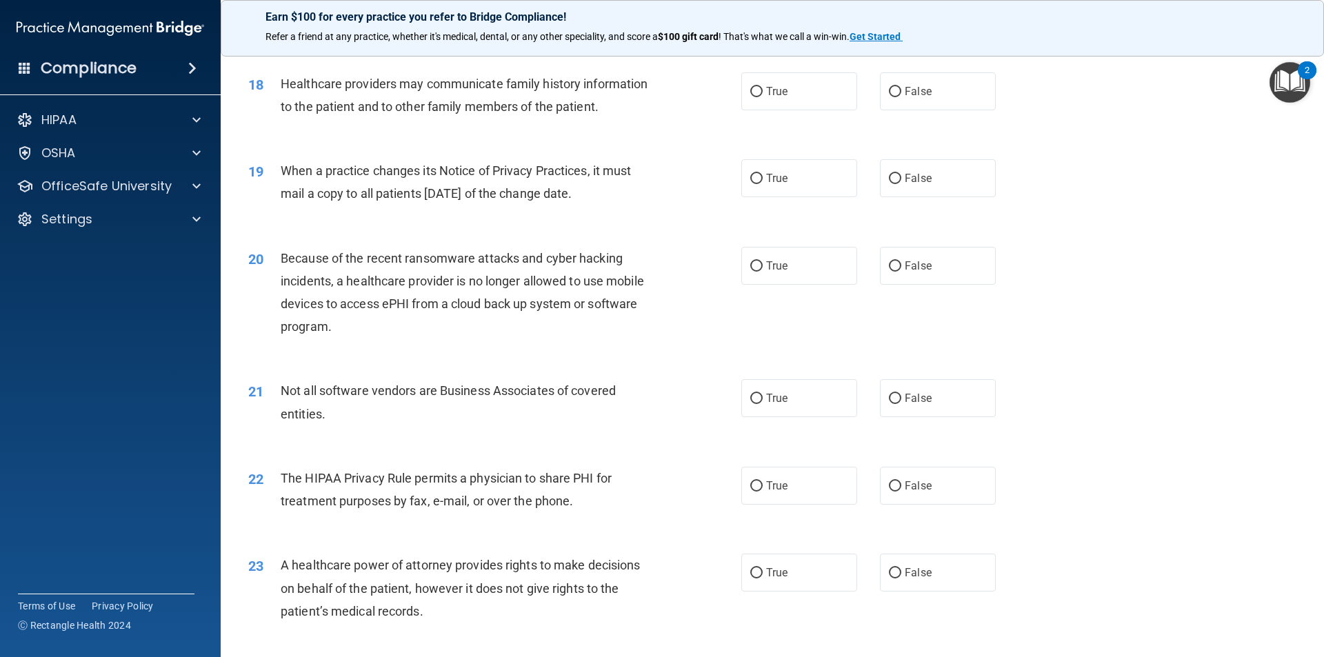
scroll to position [1792, 0]
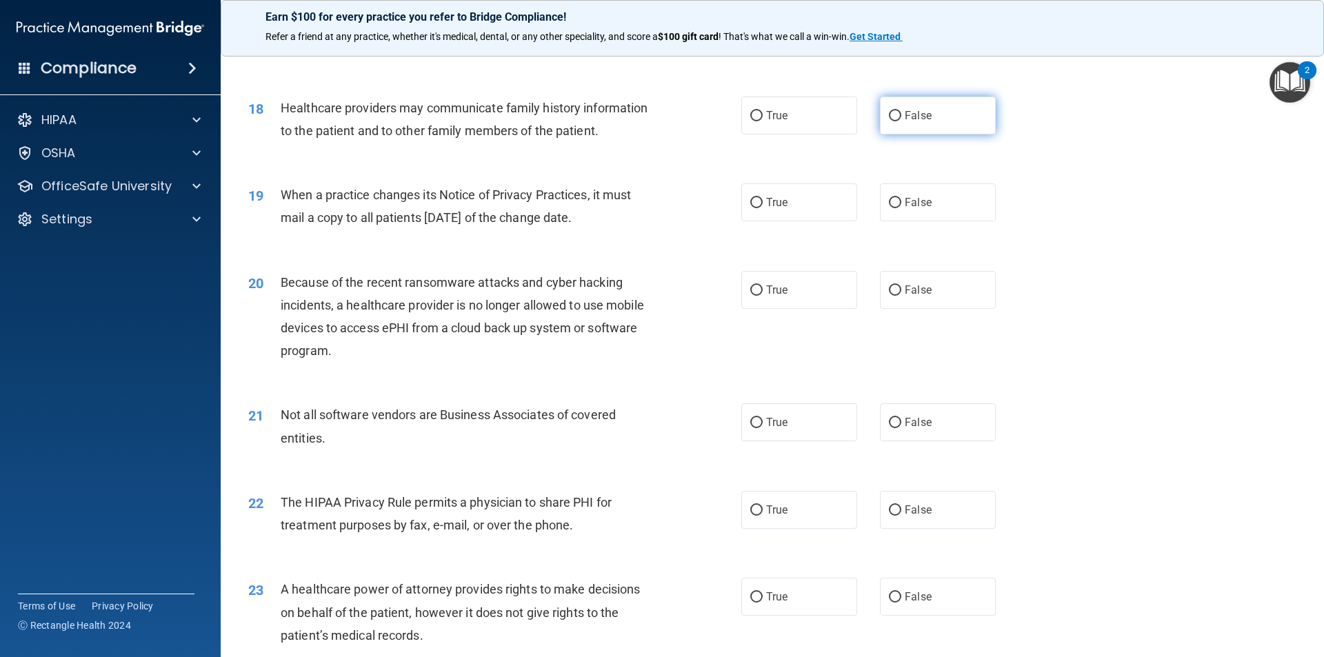
click at [929, 114] on label "False" at bounding box center [938, 116] width 116 height 38
click at [901, 114] on input "False" at bounding box center [895, 116] width 12 height 10
radio input "true"
click at [754, 212] on label "True" at bounding box center [799, 202] width 116 height 38
click at [754, 208] on input "True" at bounding box center [756, 203] width 12 height 10
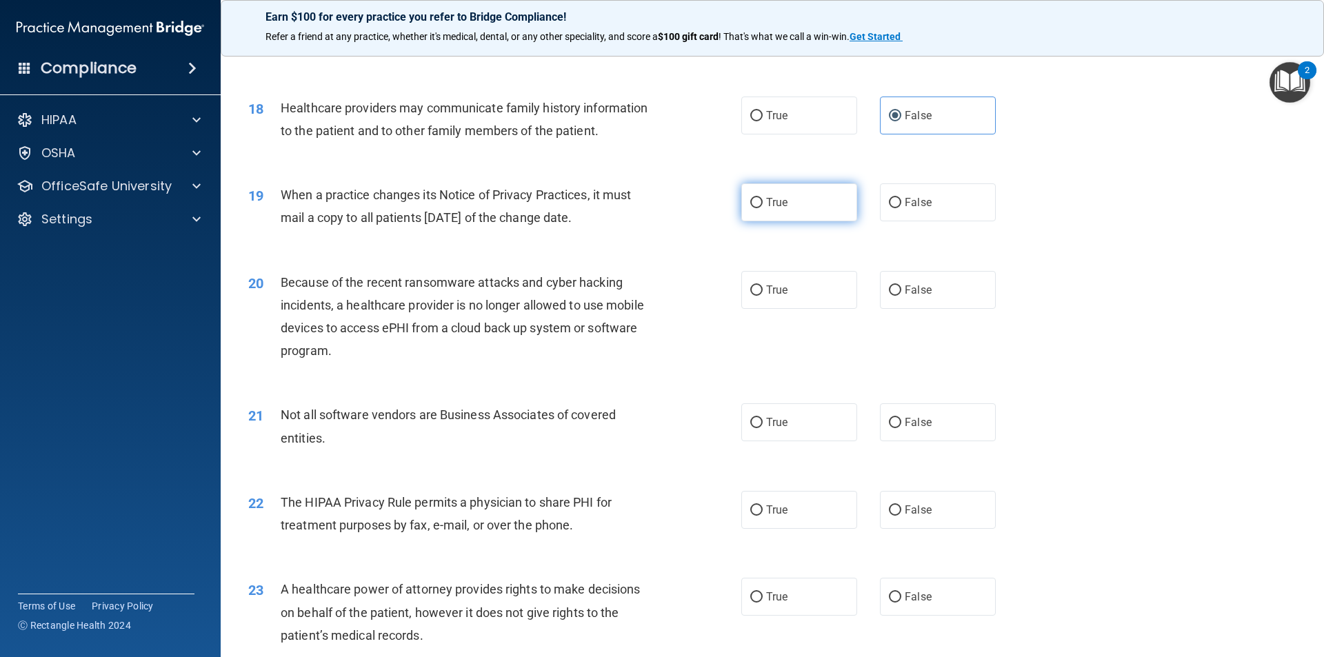
radio input "true"
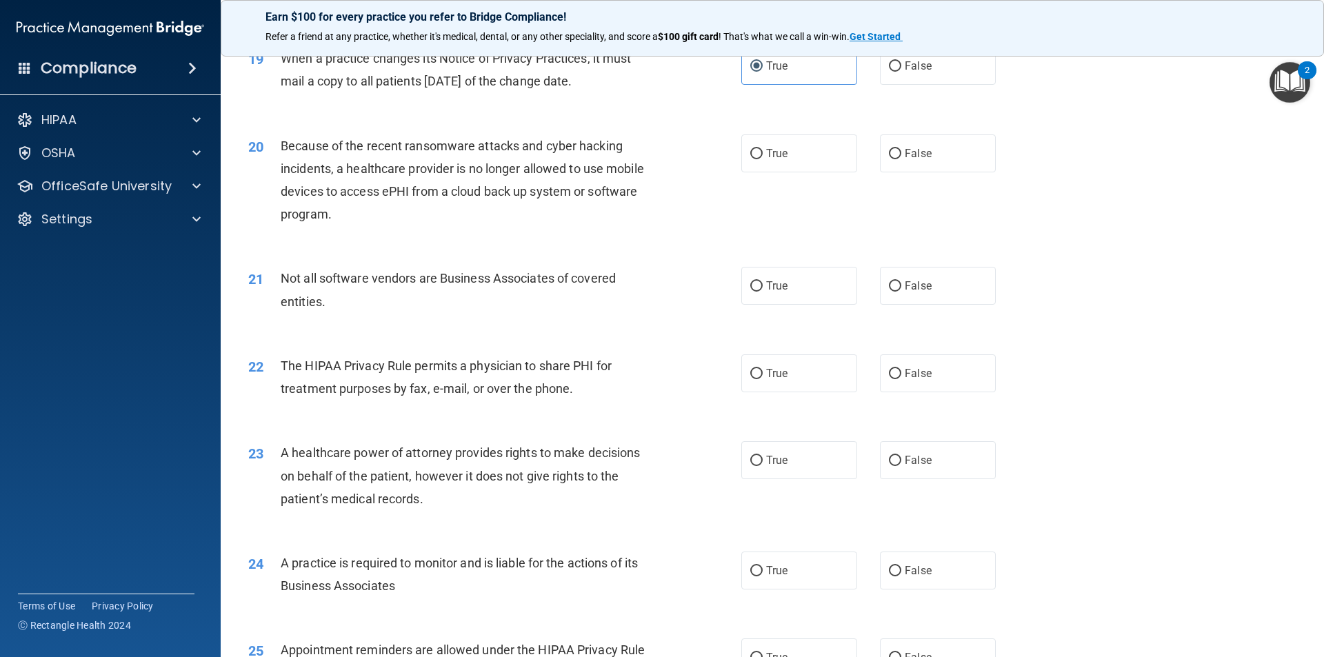
scroll to position [1930, 0]
click at [927, 159] on label "False" at bounding box center [938, 152] width 116 height 38
click at [901, 158] on input "False" at bounding box center [895, 153] width 12 height 10
radio input "true"
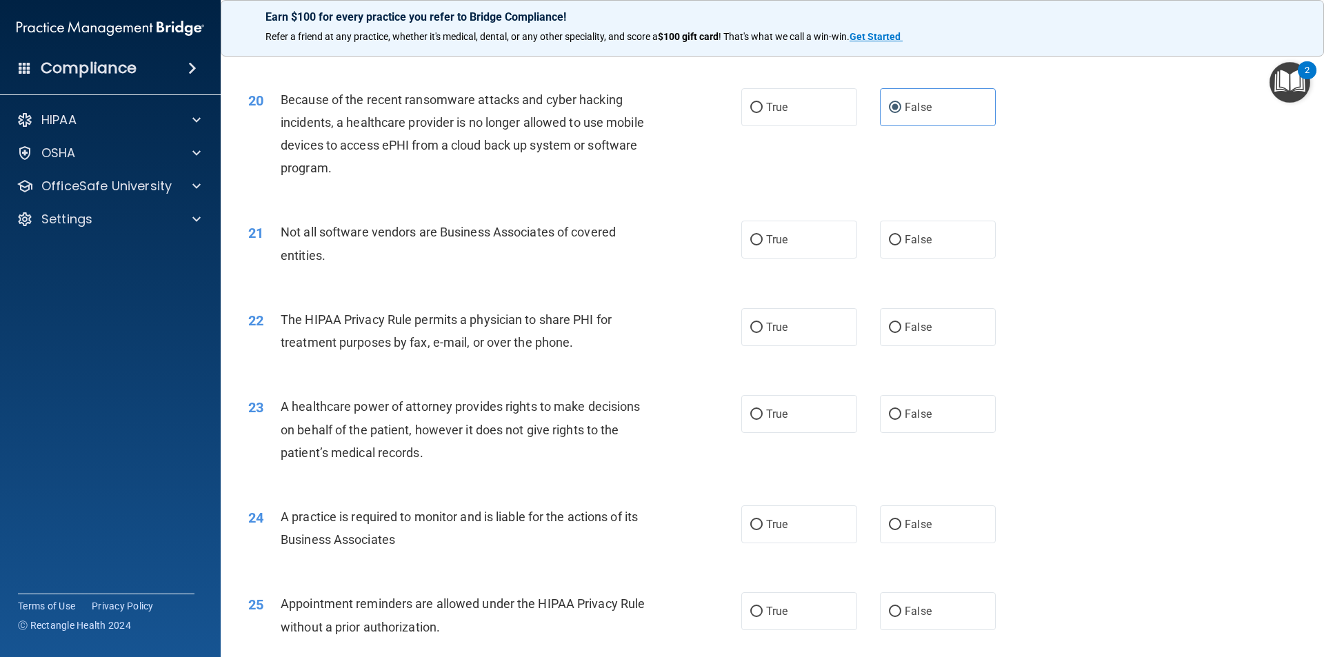
scroll to position [1999, 0]
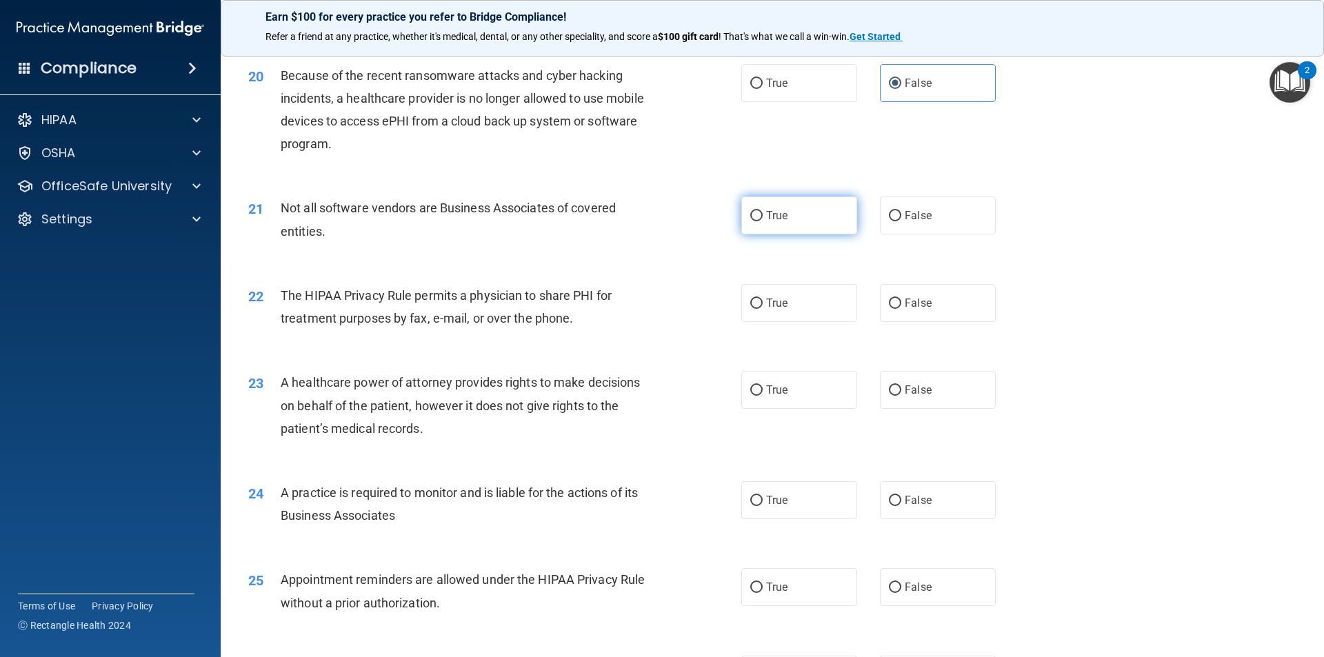
click at [768, 217] on span "True" at bounding box center [776, 215] width 21 height 13
click at [762, 217] on input "True" at bounding box center [756, 216] width 12 height 10
radio input "true"
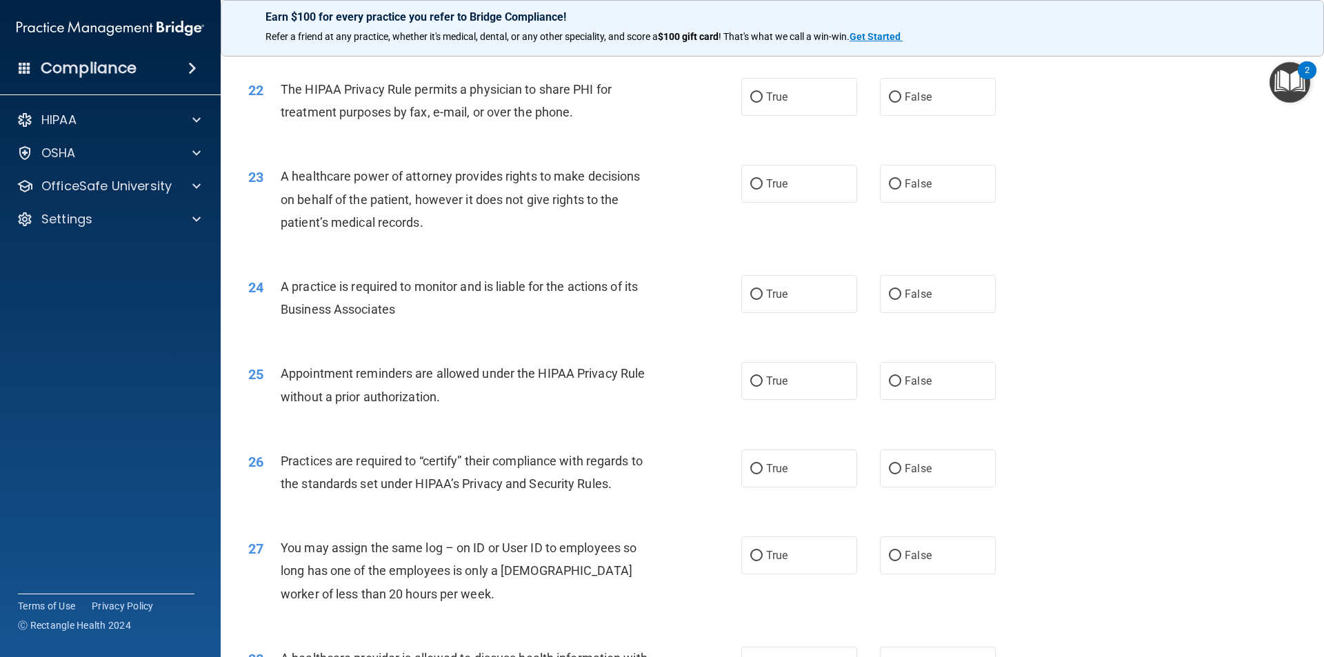
scroll to position [2206, 0]
click at [766, 98] on span "True" at bounding box center [776, 96] width 21 height 13
click at [762, 98] on input "True" at bounding box center [756, 97] width 12 height 10
radio input "true"
click at [751, 181] on input "True" at bounding box center [756, 184] width 12 height 10
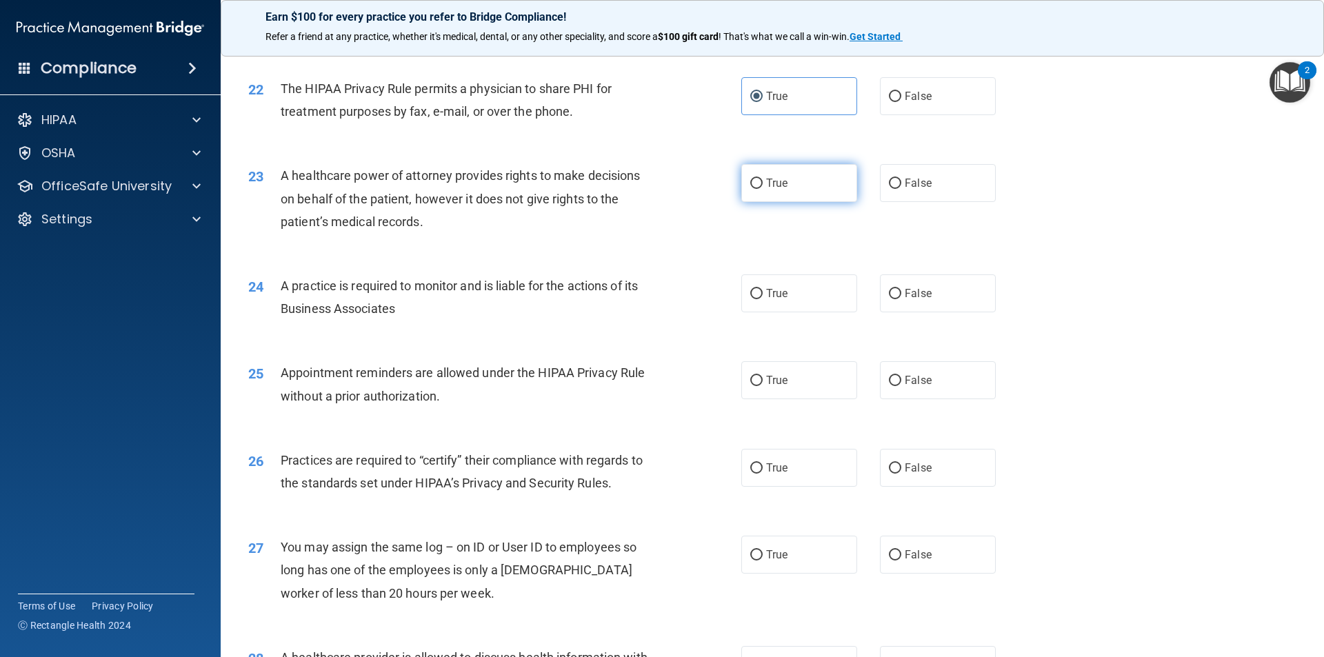
radio input "true"
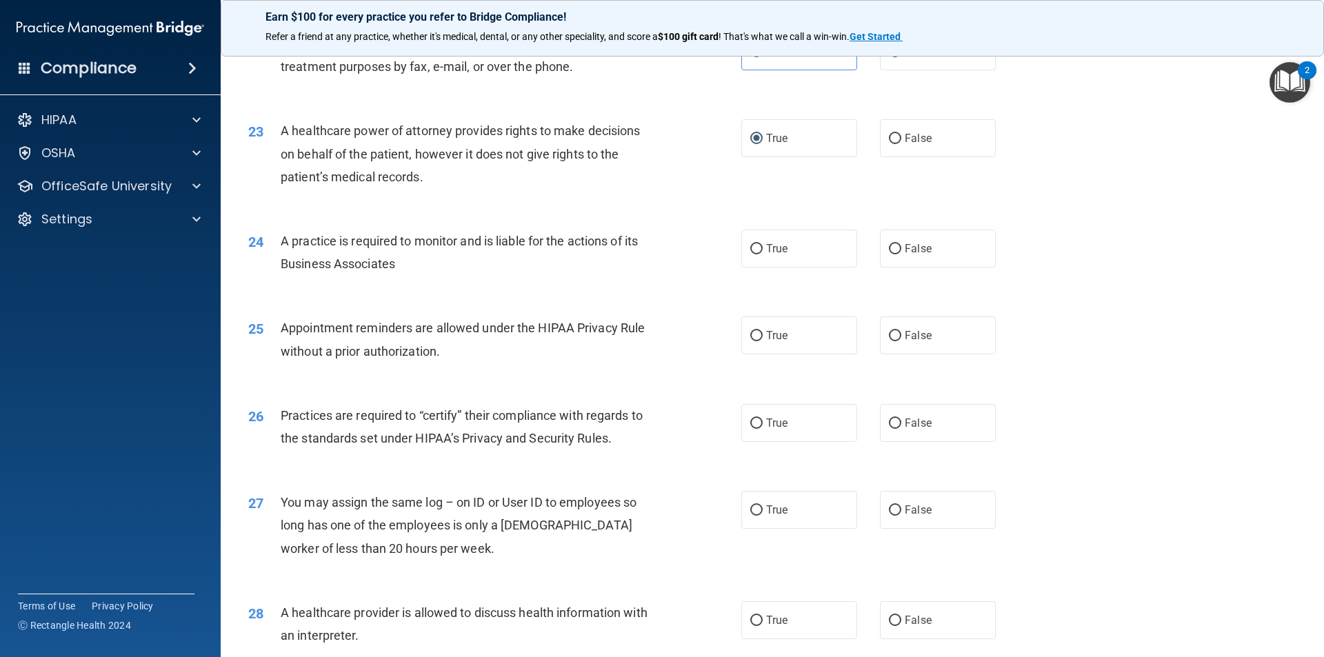
scroll to position [2344, 0]
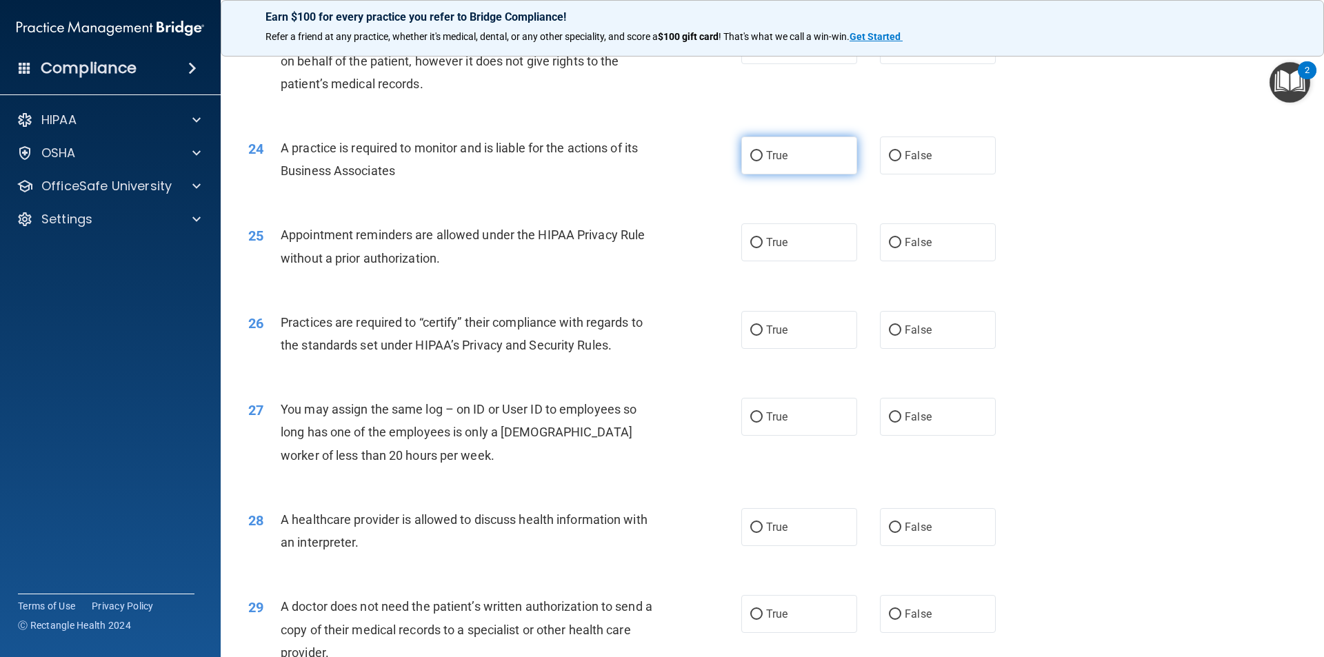
click at [752, 148] on label "True" at bounding box center [799, 155] width 116 height 38
click at [752, 151] on input "True" at bounding box center [756, 156] width 12 height 10
radio input "true"
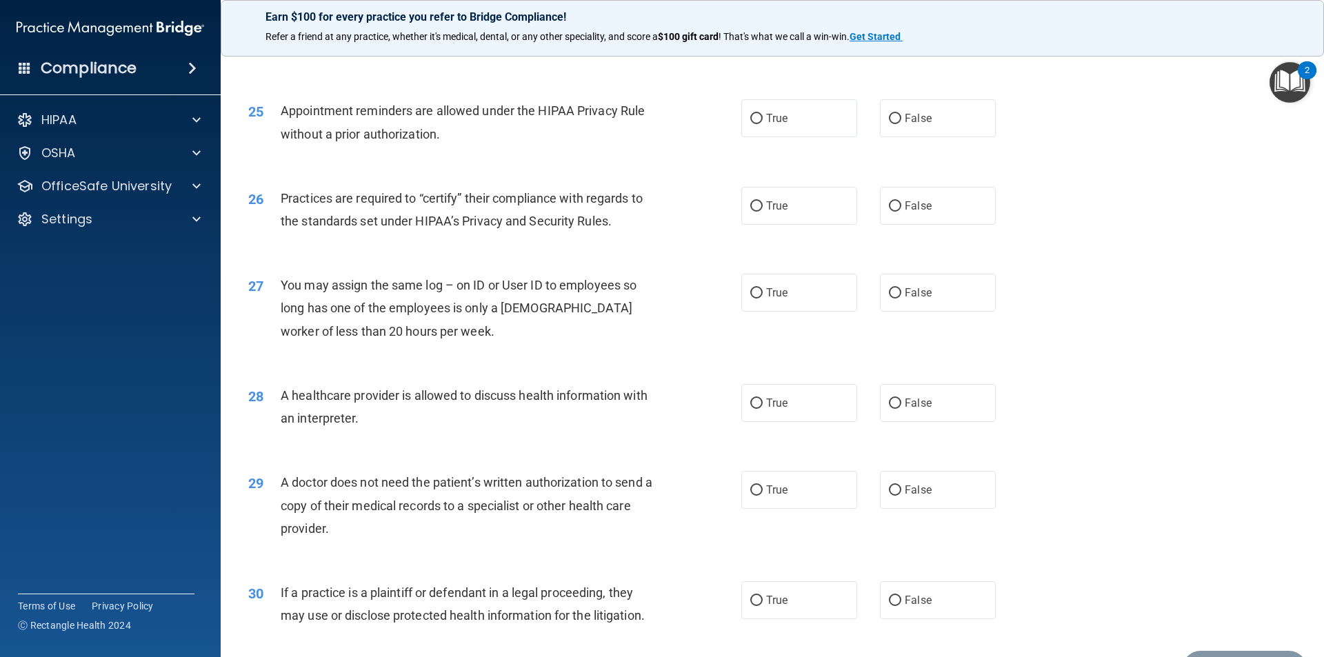
scroll to position [2482, 0]
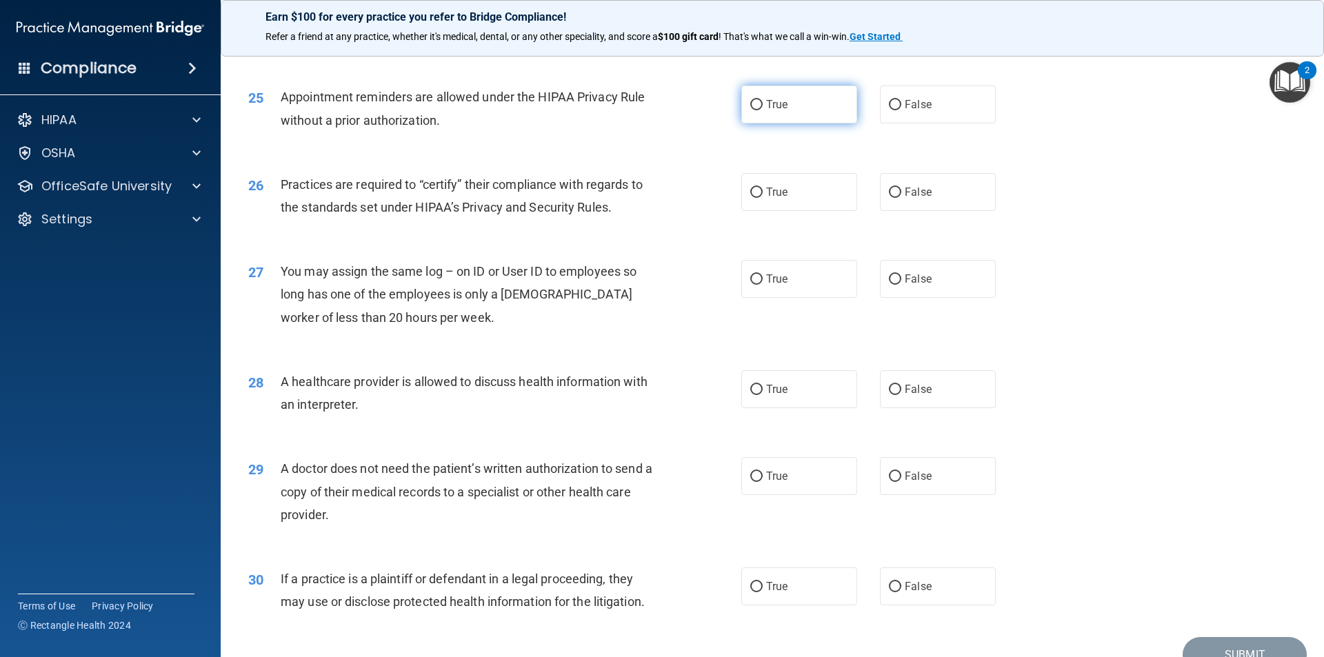
click at [750, 100] on input "True" at bounding box center [756, 105] width 12 height 10
radio input "true"
click at [750, 190] on input "True" at bounding box center [756, 192] width 12 height 10
radio input "true"
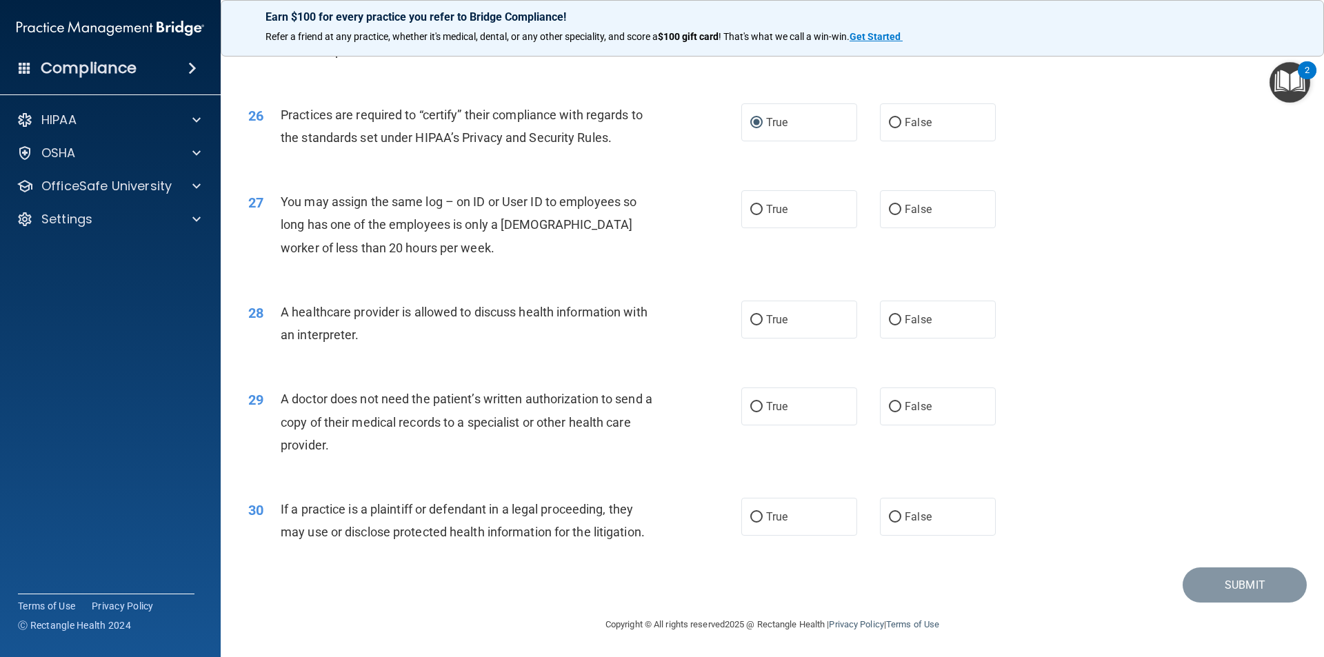
scroll to position [2552, 0]
click at [949, 211] on label "False" at bounding box center [938, 209] width 116 height 38
click at [901, 211] on input "False" at bounding box center [895, 209] width 12 height 10
radio input "true"
click at [753, 314] on input "True" at bounding box center [756, 319] width 12 height 10
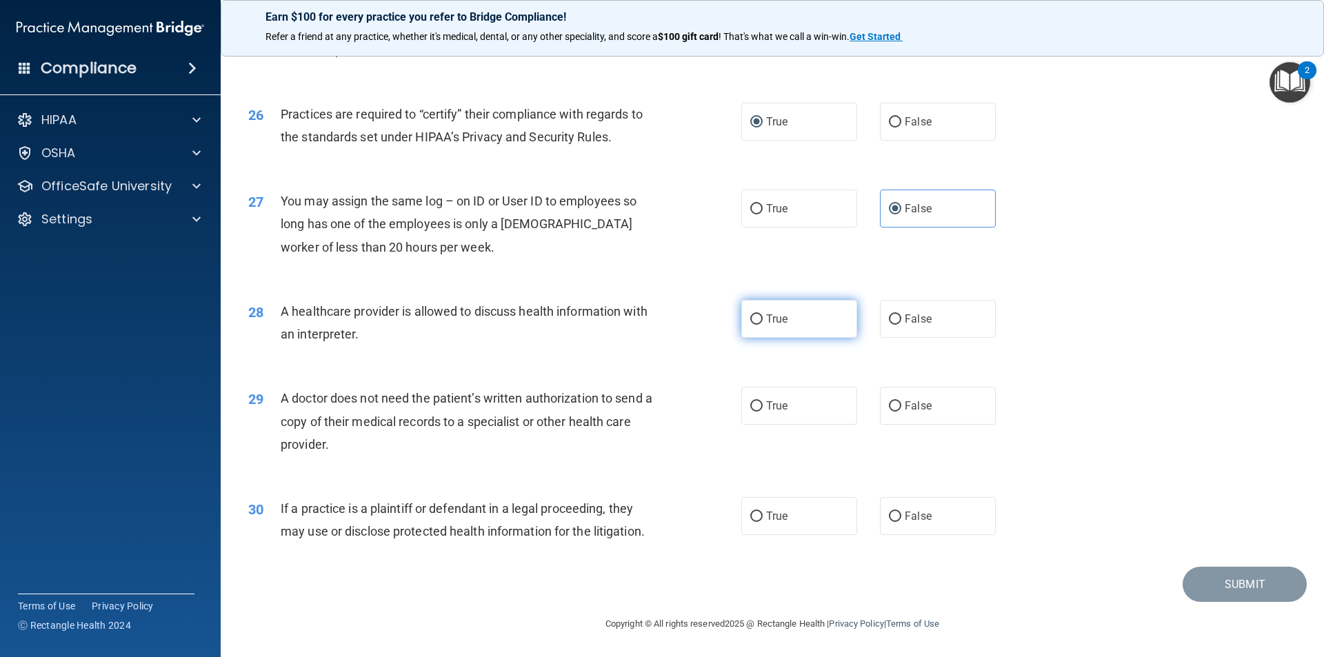
radio input "true"
click at [753, 396] on label "True" at bounding box center [799, 406] width 116 height 38
click at [753, 401] on input "True" at bounding box center [756, 406] width 12 height 10
radio input "true"
click at [935, 525] on label "False" at bounding box center [938, 516] width 116 height 38
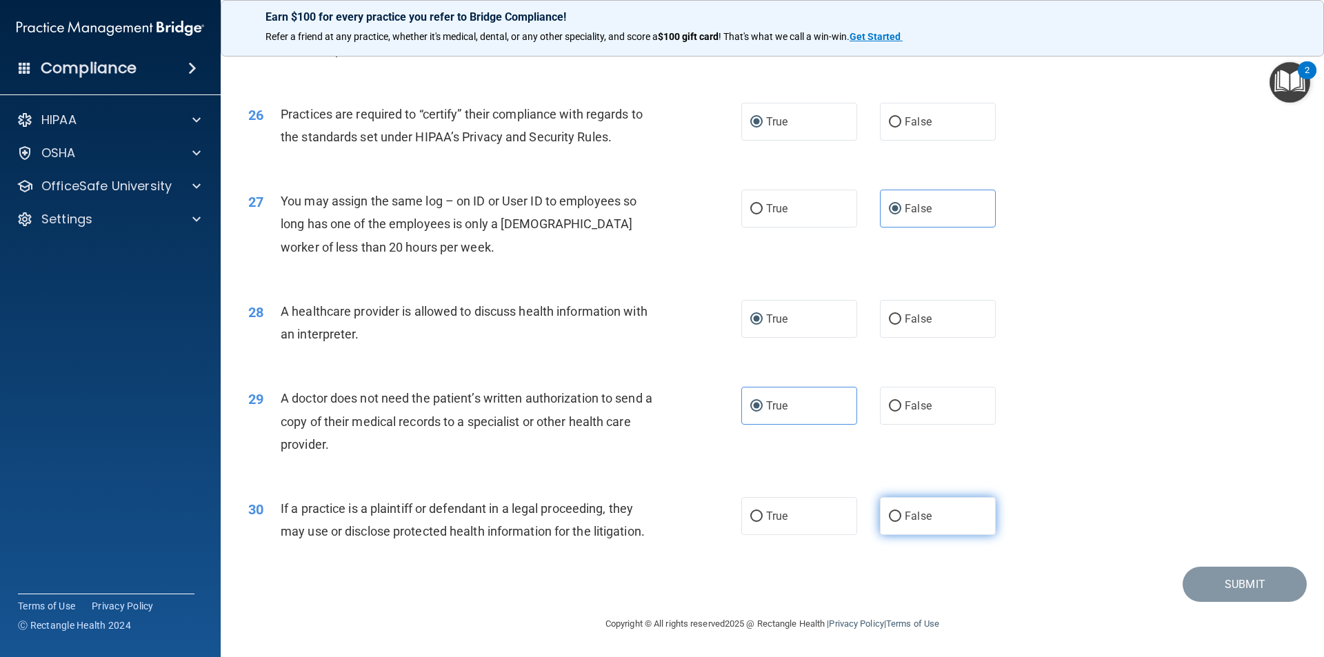
click at [901, 522] on input "False" at bounding box center [895, 516] width 12 height 10
radio input "true"
click at [1218, 590] on button "Submit" at bounding box center [1244, 584] width 124 height 35
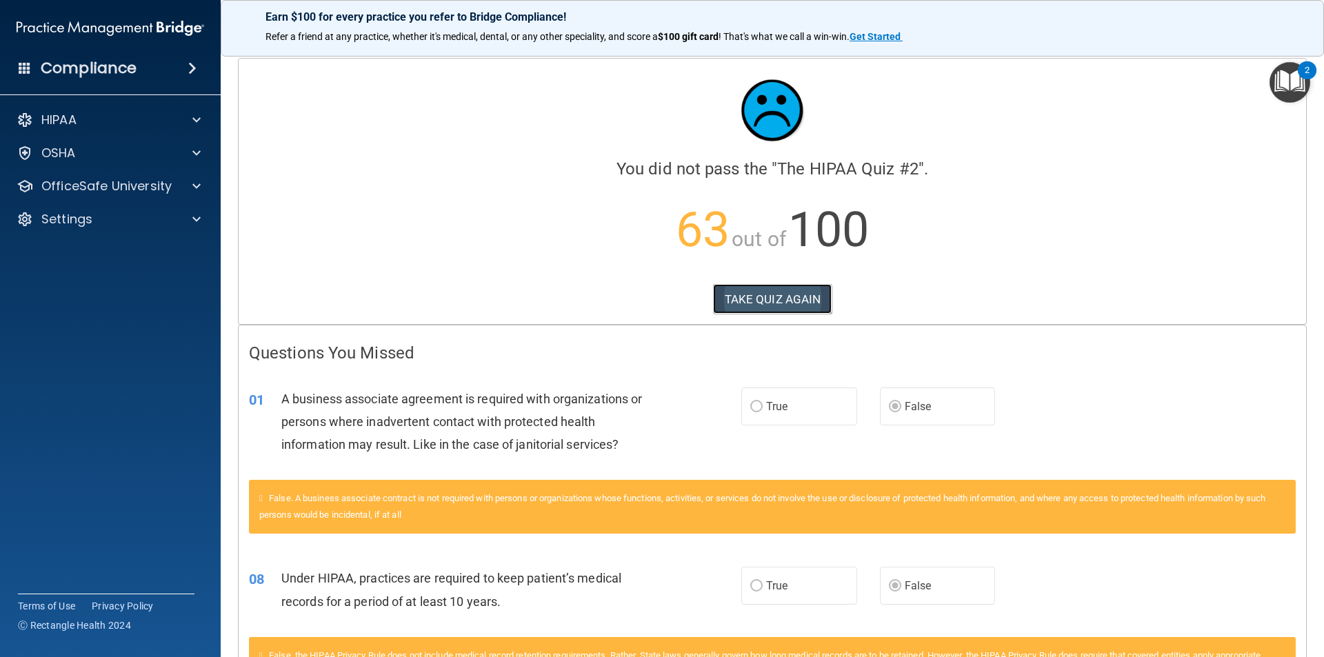
click at [762, 305] on button "TAKE QUIZ AGAIN" at bounding box center [772, 299] width 119 height 30
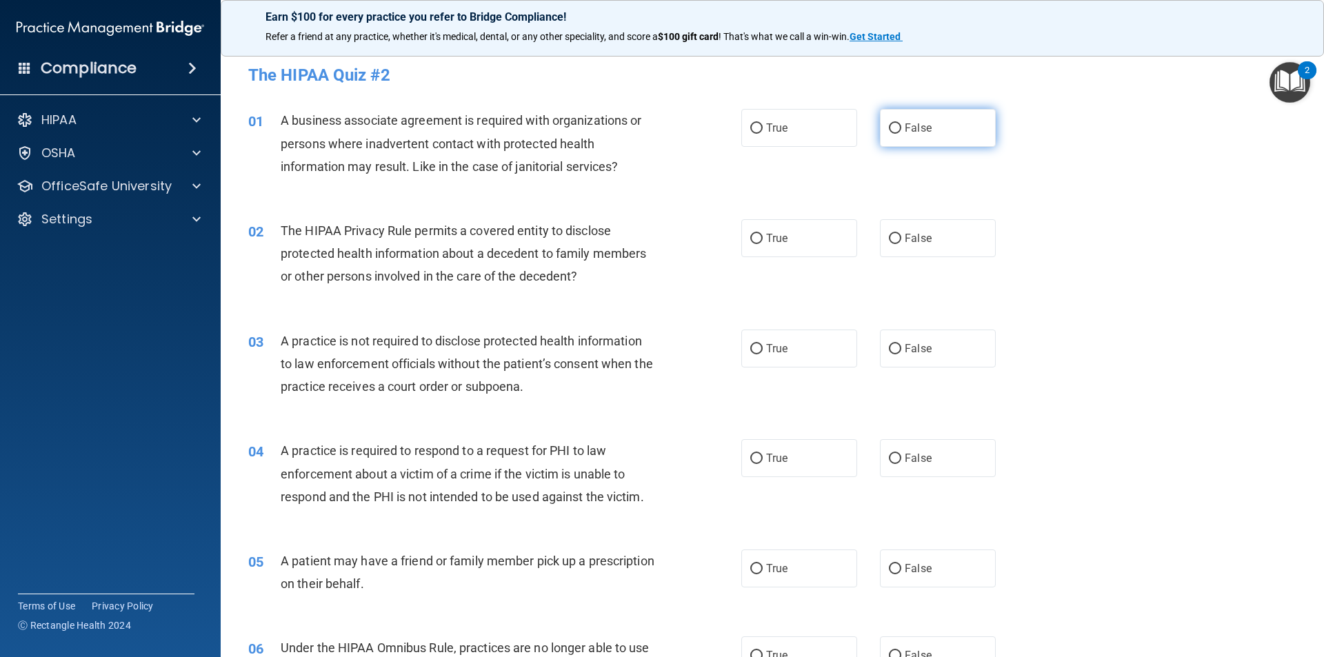
click at [906, 134] on label "False" at bounding box center [938, 128] width 116 height 38
click at [901, 134] on input "False" at bounding box center [895, 128] width 12 height 10
radio input "true"
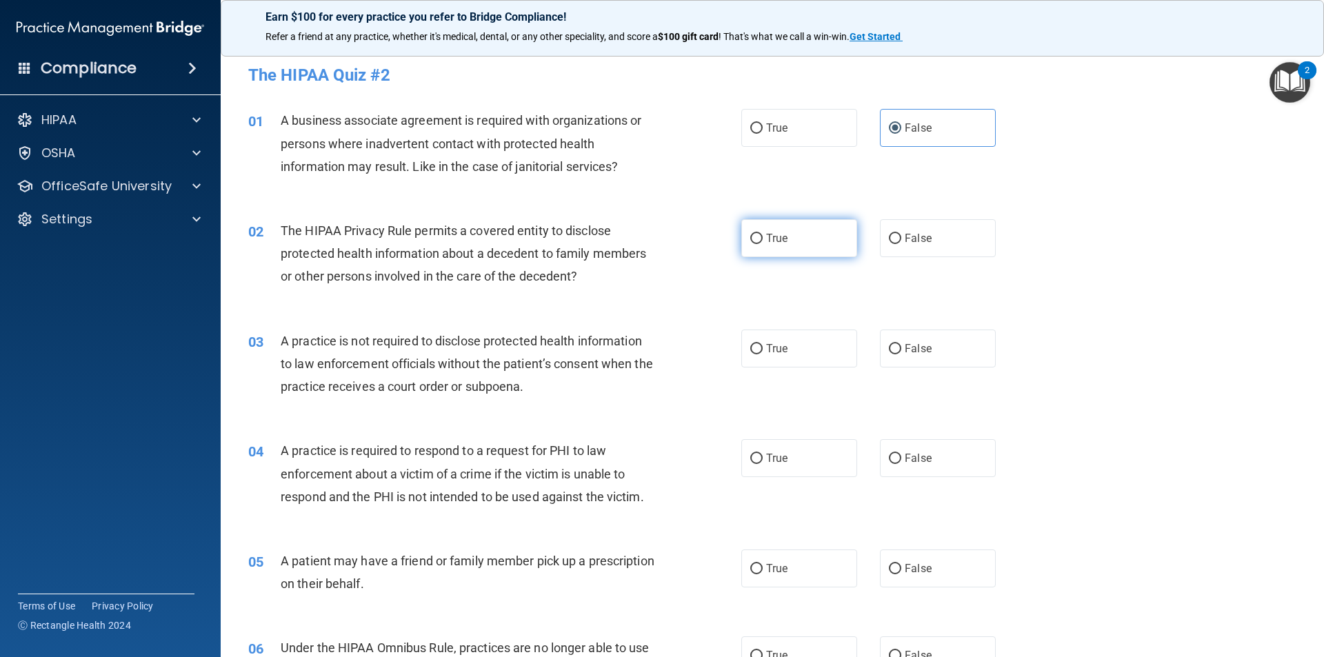
click at [763, 229] on label "True" at bounding box center [799, 238] width 116 height 38
click at [762, 234] on input "True" at bounding box center [756, 239] width 12 height 10
radio input "true"
click at [931, 356] on label "False" at bounding box center [938, 349] width 116 height 38
click at [901, 354] on input "False" at bounding box center [895, 349] width 12 height 10
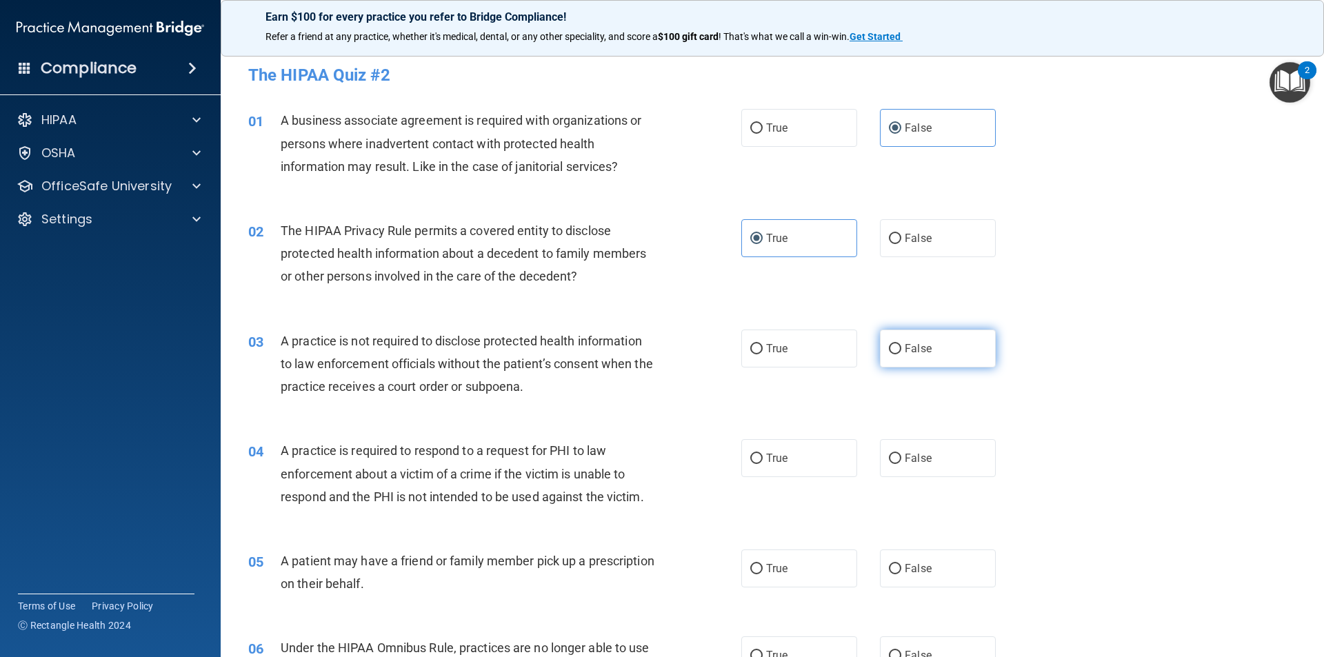
radio input "true"
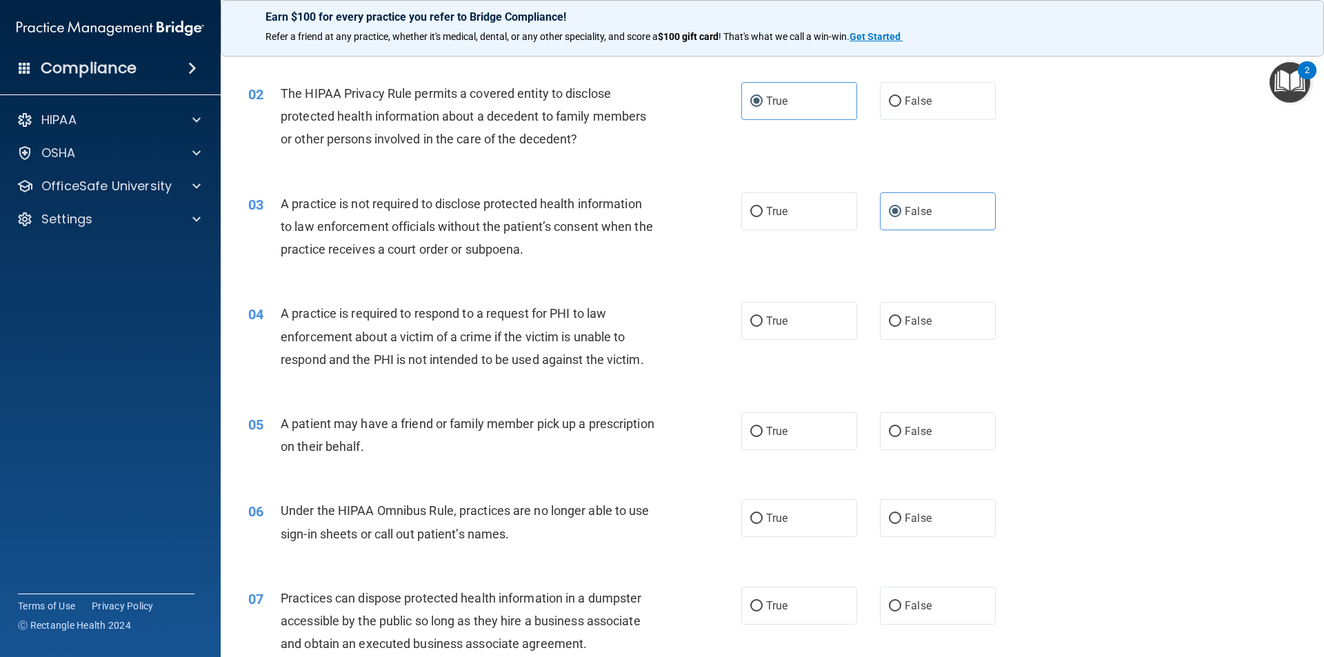
scroll to position [138, 0]
click at [808, 327] on label "True" at bounding box center [799, 320] width 116 height 38
click at [762, 326] on input "True" at bounding box center [756, 321] width 12 height 10
radio input "true"
click at [766, 435] on span "True" at bounding box center [776, 430] width 21 height 13
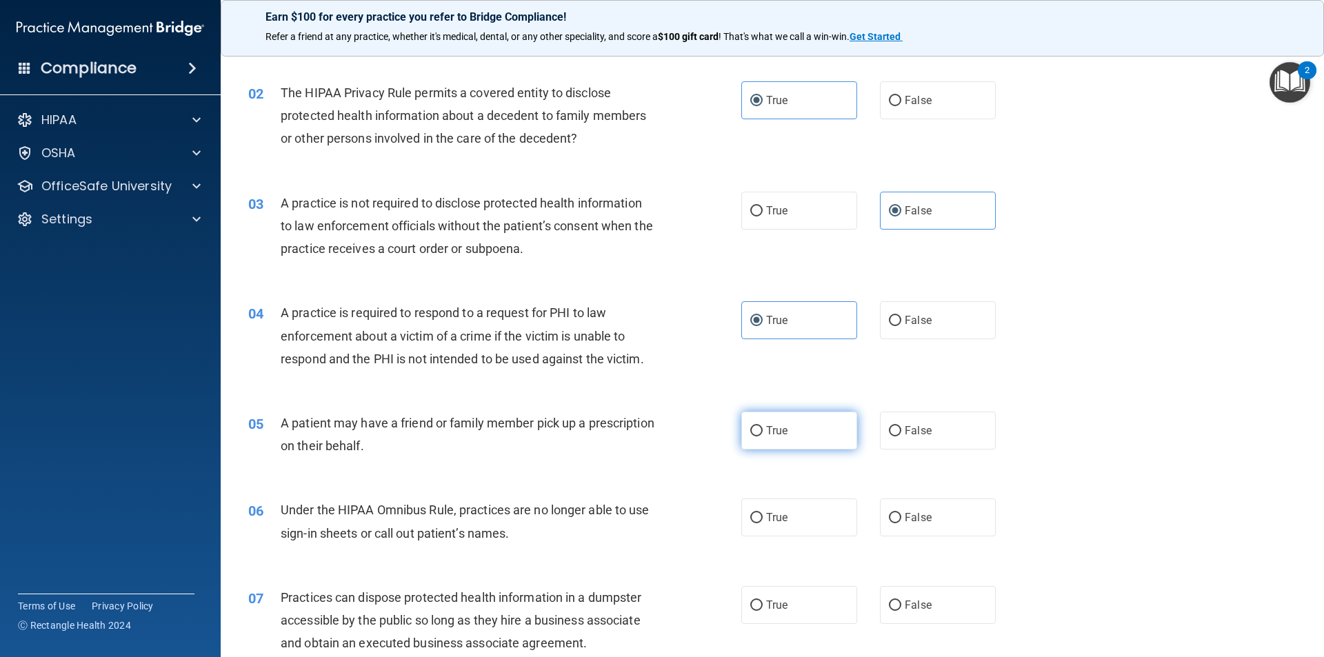
click at [762, 435] on input "True" at bounding box center [756, 431] width 12 height 10
radio input "true"
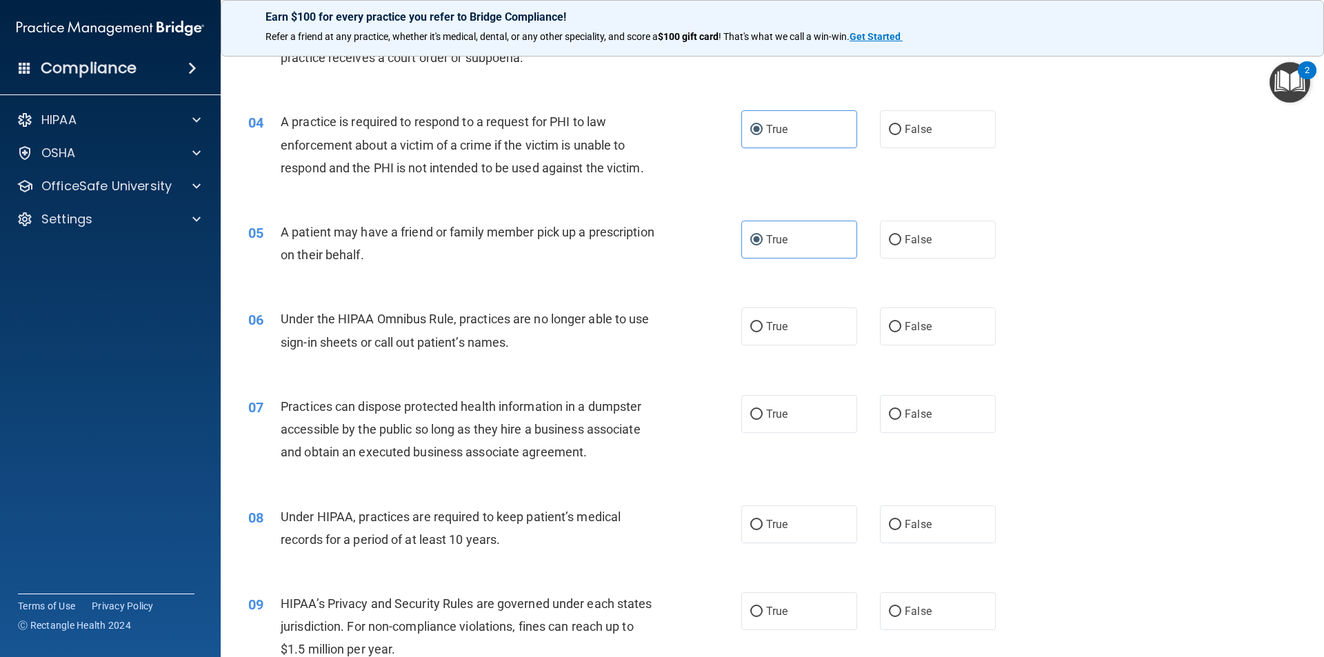
scroll to position [345, 0]
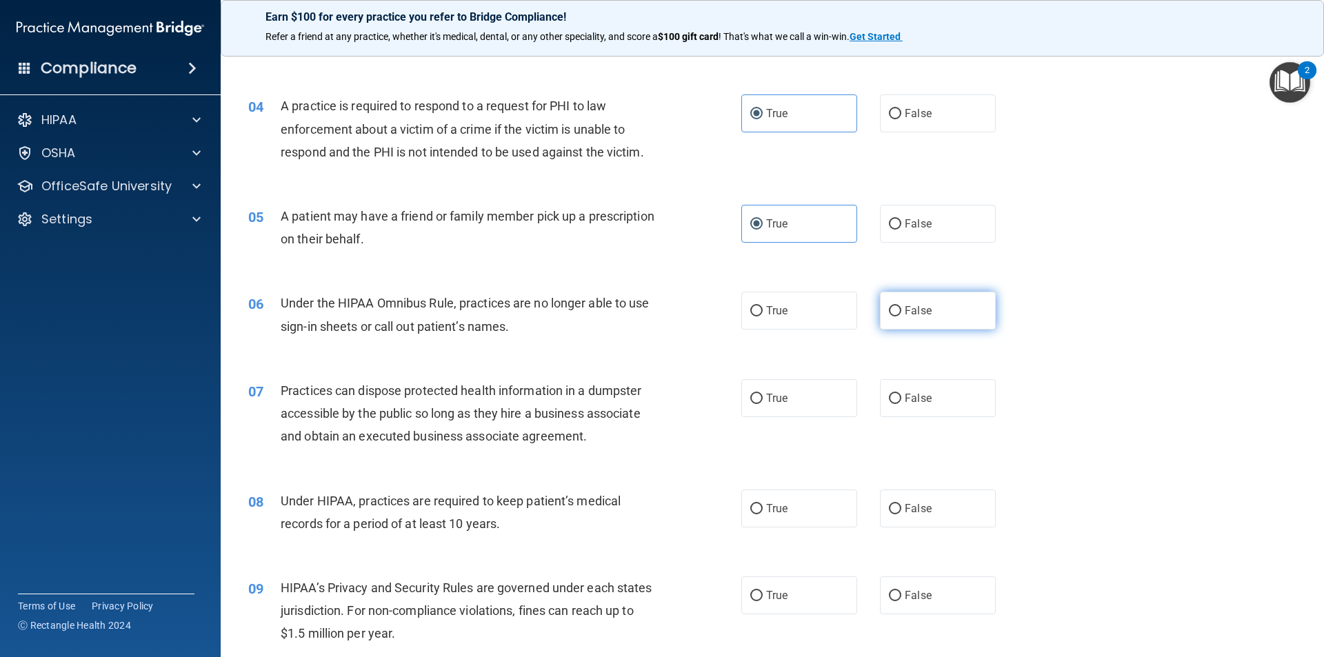
click at [904, 307] on span "False" at bounding box center [917, 310] width 27 height 13
click at [901, 307] on input "False" at bounding box center [895, 311] width 12 height 10
radio input "true"
click at [944, 401] on label "False" at bounding box center [938, 398] width 116 height 38
click at [901, 401] on input "False" at bounding box center [895, 399] width 12 height 10
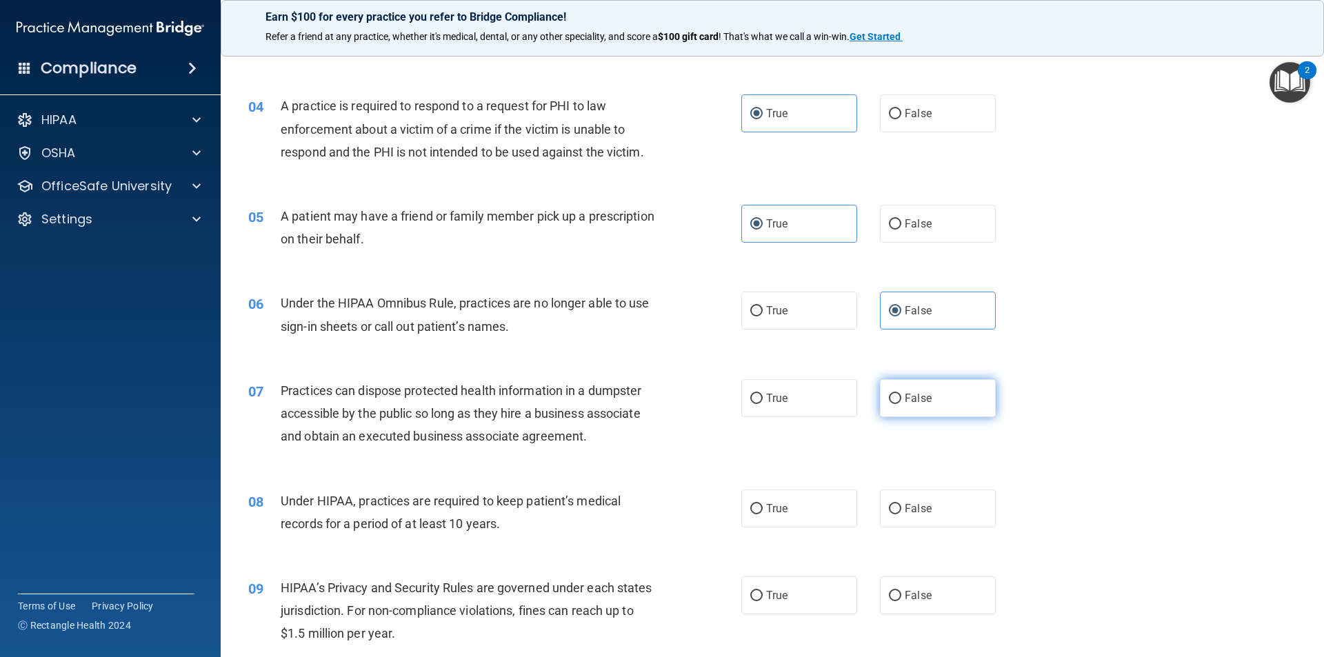
radio input "true"
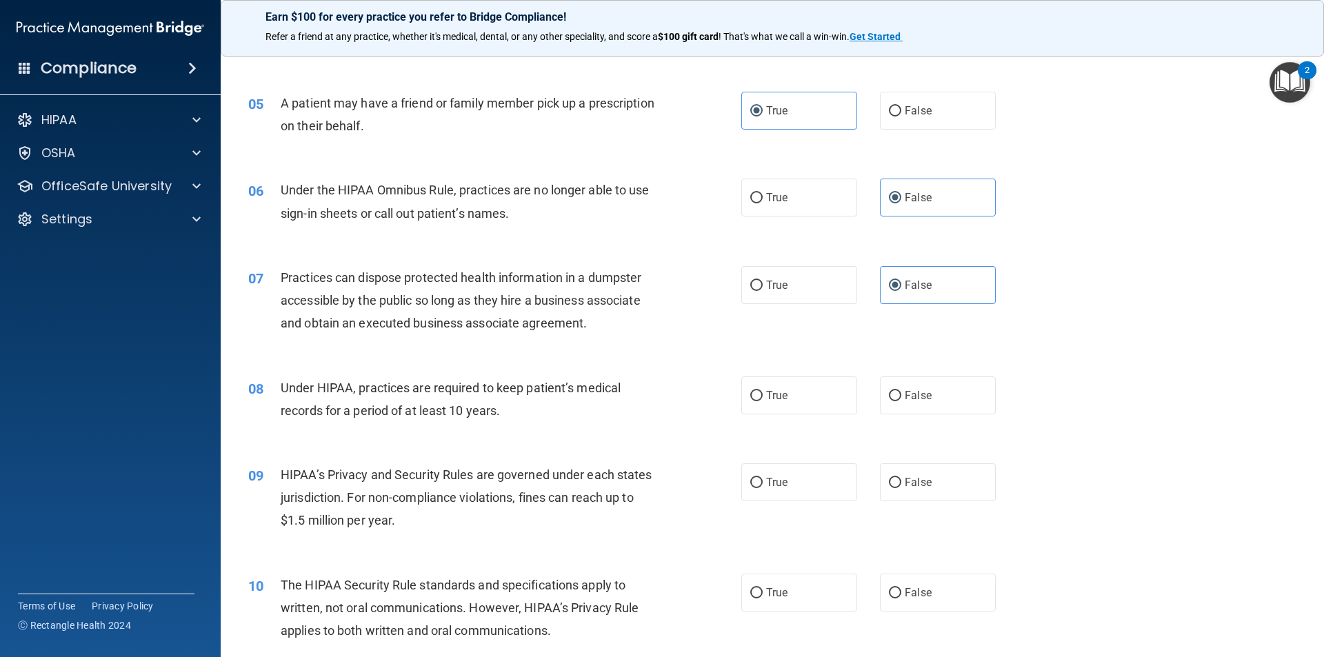
scroll to position [483, 0]
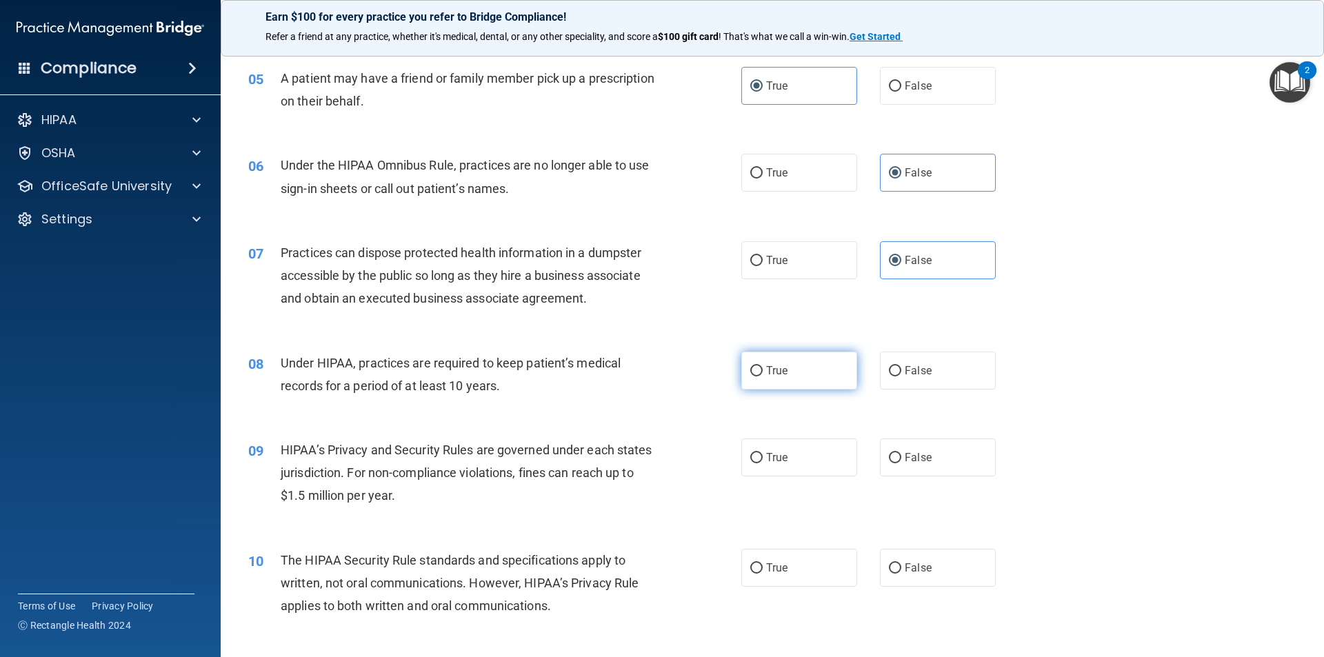
click at [800, 383] on label "True" at bounding box center [799, 371] width 116 height 38
click at [762, 376] on input "True" at bounding box center [756, 371] width 12 height 10
radio input "true"
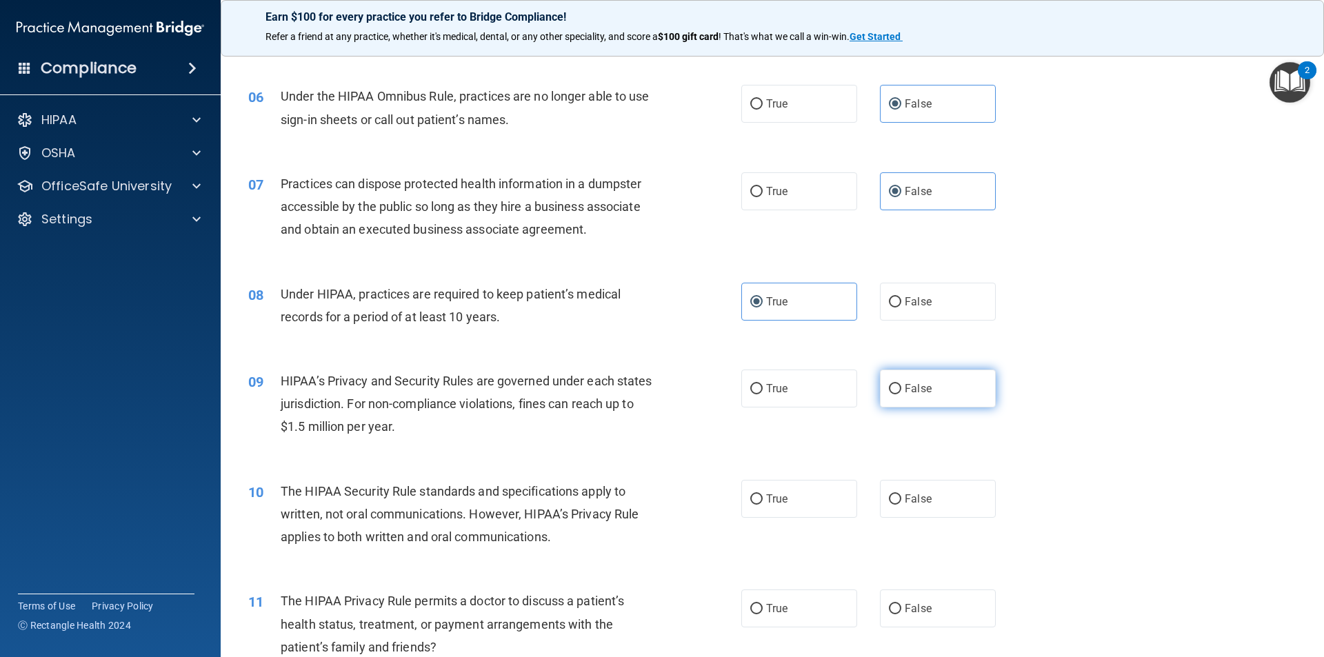
click at [911, 385] on span "False" at bounding box center [917, 388] width 27 height 13
click at [901, 385] on input "False" at bounding box center [895, 389] width 12 height 10
radio input "true"
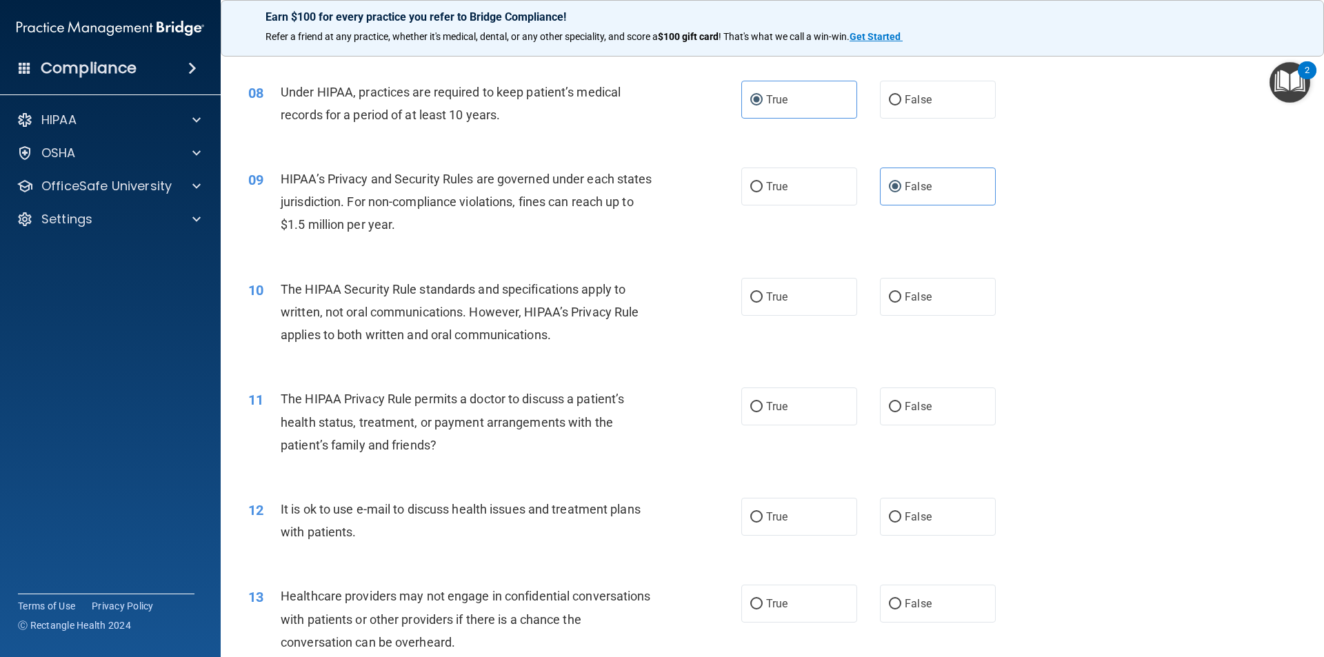
scroll to position [758, 0]
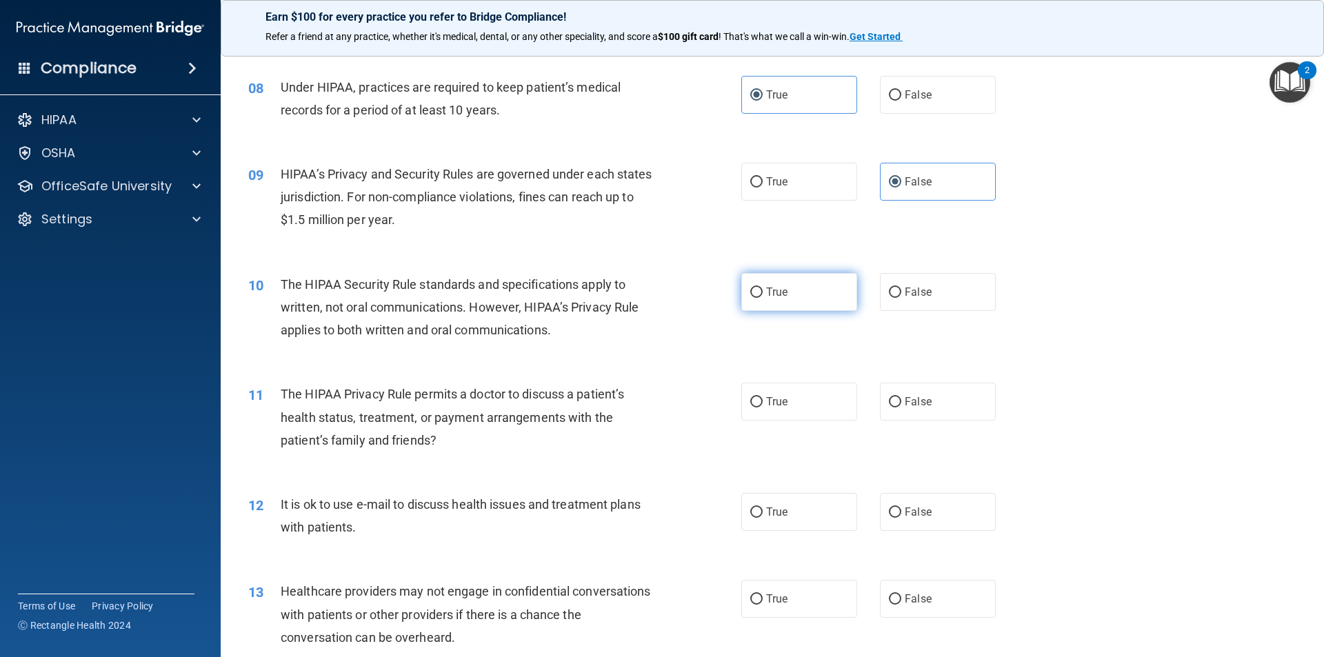
click at [774, 295] on span "True" at bounding box center [776, 291] width 21 height 13
click at [762, 295] on input "True" at bounding box center [756, 292] width 12 height 10
radio input "true"
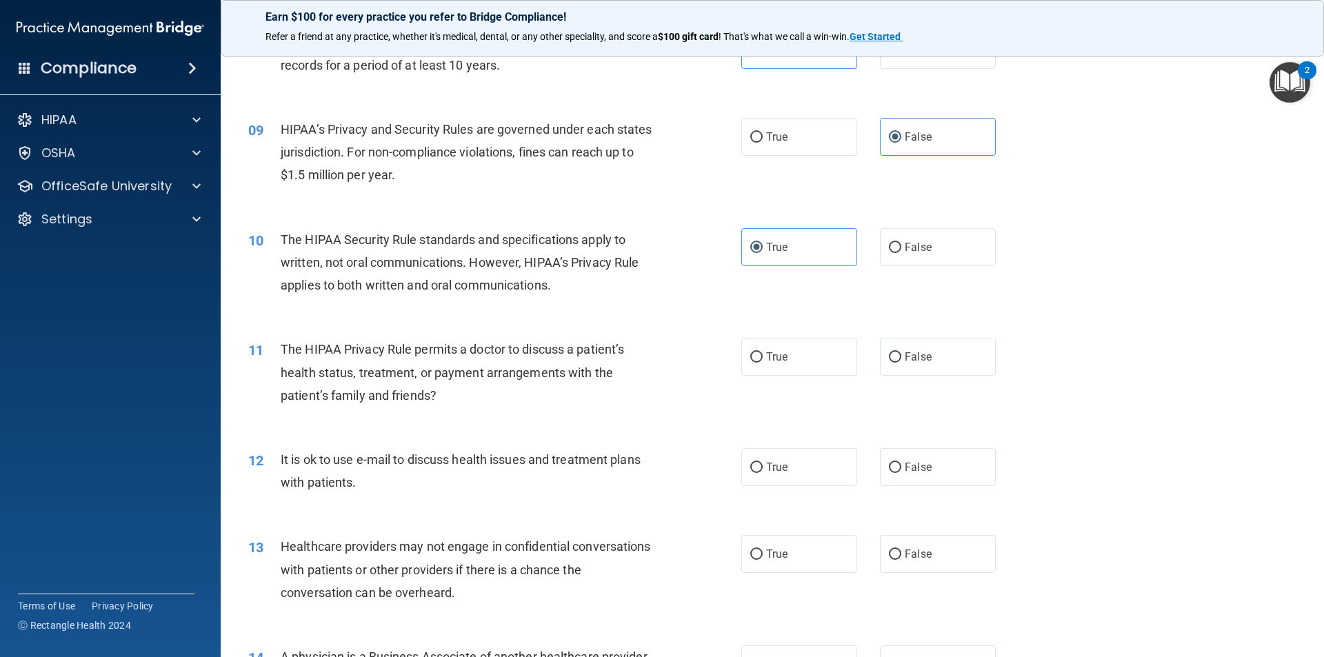
scroll to position [827, 0]
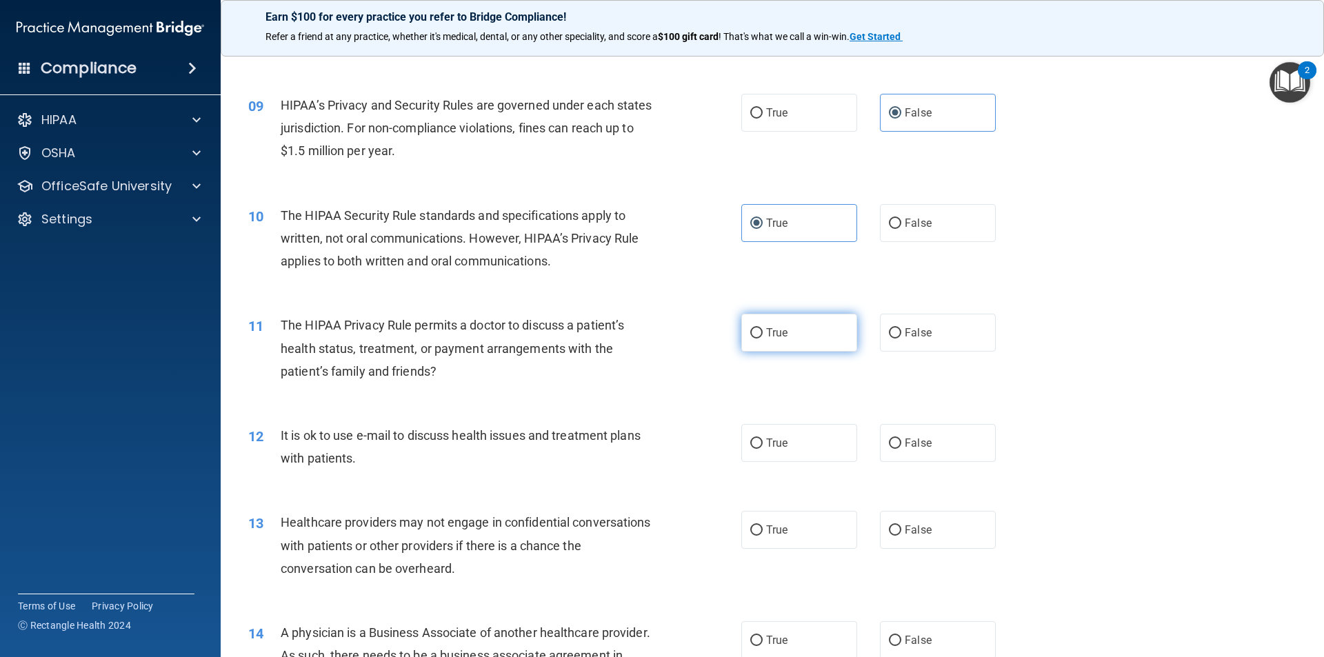
click at [775, 345] on label "True" at bounding box center [799, 333] width 116 height 38
click at [762, 338] on input "True" at bounding box center [756, 333] width 12 height 10
radio input "true"
click at [796, 436] on label "True" at bounding box center [799, 443] width 116 height 38
click at [762, 438] on input "True" at bounding box center [756, 443] width 12 height 10
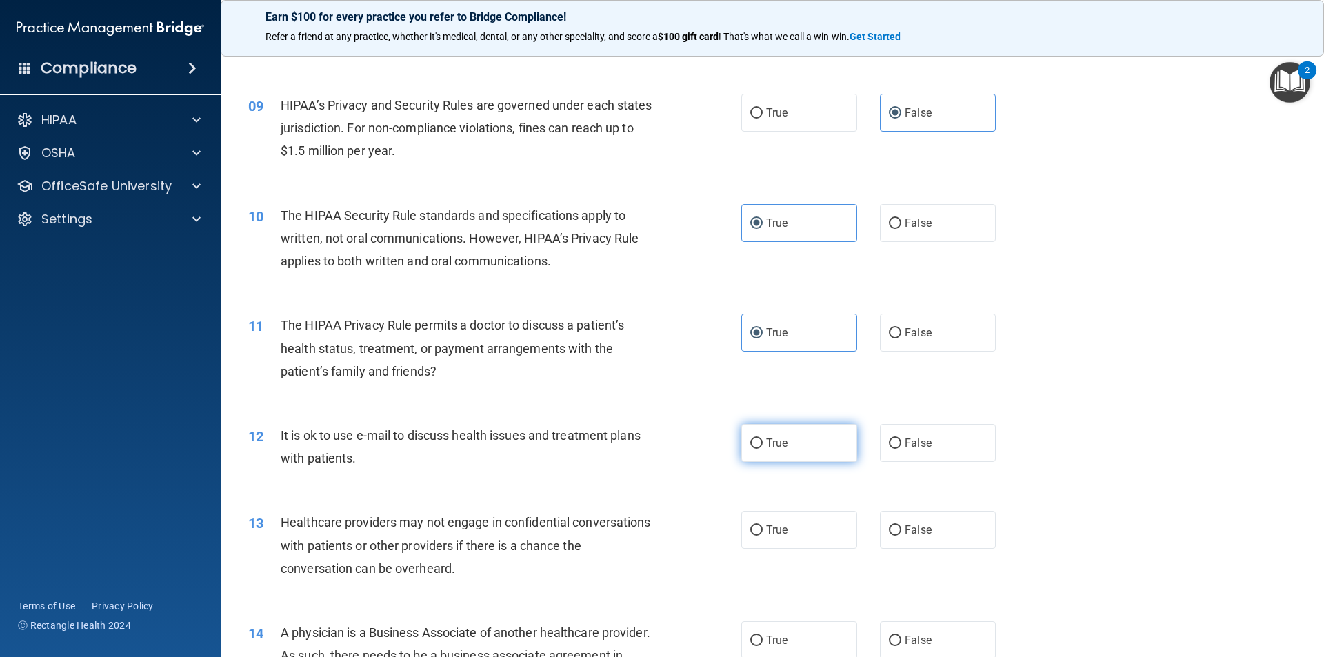
radio input "true"
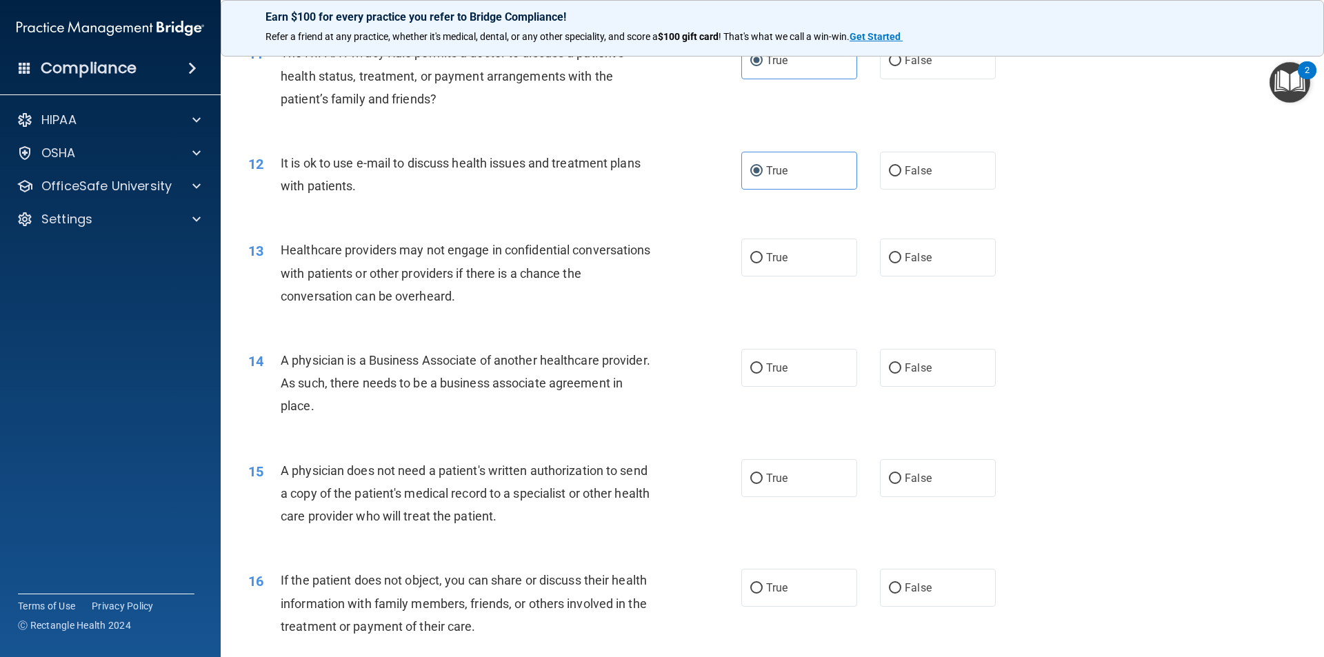
scroll to position [1103, 0]
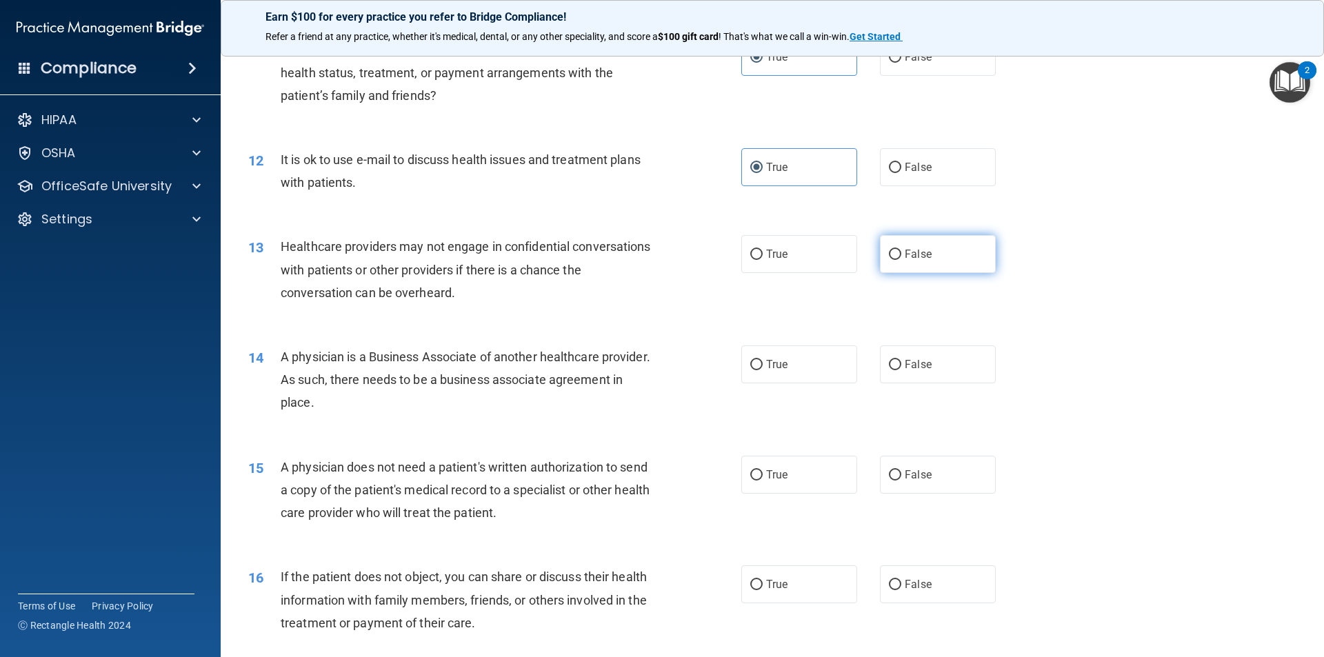
click at [915, 247] on span "False" at bounding box center [917, 253] width 27 height 13
click at [901, 250] on input "False" at bounding box center [895, 255] width 12 height 10
radio input "true"
click at [910, 376] on label "False" at bounding box center [938, 364] width 116 height 38
click at [901, 370] on input "False" at bounding box center [895, 365] width 12 height 10
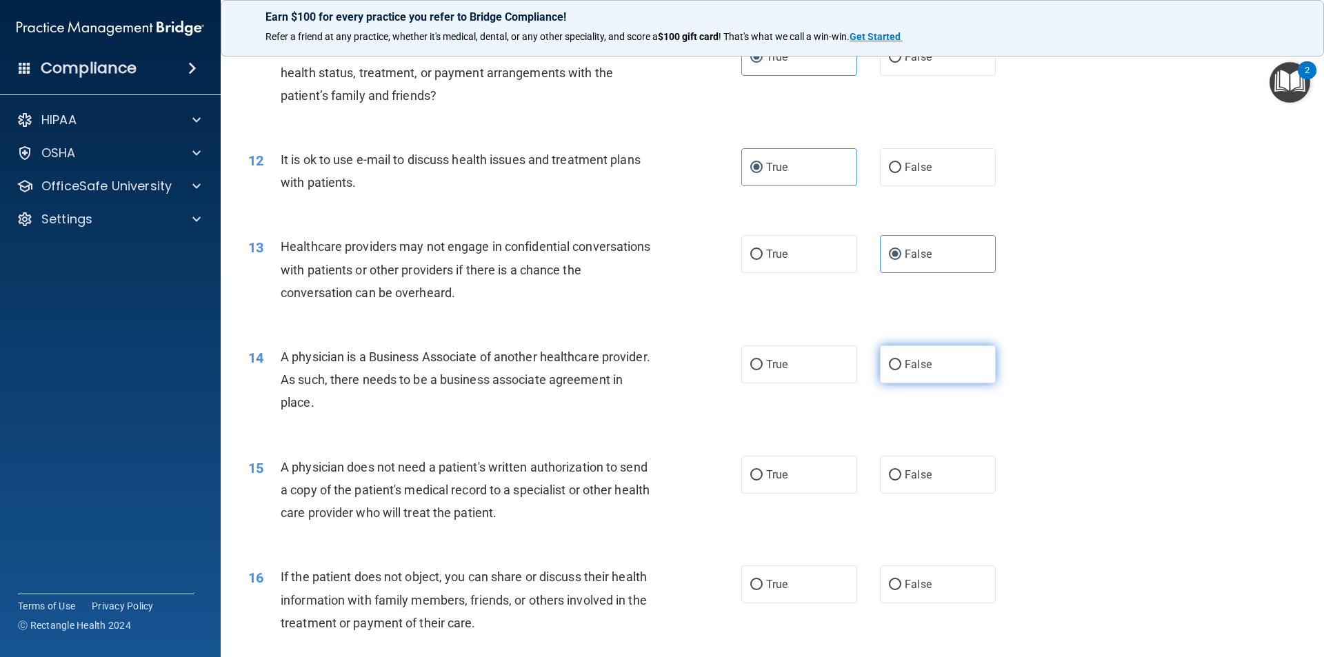
radio input "true"
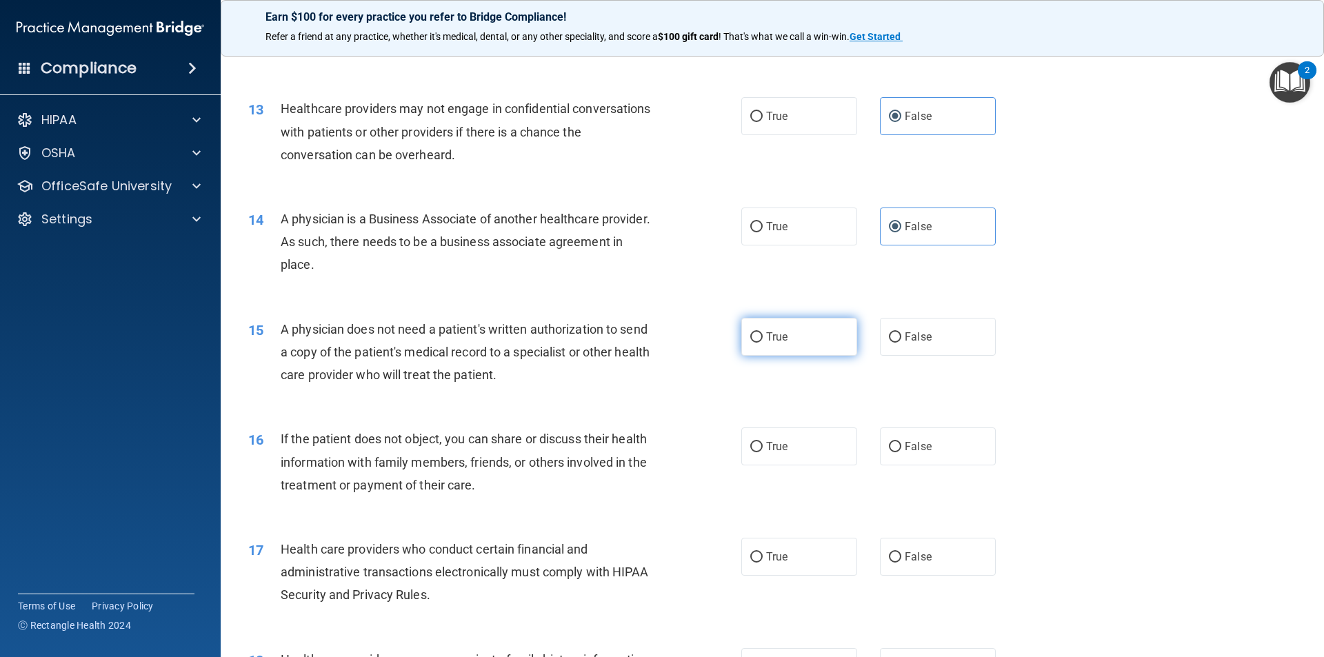
click at [760, 340] on label "True" at bounding box center [799, 337] width 116 height 38
click at [760, 340] on input "True" at bounding box center [756, 337] width 12 height 10
radio input "true"
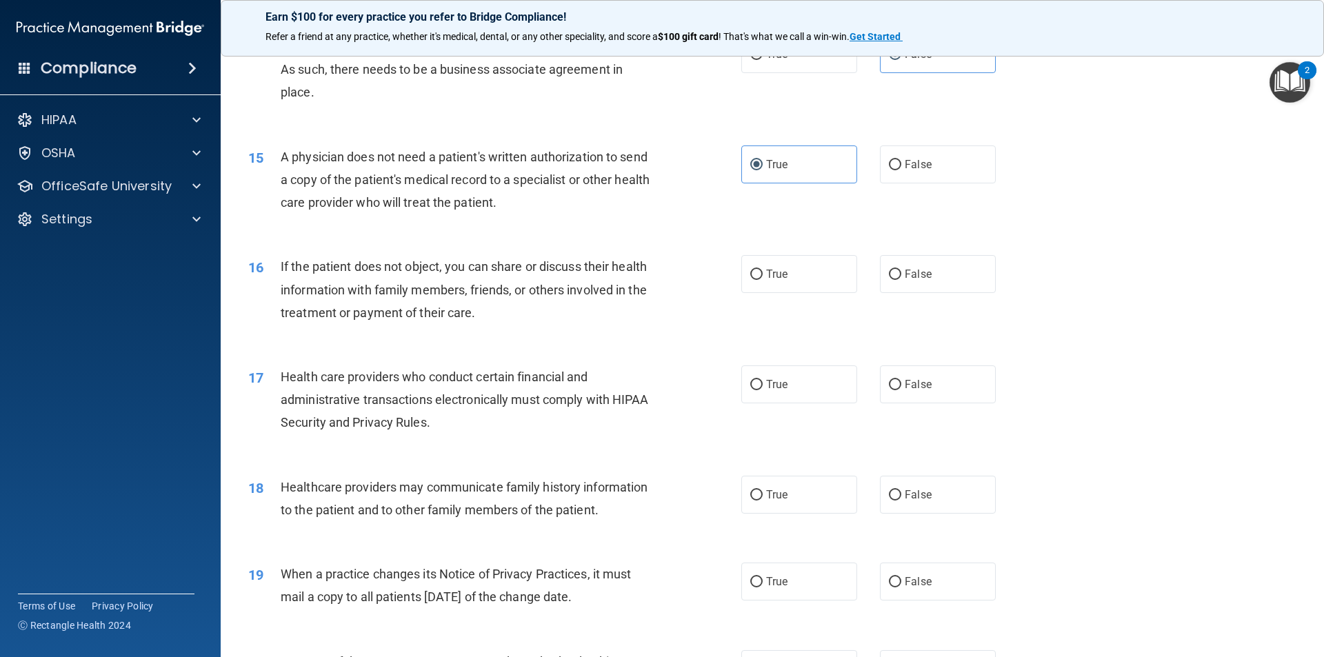
scroll to position [1448, 0]
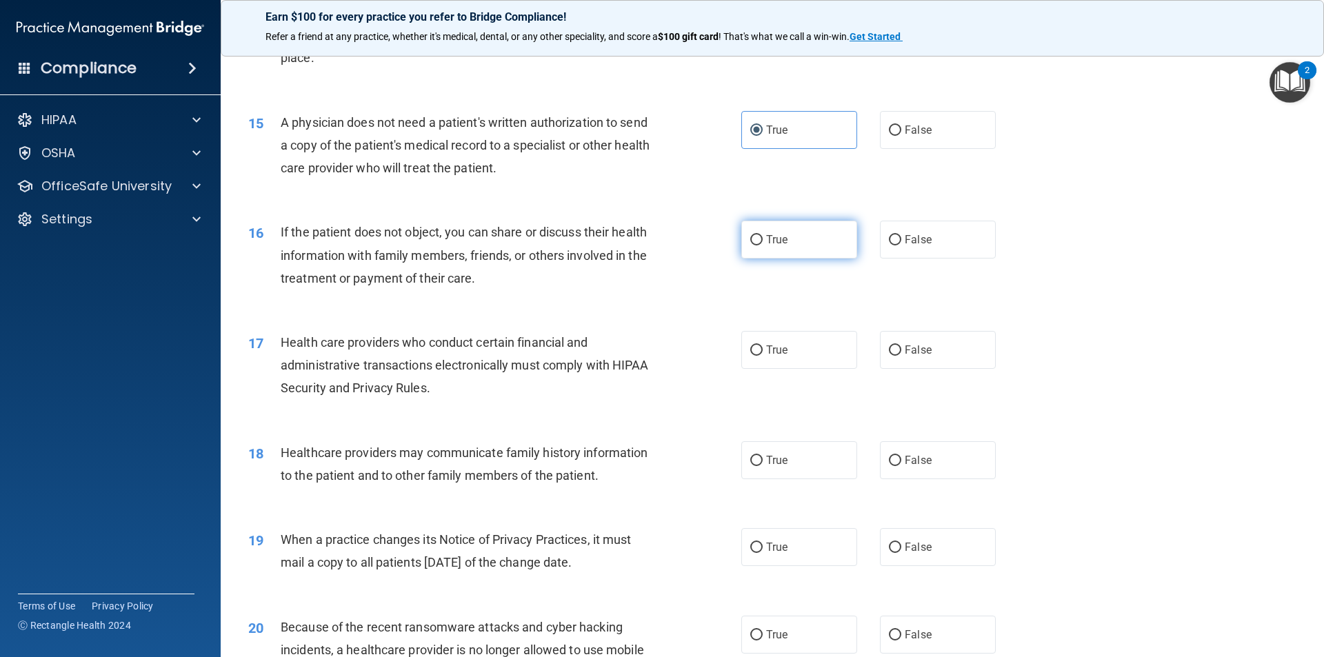
click at [764, 249] on label "True" at bounding box center [799, 240] width 116 height 38
click at [762, 245] on input "True" at bounding box center [756, 240] width 12 height 10
radio input "true"
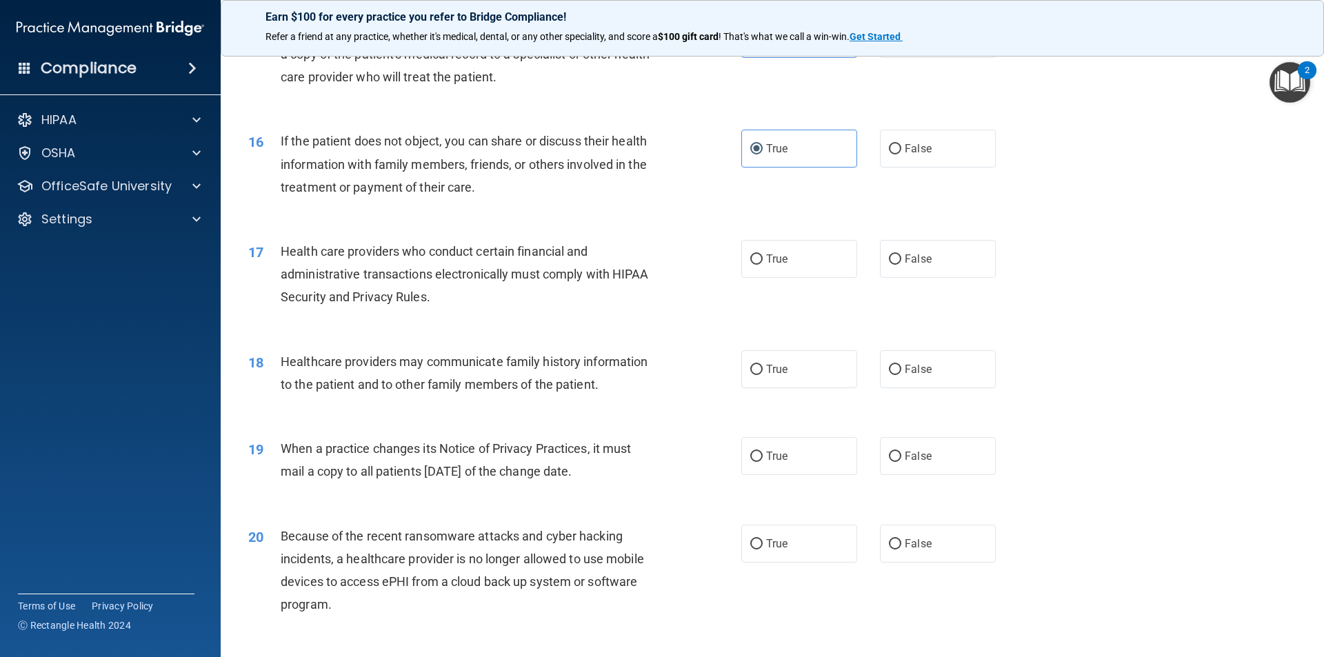
scroll to position [1585, 0]
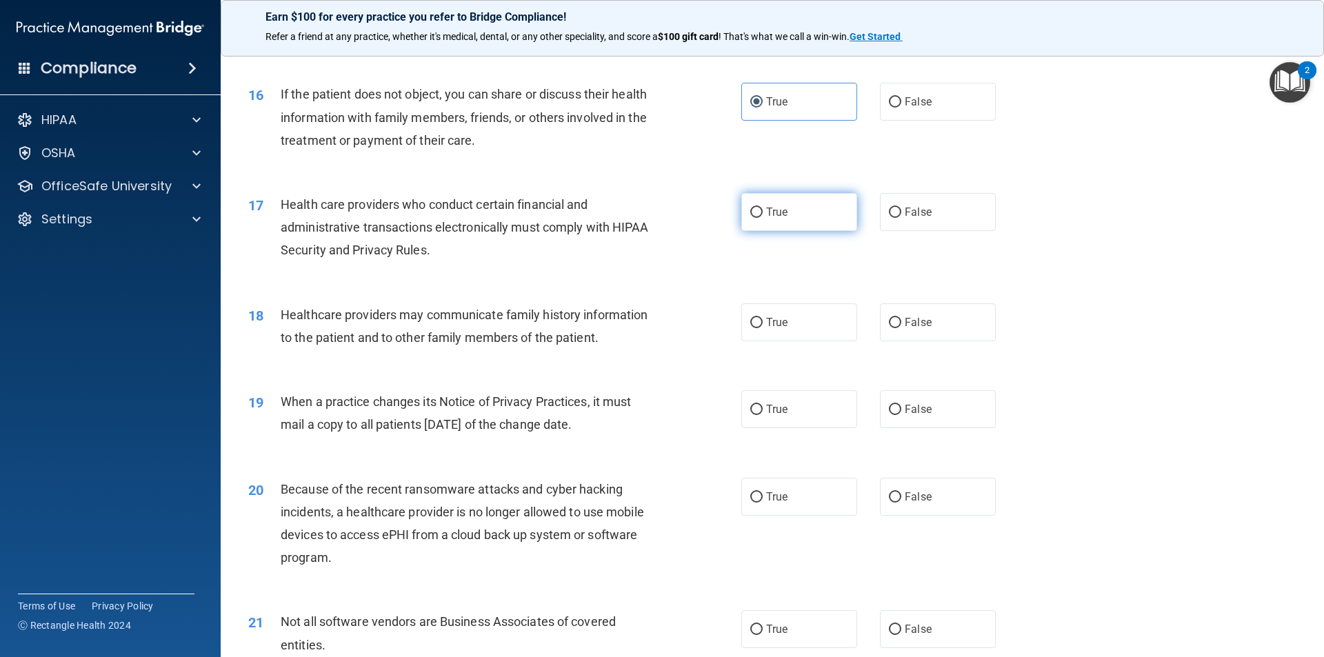
click at [771, 212] on span "True" at bounding box center [776, 211] width 21 height 13
click at [762, 212] on input "True" at bounding box center [756, 212] width 12 height 10
radio input "true"
click at [777, 327] on span "True" at bounding box center [776, 322] width 21 height 13
click at [762, 327] on input "True" at bounding box center [756, 323] width 12 height 10
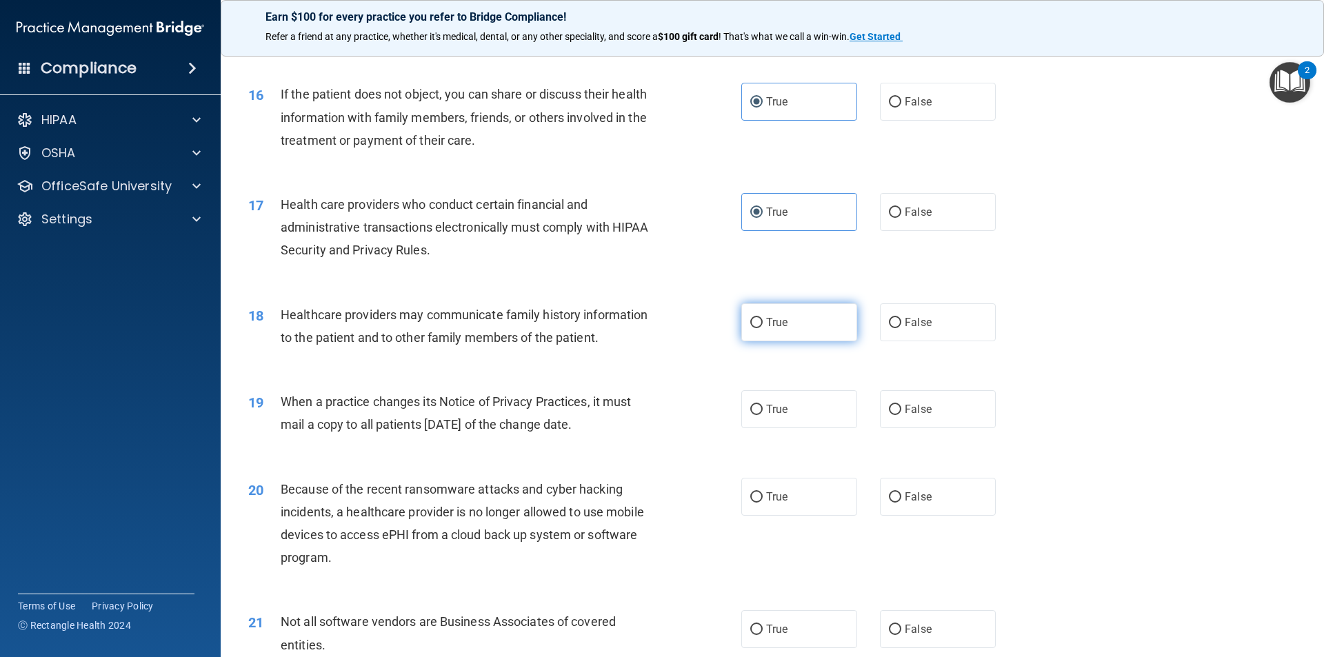
radio input "true"
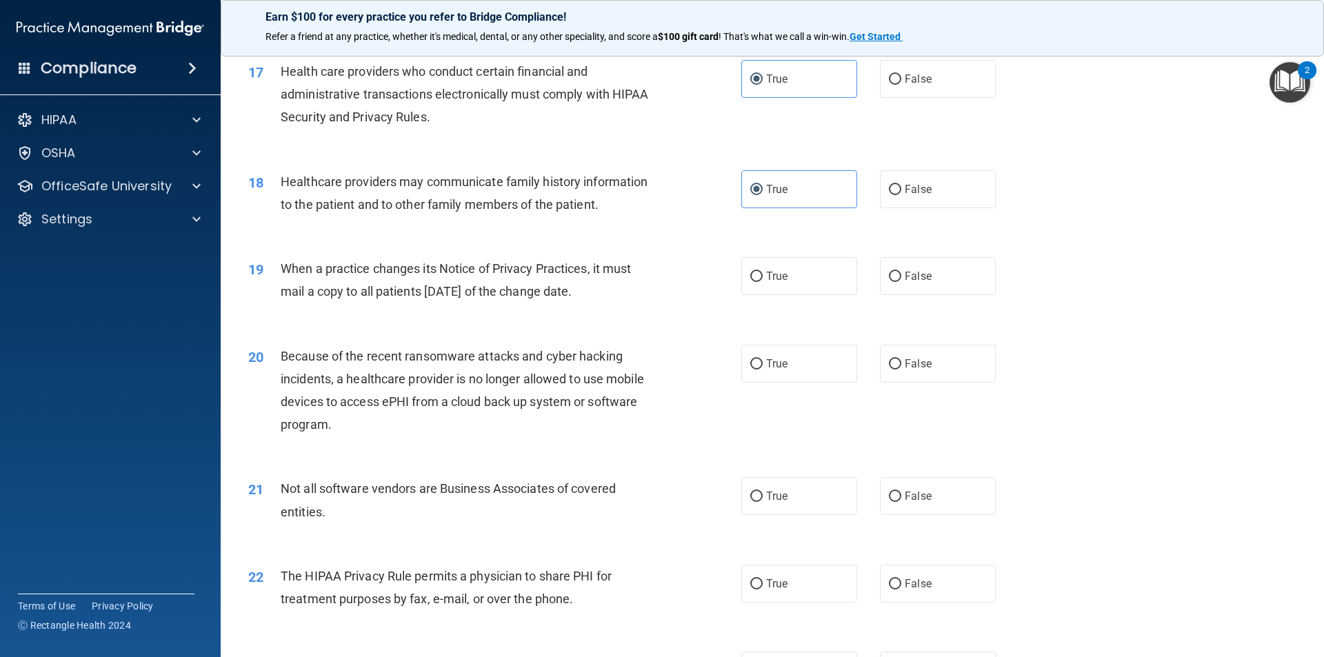
scroll to position [1723, 0]
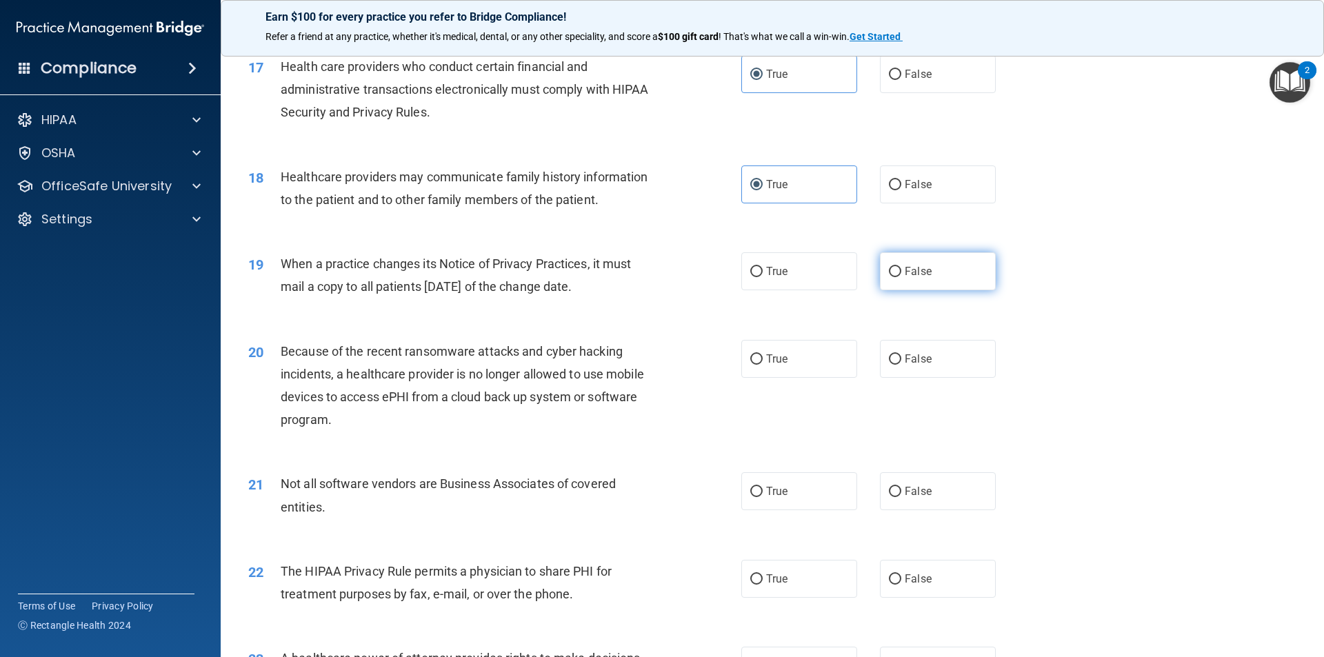
click at [895, 280] on label "False" at bounding box center [938, 271] width 116 height 38
click at [895, 277] on input "False" at bounding box center [895, 272] width 12 height 10
radio input "true"
click at [908, 367] on label "False" at bounding box center [938, 359] width 116 height 38
click at [901, 365] on input "False" at bounding box center [895, 359] width 12 height 10
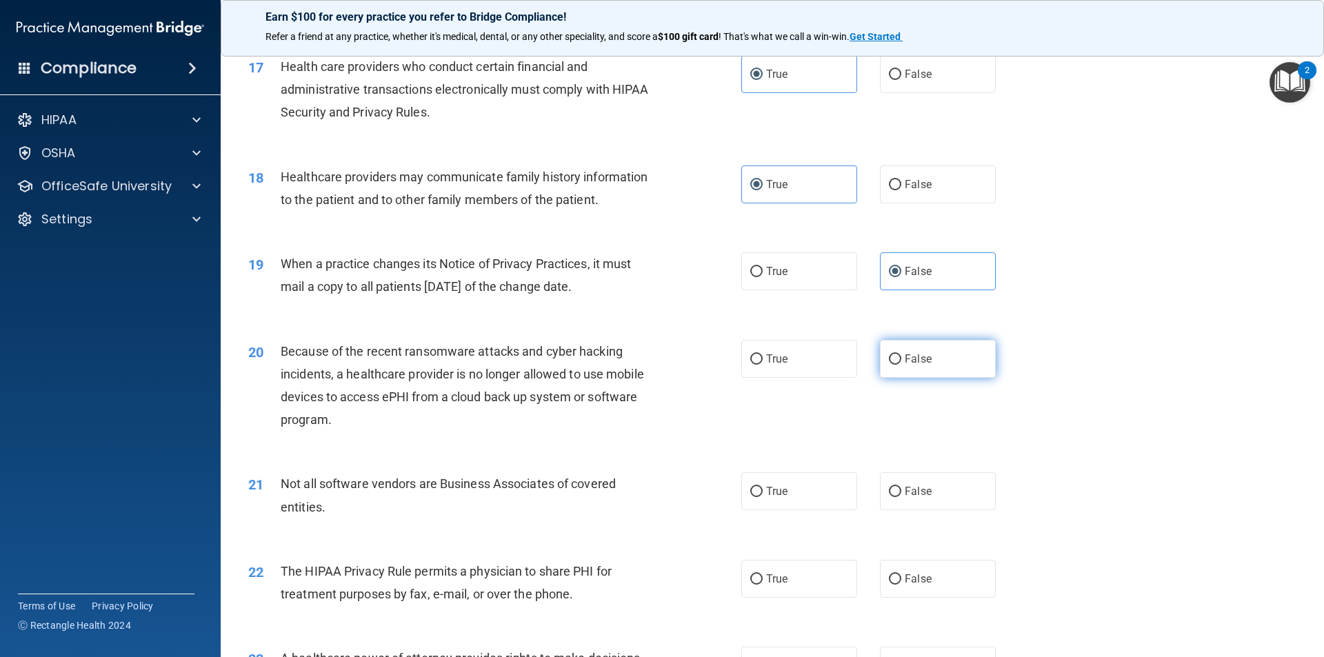
radio input "true"
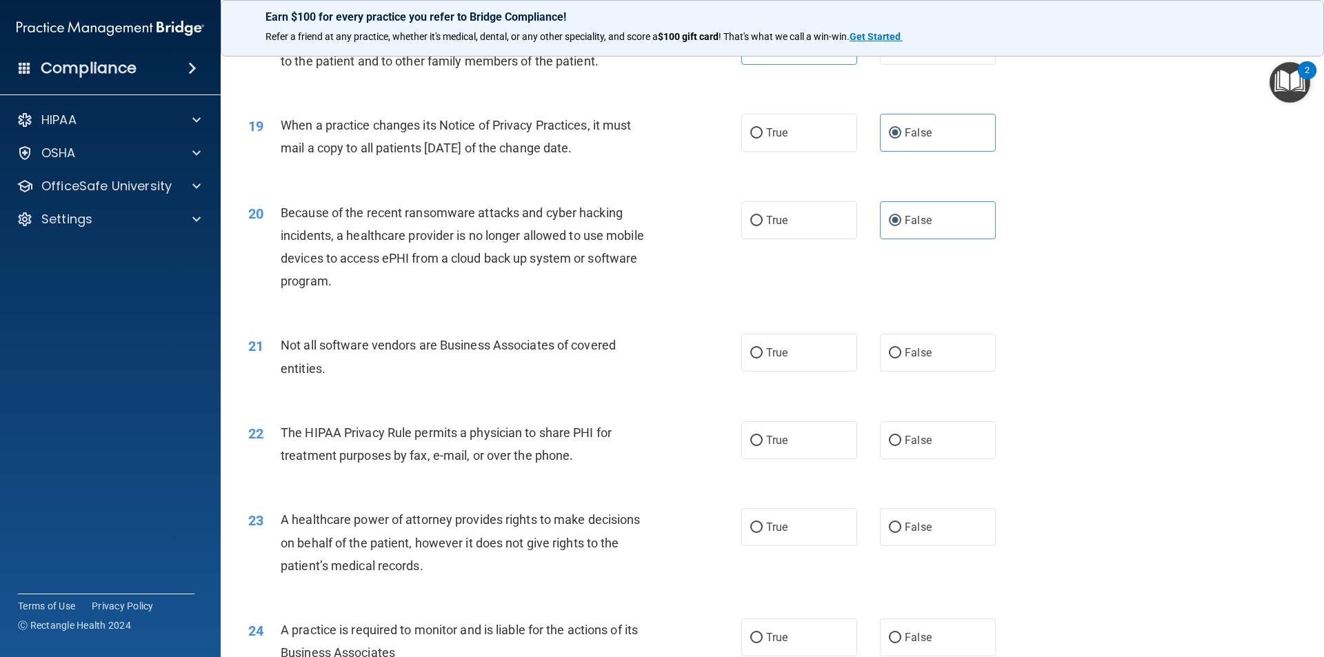
scroll to position [1930, 0]
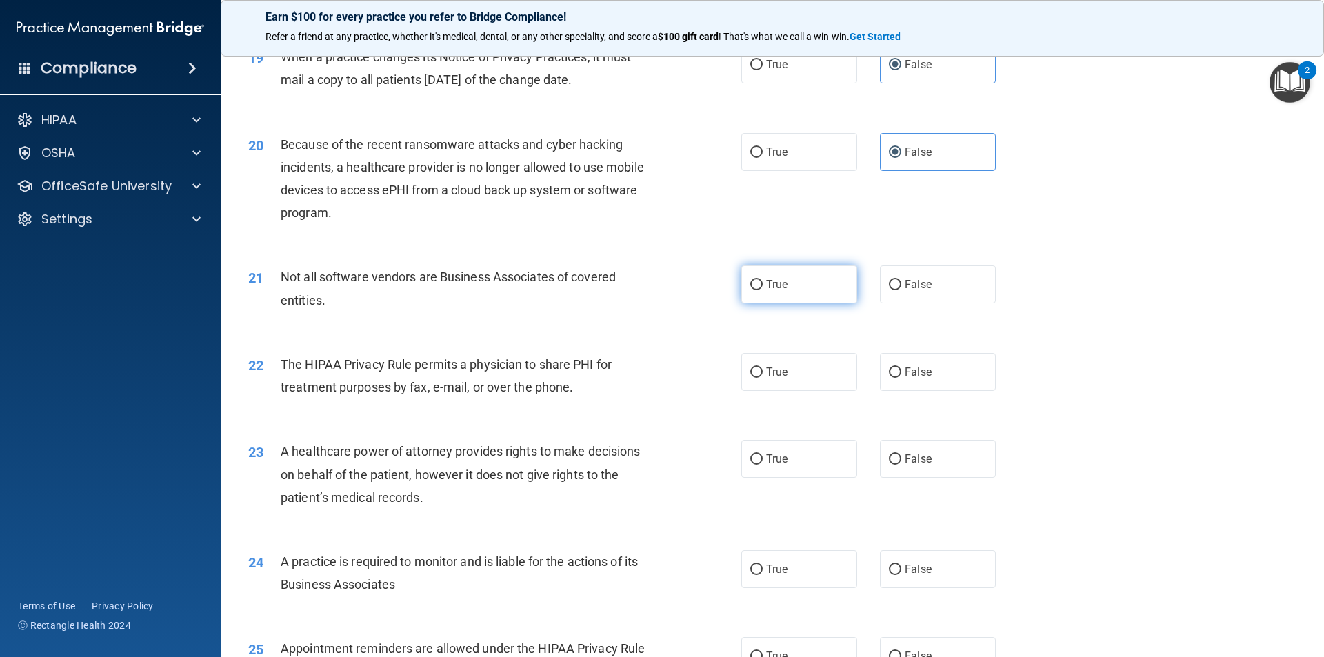
click at [760, 282] on label "True" at bounding box center [799, 284] width 116 height 38
click at [760, 282] on input "True" at bounding box center [756, 285] width 12 height 10
radio input "true"
click at [754, 374] on input "True" at bounding box center [756, 372] width 12 height 10
radio input "true"
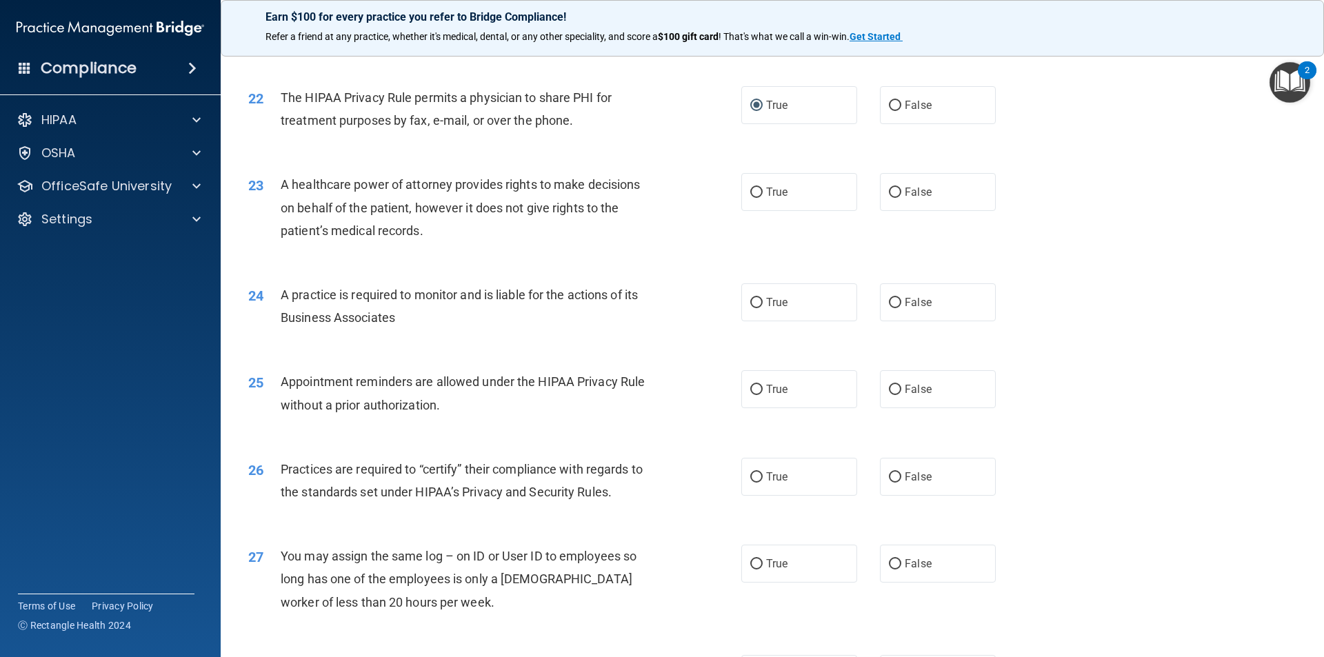
scroll to position [2206, 0]
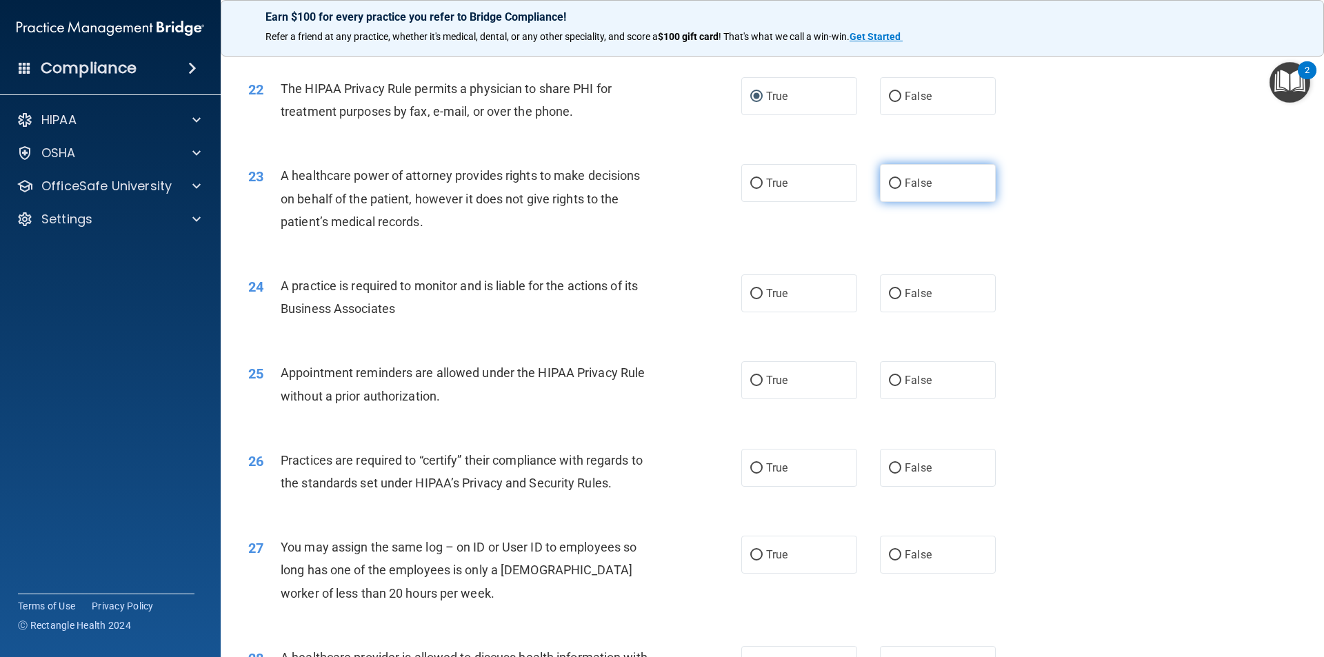
click at [901, 170] on label "False" at bounding box center [938, 183] width 116 height 38
click at [901, 179] on input "False" at bounding box center [895, 184] width 12 height 10
radio input "true"
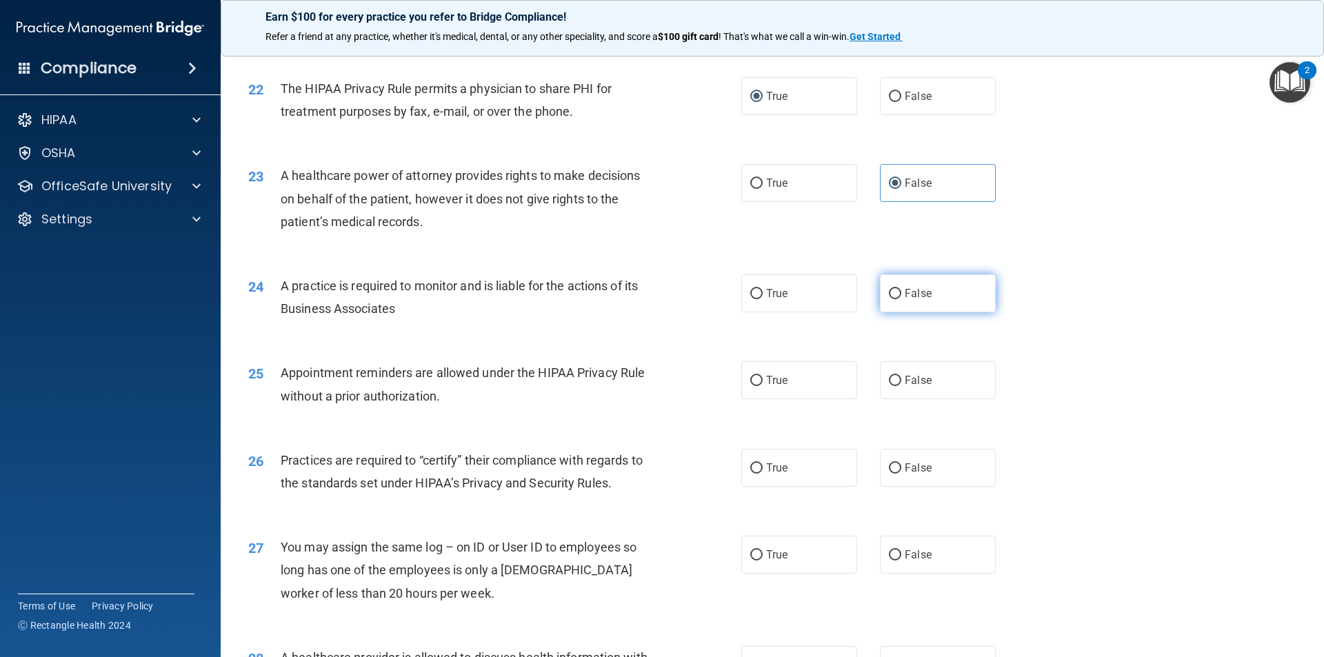
click at [924, 289] on label "False" at bounding box center [938, 293] width 116 height 38
click at [901, 289] on input "False" at bounding box center [895, 294] width 12 height 10
radio input "true"
click at [766, 374] on span "True" at bounding box center [776, 380] width 21 height 13
click at [762, 376] on input "True" at bounding box center [756, 381] width 12 height 10
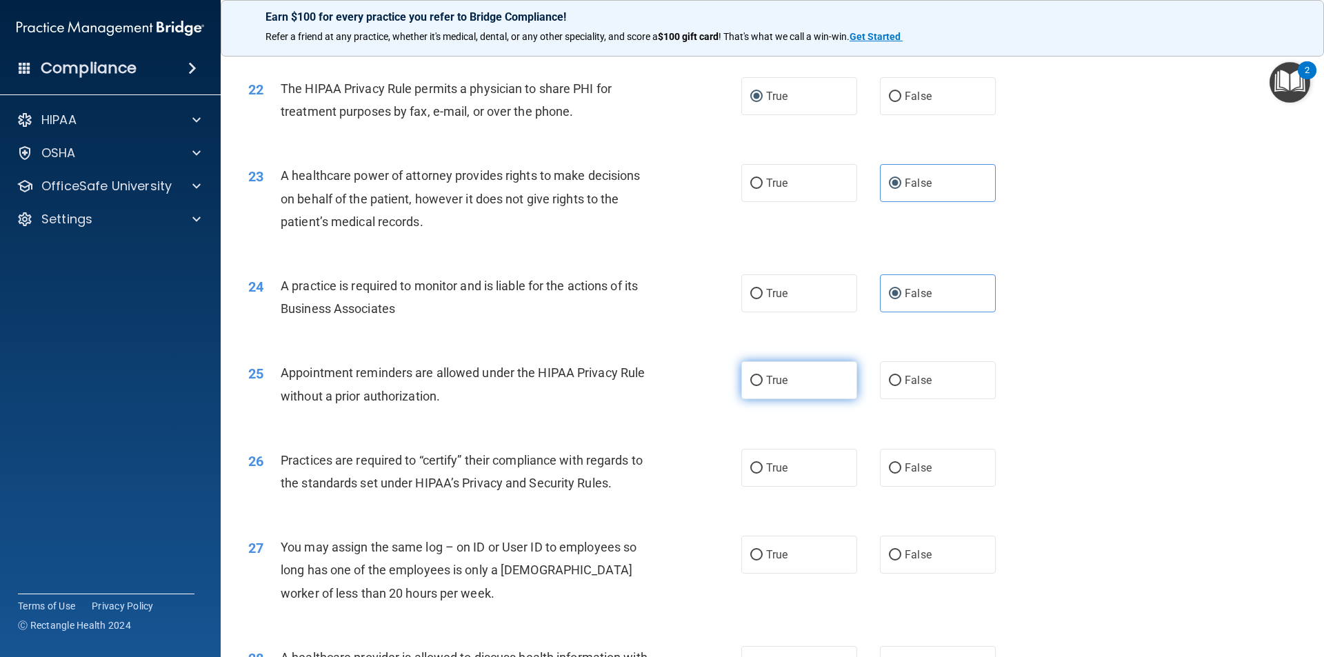
radio input "true"
click at [954, 455] on label "False" at bounding box center [938, 468] width 116 height 38
click at [901, 463] on input "False" at bounding box center [895, 468] width 12 height 10
radio input "true"
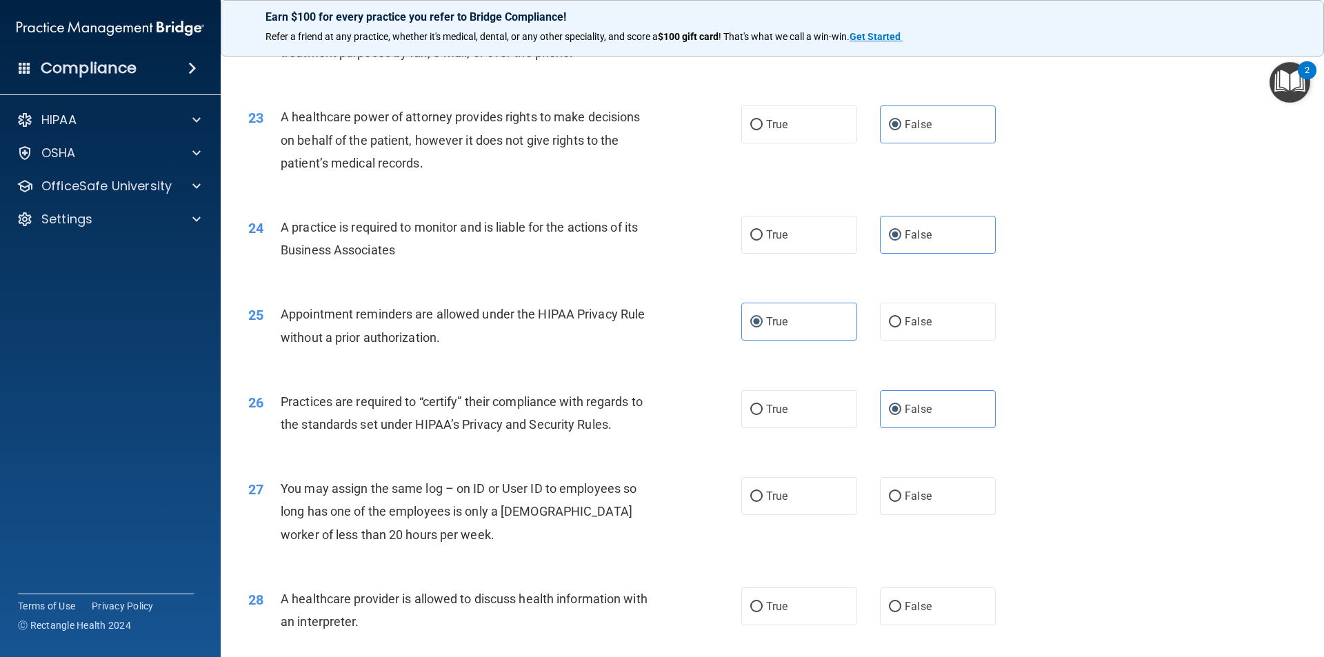
scroll to position [2344, 0]
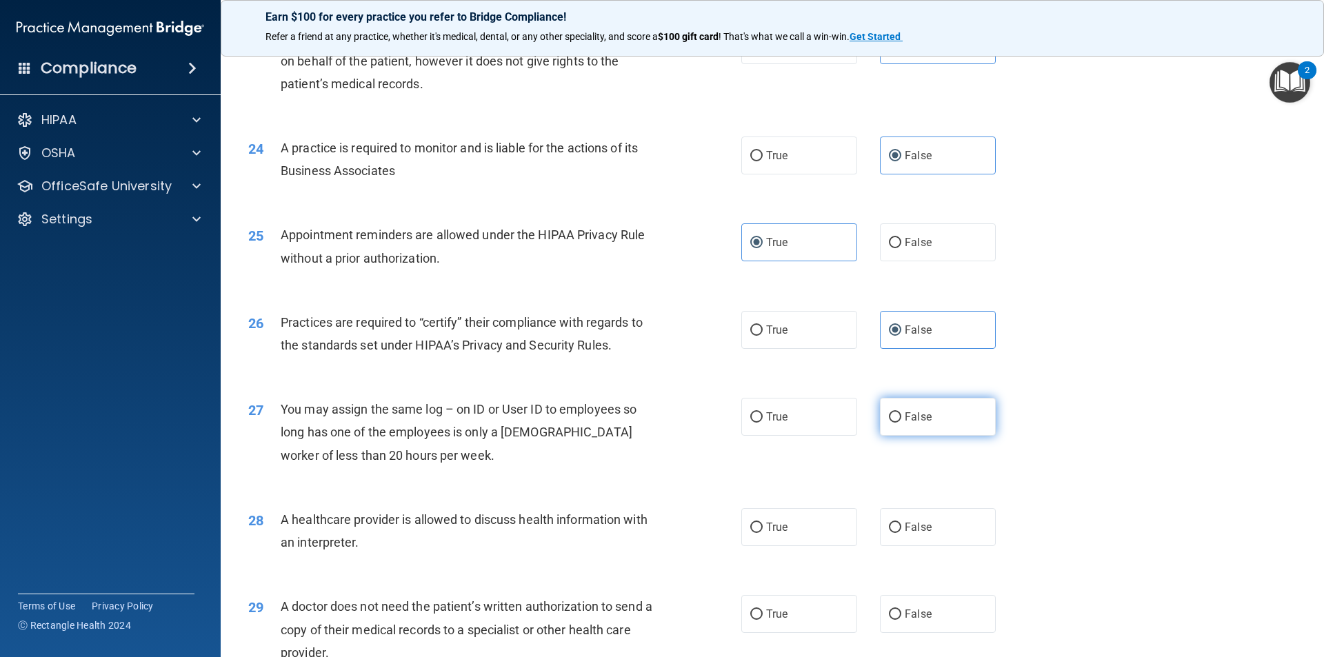
click at [898, 423] on label "False" at bounding box center [938, 417] width 116 height 38
click at [898, 423] on input "False" at bounding box center [895, 417] width 12 height 10
radio input "true"
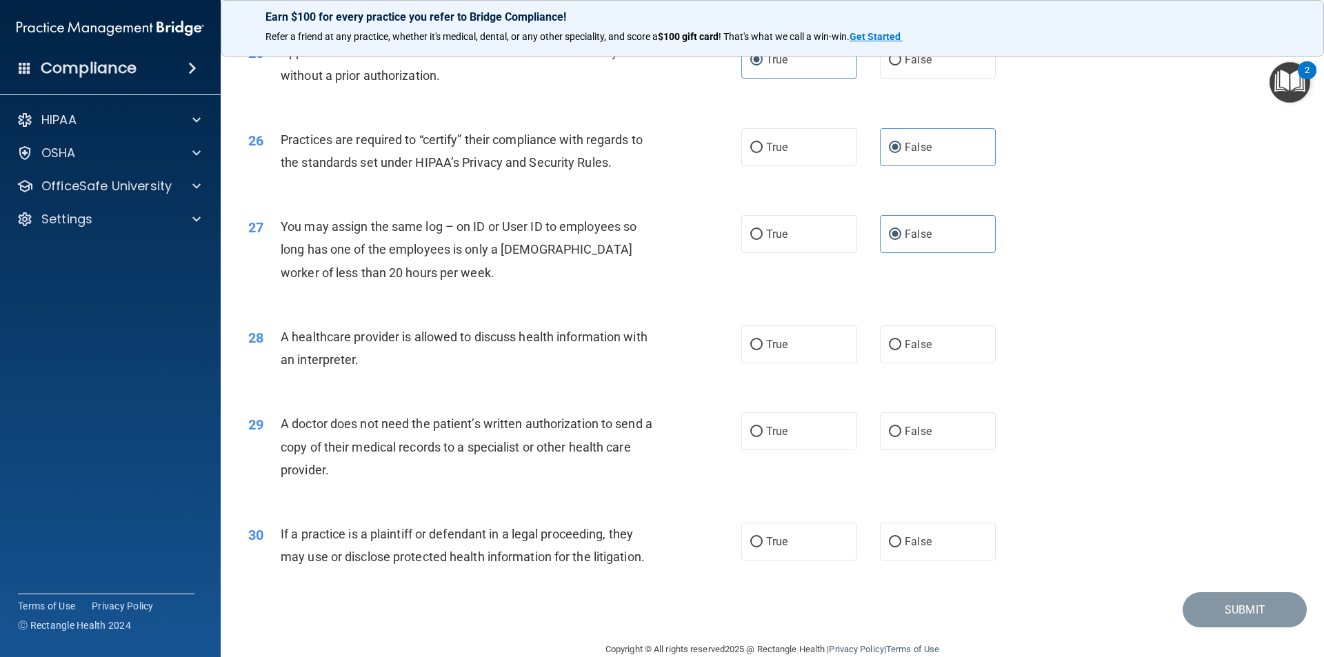
scroll to position [2552, 0]
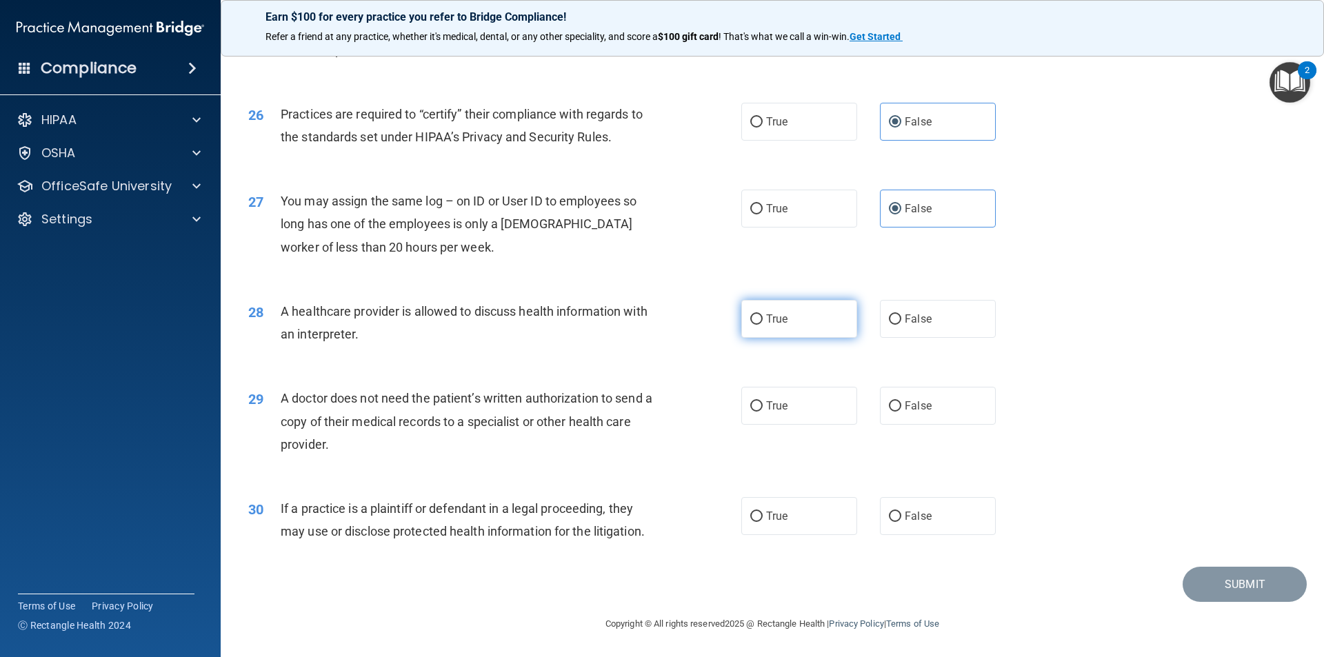
click at [750, 318] on input "True" at bounding box center [756, 319] width 12 height 10
radio input "true"
click at [758, 407] on label "True" at bounding box center [799, 406] width 116 height 38
click at [758, 407] on input "True" at bounding box center [756, 406] width 12 height 10
radio input "true"
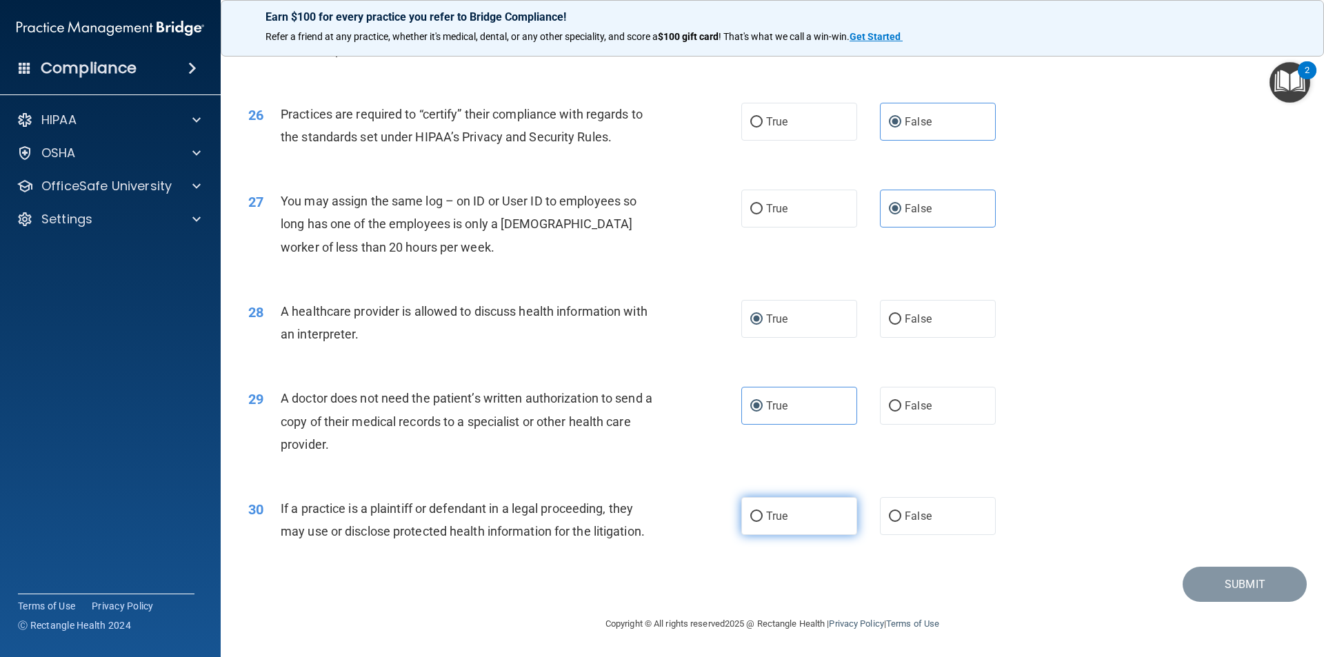
click at [776, 523] on label "True" at bounding box center [799, 516] width 116 height 38
click at [762, 522] on input "True" at bounding box center [756, 516] width 12 height 10
radio input "true"
click at [1199, 582] on button "Submit" at bounding box center [1244, 584] width 124 height 35
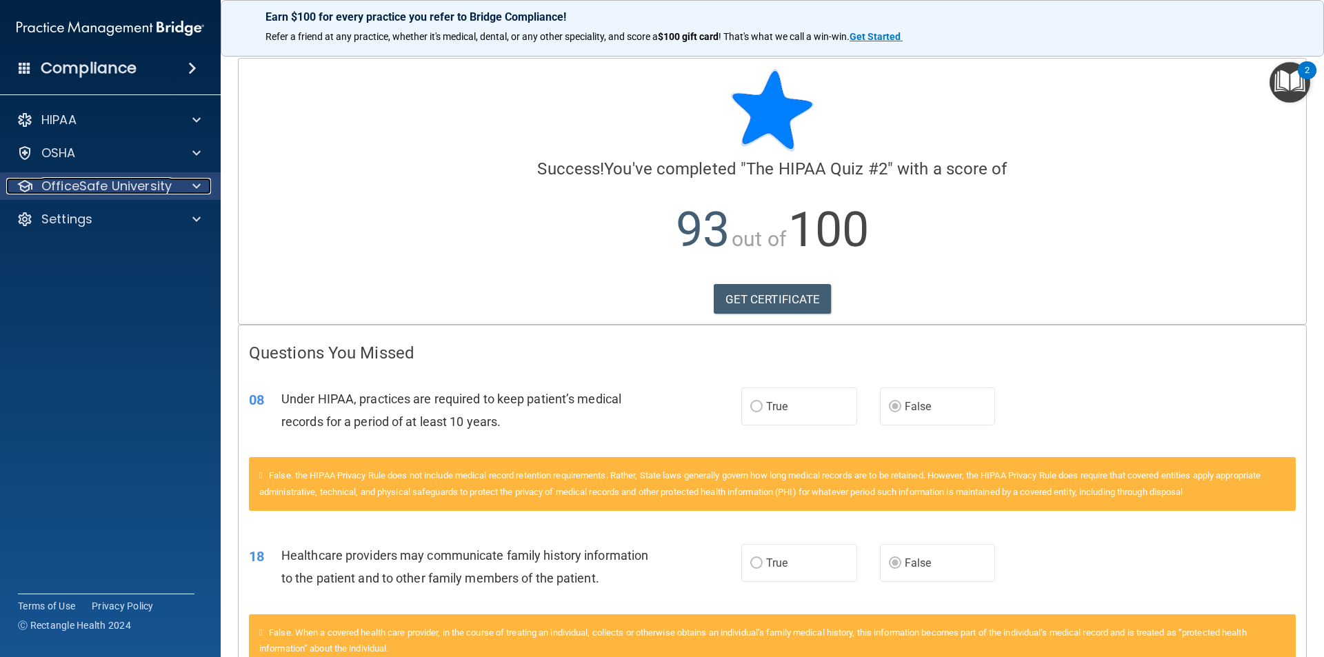
click at [88, 181] on p "OfficeSafe University" at bounding box center [106, 186] width 130 height 17
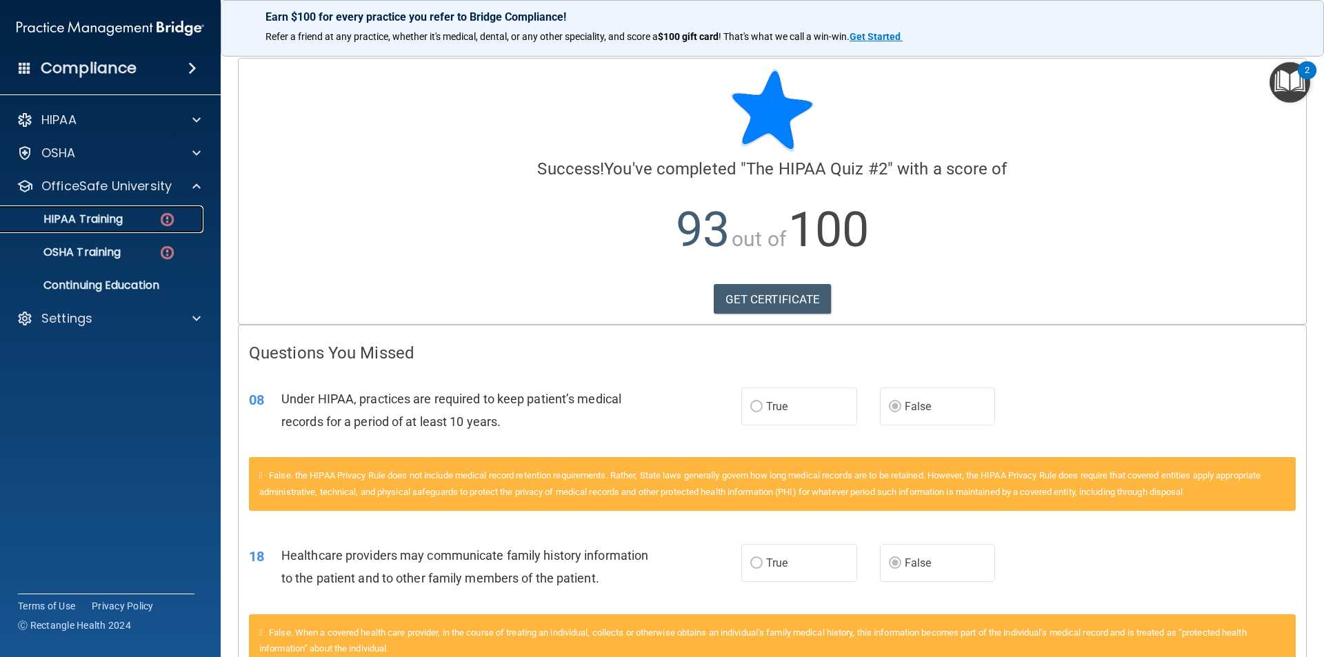
click at [70, 207] on link "HIPAA Training" at bounding box center [94, 219] width 217 height 28
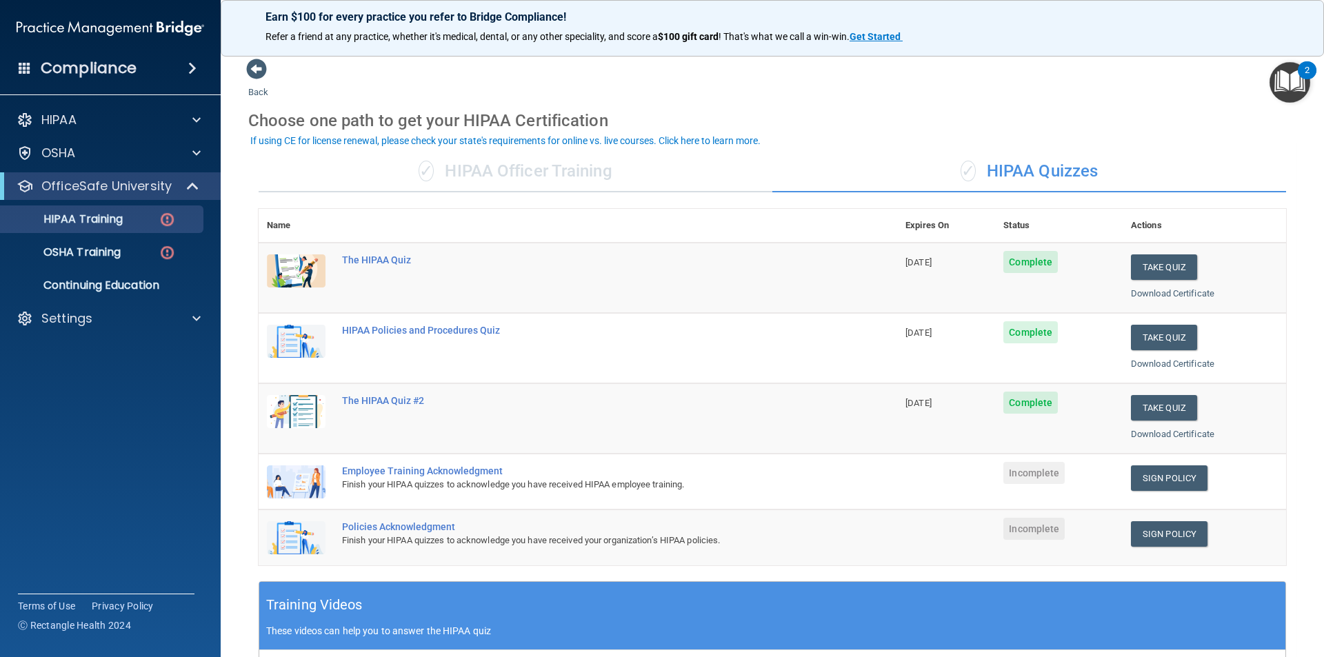
click at [125, 73] on h4 "Compliance" at bounding box center [89, 68] width 96 height 19
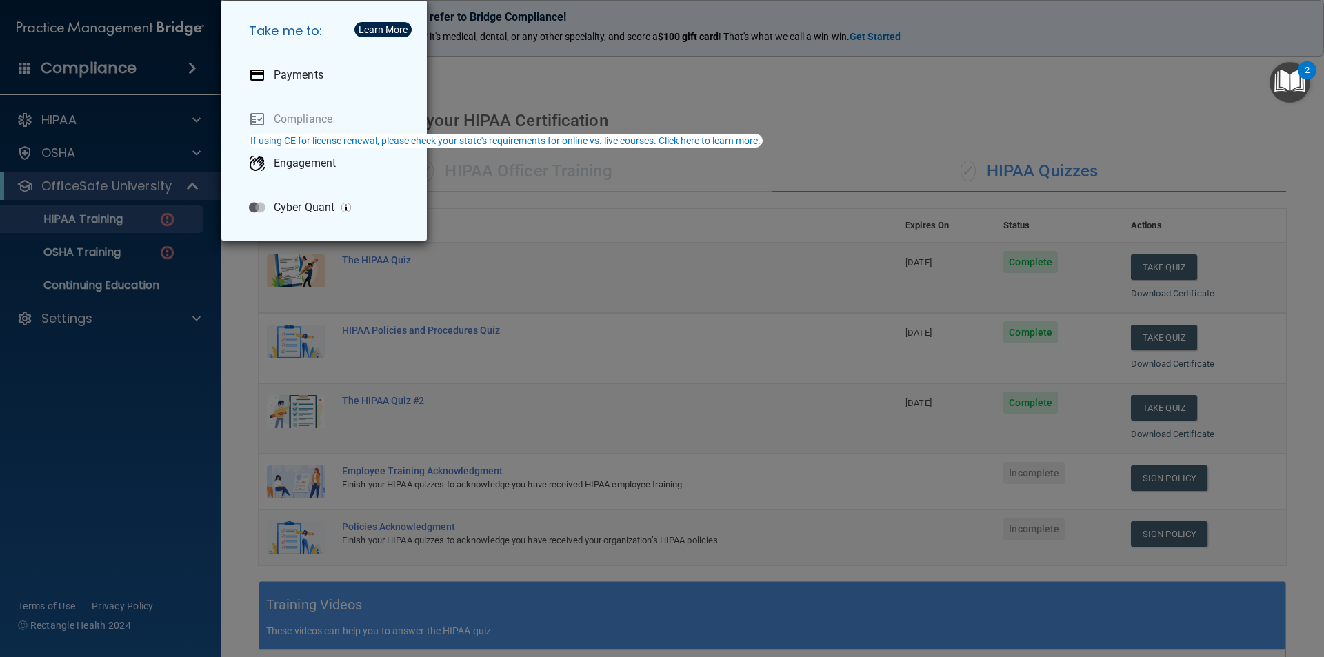
click at [101, 62] on div "Take me to: Payments Compliance Engagement Cyber Quant" at bounding box center [662, 328] width 1324 height 657
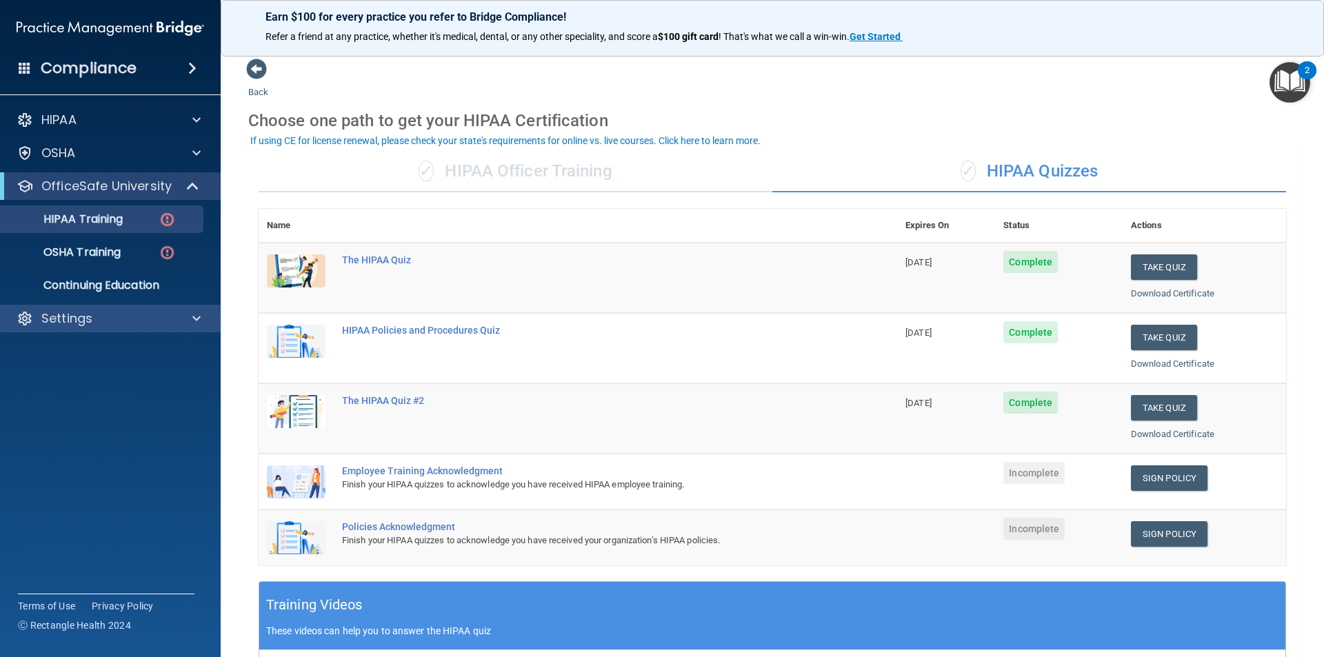
click at [72, 308] on div "Settings" at bounding box center [110, 319] width 221 height 28
click at [193, 318] on span at bounding box center [196, 318] width 8 height 17
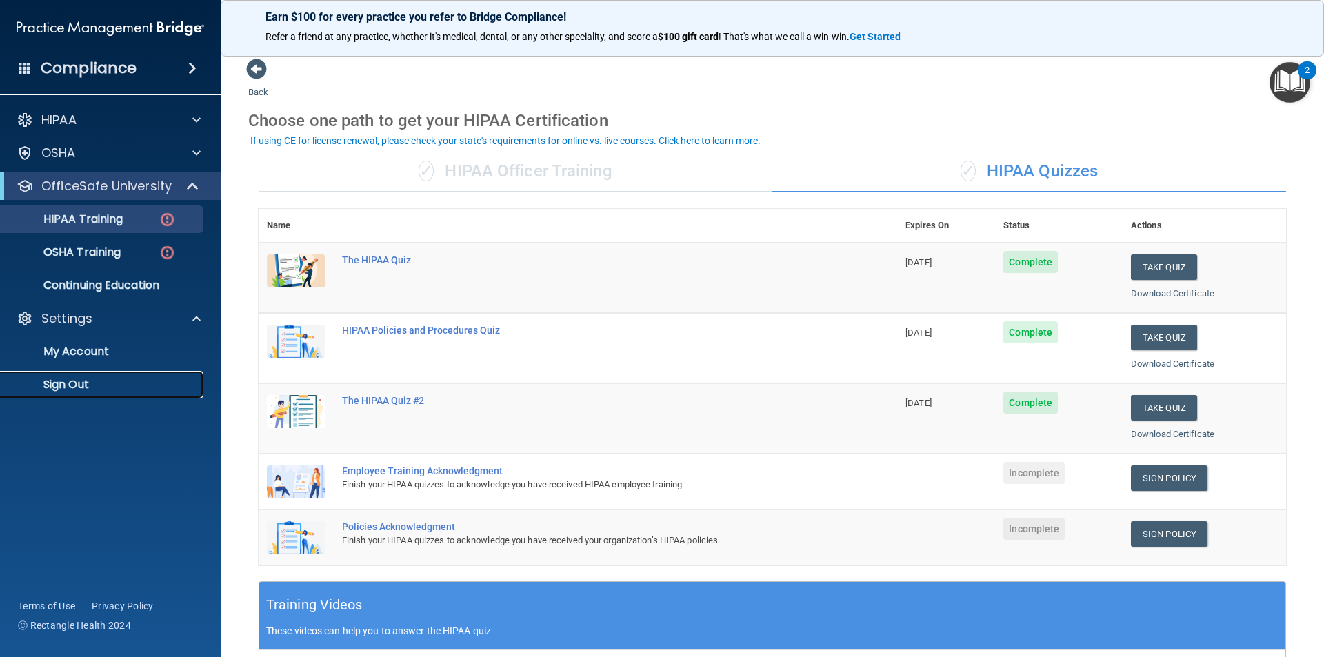
click at [78, 382] on p "Sign Out" at bounding box center [103, 385] width 188 height 14
